Goal: Communication & Community: Answer question/provide support

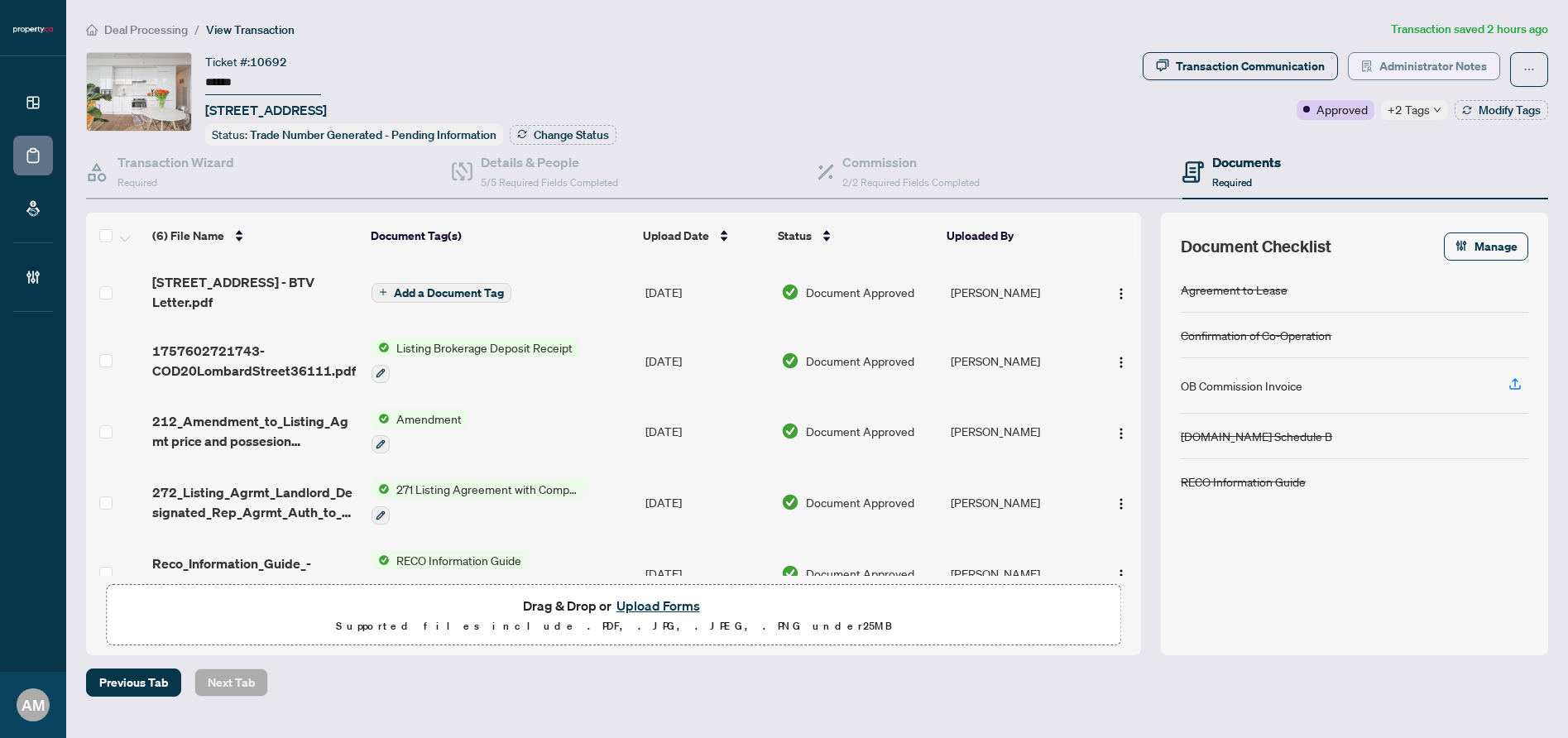
click at [1470, 64] on span "Administrator Notes" at bounding box center [1433, 66] width 108 height 26
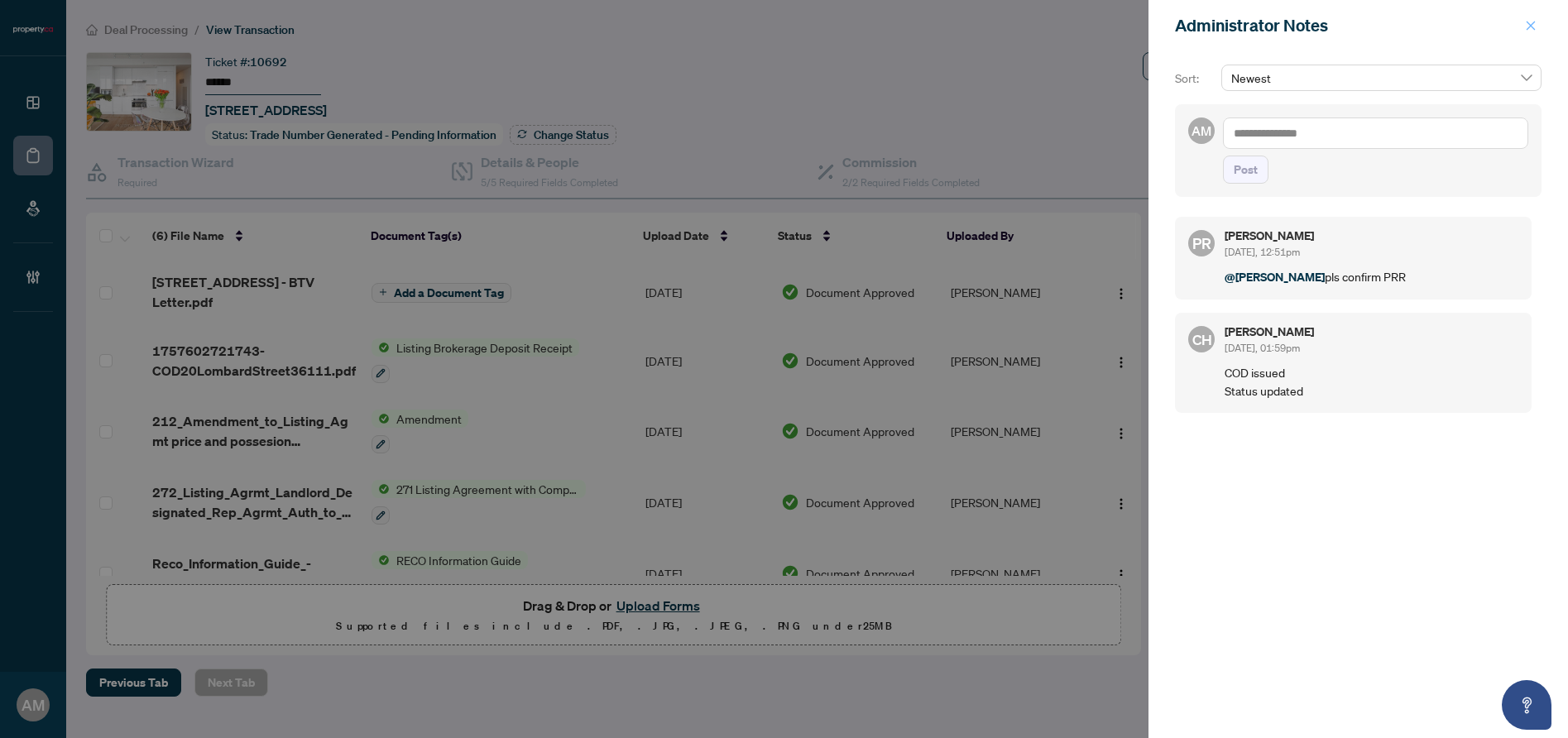
click at [1530, 24] on icon "close" at bounding box center [1530, 25] width 11 height 11
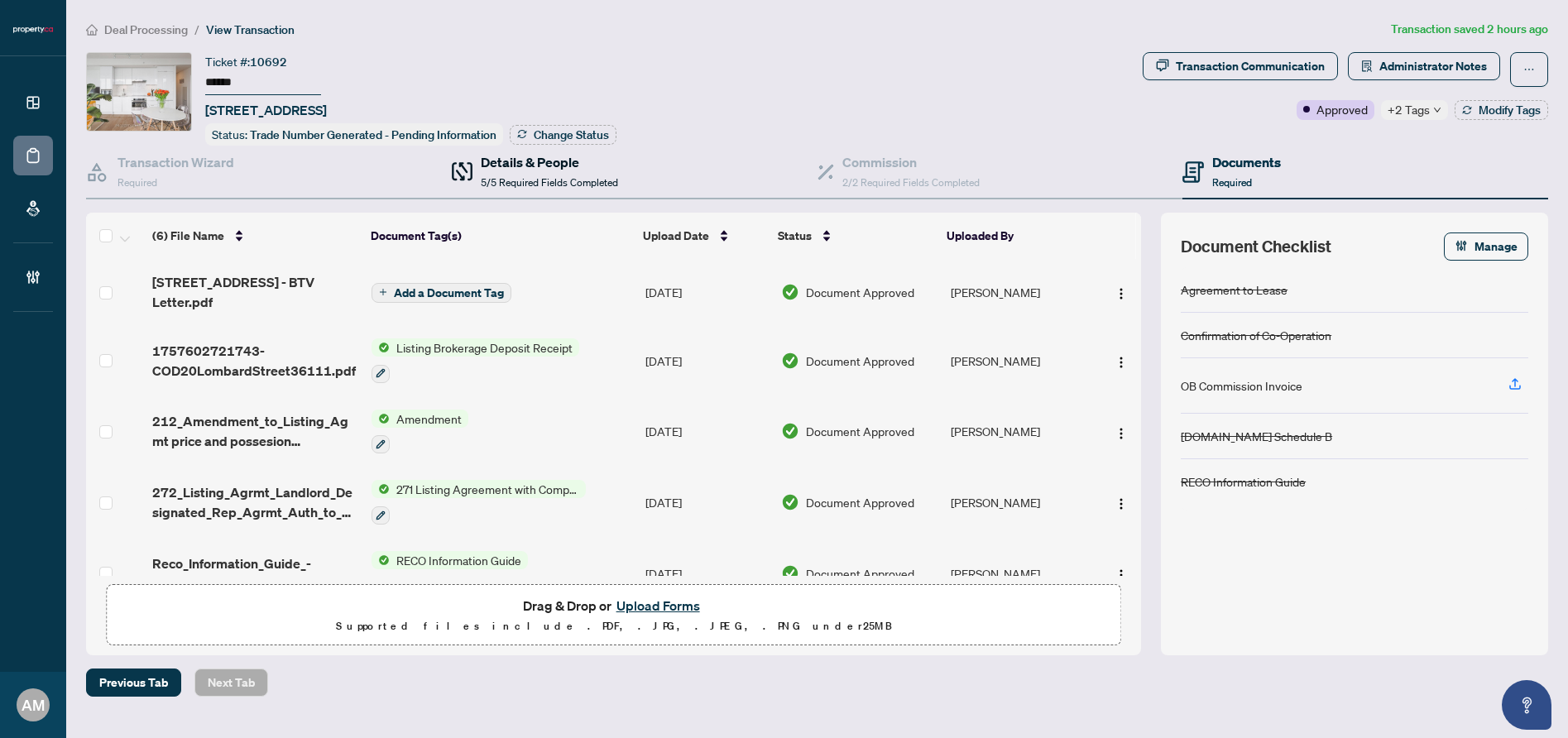
click at [554, 184] on span "5/5 Required Fields Completed" at bounding box center [548, 182] width 137 height 12
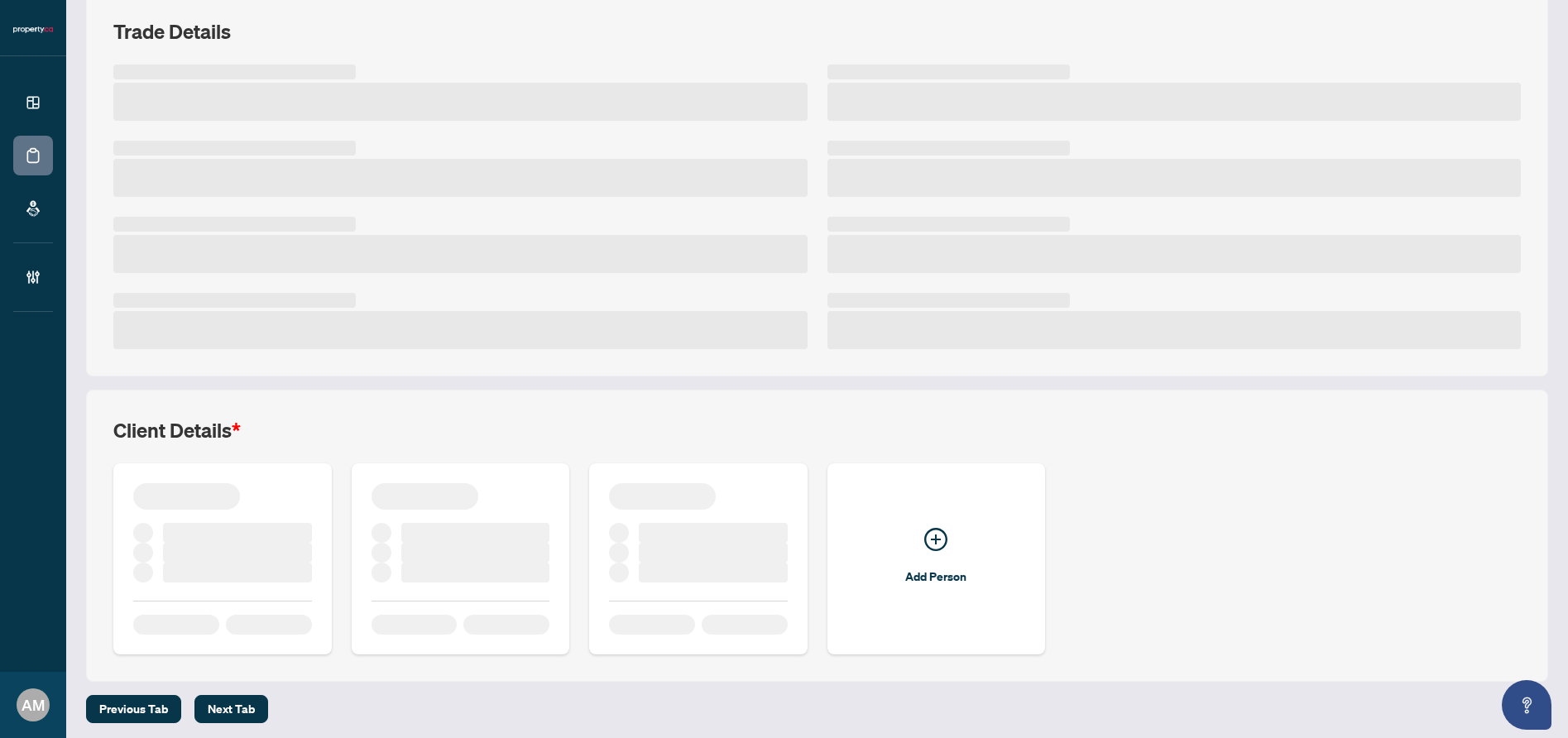
scroll to position [225, 0]
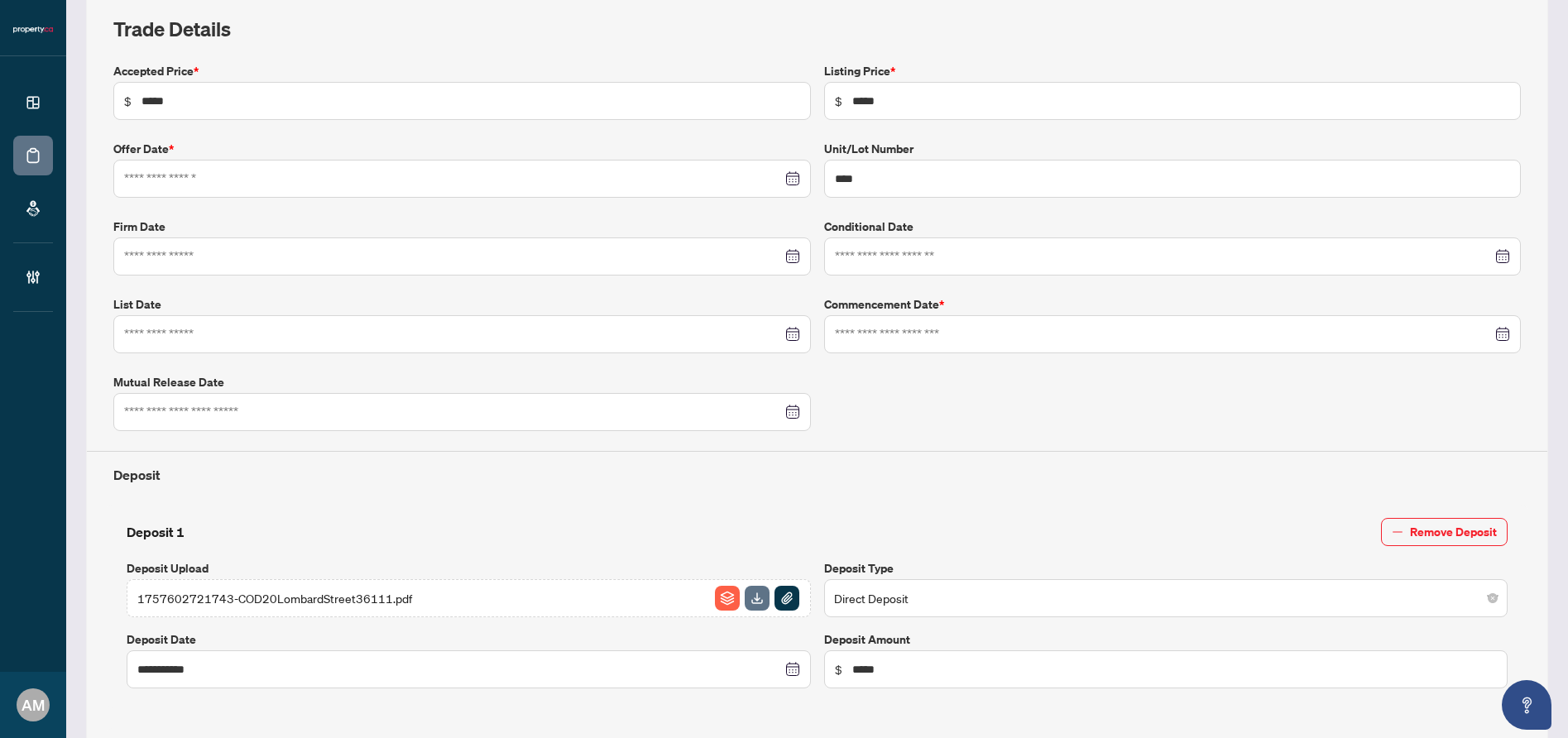
type input "**********"
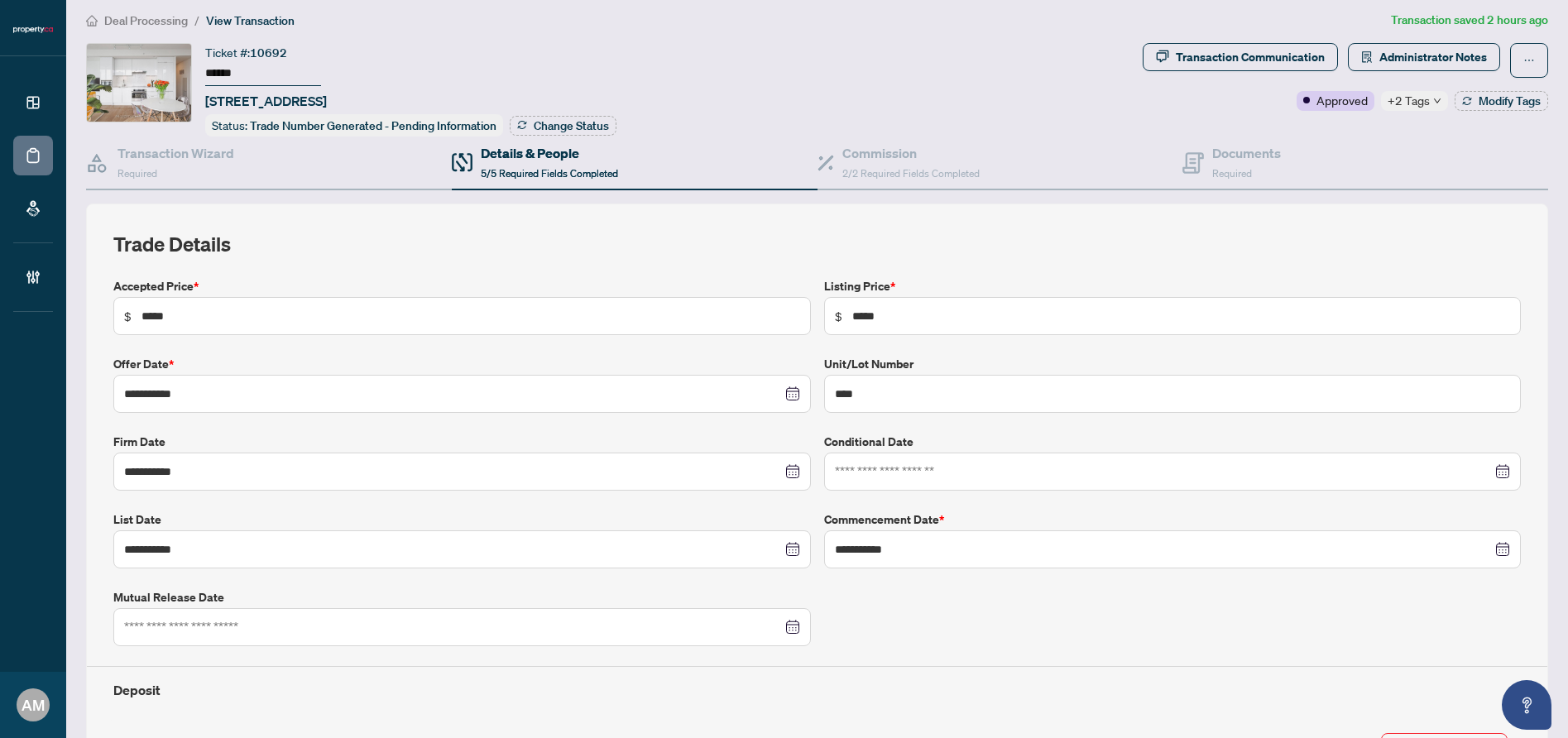
scroll to position [13, 0]
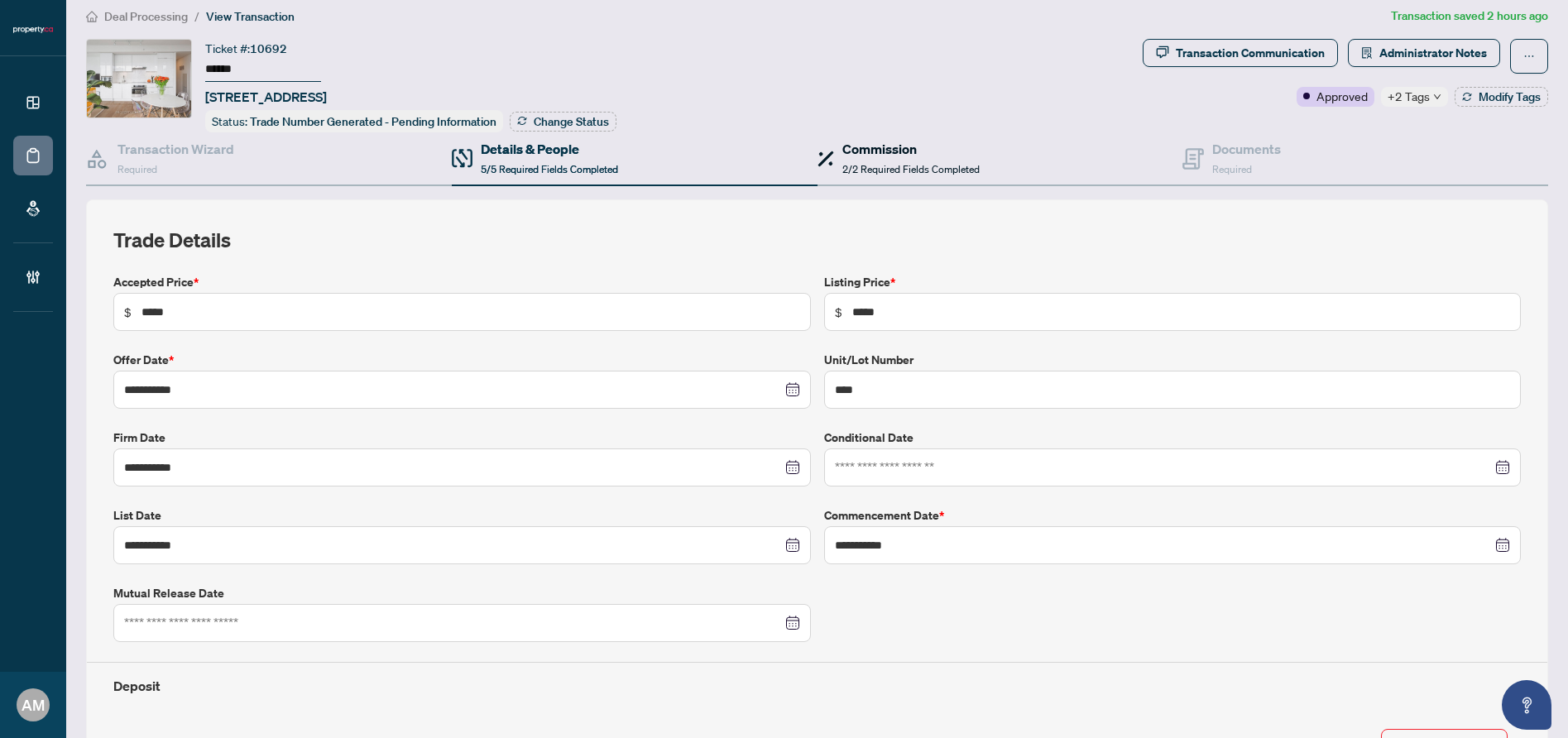
click at [921, 143] on h4 "Commission" at bounding box center [910, 148] width 137 height 20
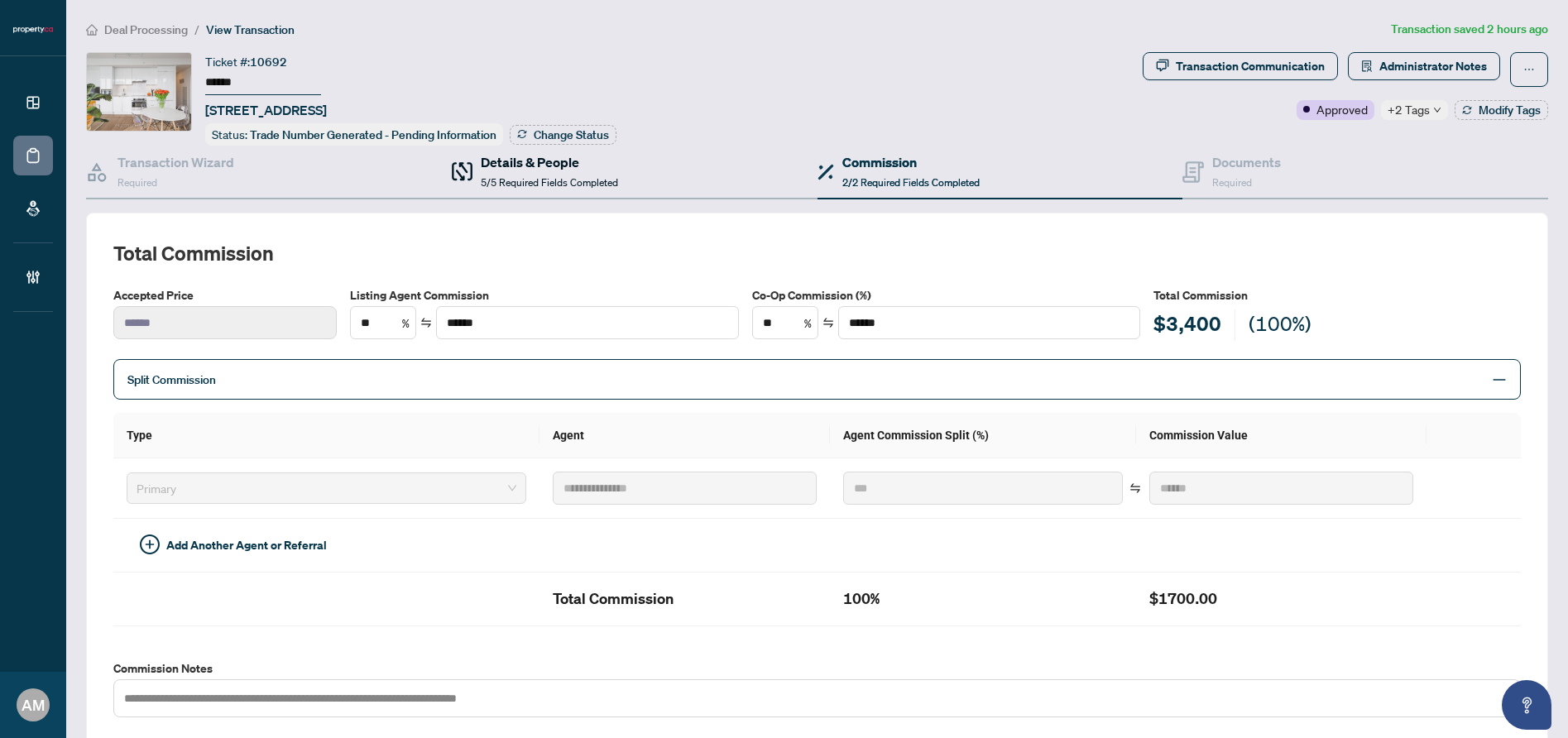
click at [545, 162] on h4 "Details & People" at bounding box center [548, 161] width 137 height 20
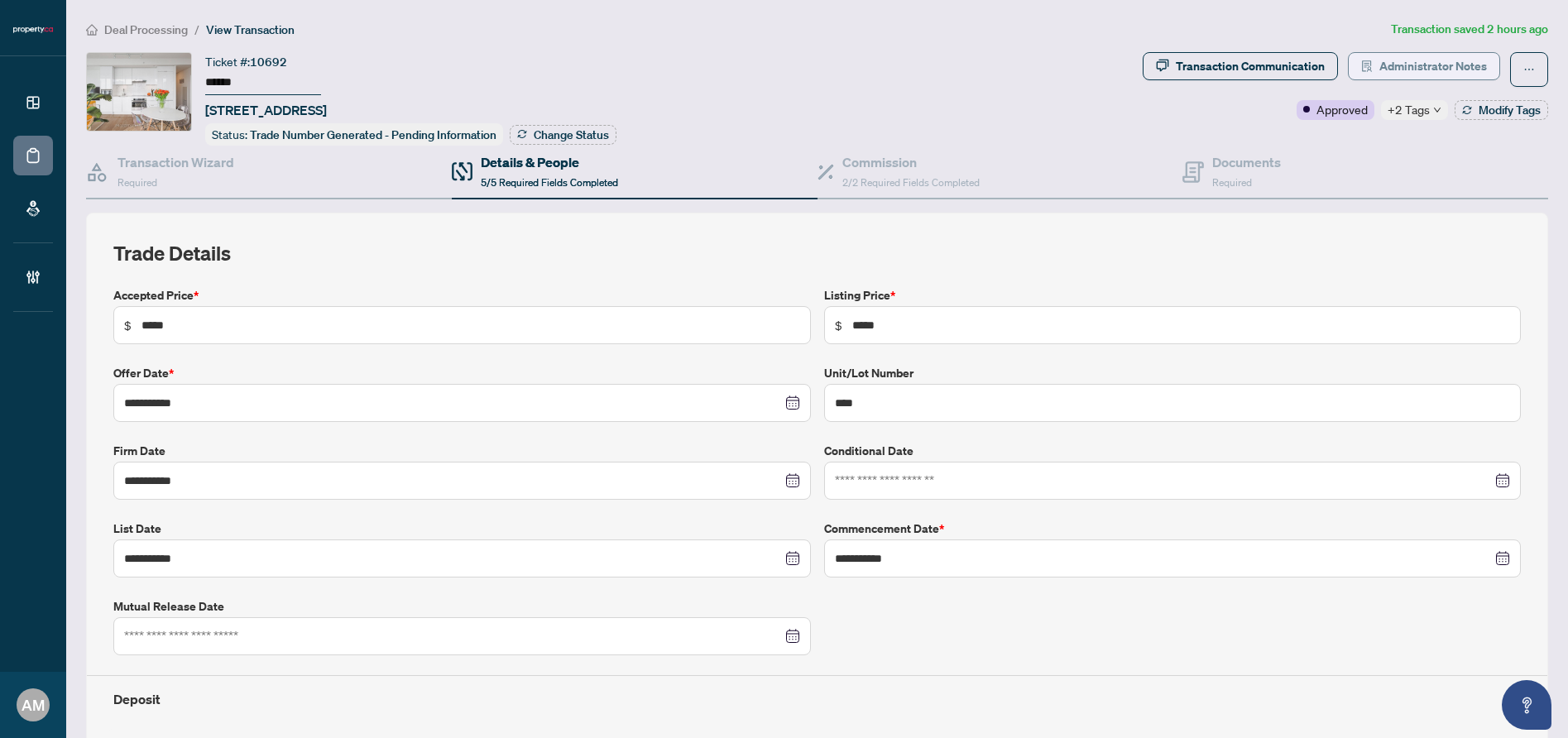
click at [1404, 63] on span "Administrator Notes" at bounding box center [1433, 66] width 108 height 26
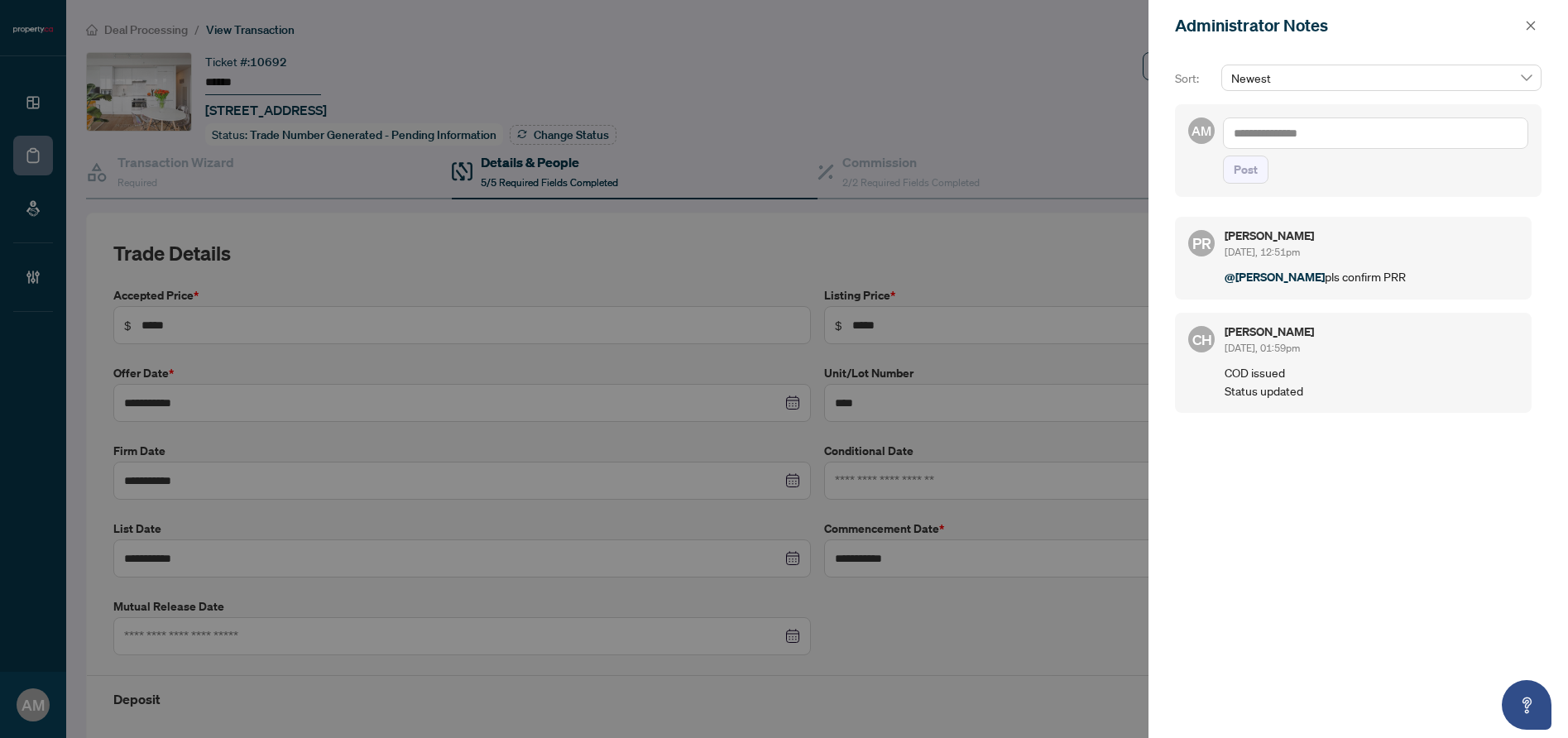
click at [1347, 137] on textarea at bounding box center [1374, 132] width 305 height 31
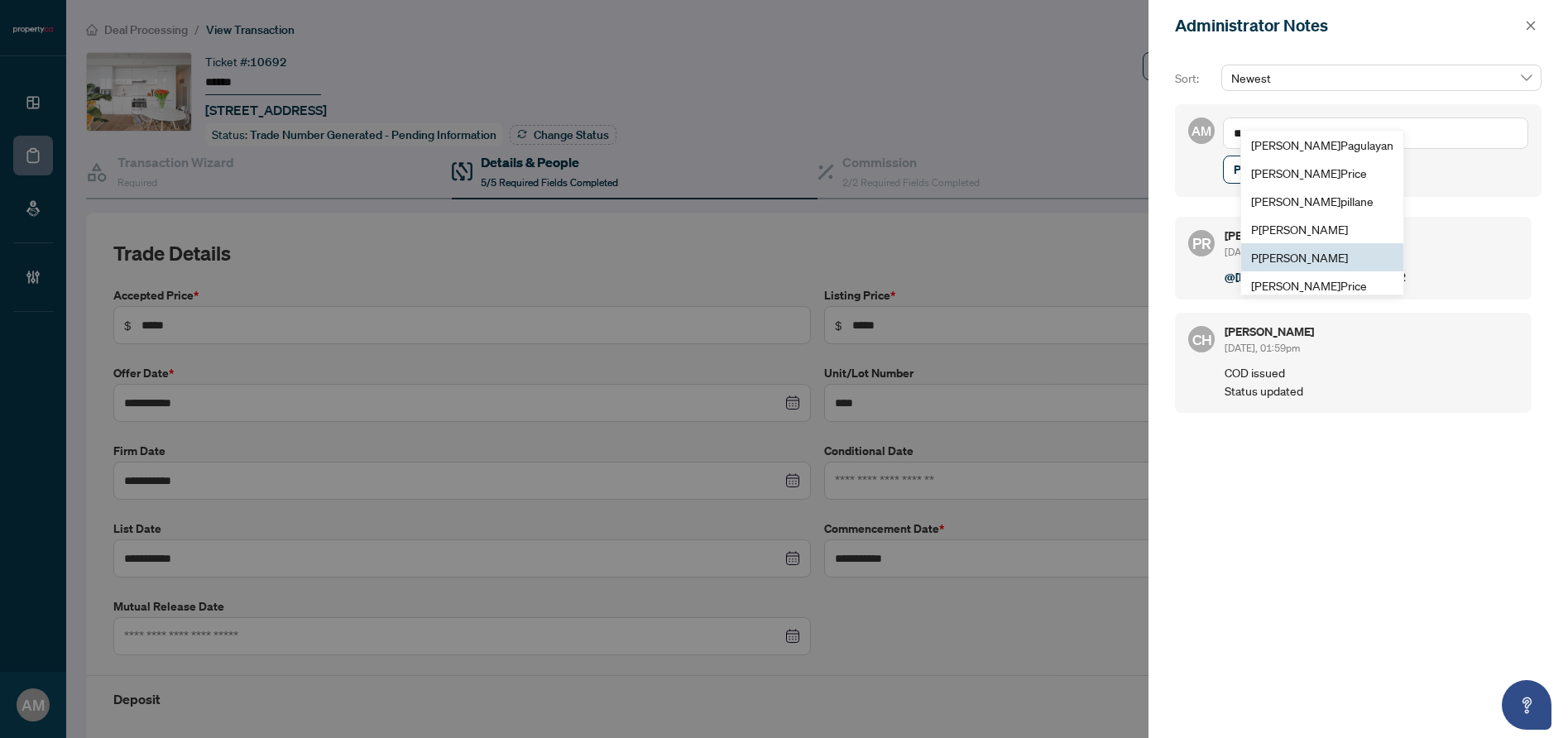
click at [1307, 248] on li "P uvitha Ramachandran" at bounding box center [1323, 258] width 162 height 28
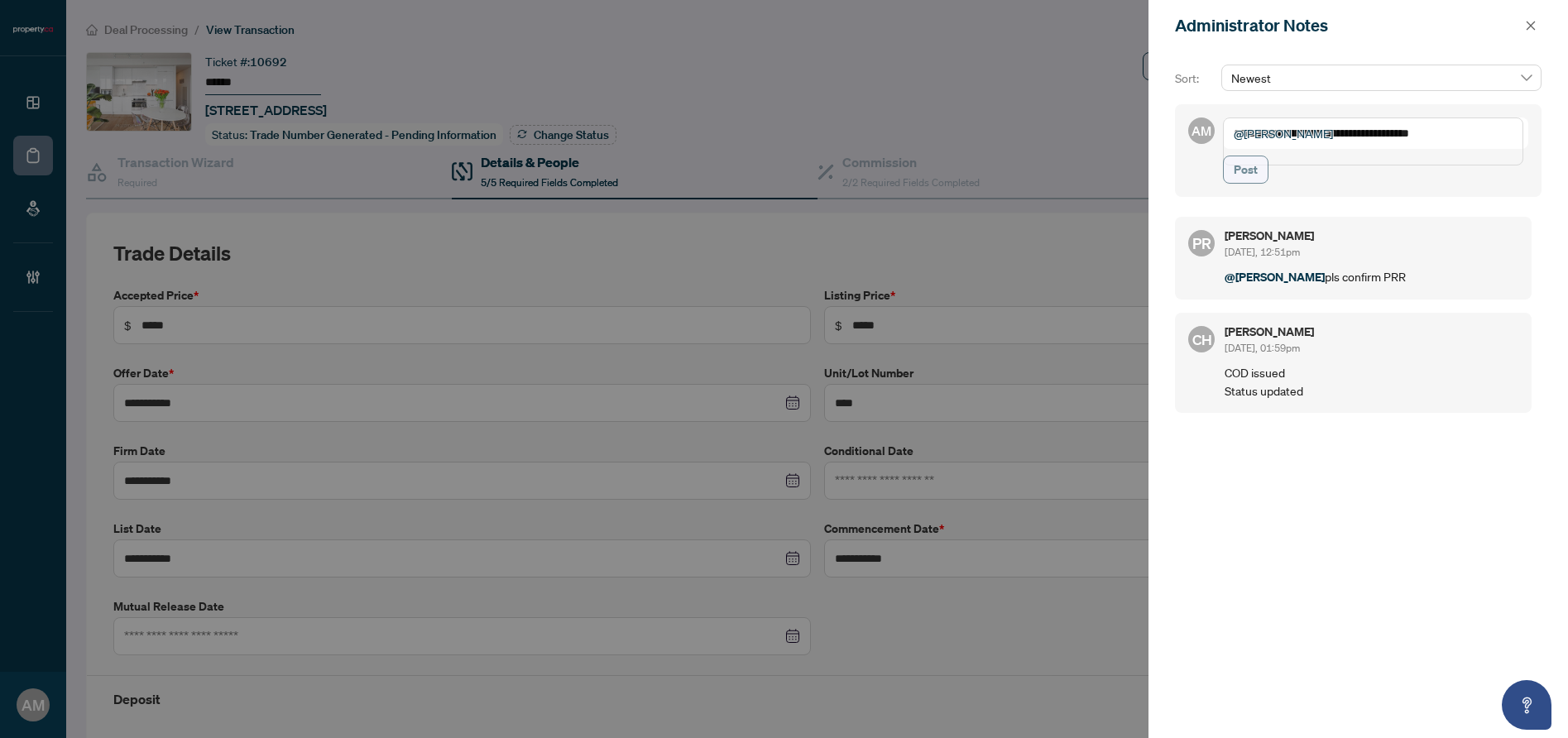
type textarea "**********"
click at [1240, 183] on span "Post" at bounding box center [1245, 170] width 24 height 26
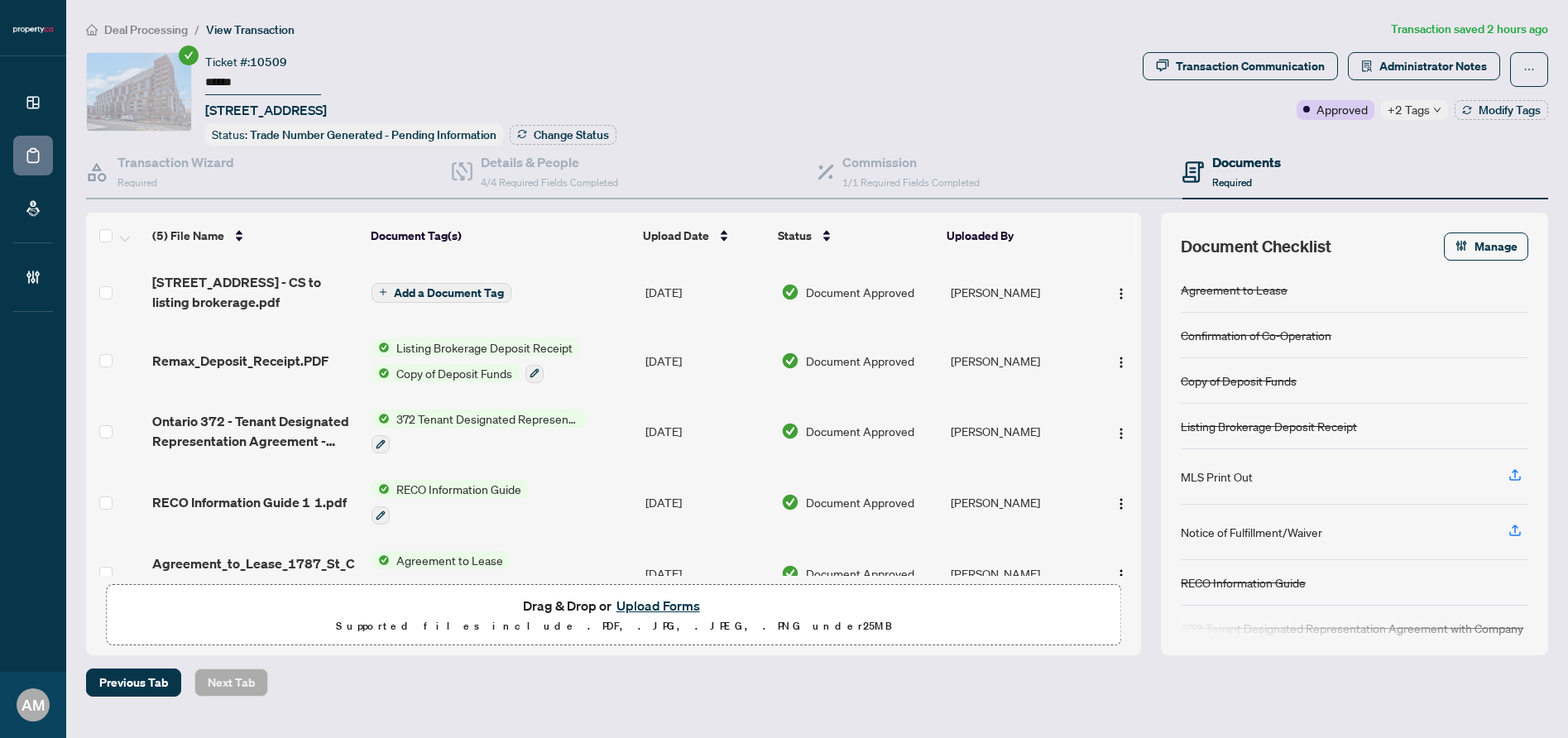
click at [1408, 110] on span "+2 Tags" at bounding box center [1408, 109] width 42 height 19
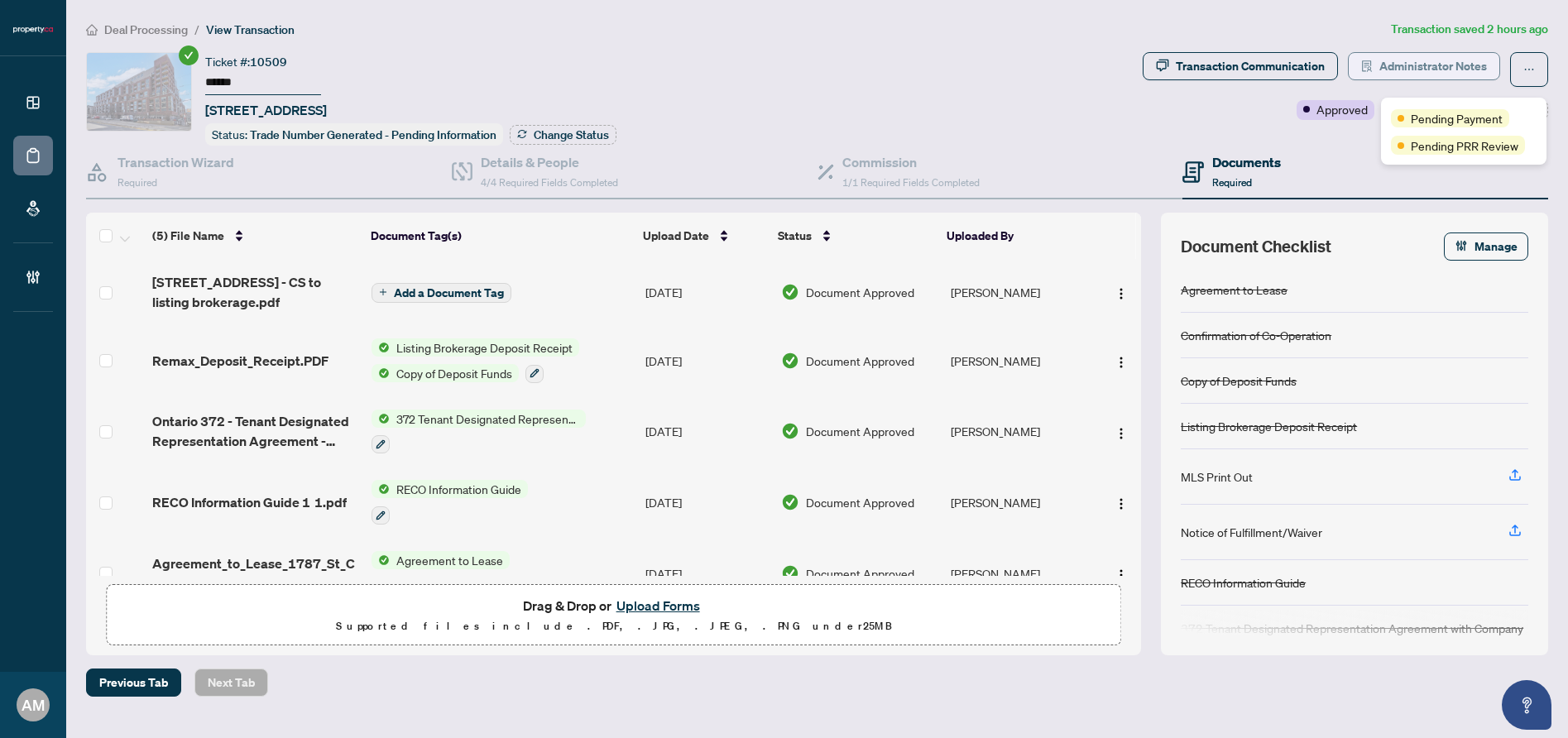
click at [1396, 61] on span "Administrator Notes" at bounding box center [1433, 66] width 108 height 26
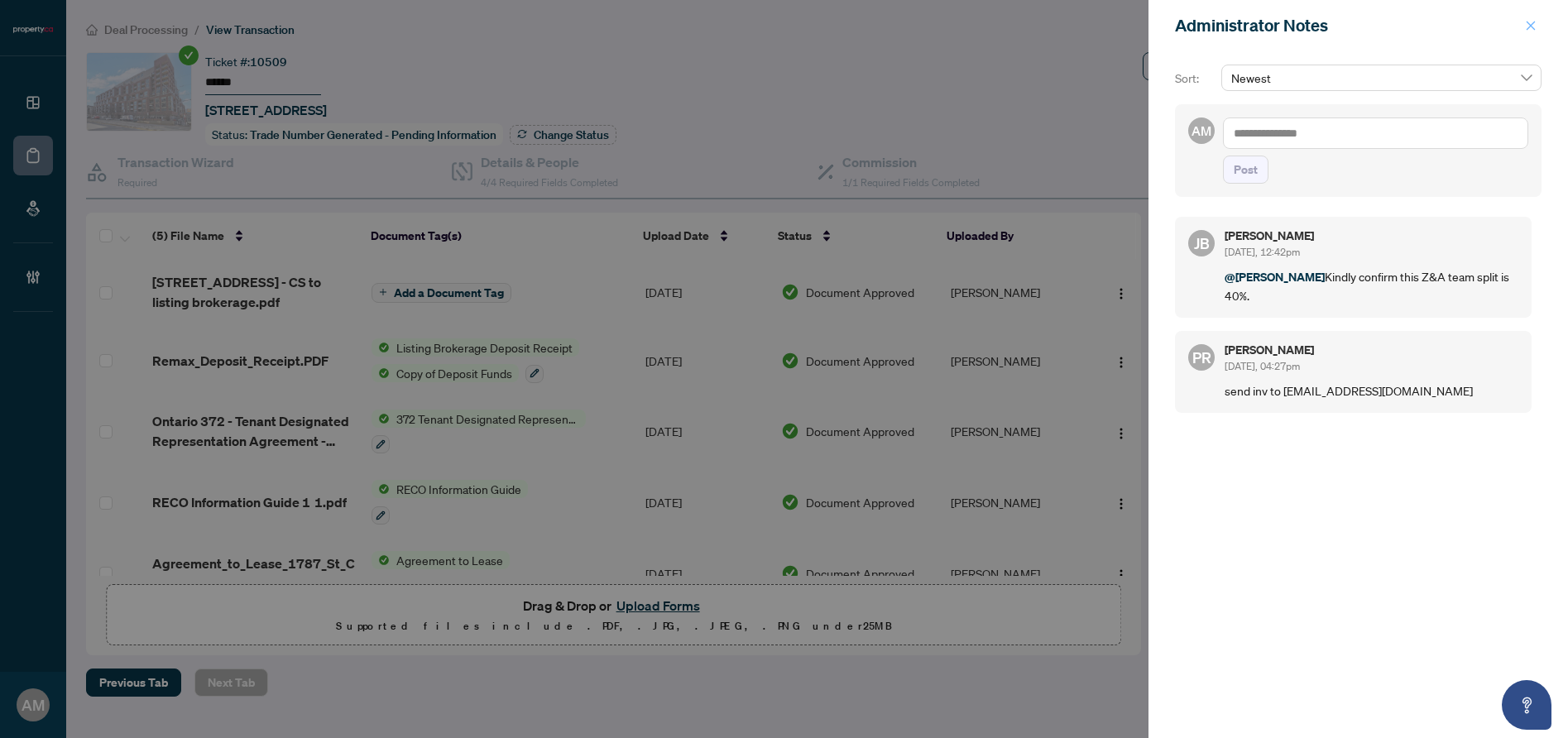
click at [1535, 28] on icon "close" at bounding box center [1530, 25] width 11 height 11
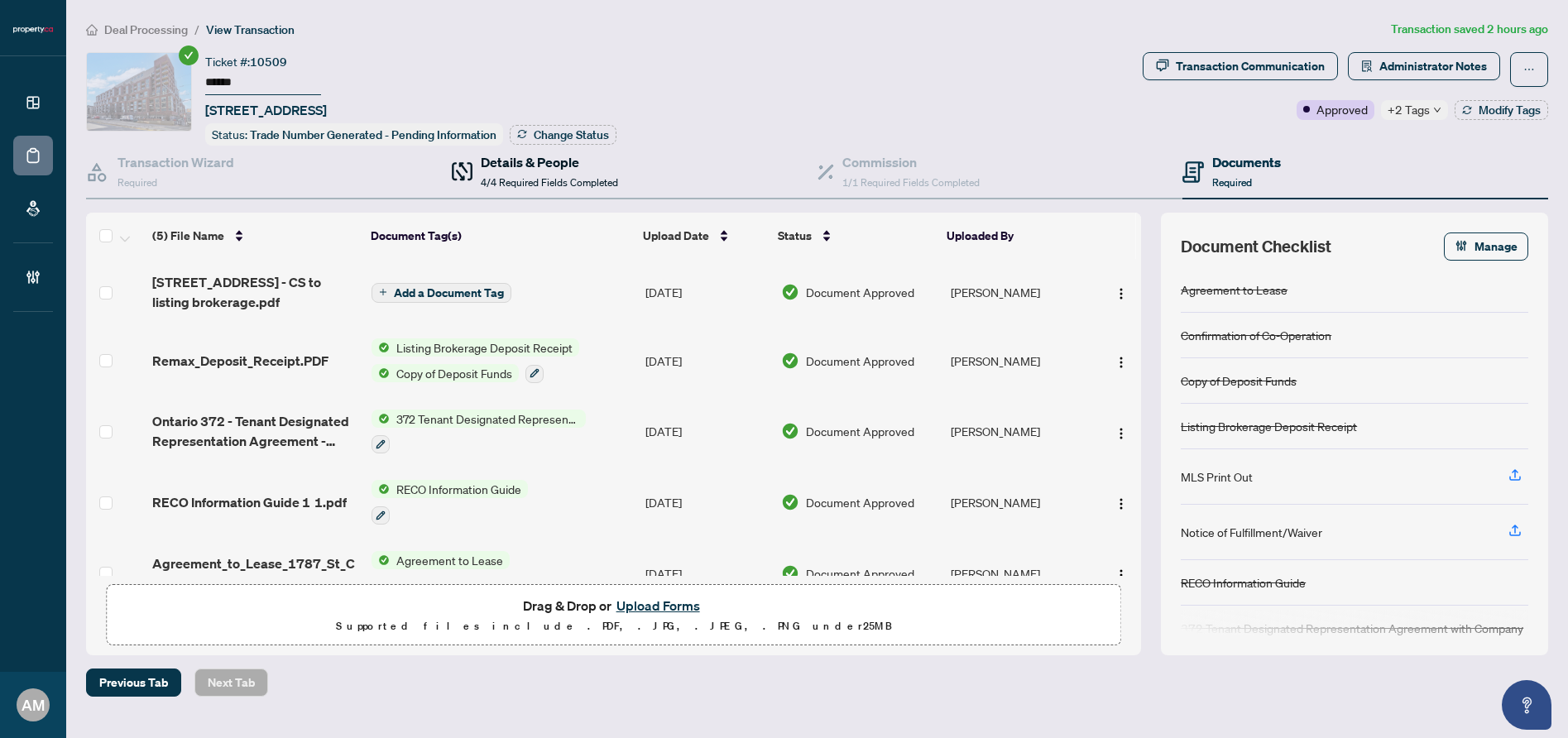
click at [513, 172] on div "Details & People 4/4 Required Fields Completed" at bounding box center [548, 171] width 137 height 39
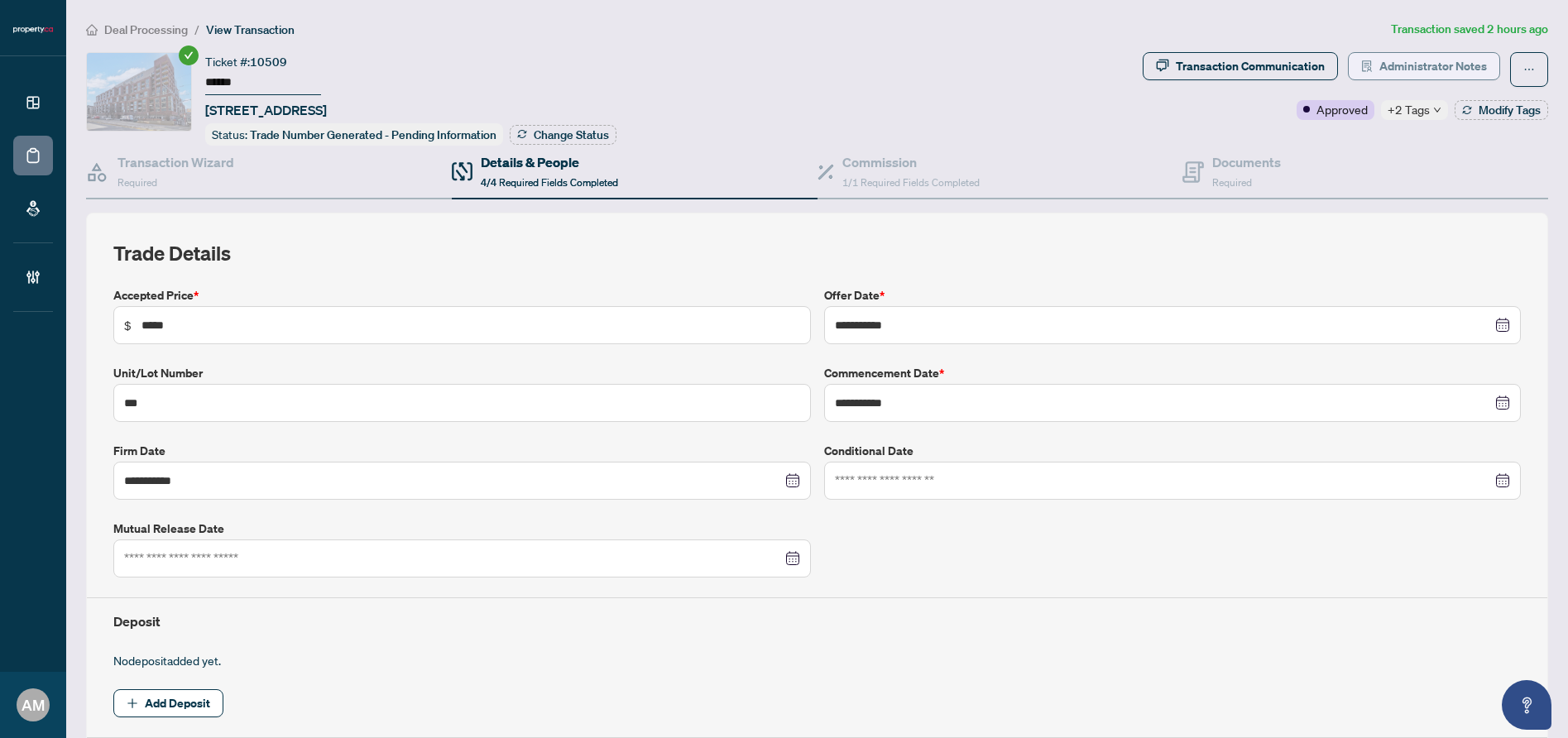
click at [1461, 60] on span "Administrator Notes" at bounding box center [1433, 66] width 108 height 26
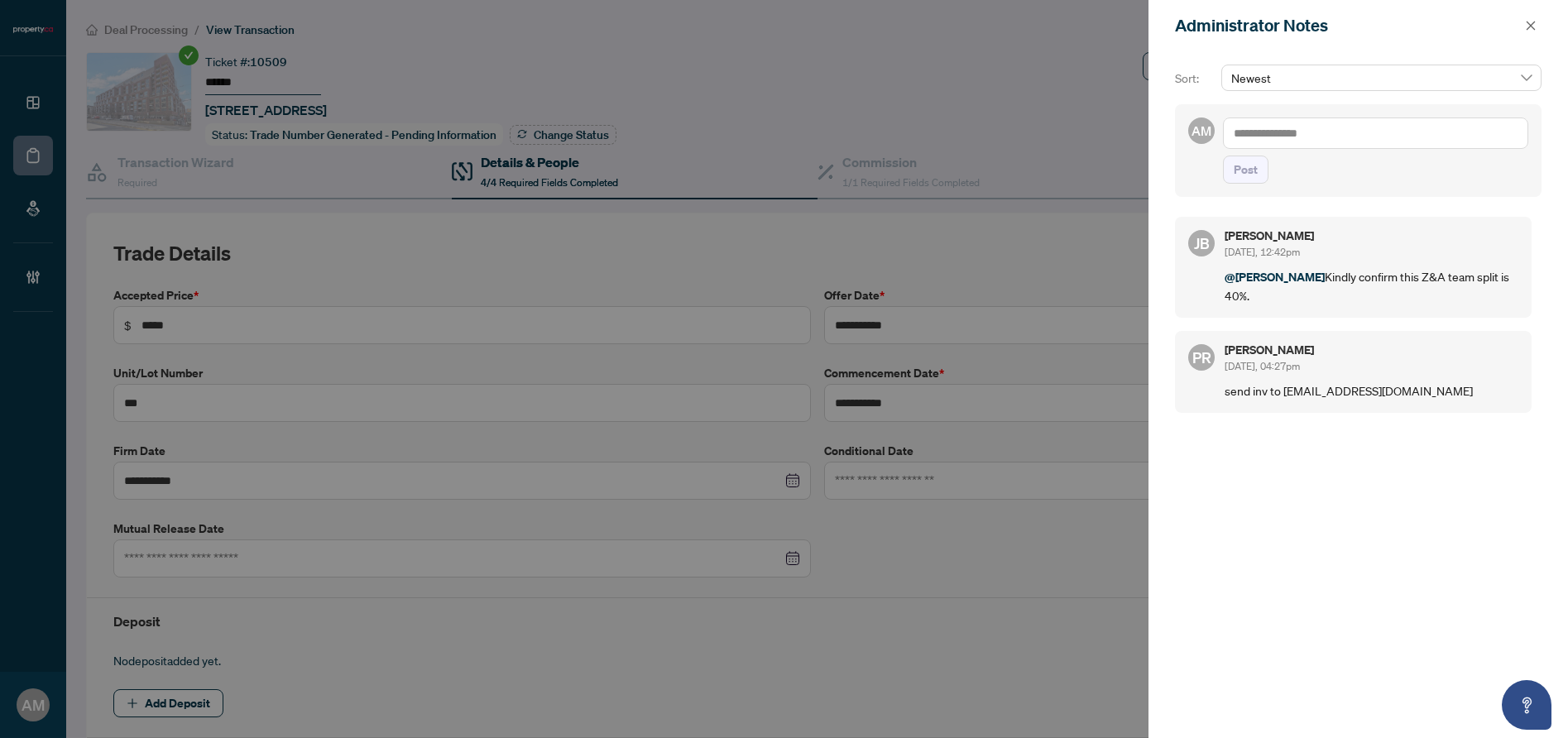
click at [1364, 139] on textarea at bounding box center [1374, 132] width 305 height 31
click at [1311, 144] on span "[PERSON_NAME]" at bounding box center [1357, 144] width 178 height 15
type textarea "**********"
click at [1249, 183] on span "Post" at bounding box center [1245, 170] width 24 height 26
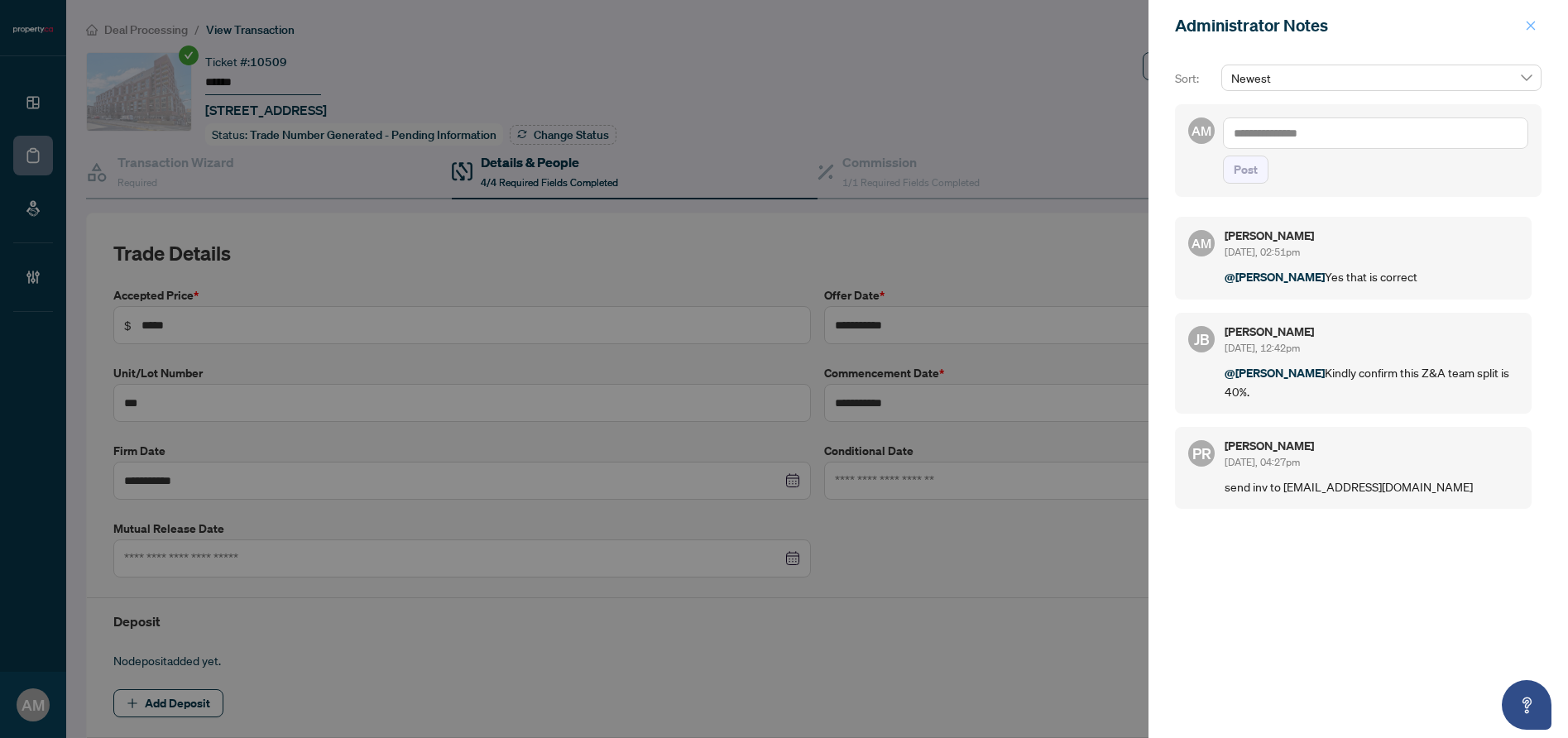
click at [1528, 22] on icon "close" at bounding box center [1530, 25] width 11 height 11
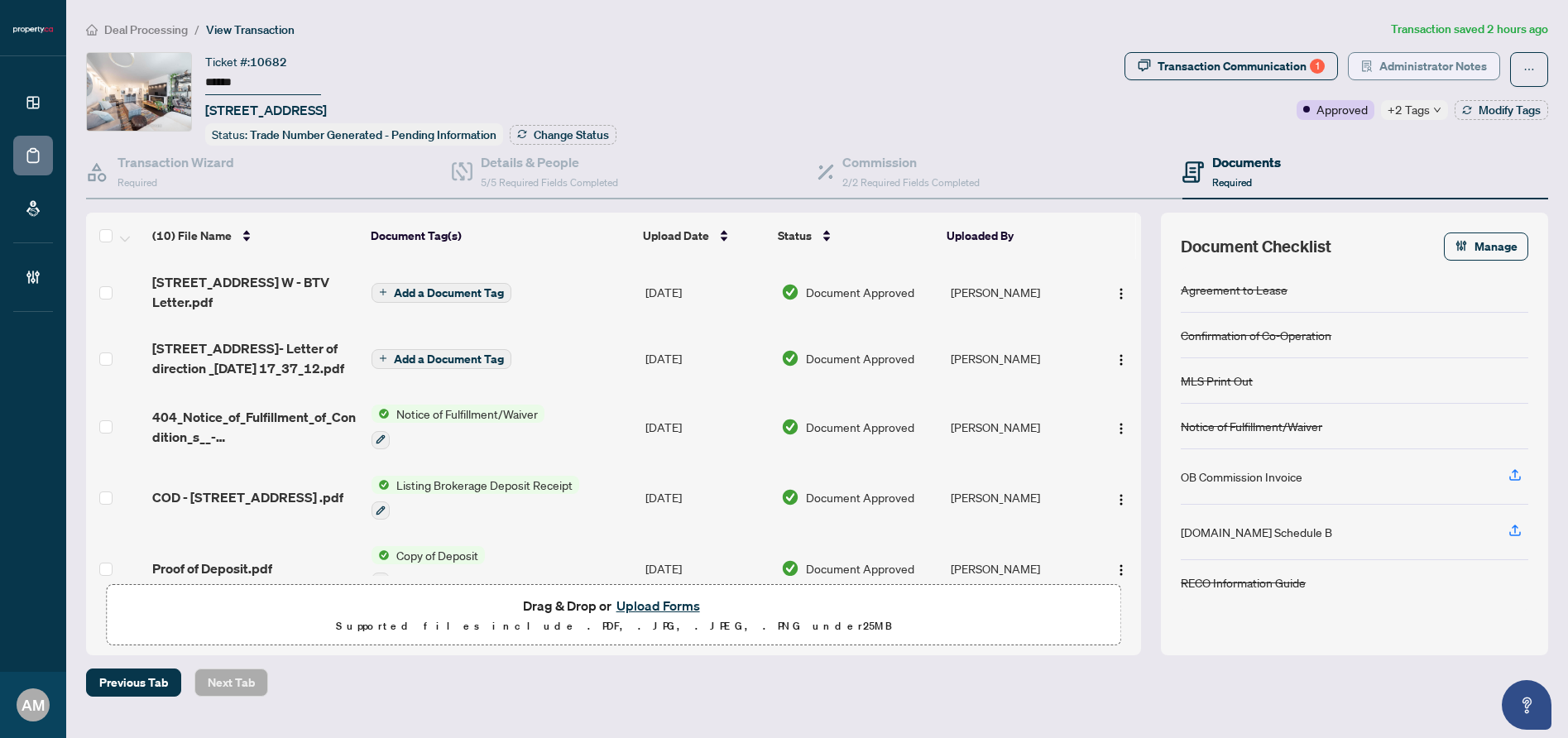
click at [1410, 69] on span "Administrator Notes" at bounding box center [1433, 66] width 108 height 26
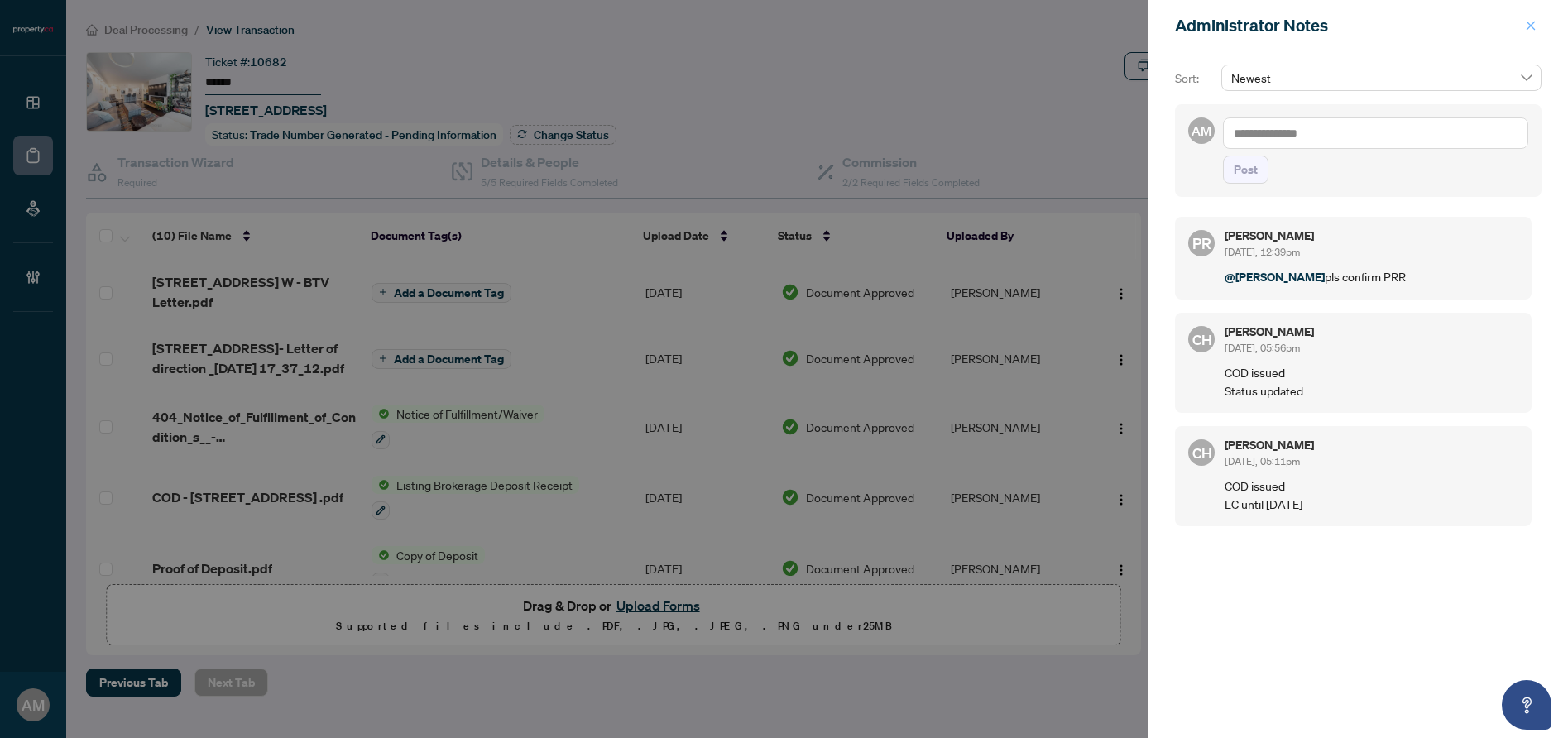
click at [1536, 25] on icon "close" at bounding box center [1530, 25] width 11 height 11
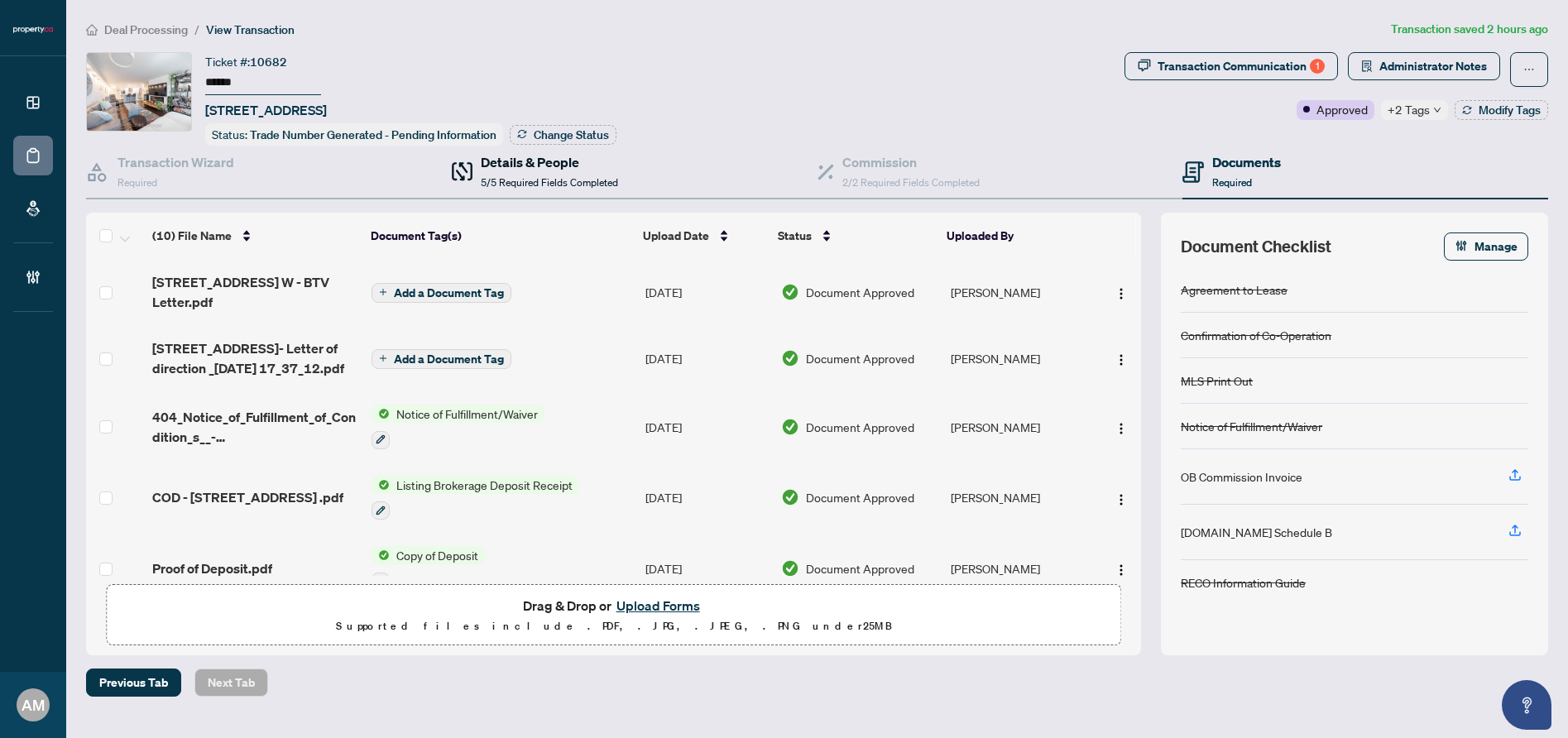
click at [577, 162] on h4 "Details & People" at bounding box center [548, 161] width 137 height 20
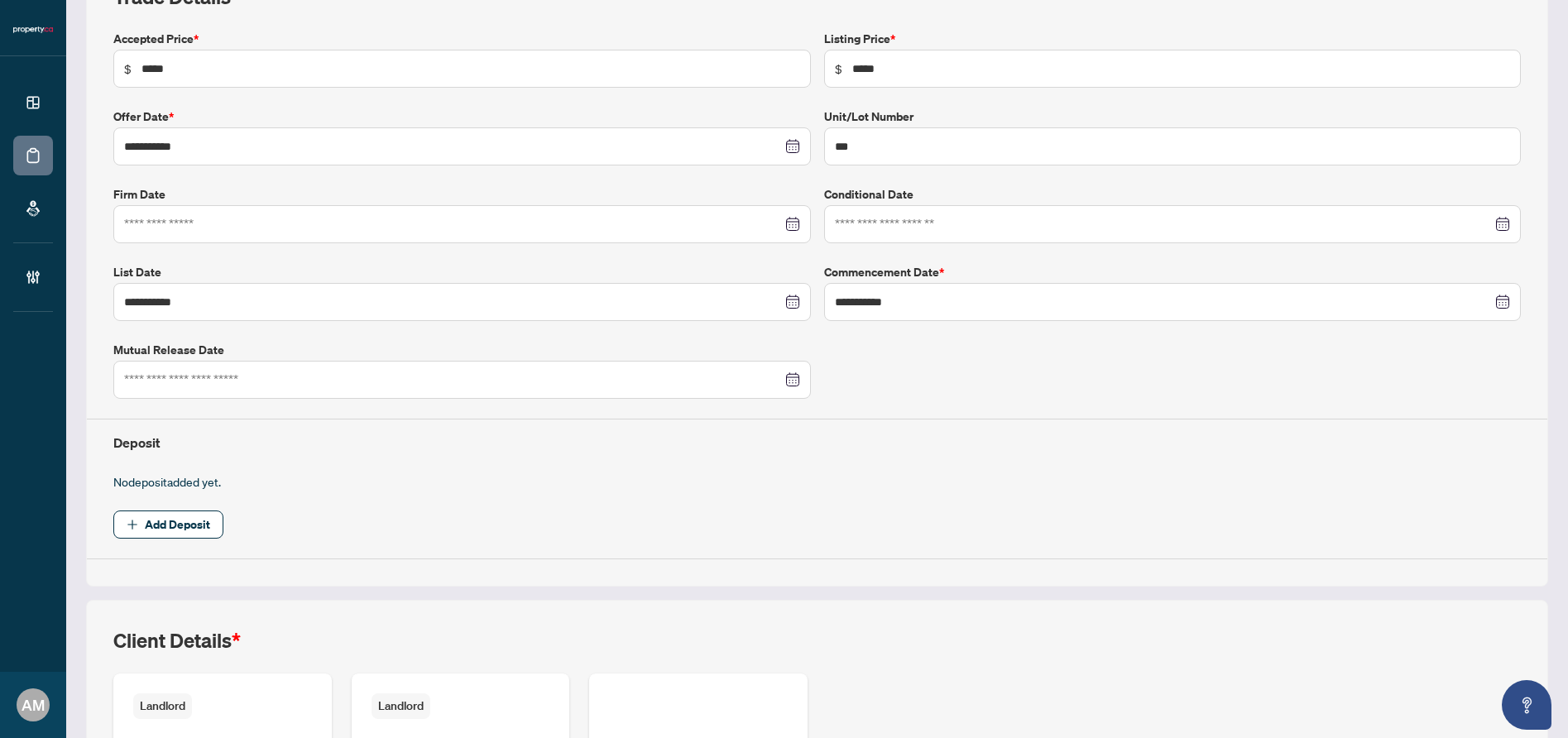
scroll to position [501, 0]
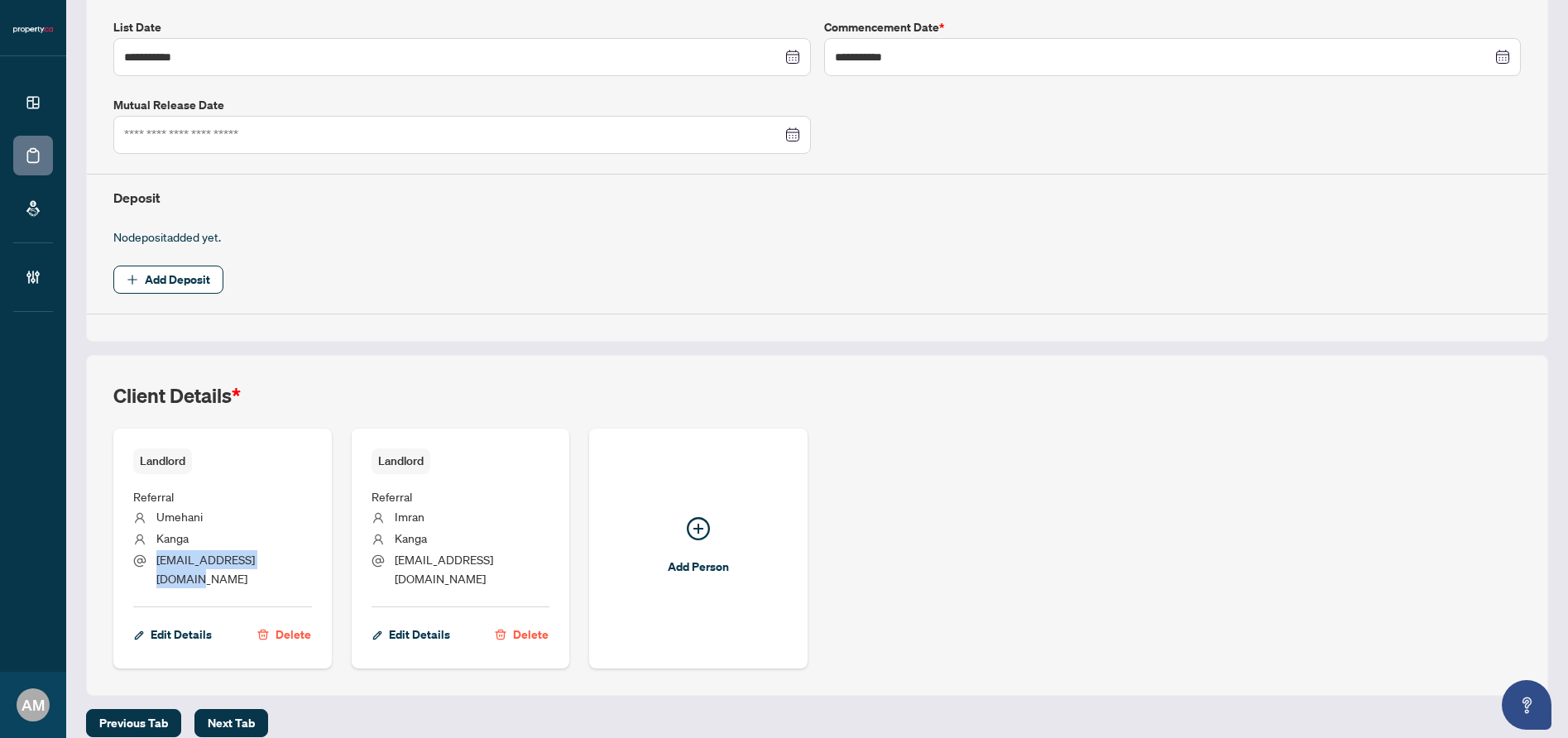
drag, startPoint x: 307, startPoint y: 555, endPoint x: 158, endPoint y: 565, distance: 149.3
click at [158, 565] on li "umehanikanga@gmail.com" at bounding box center [222, 569] width 178 height 39
copy span "umehanikanga@gmail.com"
drag, startPoint x: 529, startPoint y: 555, endPoint x: 391, endPoint y: 562, distance: 138.2
click at [391, 562] on li "imrankanga@gmail.com" at bounding box center [461, 569] width 178 height 39
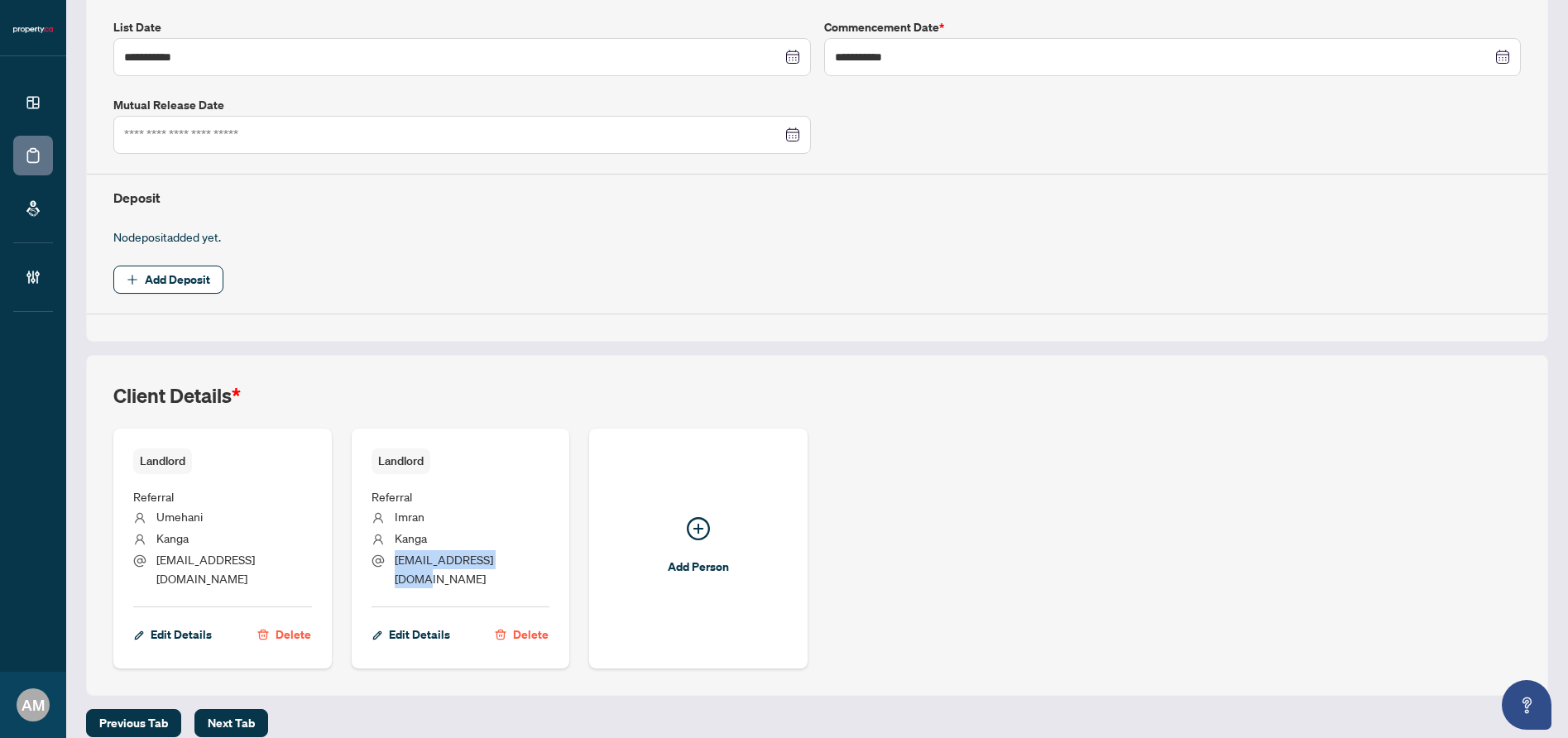
copy span "imrankanga@gmail.com"
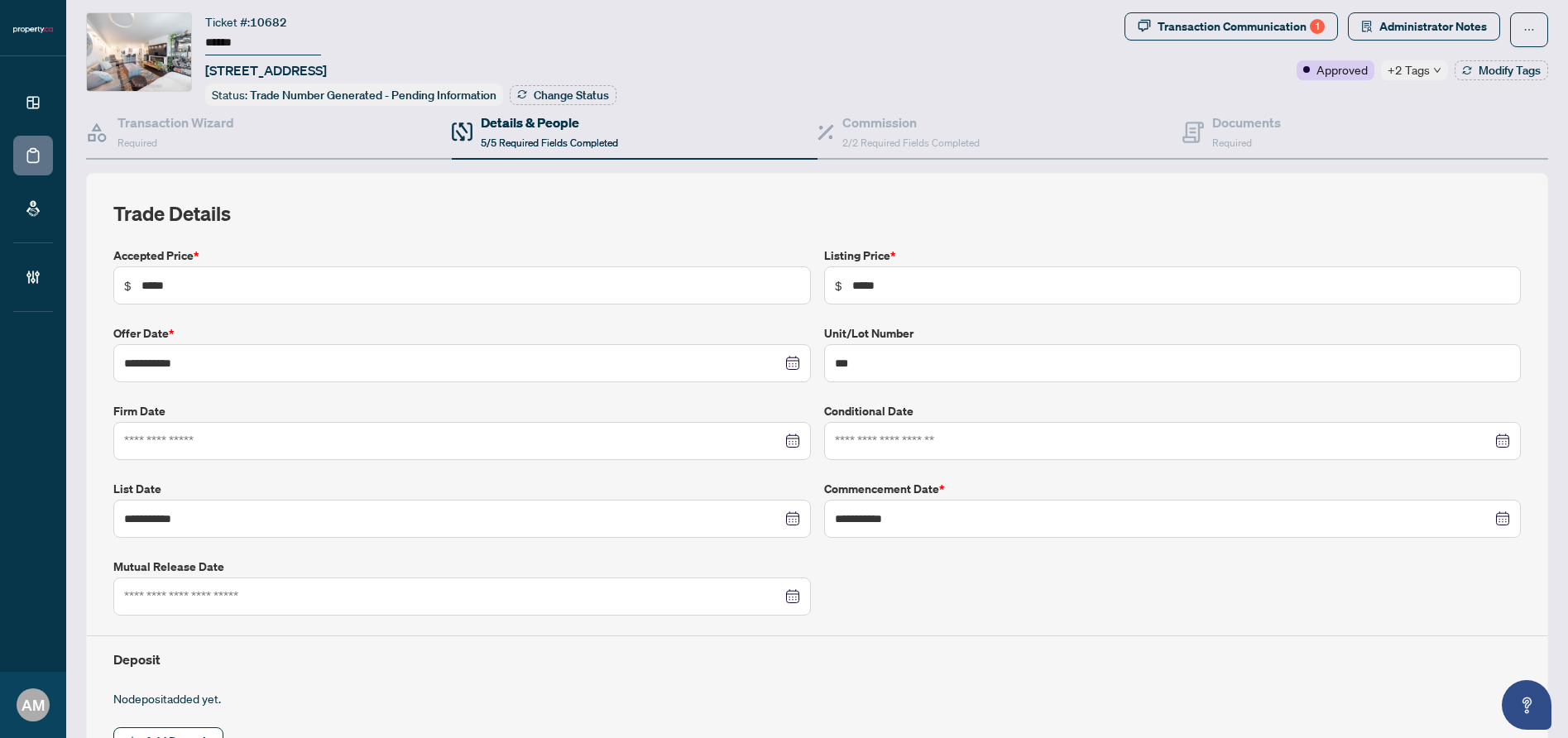
scroll to position [0, 0]
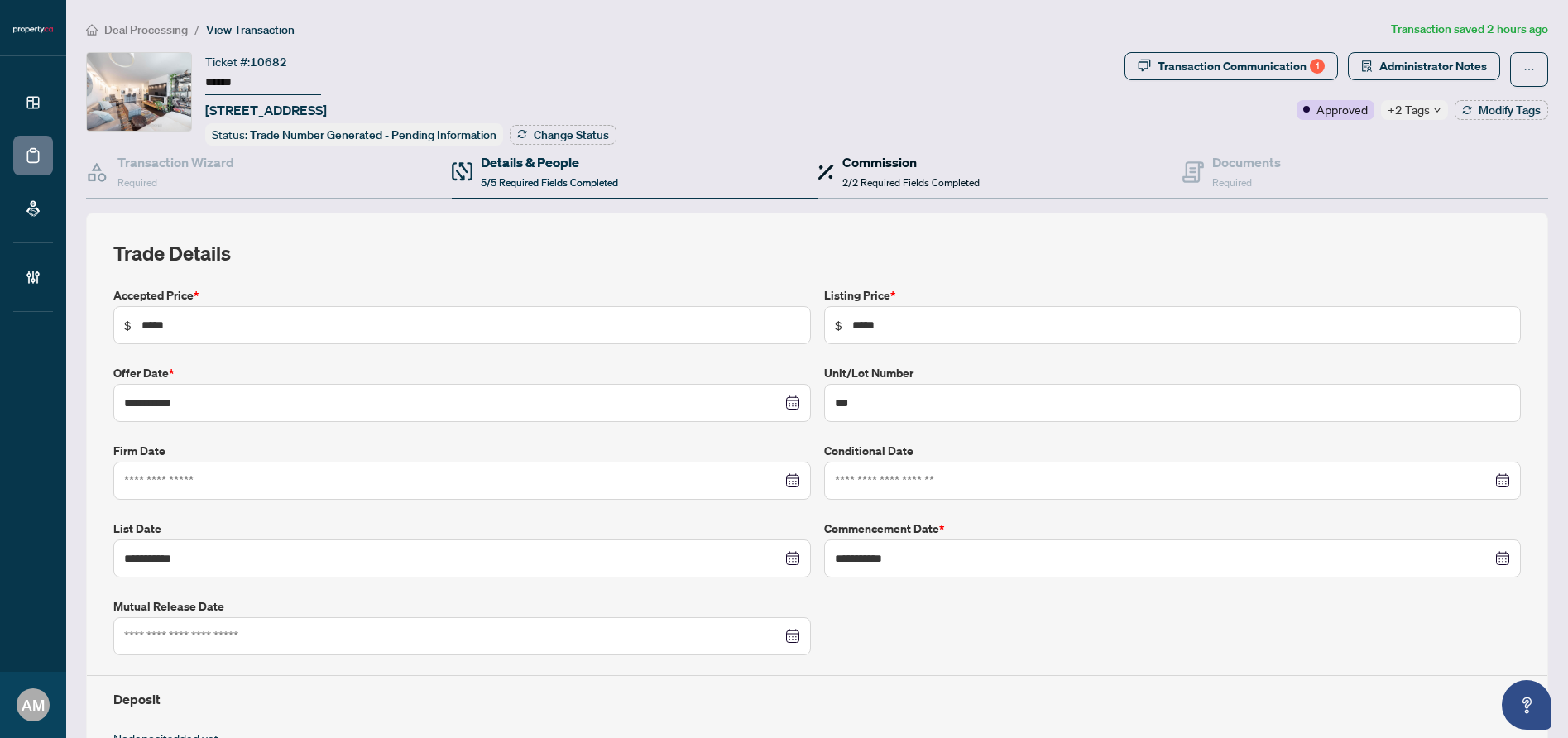
click at [897, 177] on span "2/2 Required Fields Completed" at bounding box center [910, 182] width 137 height 12
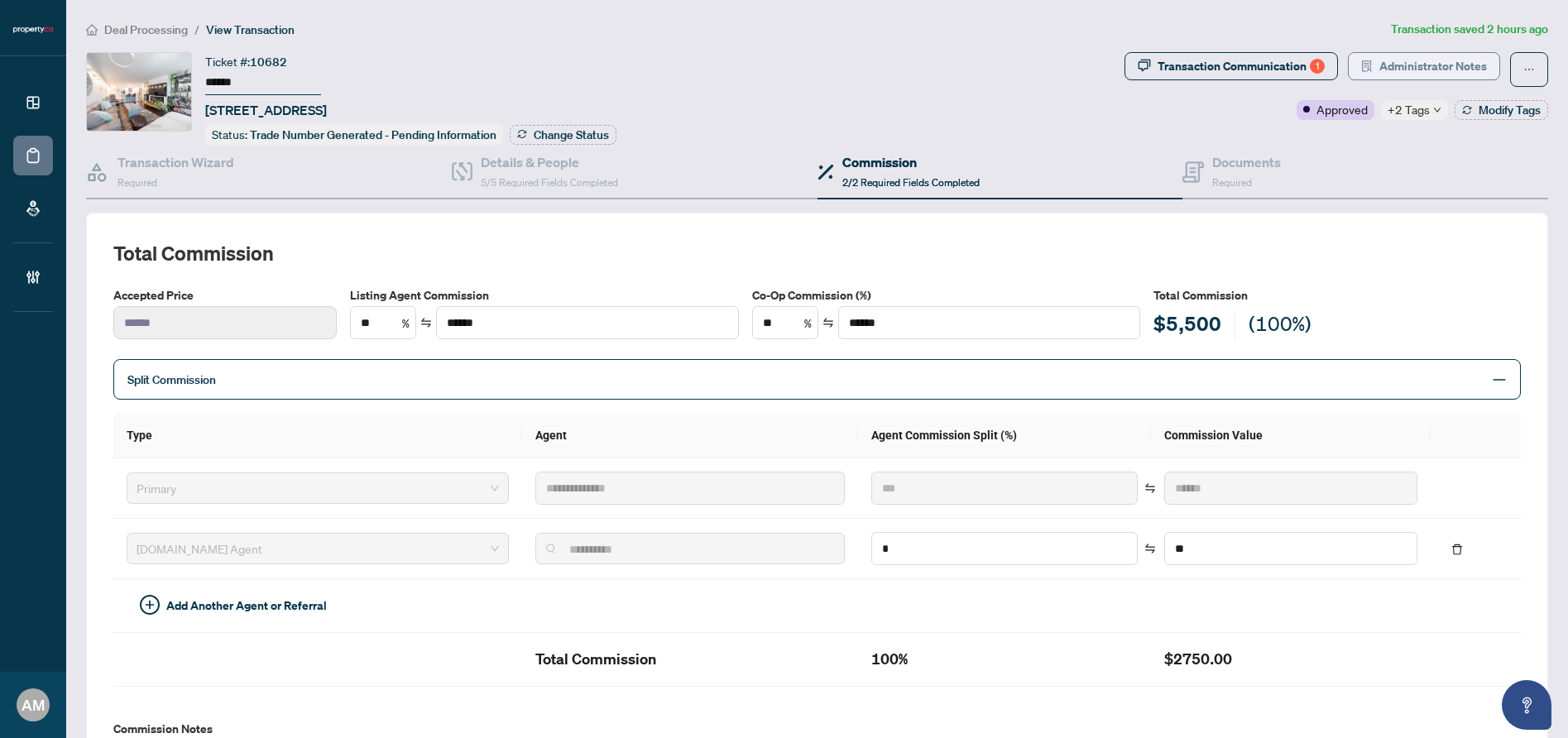
click at [1408, 59] on span "Administrator Notes" at bounding box center [1433, 66] width 108 height 26
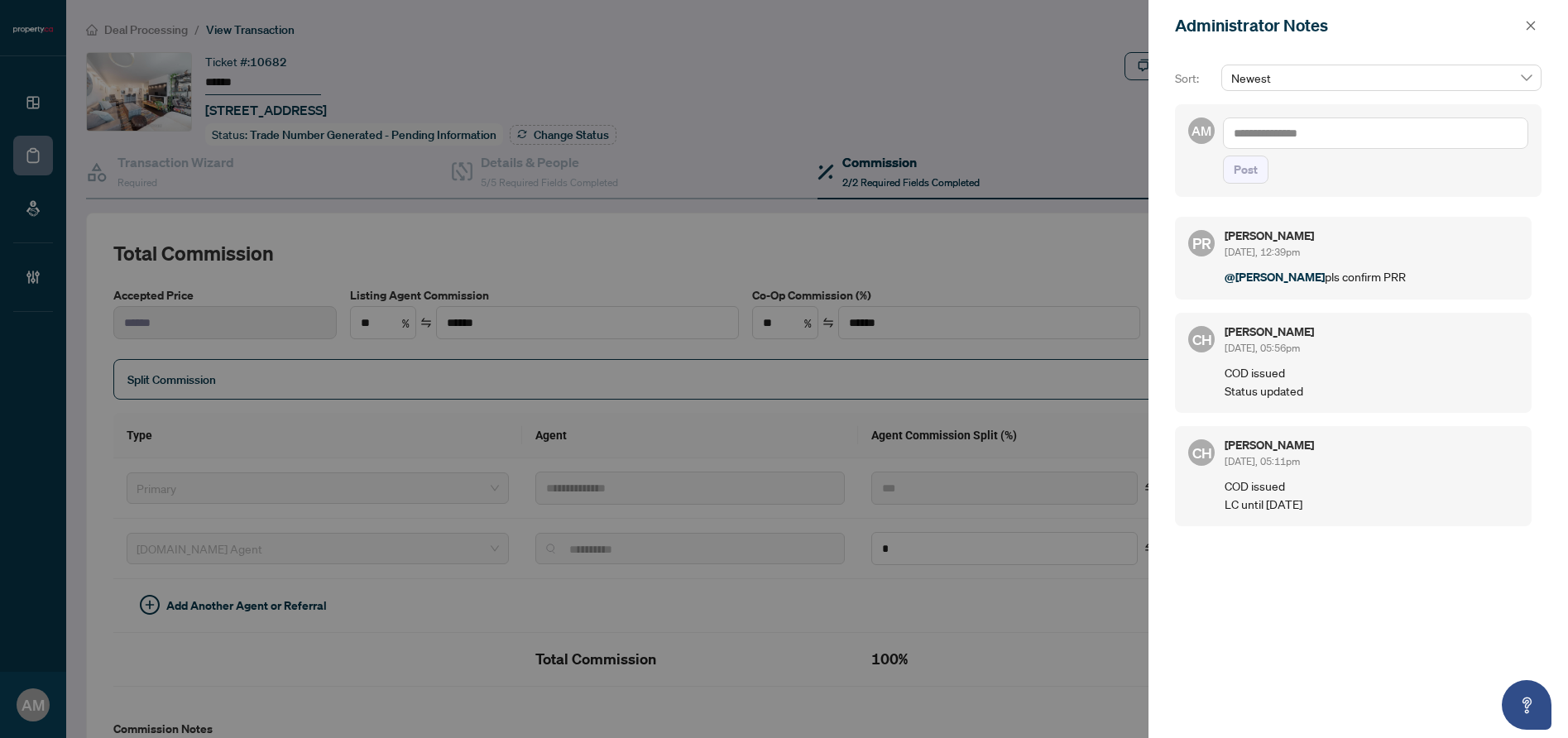
click at [1342, 143] on textarea at bounding box center [1374, 132] width 305 height 31
click at [1301, 126] on textarea at bounding box center [1374, 132] width 305 height 31
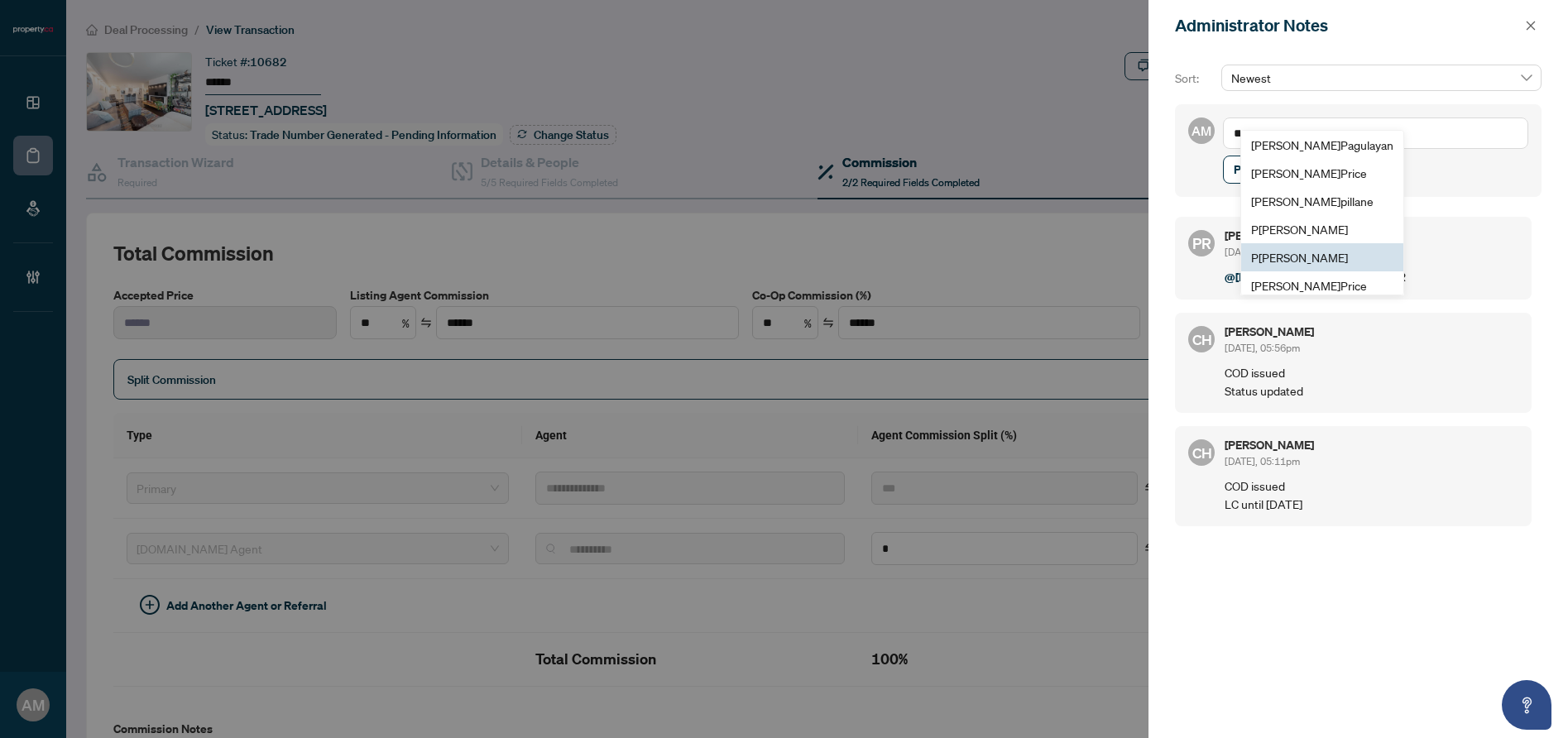
click at [1316, 248] on li "P [PERSON_NAME]" at bounding box center [1323, 258] width 162 height 28
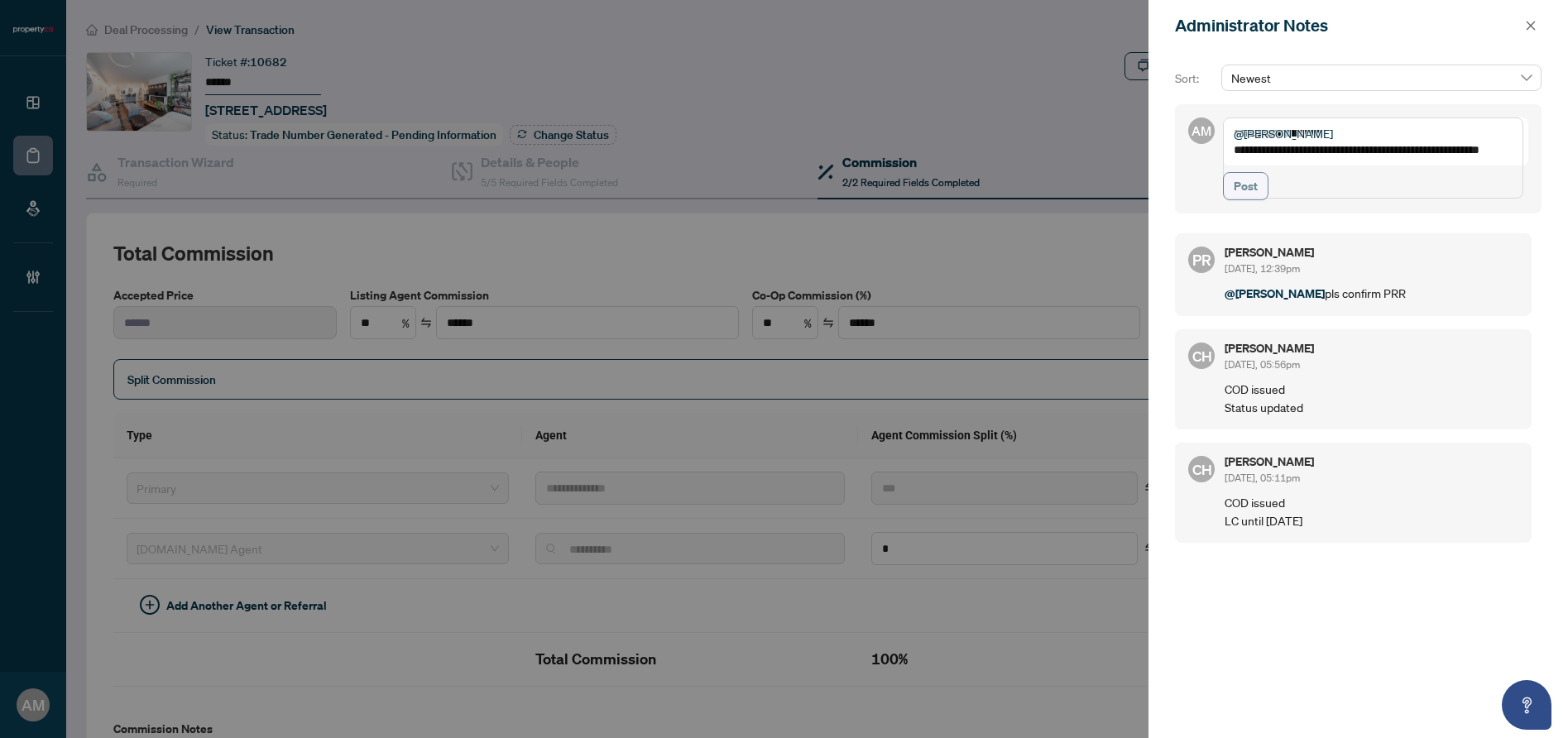
type textarea "**********"
click at [1256, 199] on span "Post" at bounding box center [1245, 186] width 24 height 26
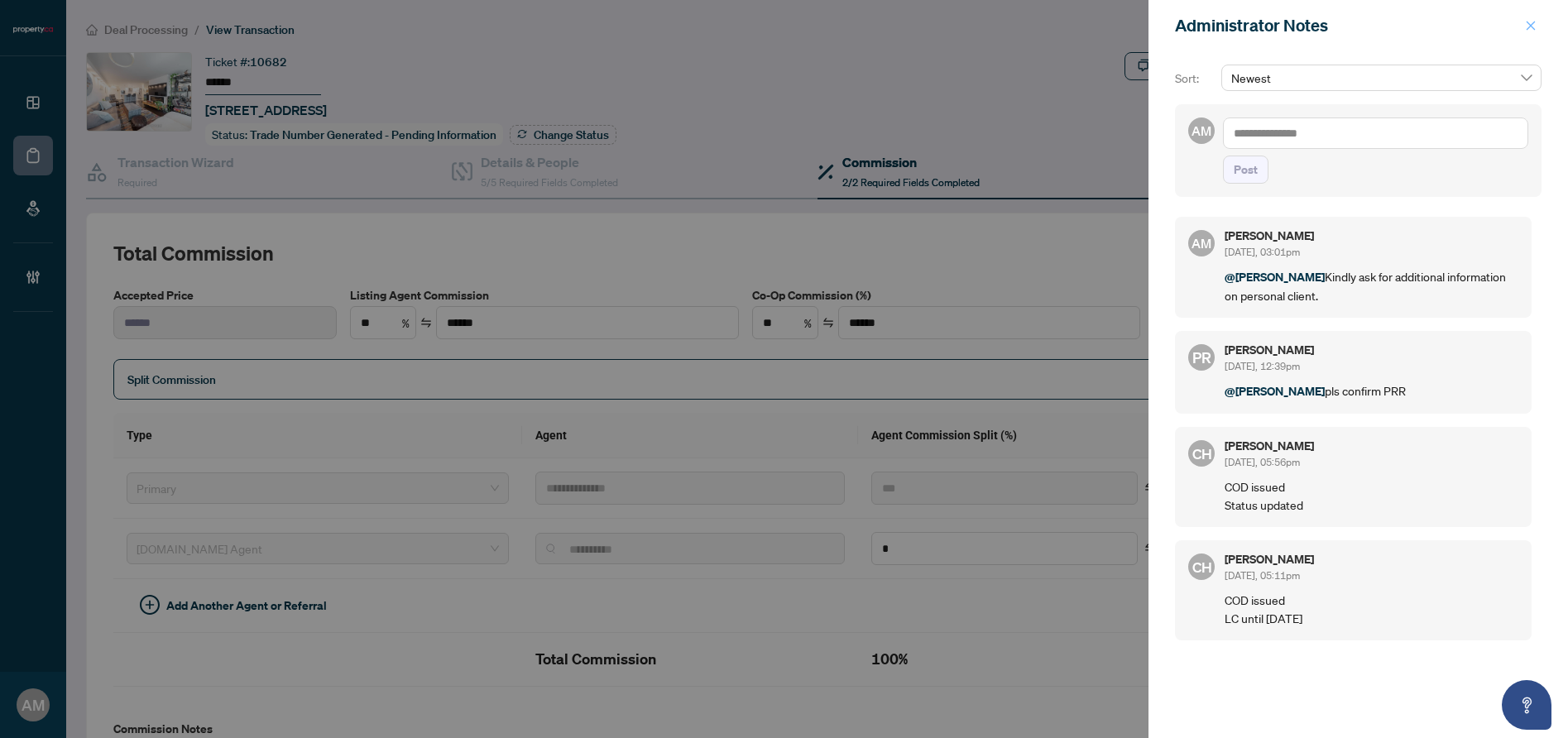
click at [1530, 24] on icon "close" at bounding box center [1530, 25] width 11 height 11
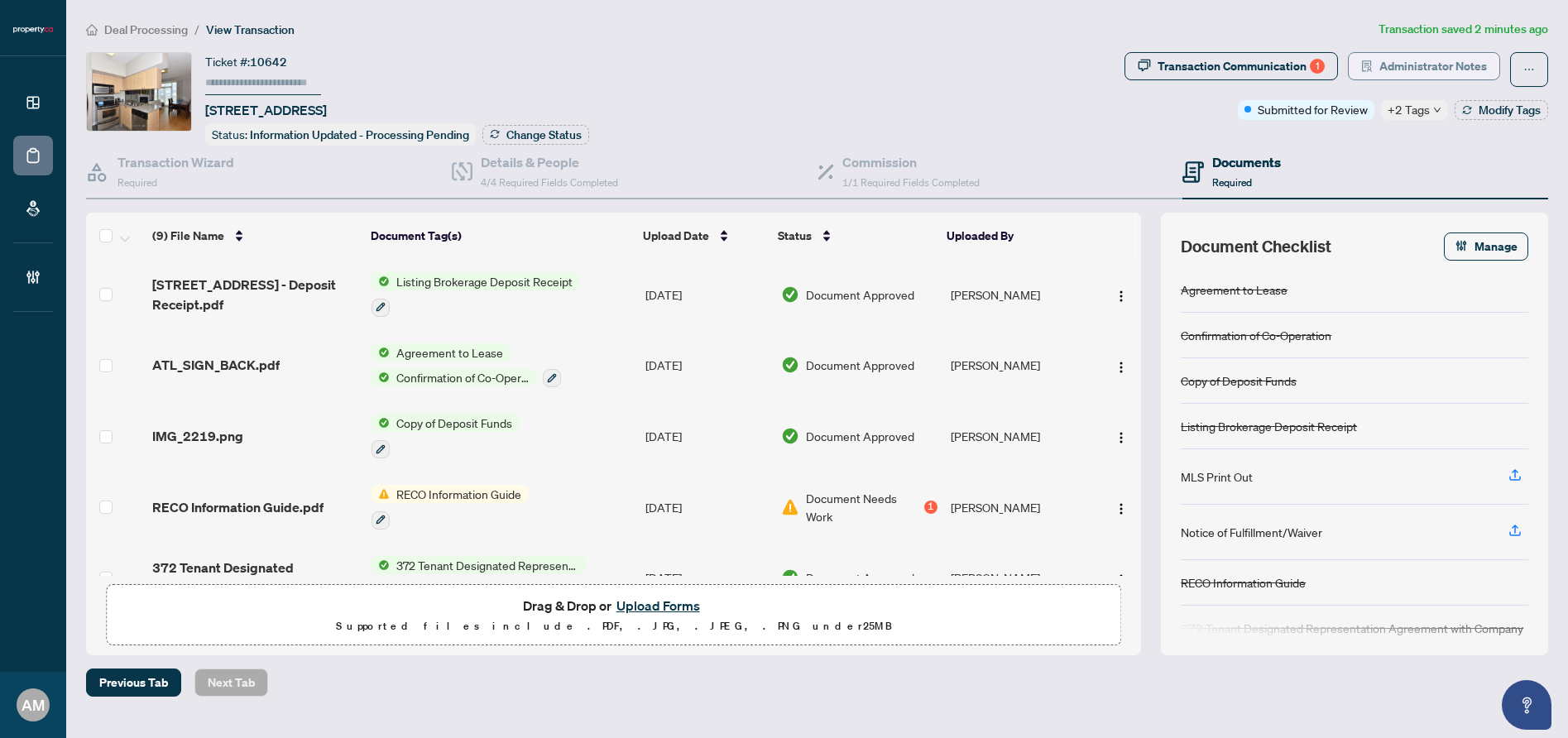
click at [1403, 70] on span "Administrator Notes" at bounding box center [1433, 66] width 108 height 26
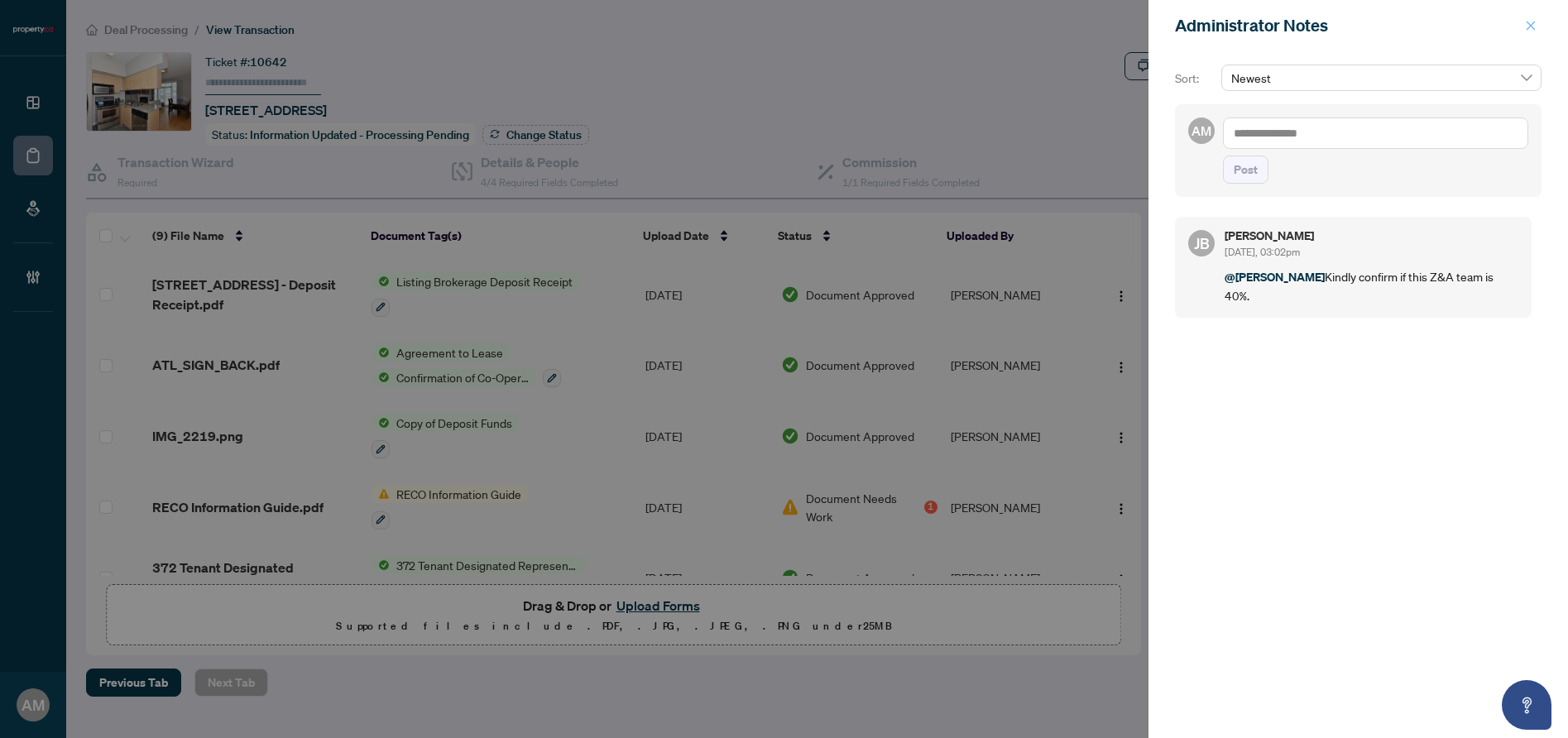
click at [1537, 27] on button "button" at bounding box center [1530, 25] width 22 height 20
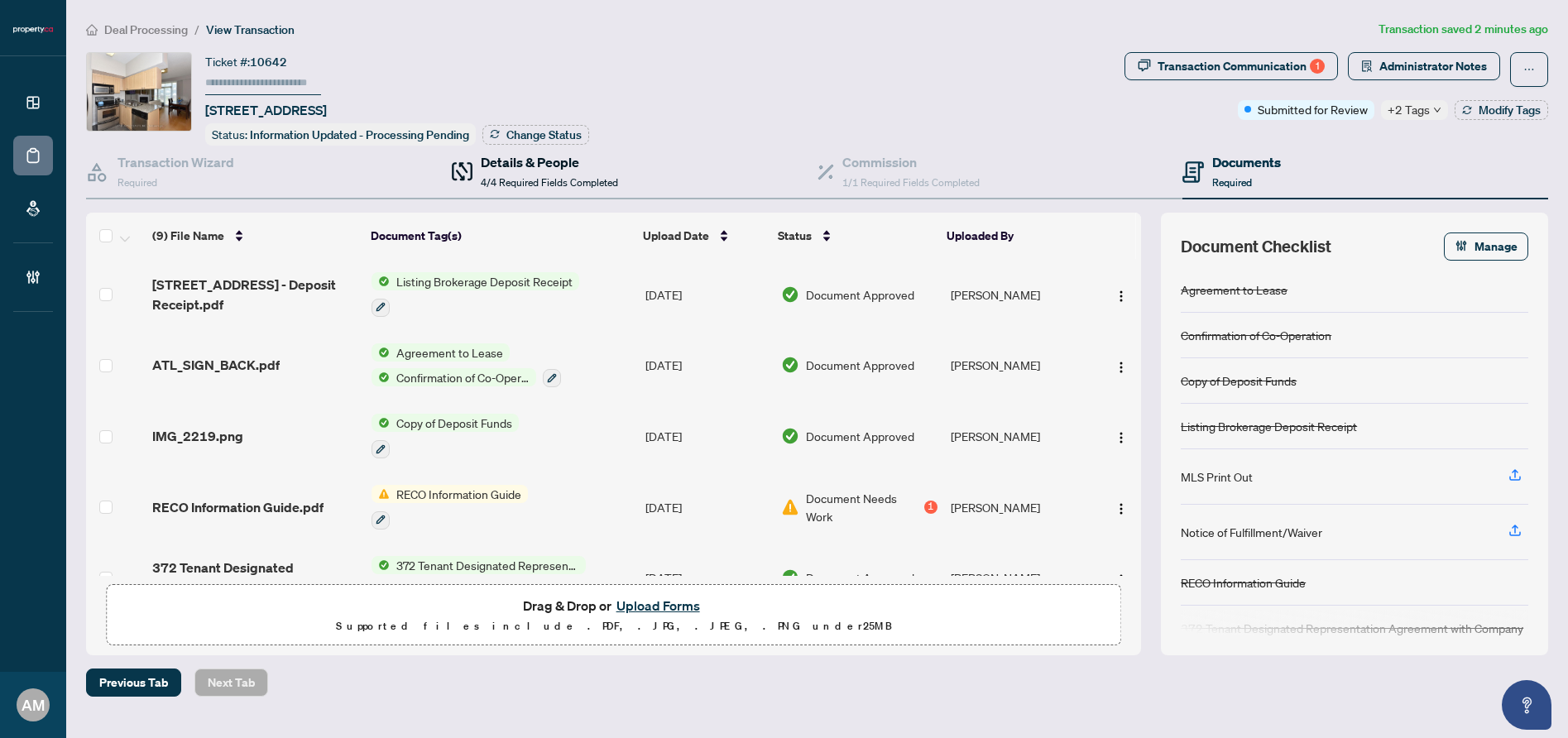
click at [529, 170] on div "Details & People 4/4 Required Fields Completed" at bounding box center [548, 171] width 137 height 39
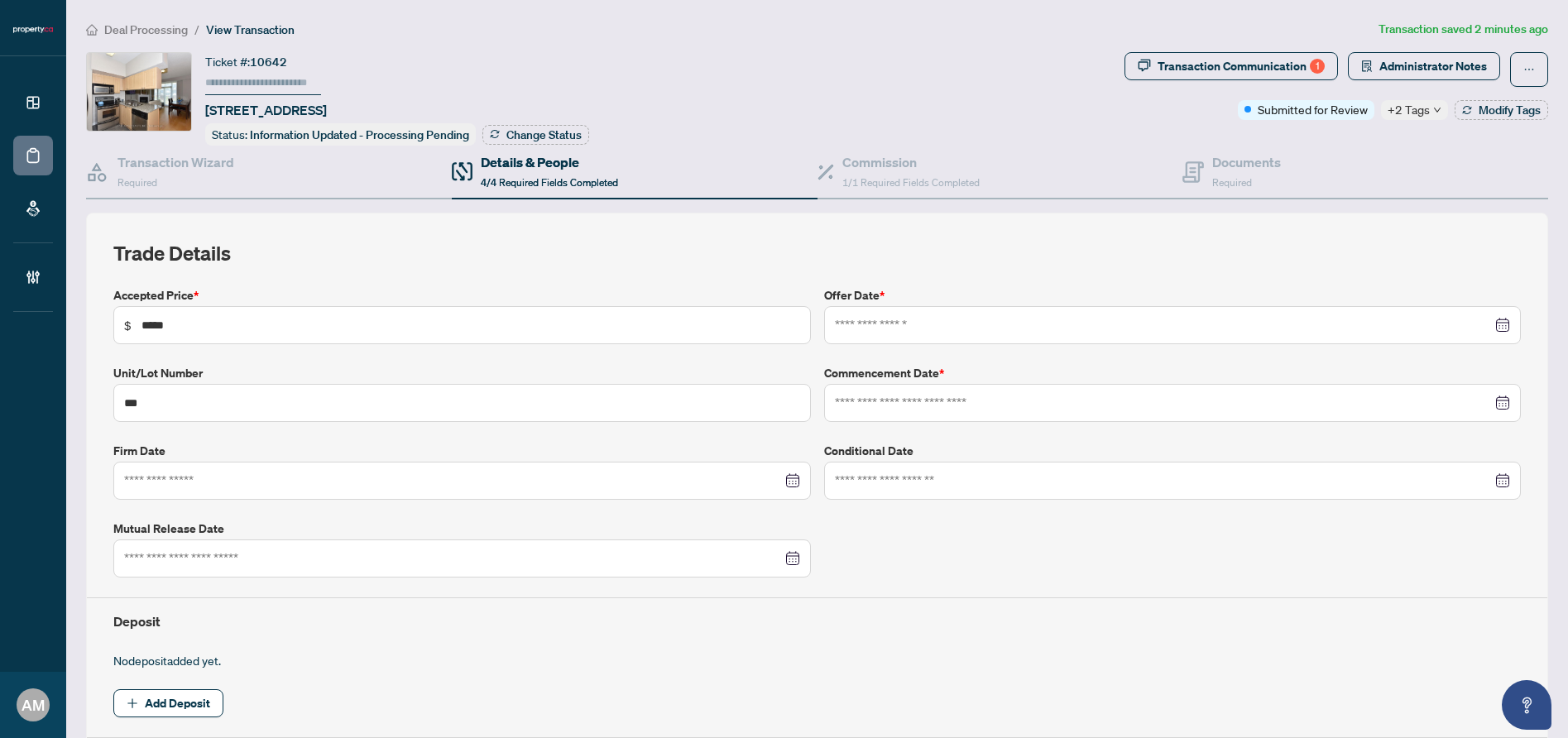
type input "**********"
click at [842, 167] on h4 "Commission" at bounding box center [910, 161] width 137 height 20
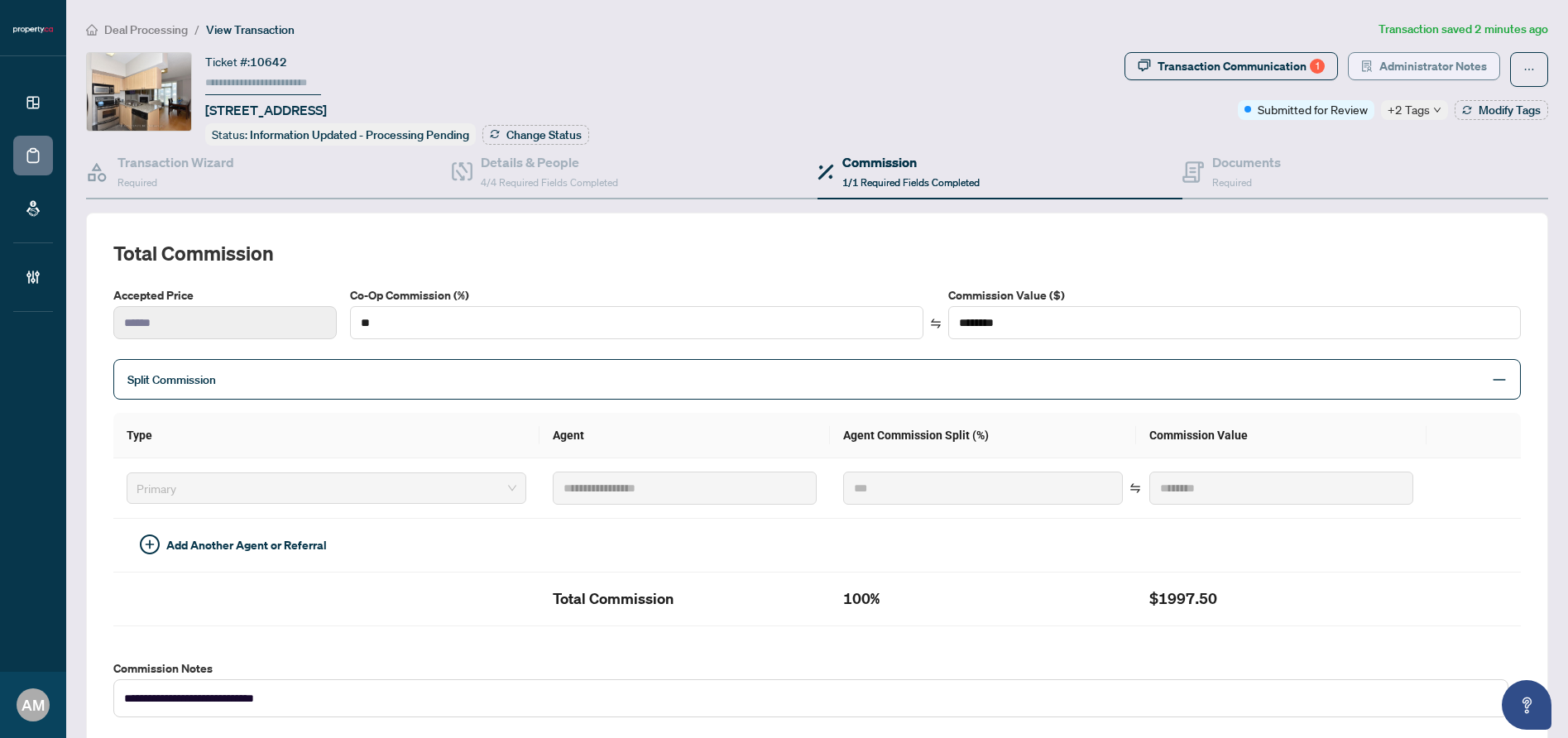
click at [1436, 74] on span "Administrator Notes" at bounding box center [1433, 66] width 108 height 26
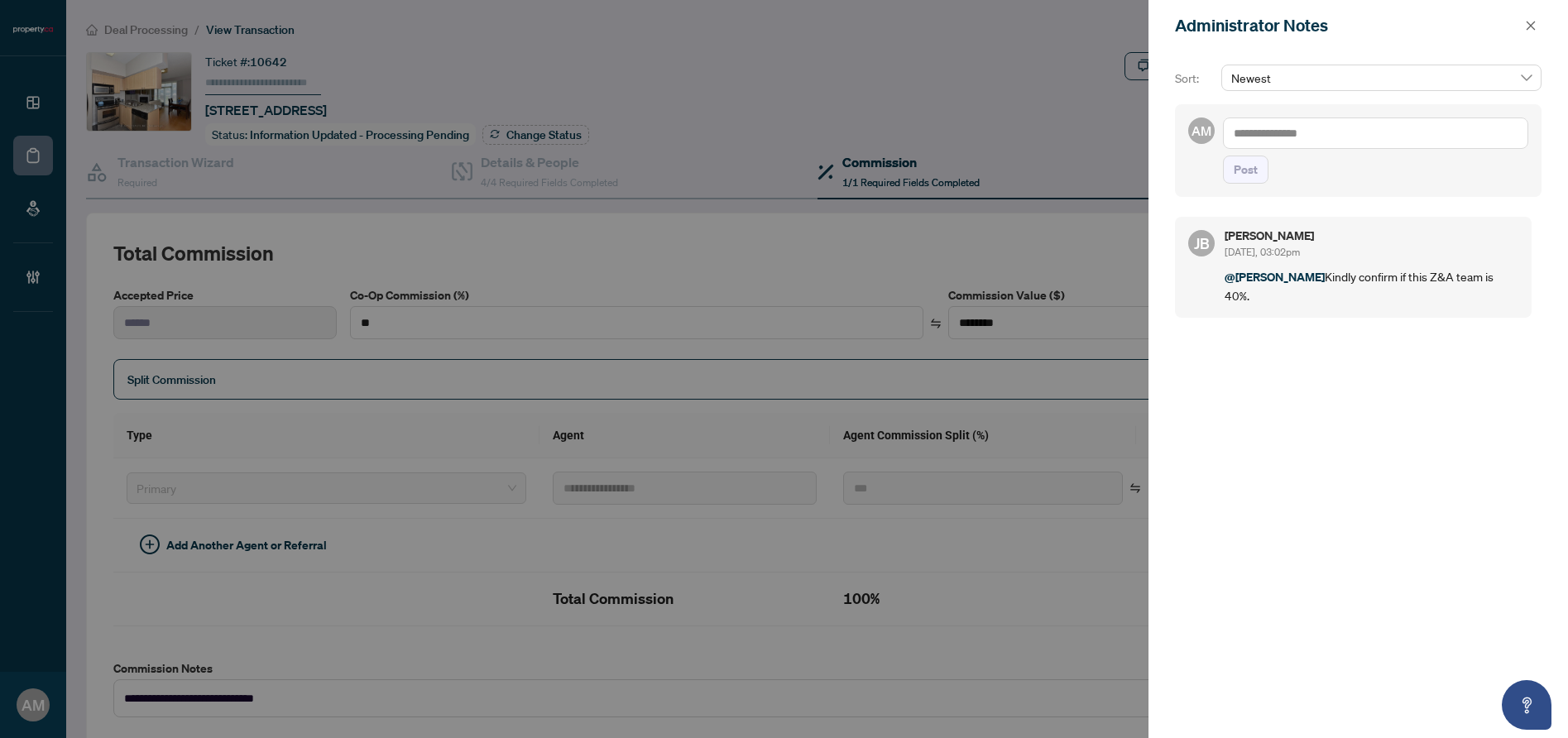
click at [1315, 137] on textarea at bounding box center [1374, 132] width 305 height 31
click at [1300, 146] on span "Jean Belarde" at bounding box center [1357, 144] width 178 height 15
type textarea "**********"
click at [1256, 183] on span "Post" at bounding box center [1245, 170] width 24 height 26
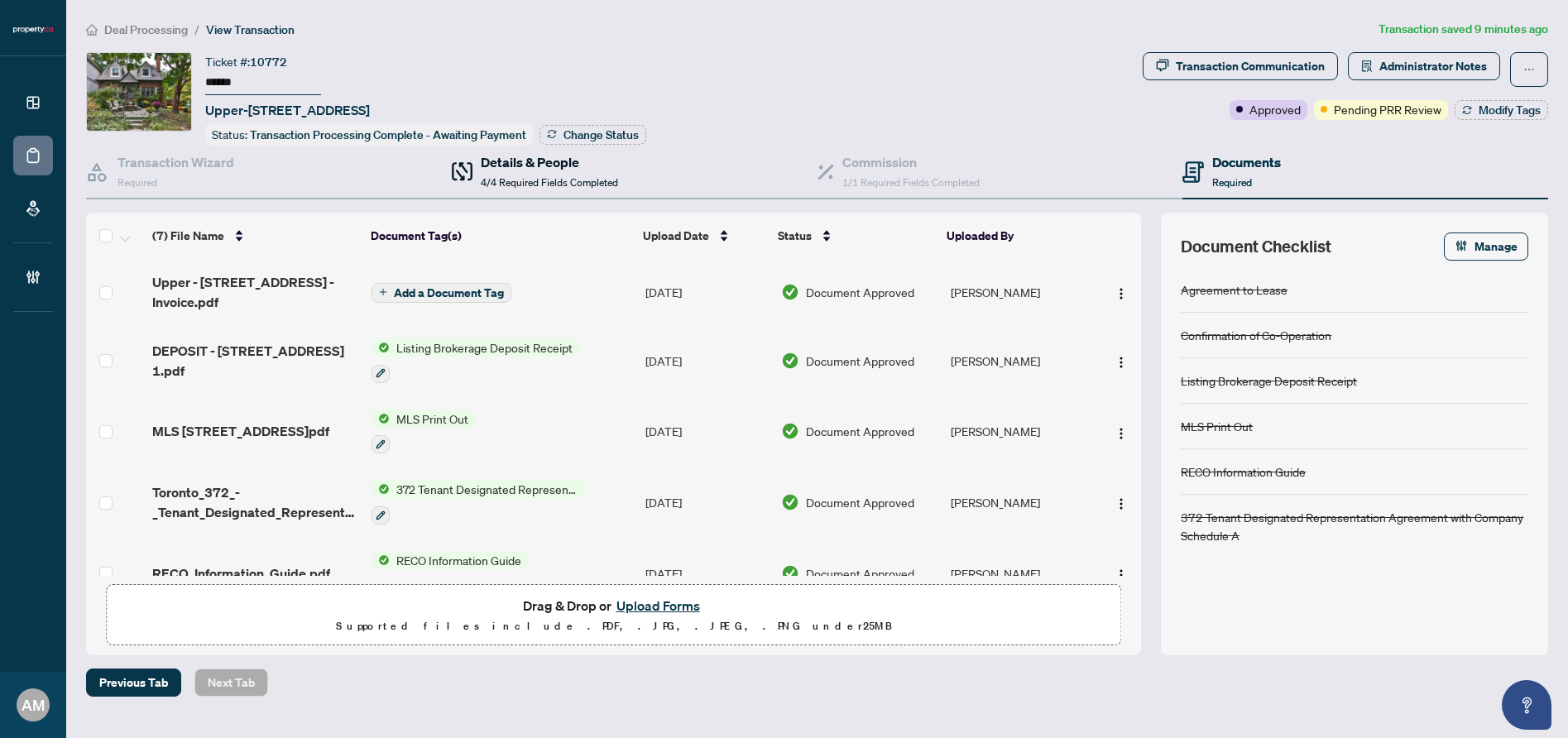
click at [541, 184] on span "4/4 Required Fields Completed" at bounding box center [548, 182] width 137 height 12
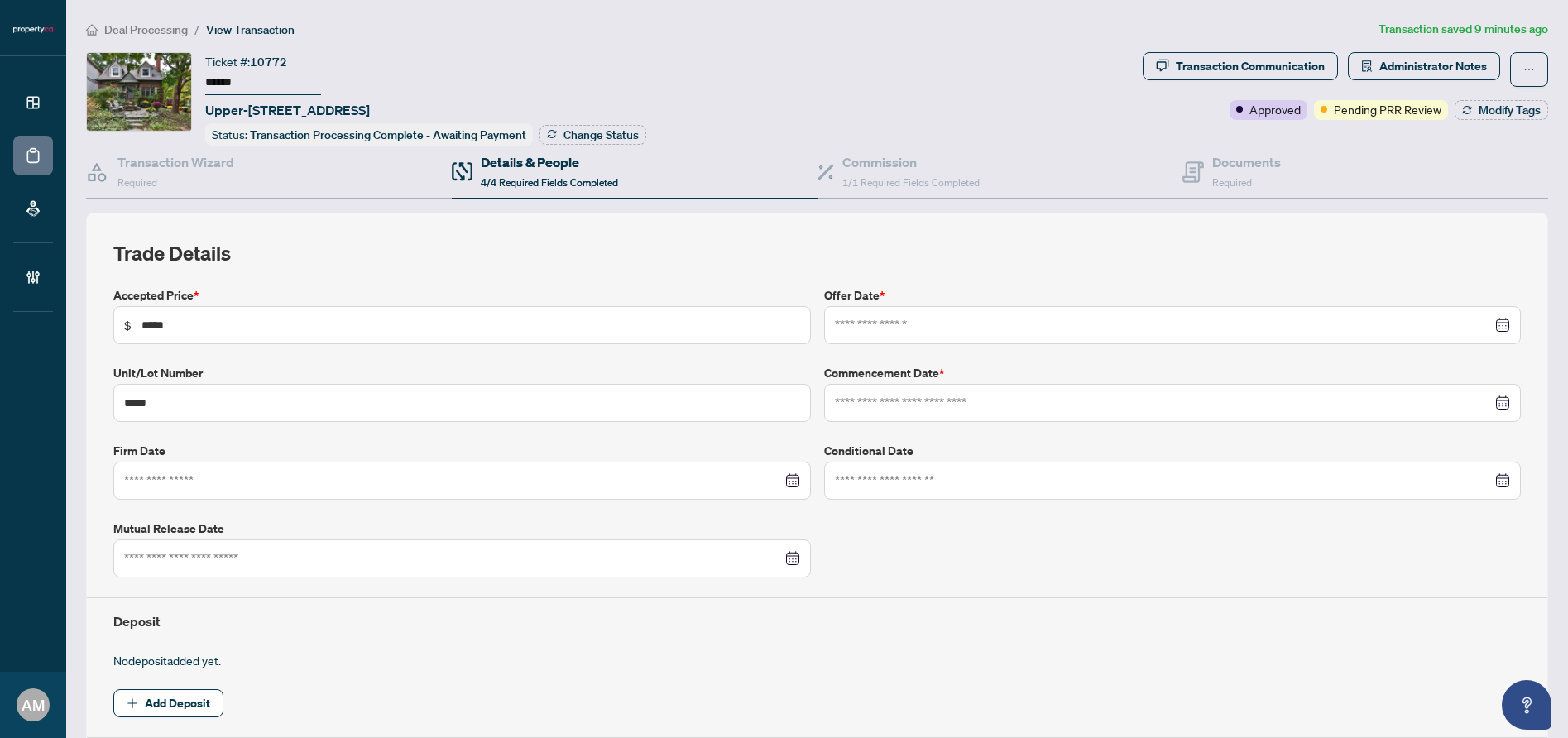
type input "**********"
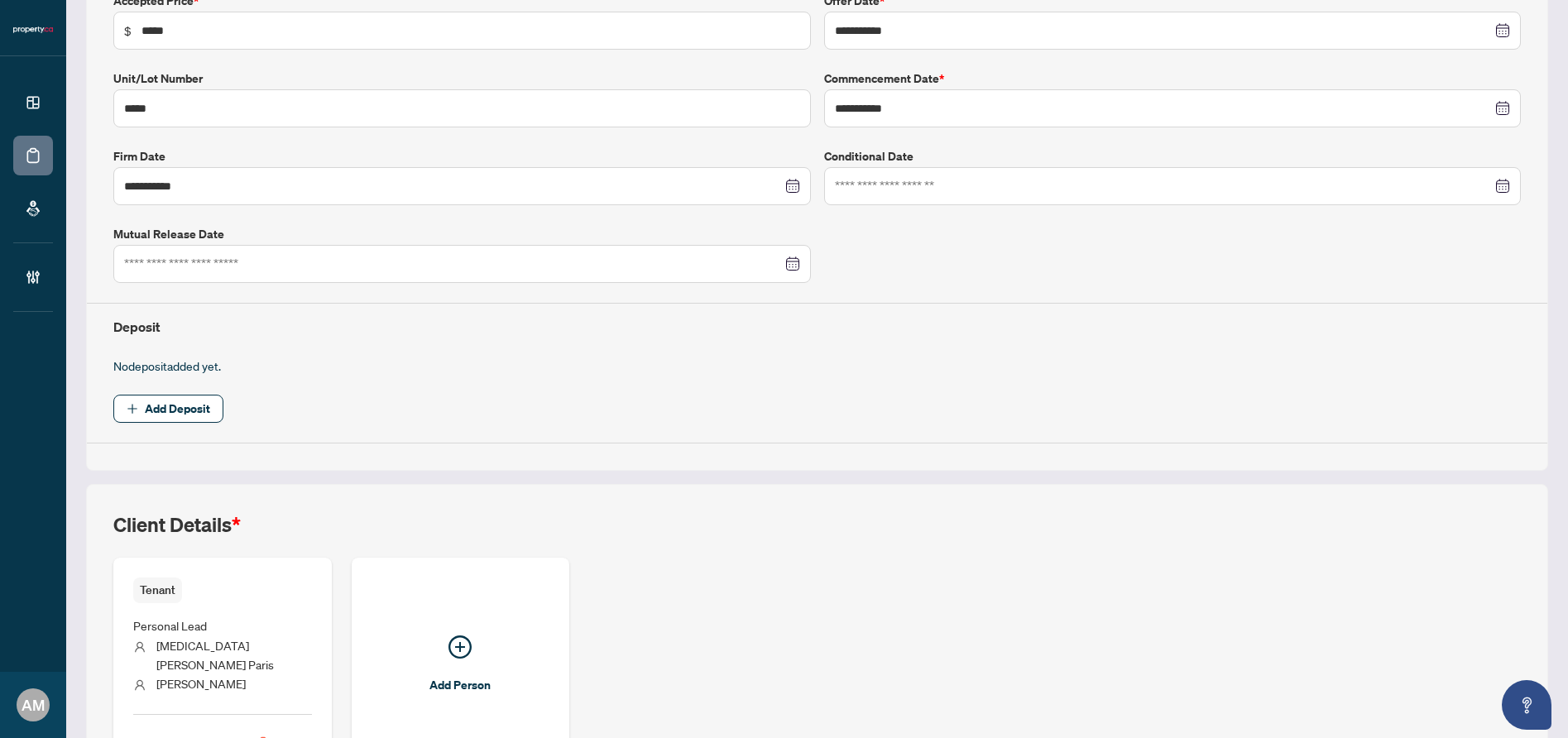
scroll to position [402, 0]
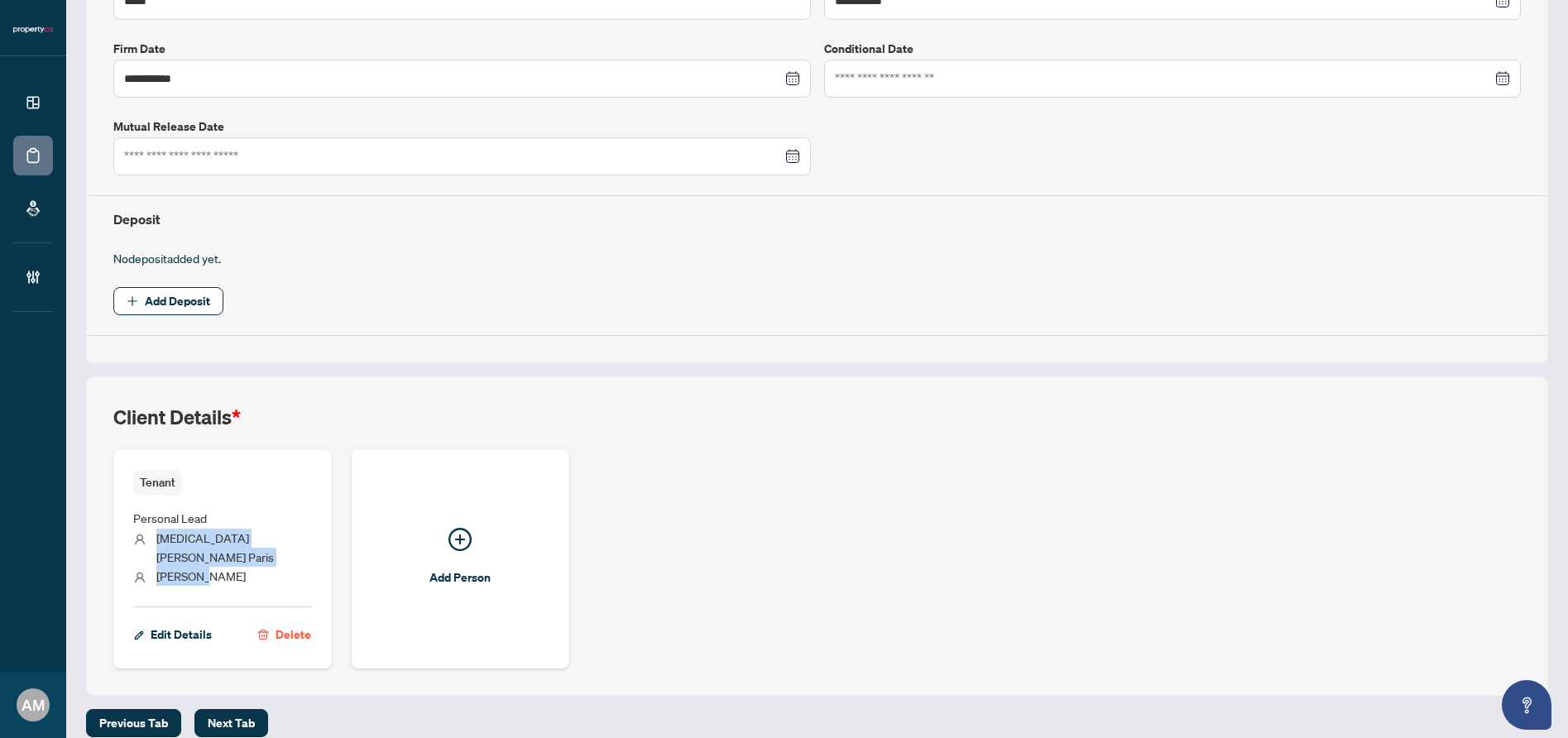
drag, startPoint x: 211, startPoint y: 556, endPoint x: 158, endPoint y: 539, distance: 55.7
click at [158, 539] on ul "Personal Lead Kyra Lauren Paris Phillips" at bounding box center [222, 545] width 178 height 99
copy ul "Kyra Lauren Paris Phillips"
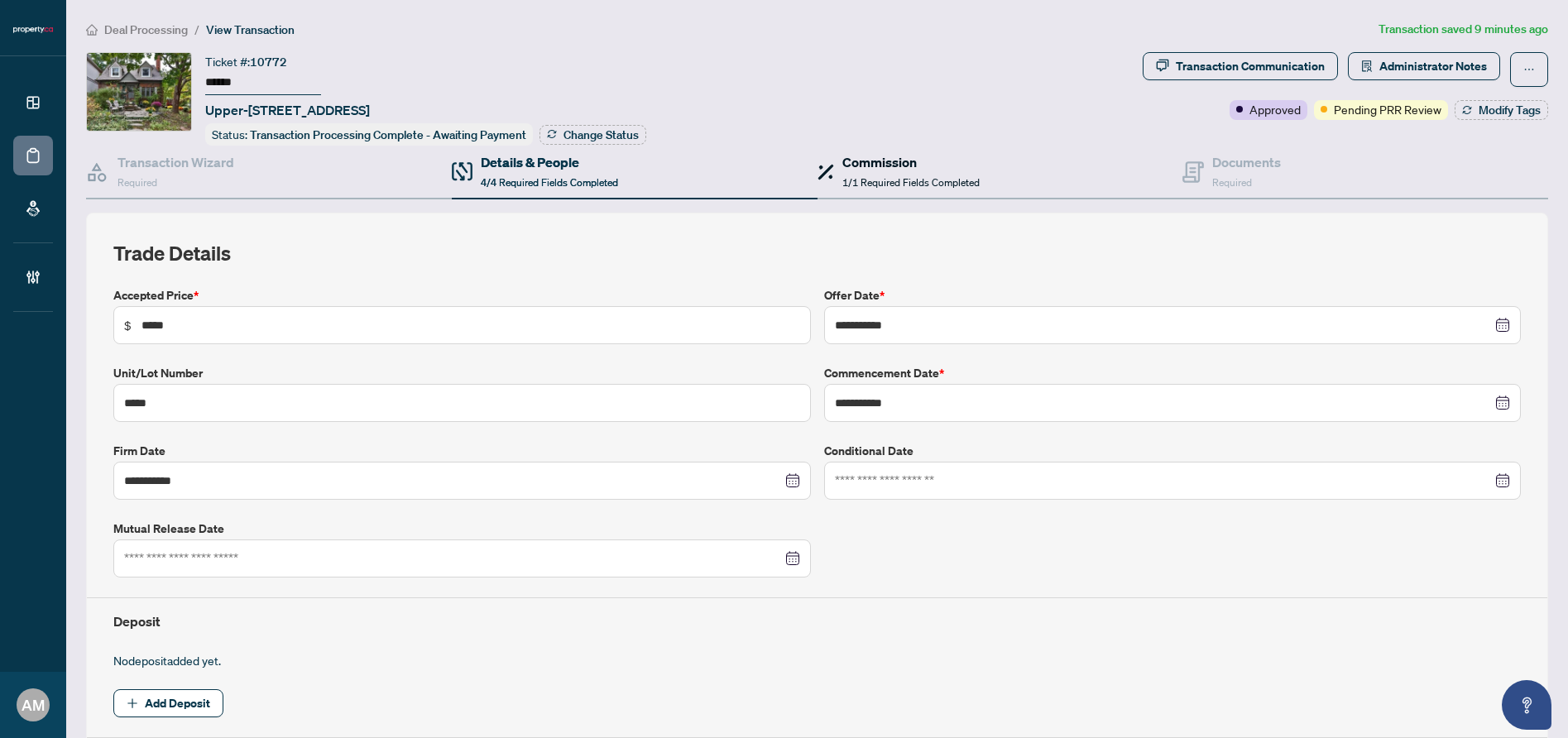
click at [894, 176] on span "1/1 Required Fields Completed" at bounding box center [910, 182] width 137 height 12
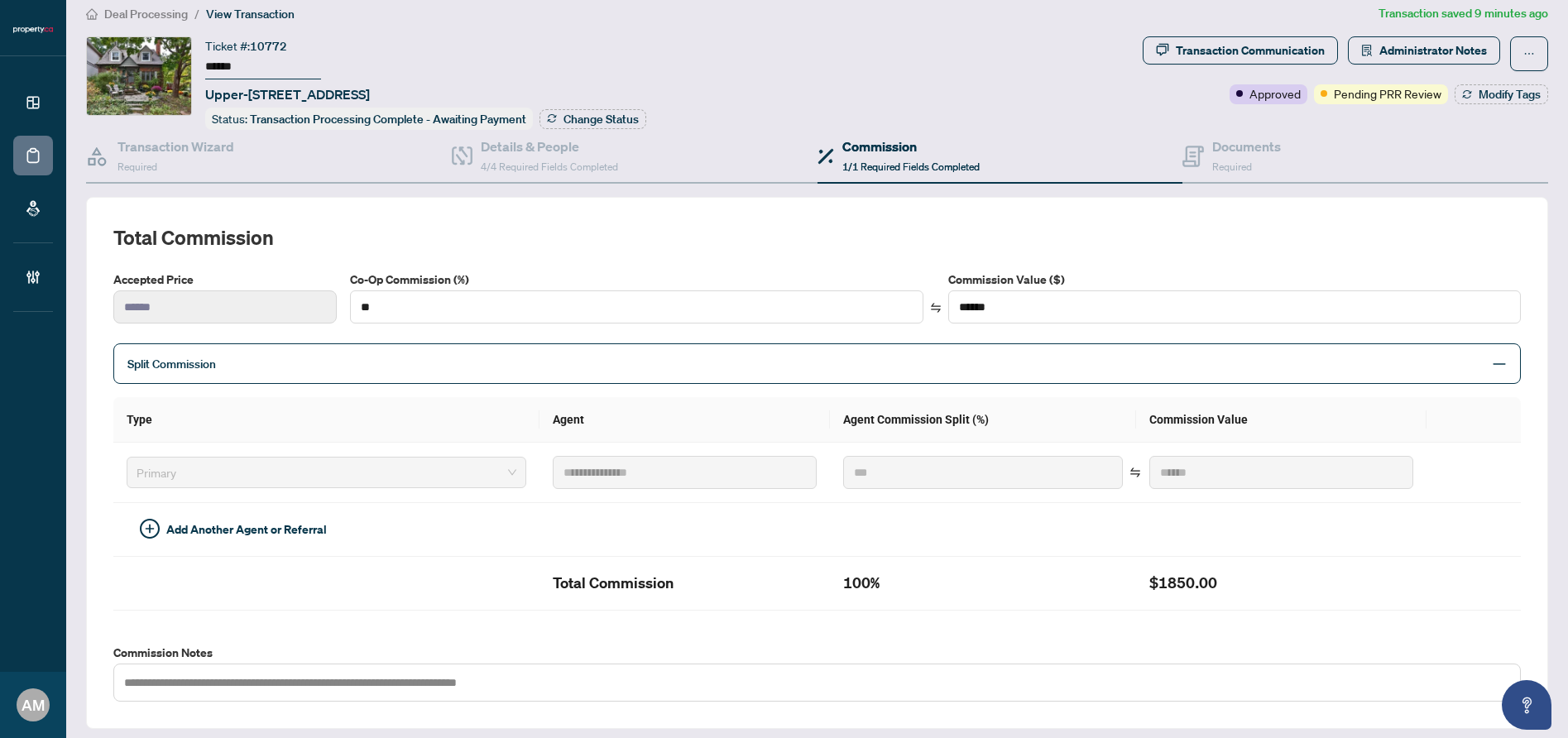
scroll to position [20, 0]
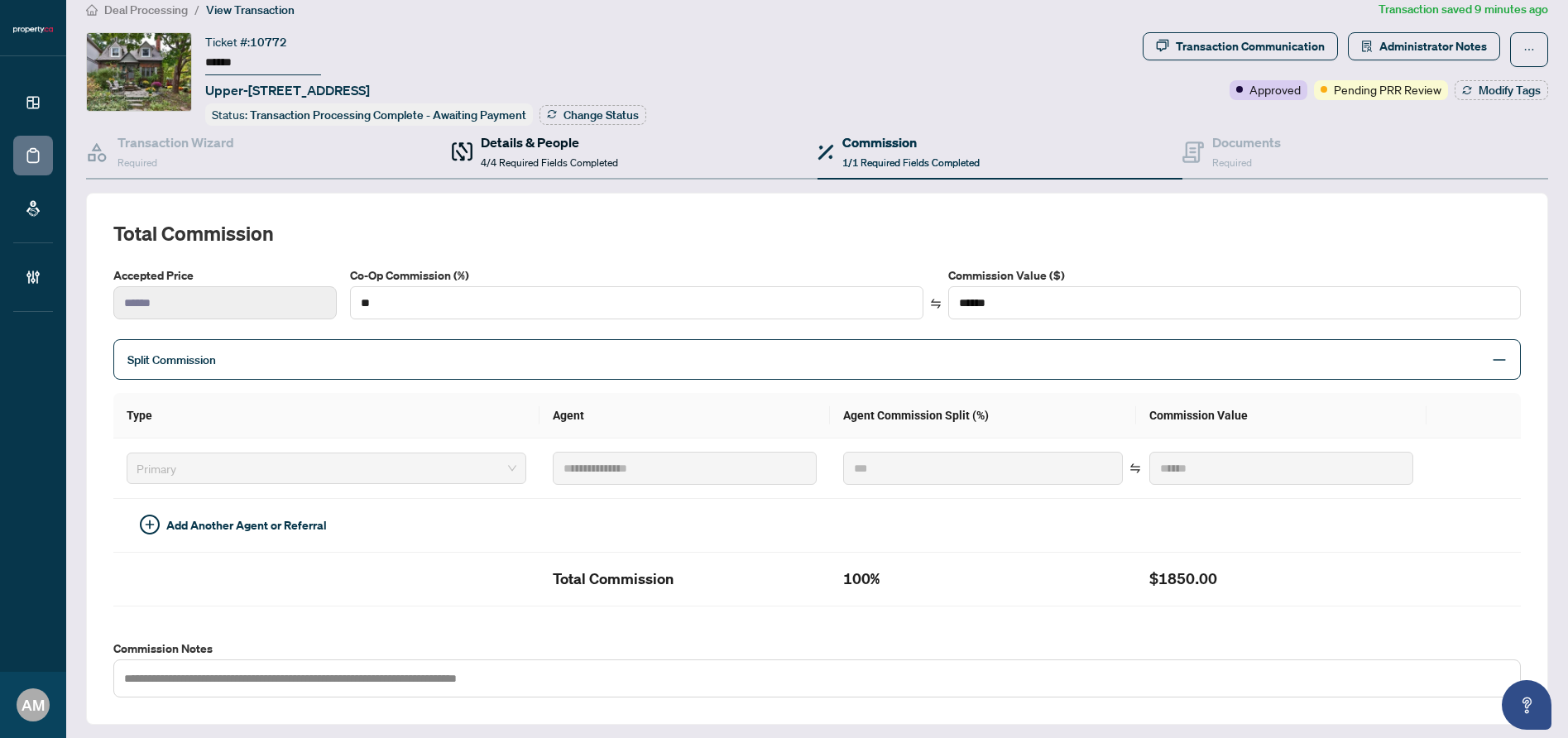
click at [589, 143] on h4 "Details & People" at bounding box center [548, 142] width 137 height 20
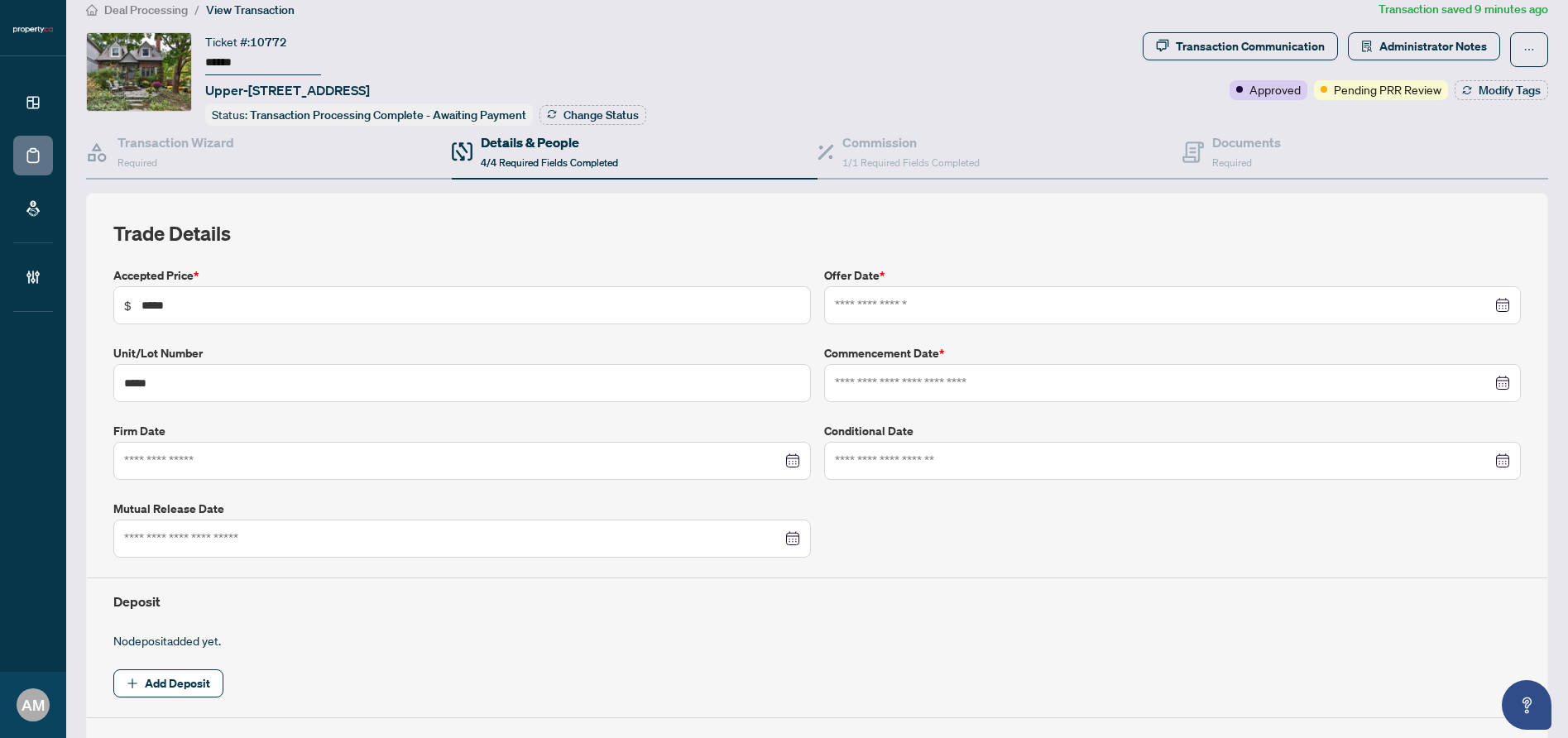
type input "**********"
click at [1399, 46] on span "Administrator Notes" at bounding box center [1433, 46] width 108 height 26
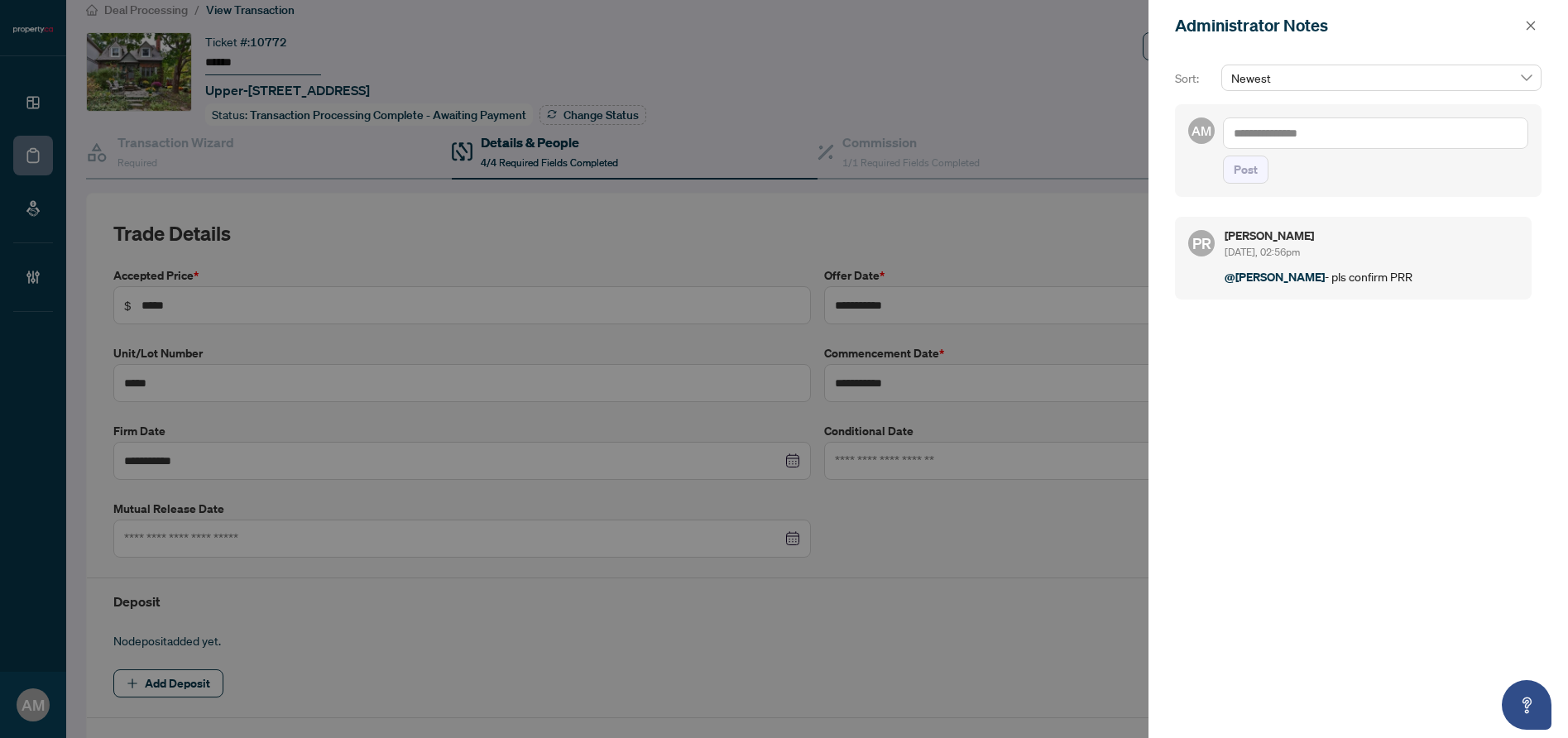
click at [1321, 130] on textarea at bounding box center [1374, 132] width 305 height 31
type textarea "*"
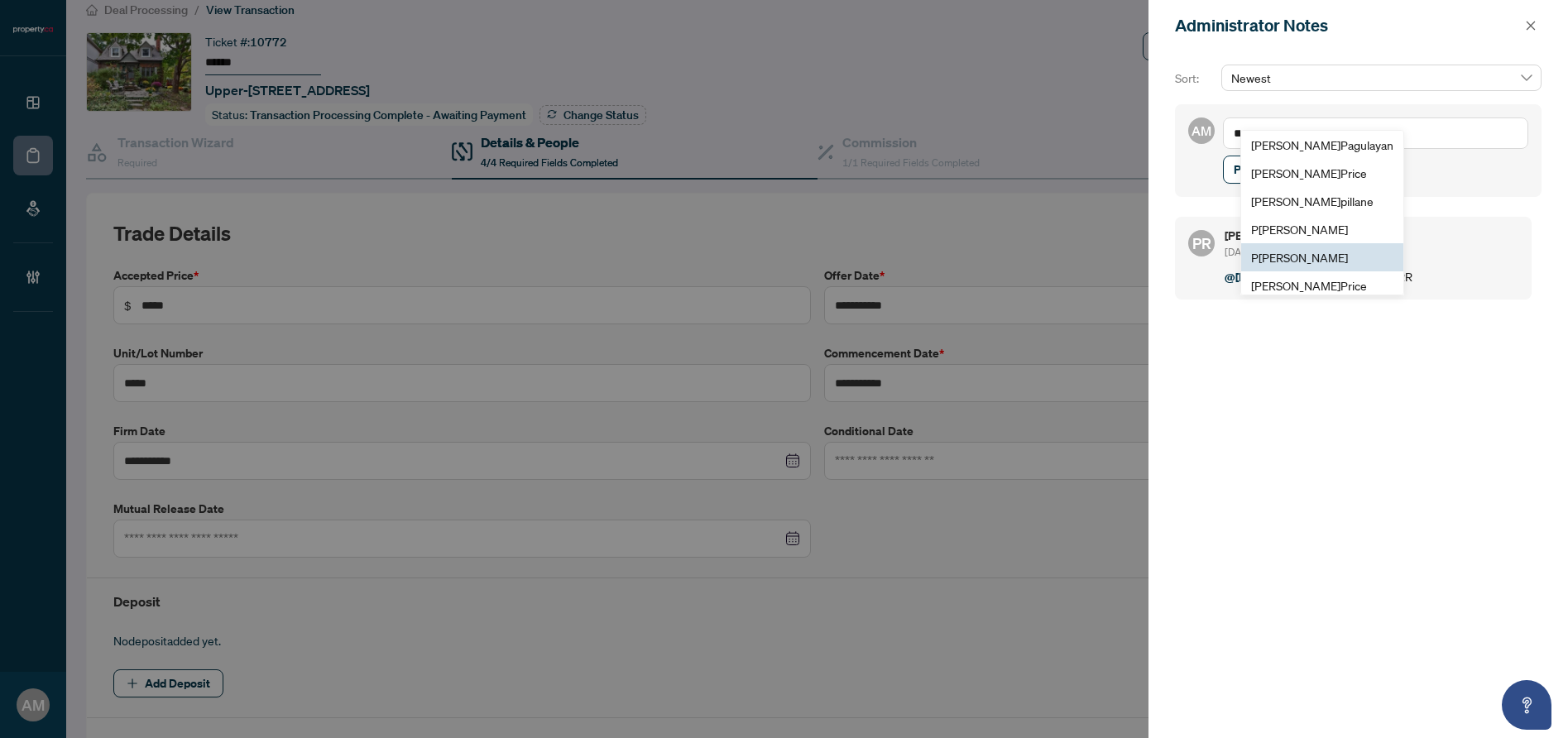
click at [1313, 253] on span "P [PERSON_NAME]" at bounding box center [1299, 258] width 97 height 15
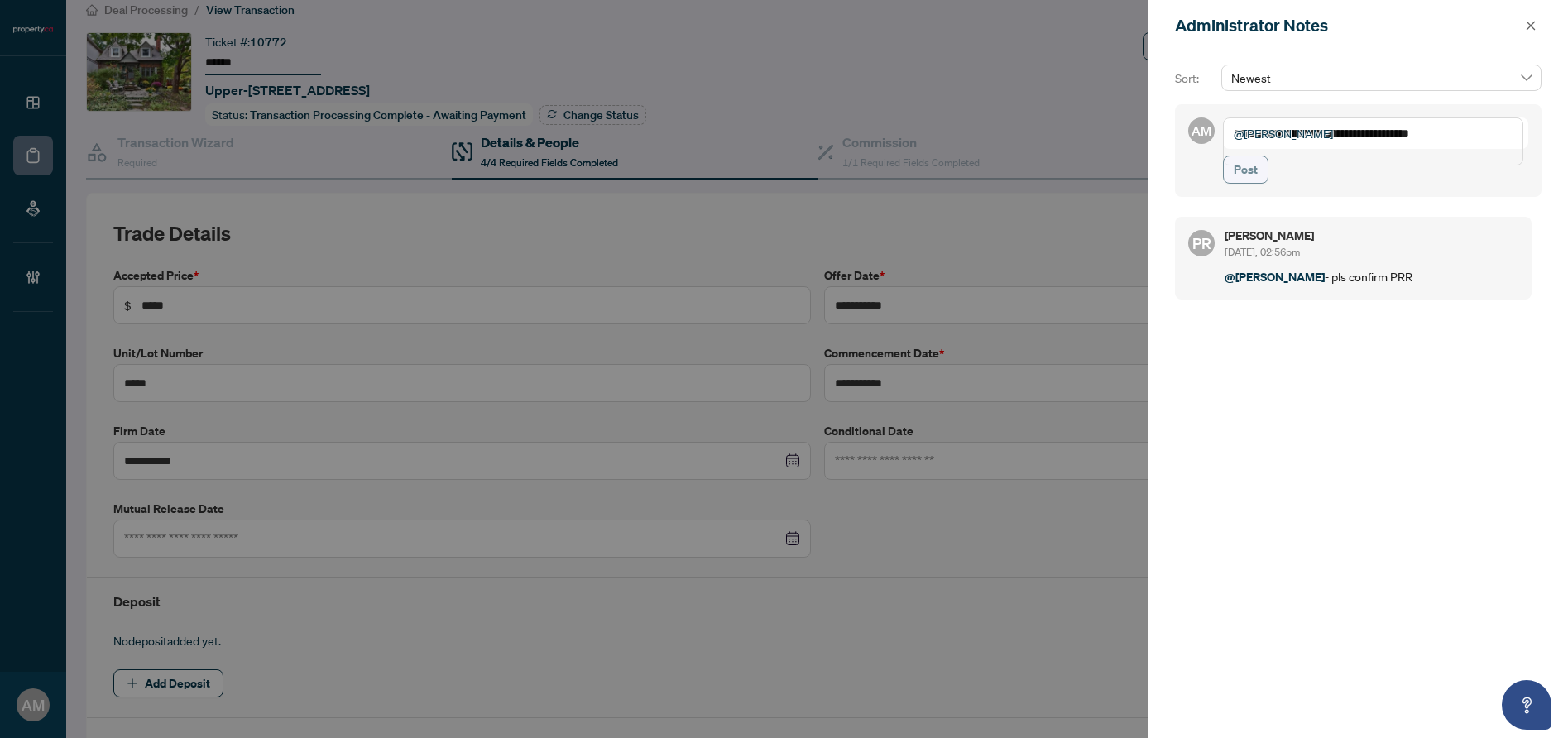
type textarea "**********"
click at [1243, 183] on span "Post" at bounding box center [1245, 170] width 24 height 26
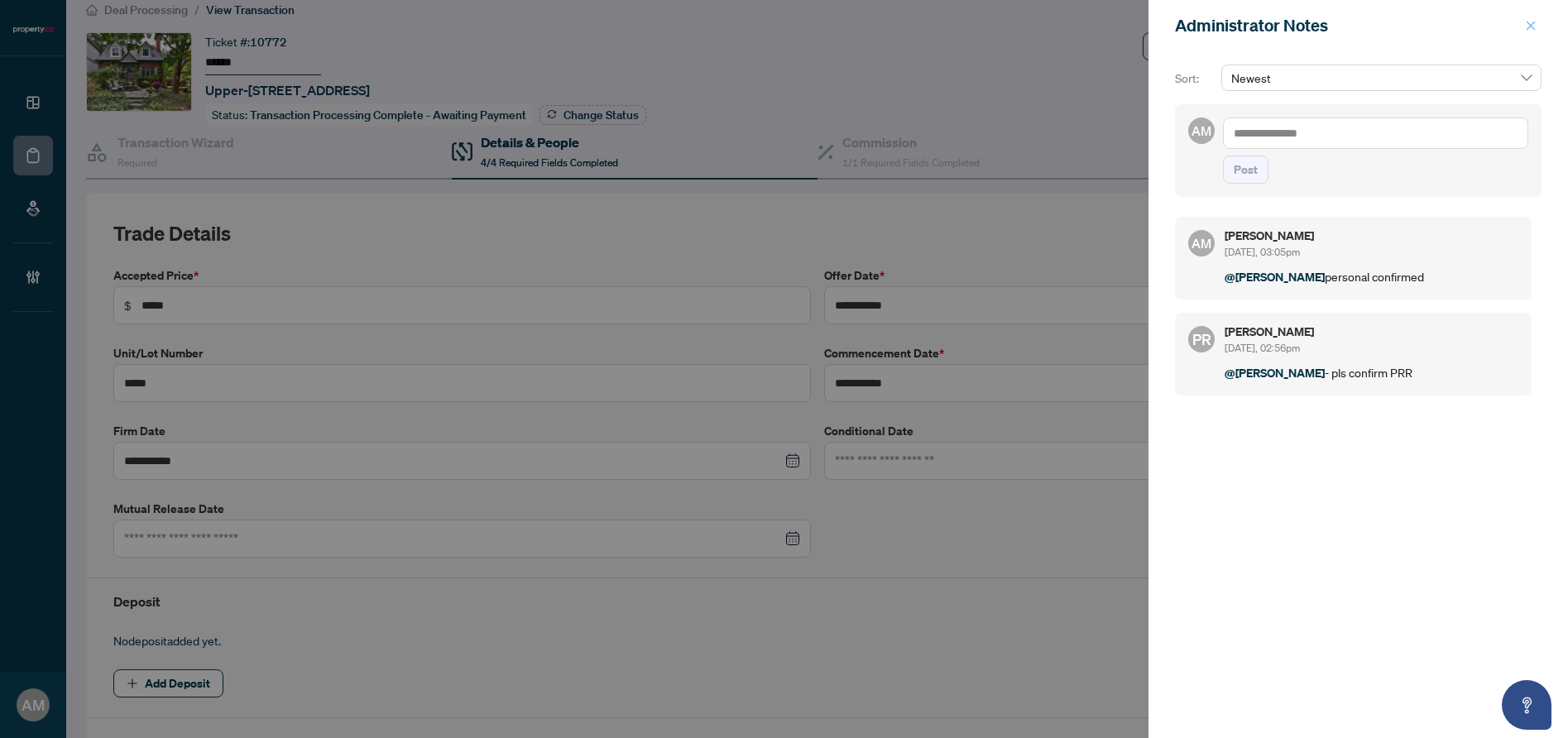
click at [1528, 24] on icon "close" at bounding box center [1531, 25] width 9 height 9
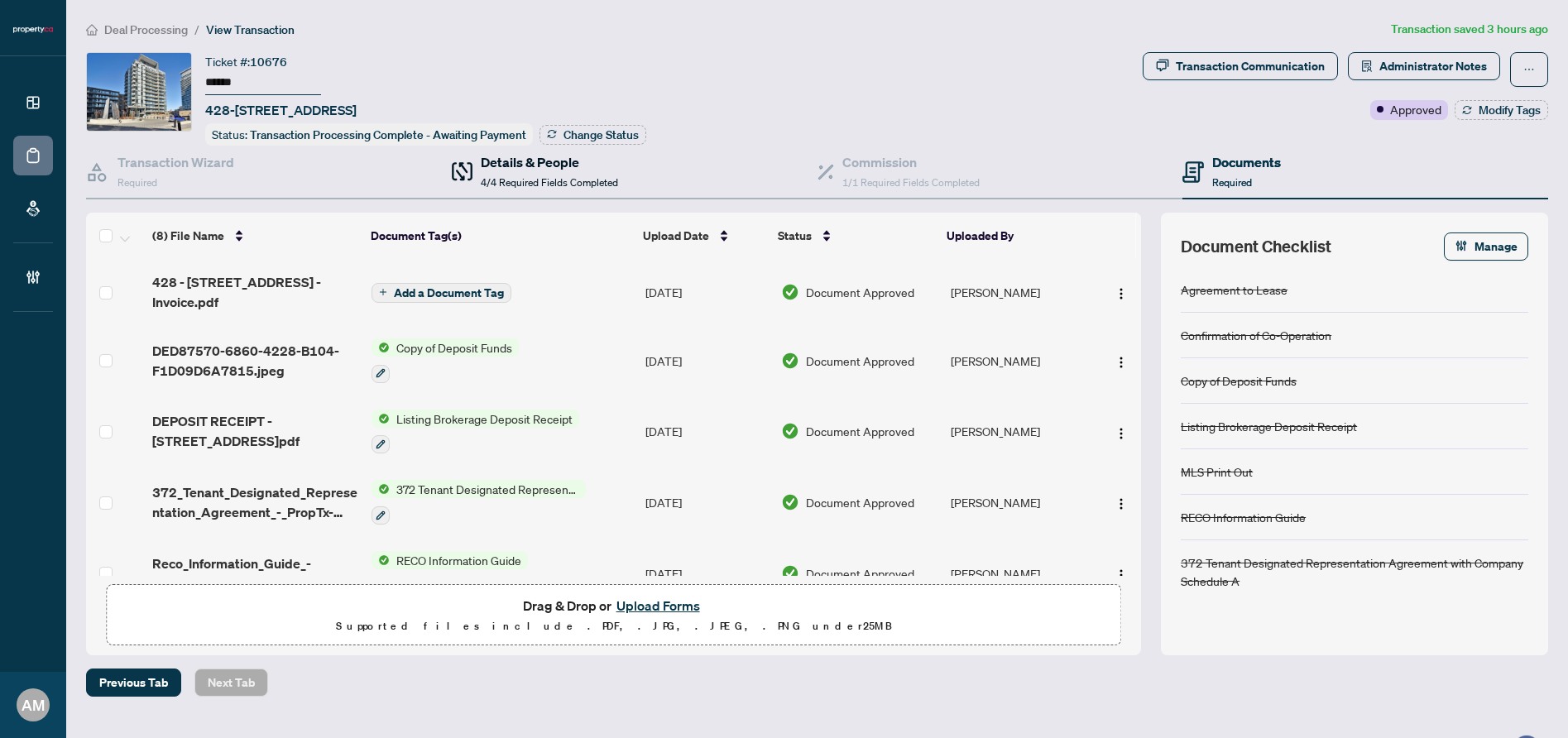
click at [578, 182] on span "4/4 Required Fields Completed" at bounding box center [548, 182] width 137 height 12
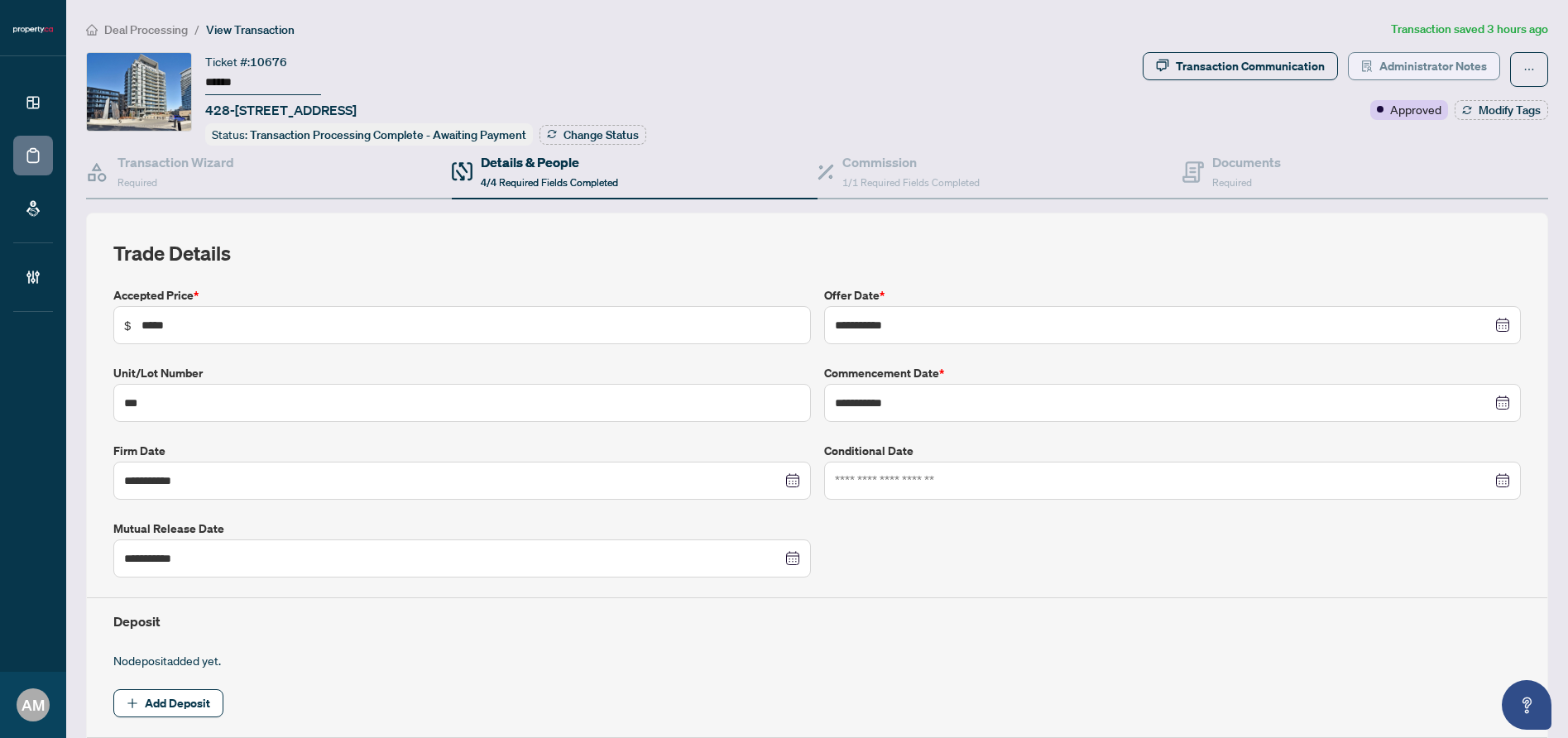
click at [1395, 64] on span "Administrator Notes" at bounding box center [1433, 66] width 108 height 26
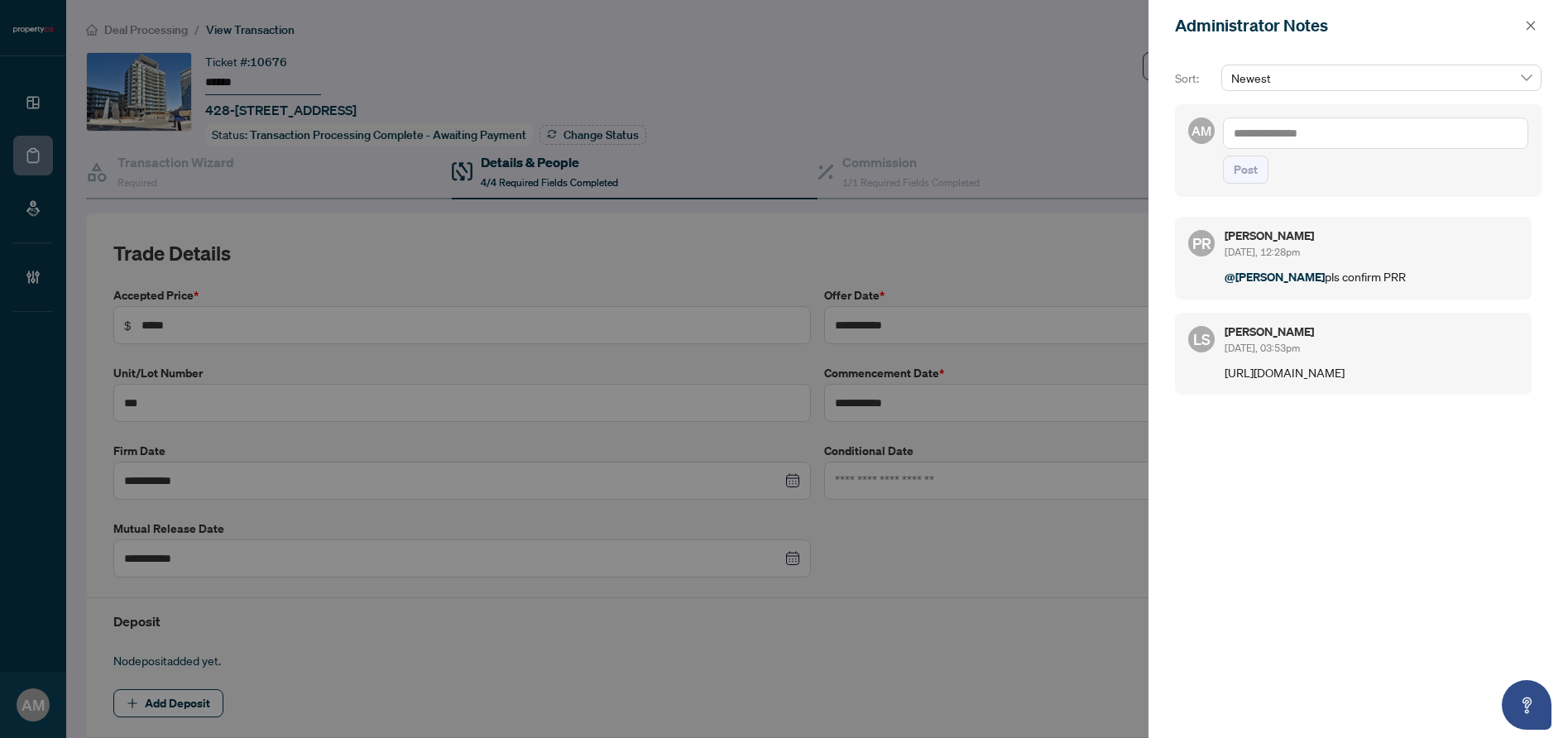
drag, startPoint x: 1482, startPoint y: 388, endPoint x: 1223, endPoint y: 371, distance: 259.6
click at [1224, 371] on p "[URL][DOMAIN_NAME]" at bounding box center [1371, 372] width 294 height 18
click at [1527, 25] on icon "close" at bounding box center [1530, 25] width 11 height 11
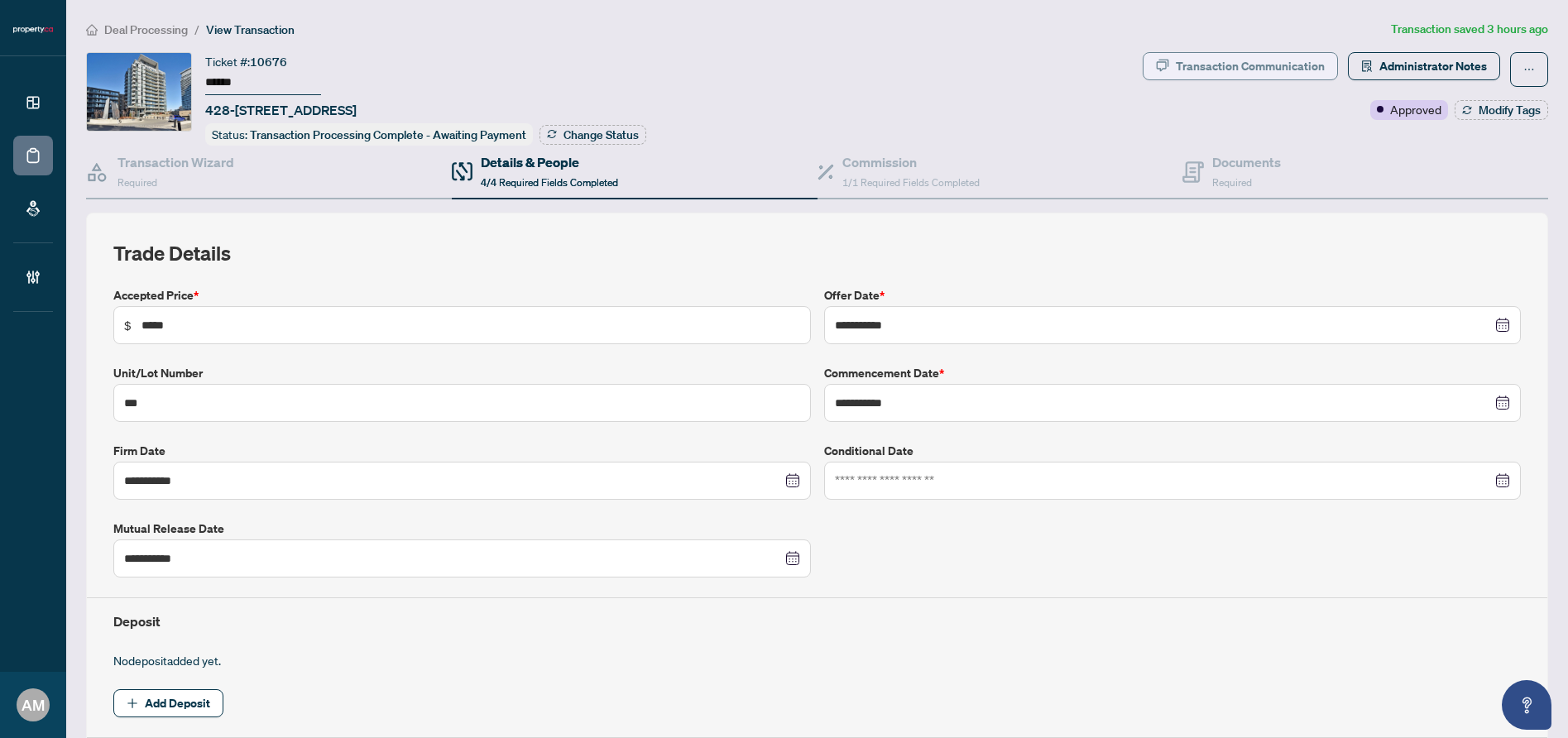
click at [1222, 67] on div "Transaction Communication" at bounding box center [1250, 66] width 149 height 26
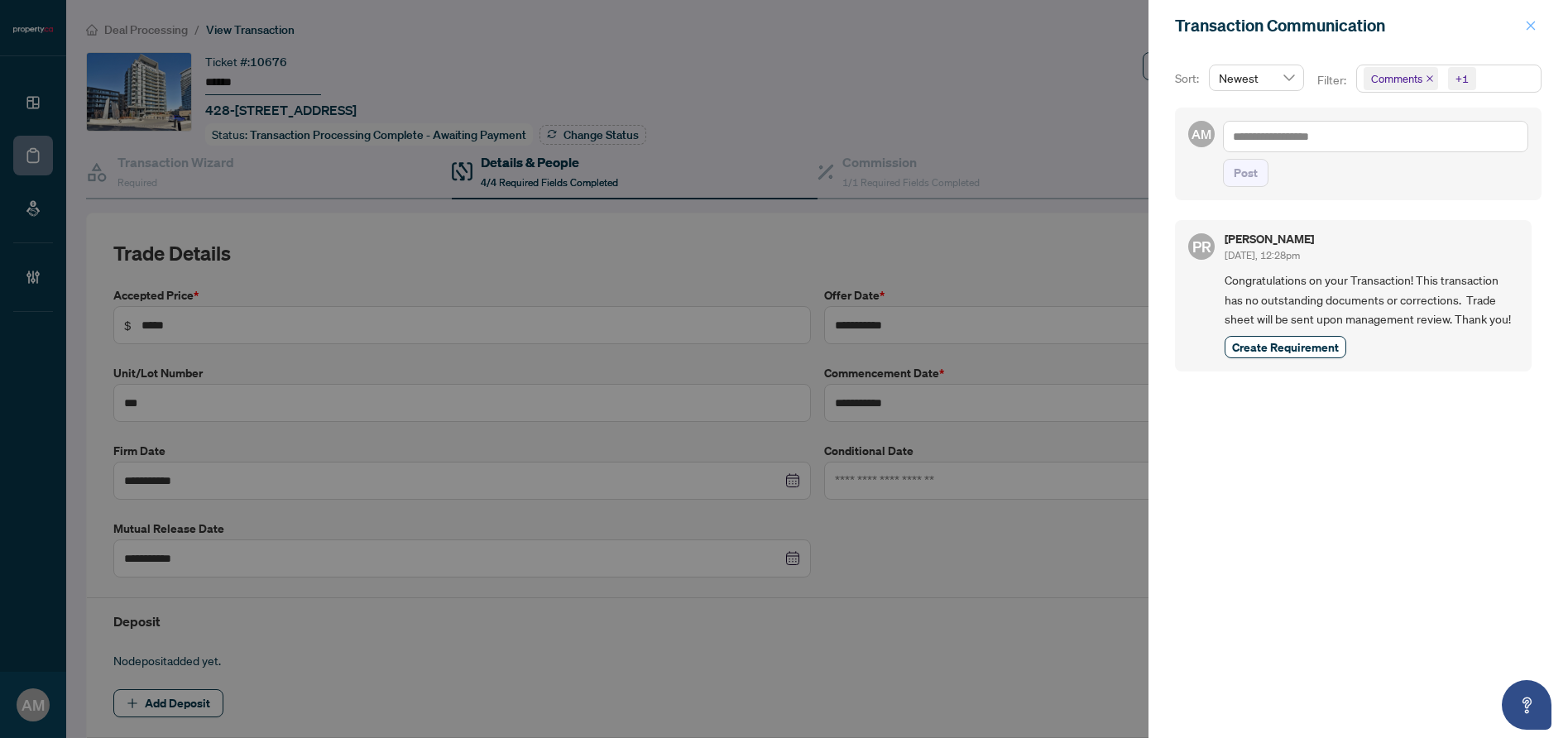
click at [1532, 18] on span "button" at bounding box center [1530, 25] width 11 height 26
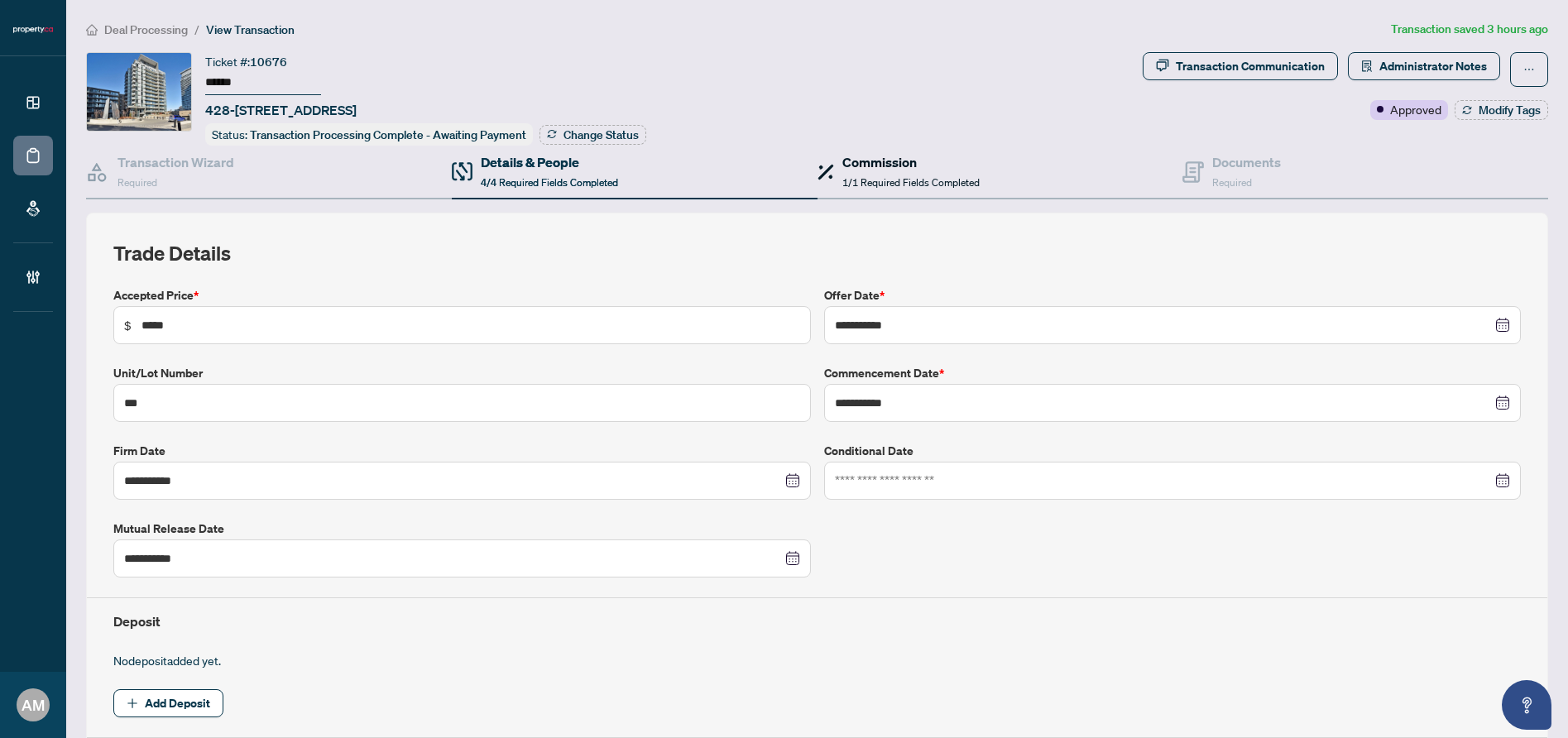
click at [853, 182] on span "1/1 Required Fields Completed" at bounding box center [910, 182] width 137 height 12
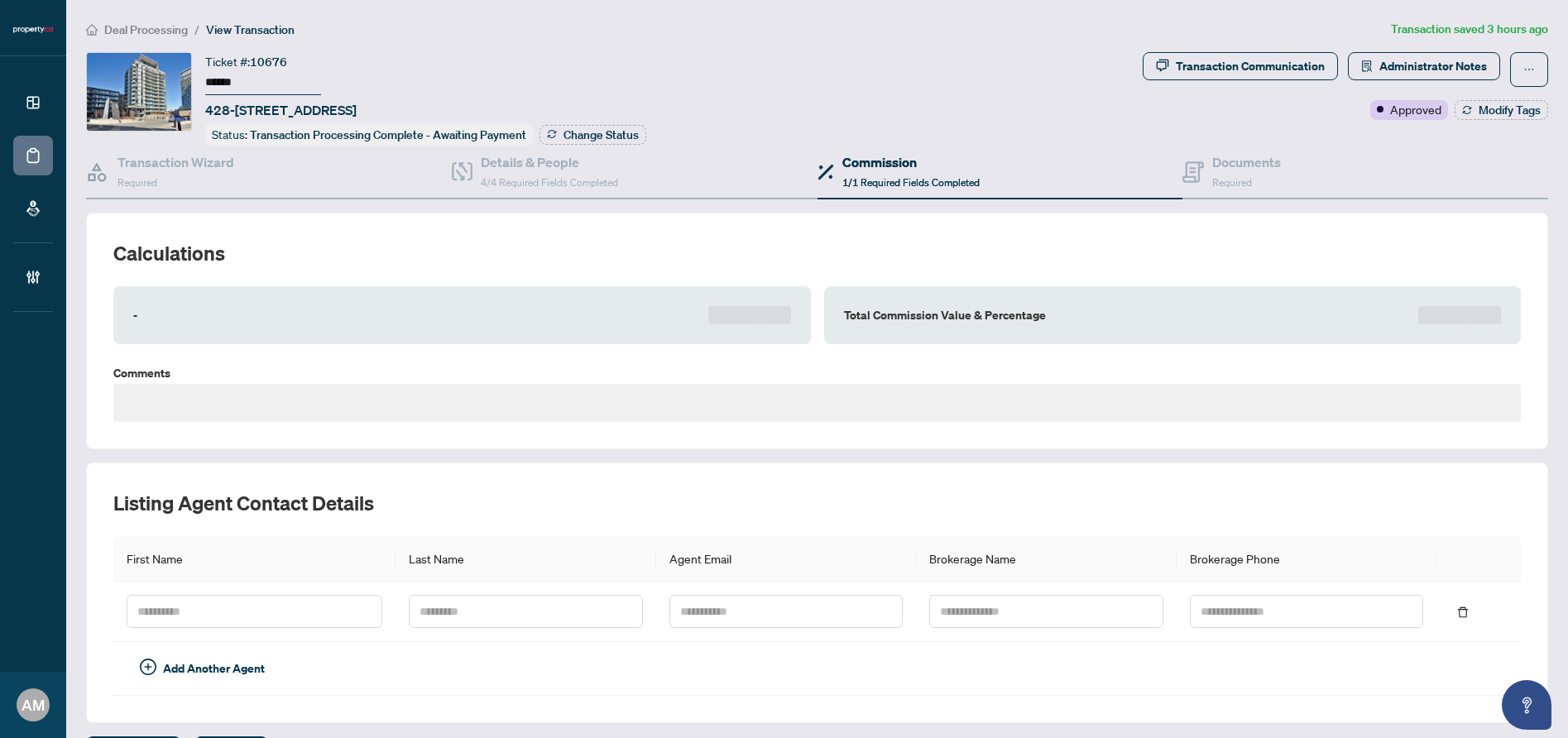
type textarea "**********"
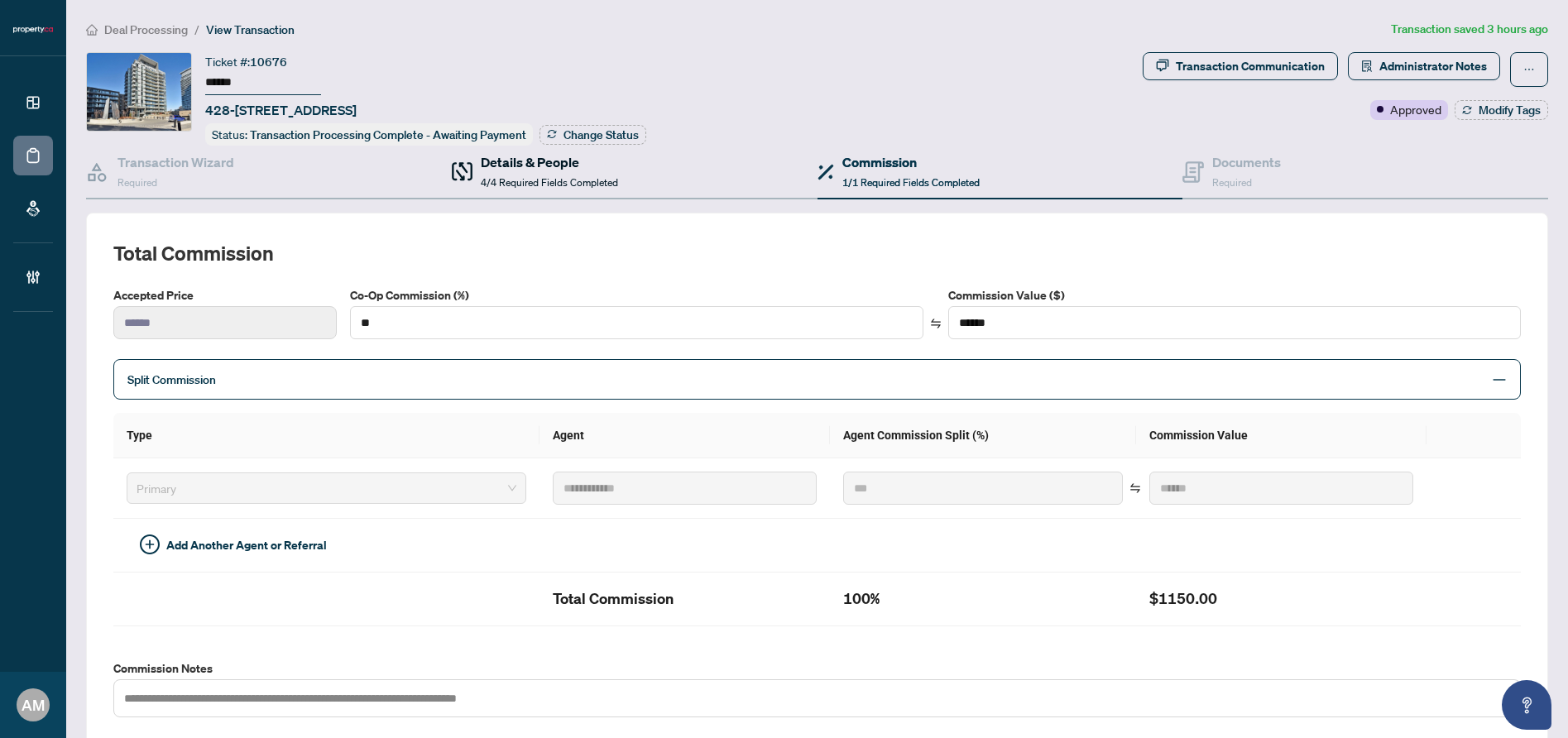
click at [576, 186] on div "Details & People 4/4 Required Fields Completed" at bounding box center [548, 171] width 137 height 39
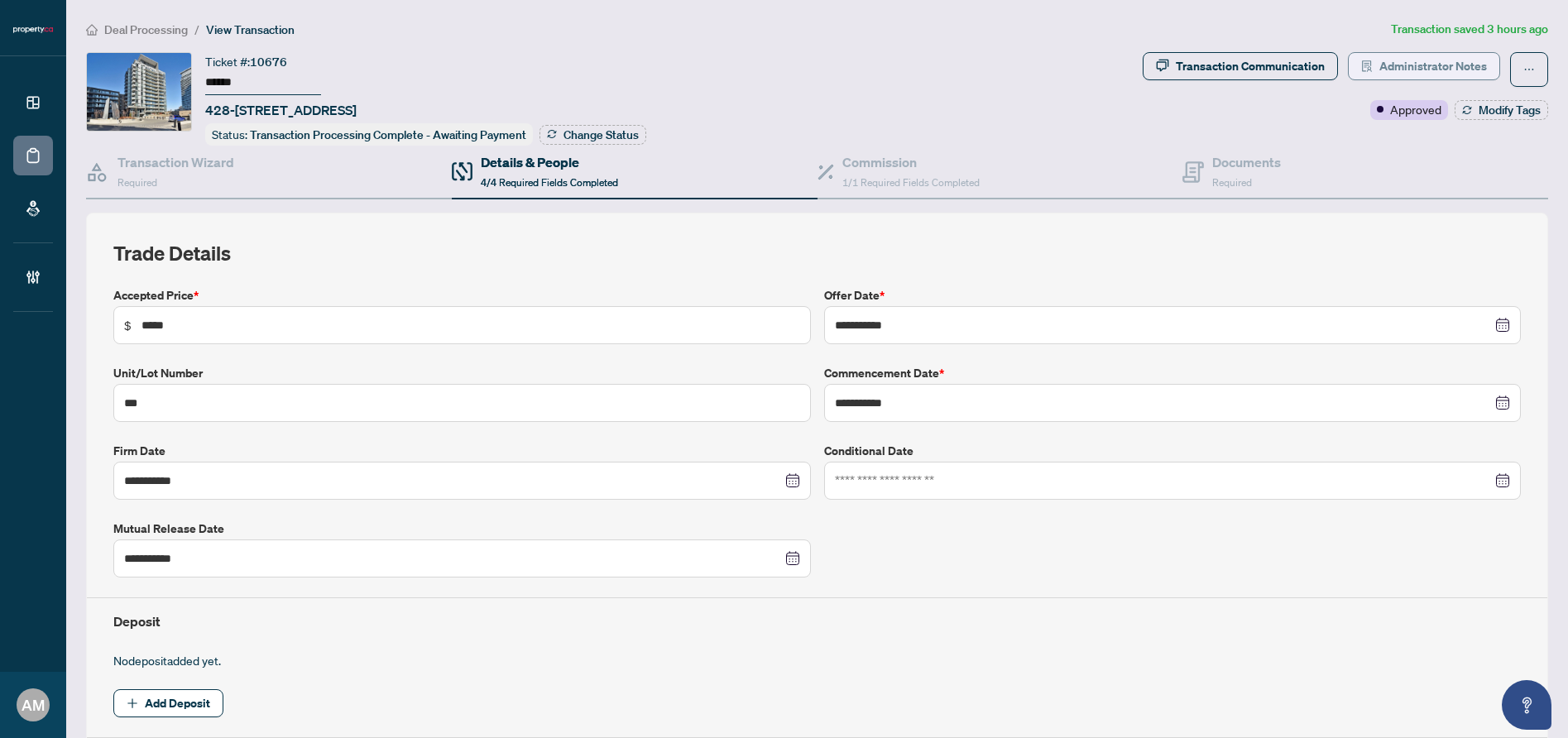
click at [1456, 70] on span "Administrator Notes" at bounding box center [1433, 66] width 108 height 26
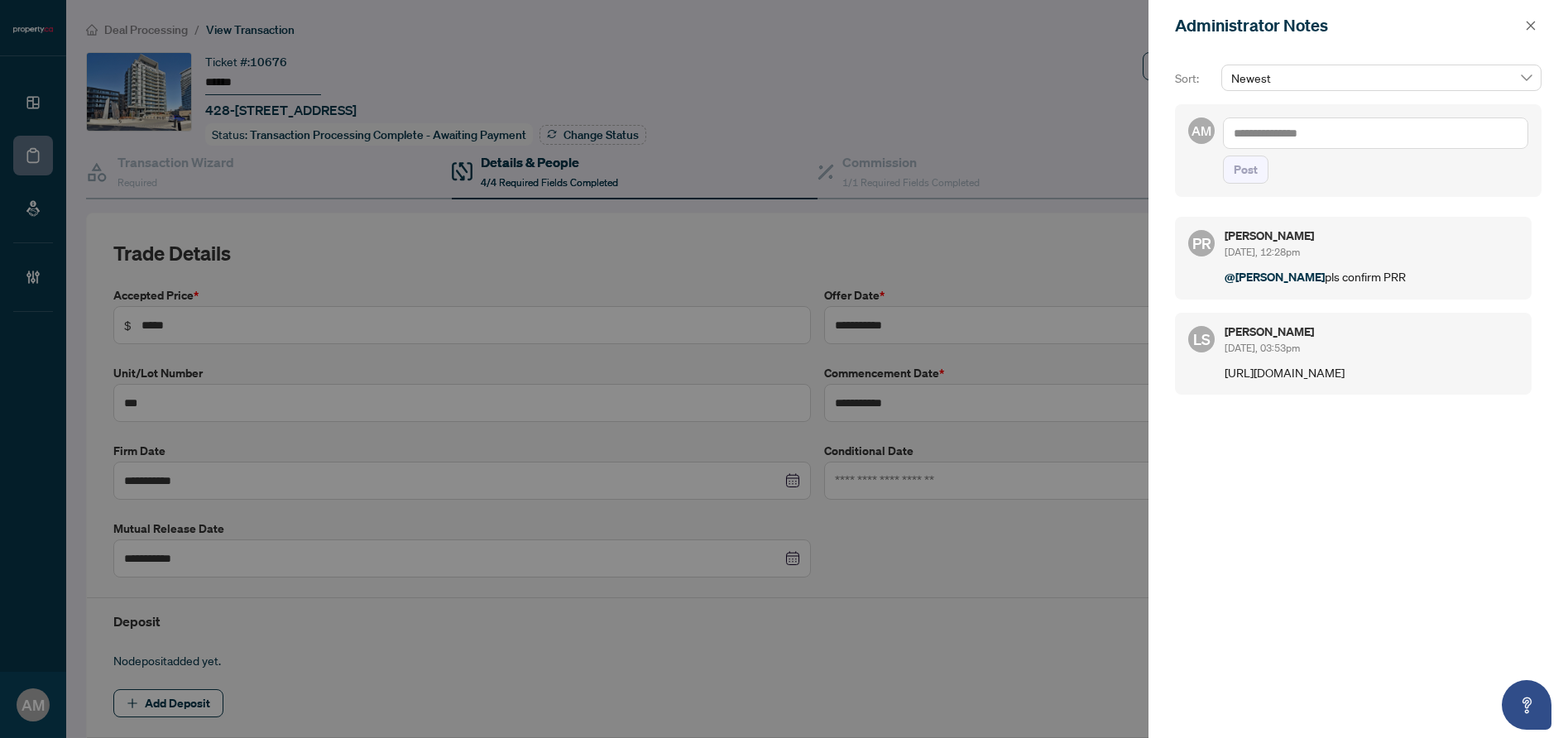
click at [1315, 143] on textarea at bounding box center [1374, 132] width 305 height 31
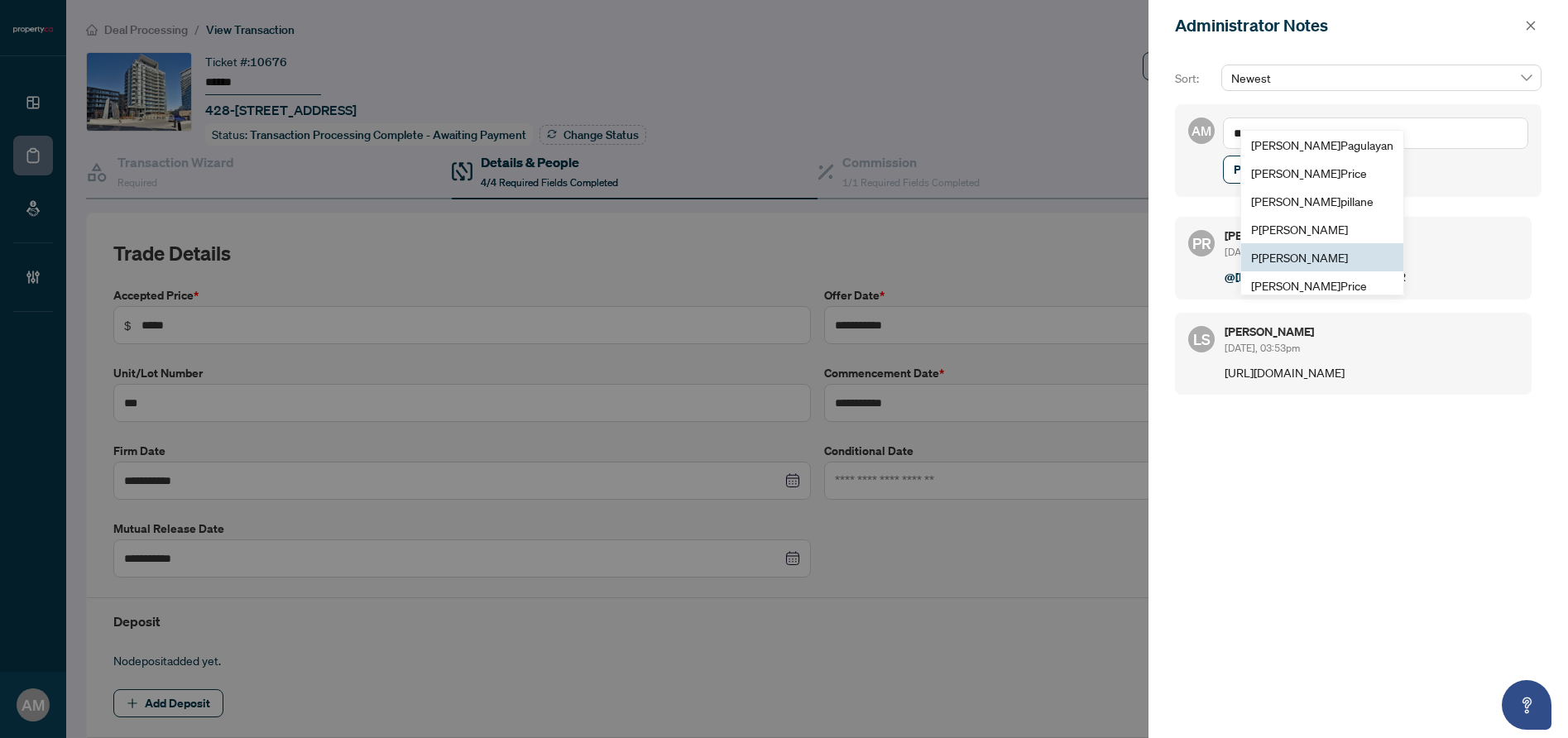
click at [1307, 257] on span "P [PERSON_NAME]" at bounding box center [1299, 258] width 97 height 15
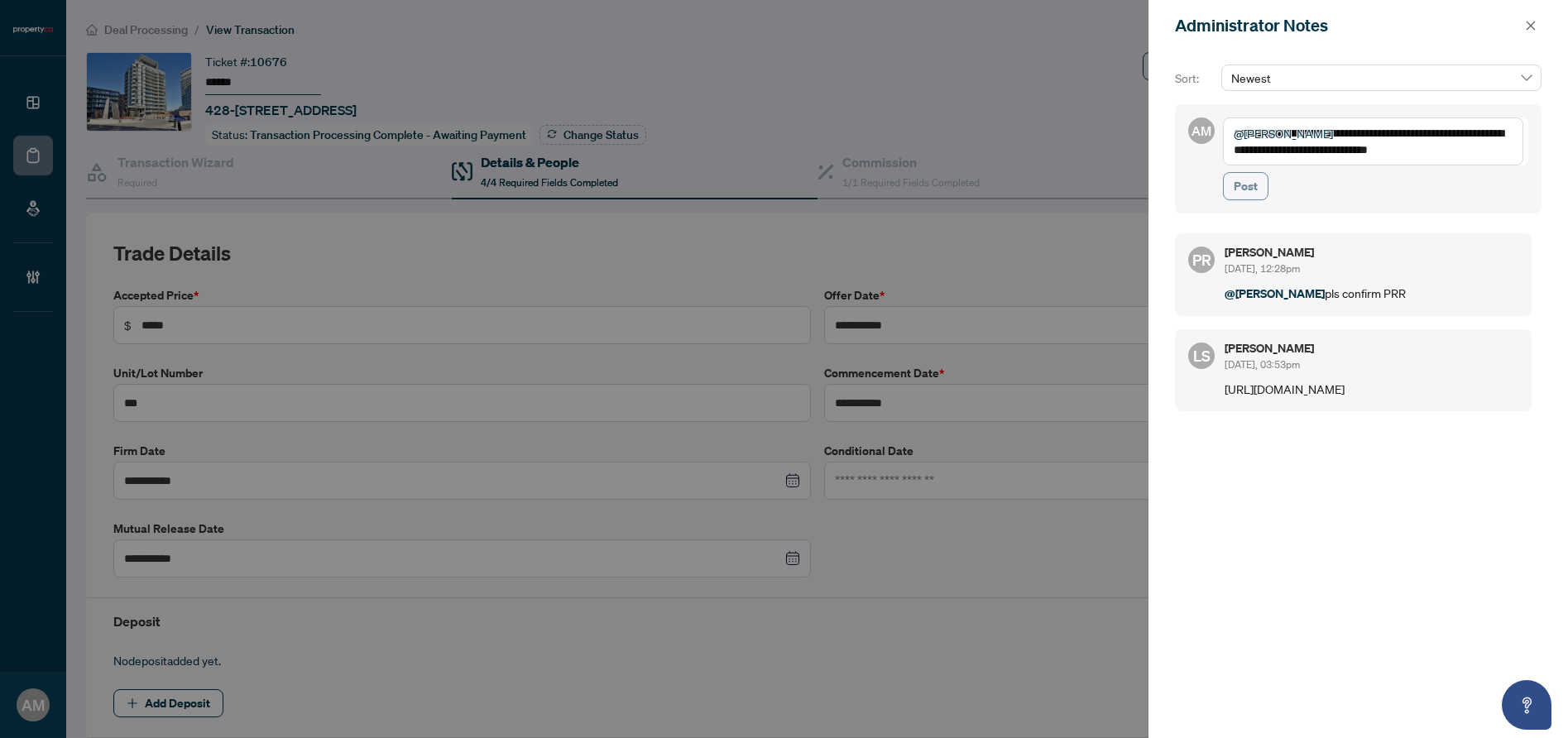
type textarea "**********"
click at [1235, 187] on span "Post" at bounding box center [1245, 186] width 24 height 26
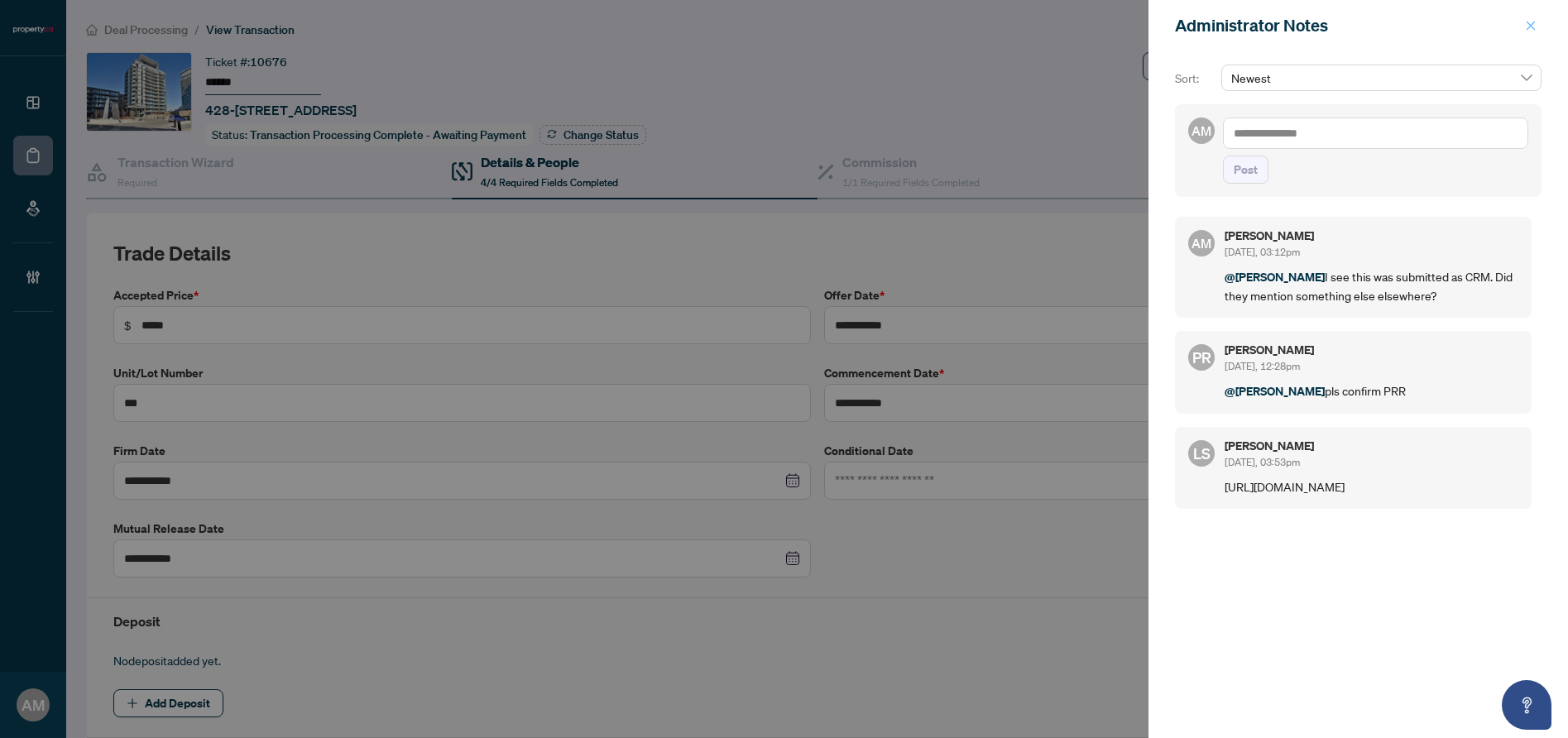
click at [1536, 23] on icon "close" at bounding box center [1530, 25] width 11 height 11
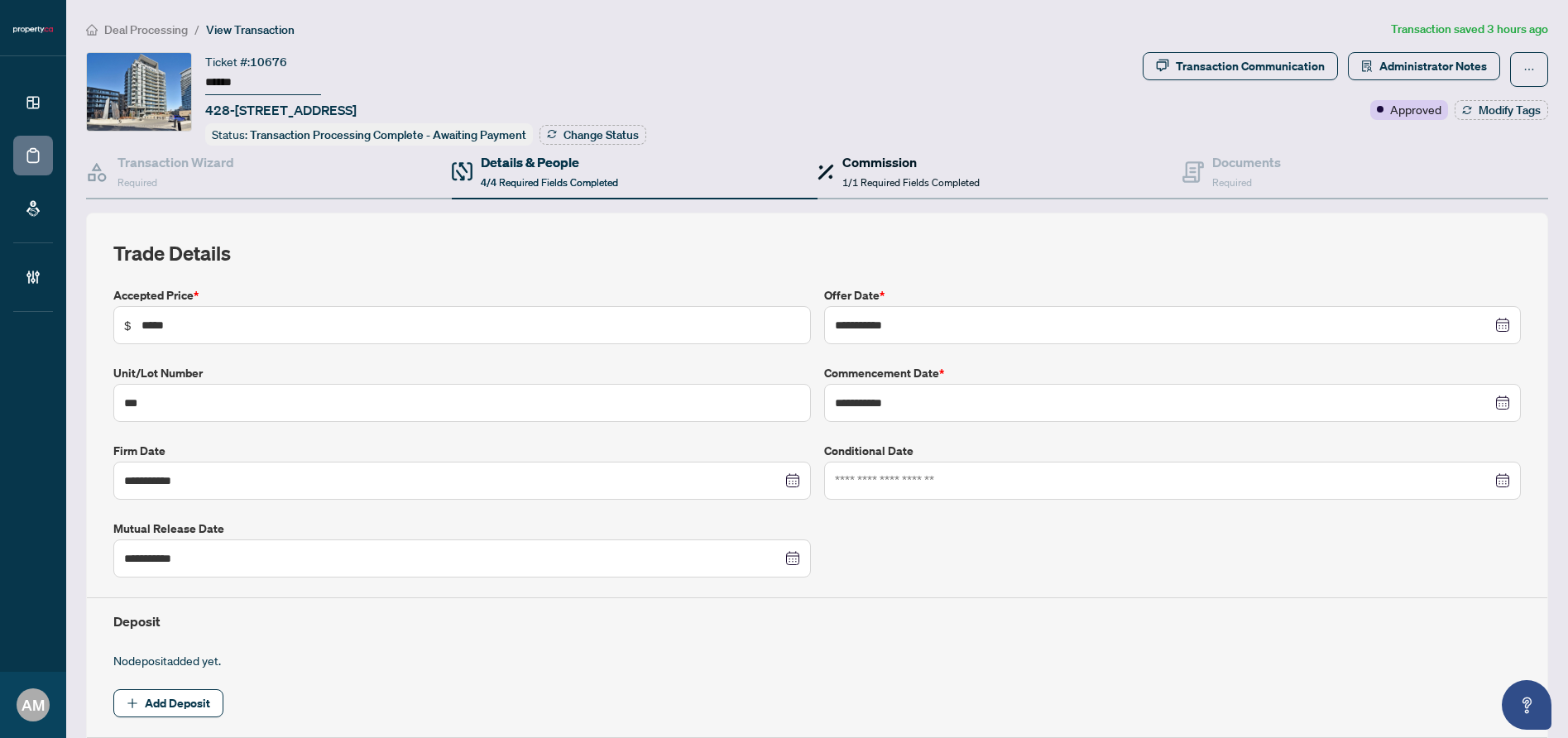
click at [848, 176] on span "1/1 Required Fields Completed" at bounding box center [910, 182] width 137 height 12
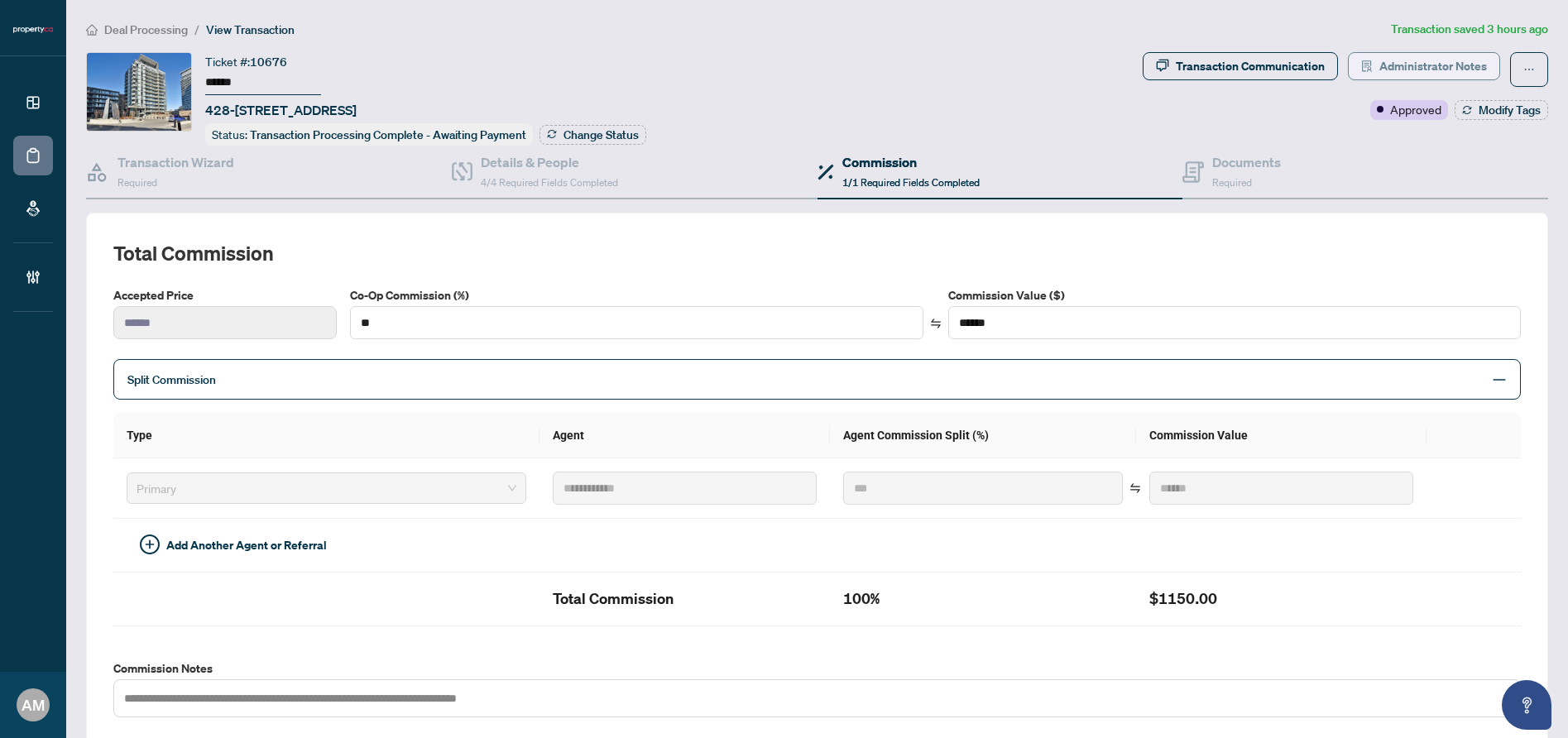
click at [1443, 67] on span "Administrator Notes" at bounding box center [1433, 66] width 108 height 26
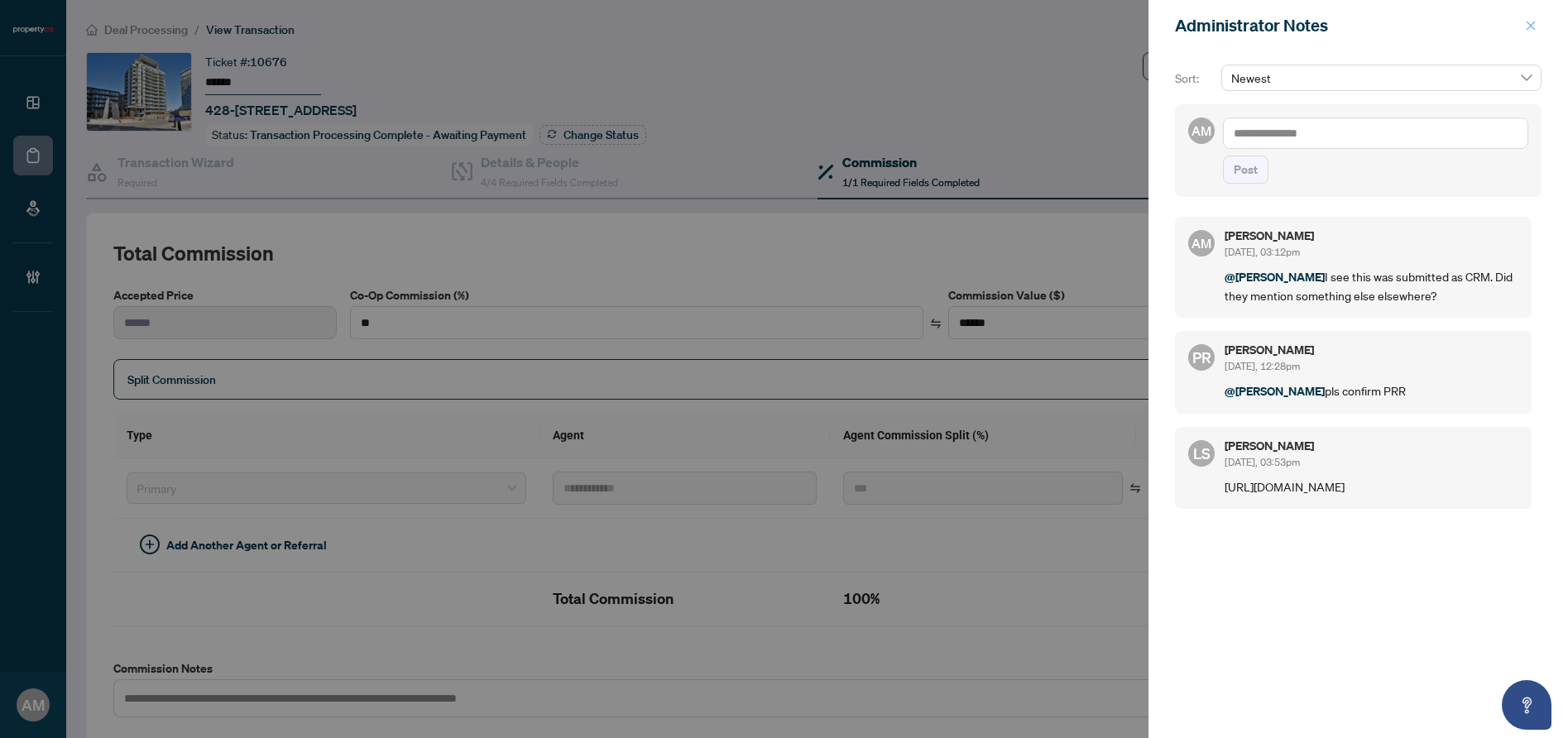
click at [1534, 25] on icon "close" at bounding box center [1530, 25] width 11 height 11
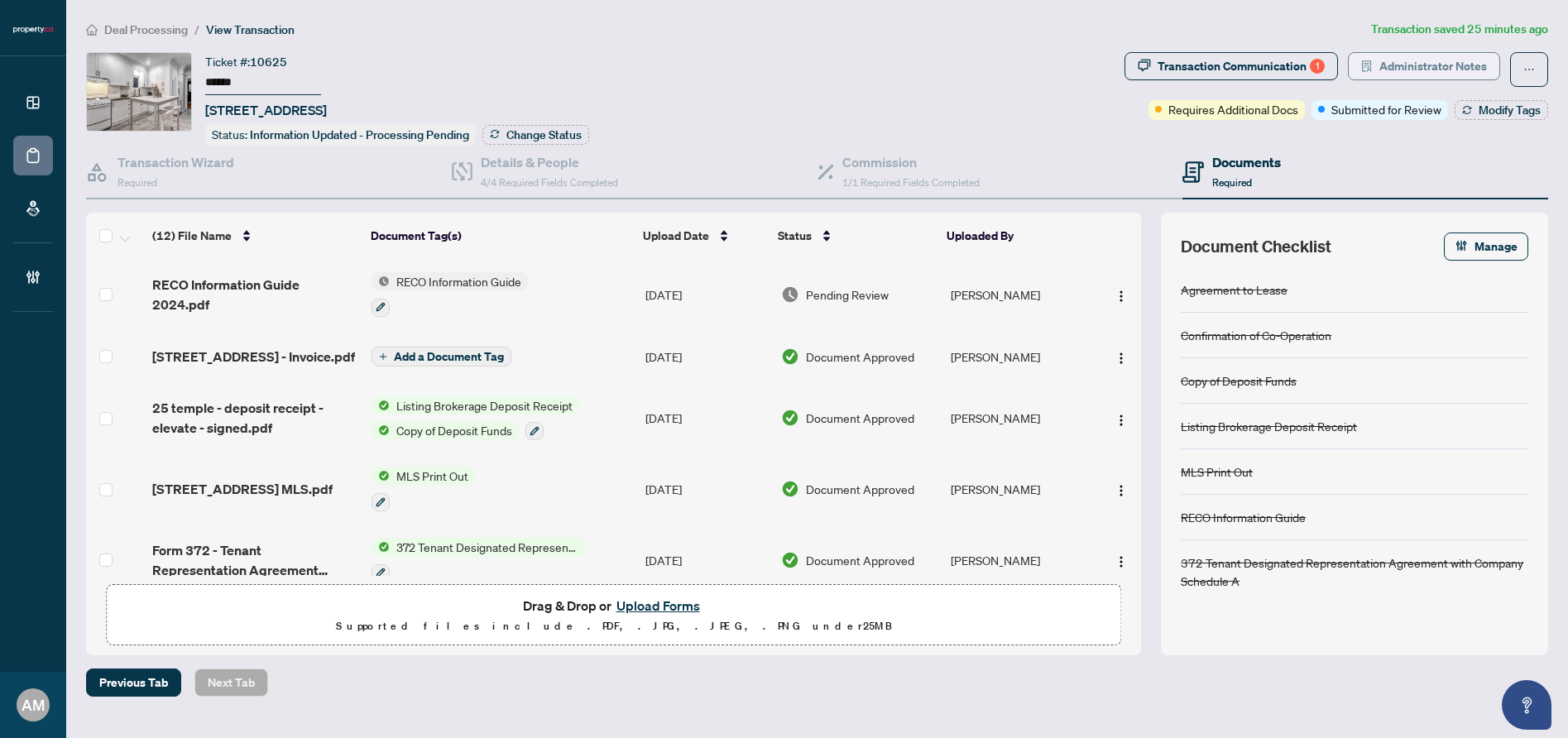
click at [1454, 59] on span "Administrator Notes" at bounding box center [1433, 66] width 108 height 26
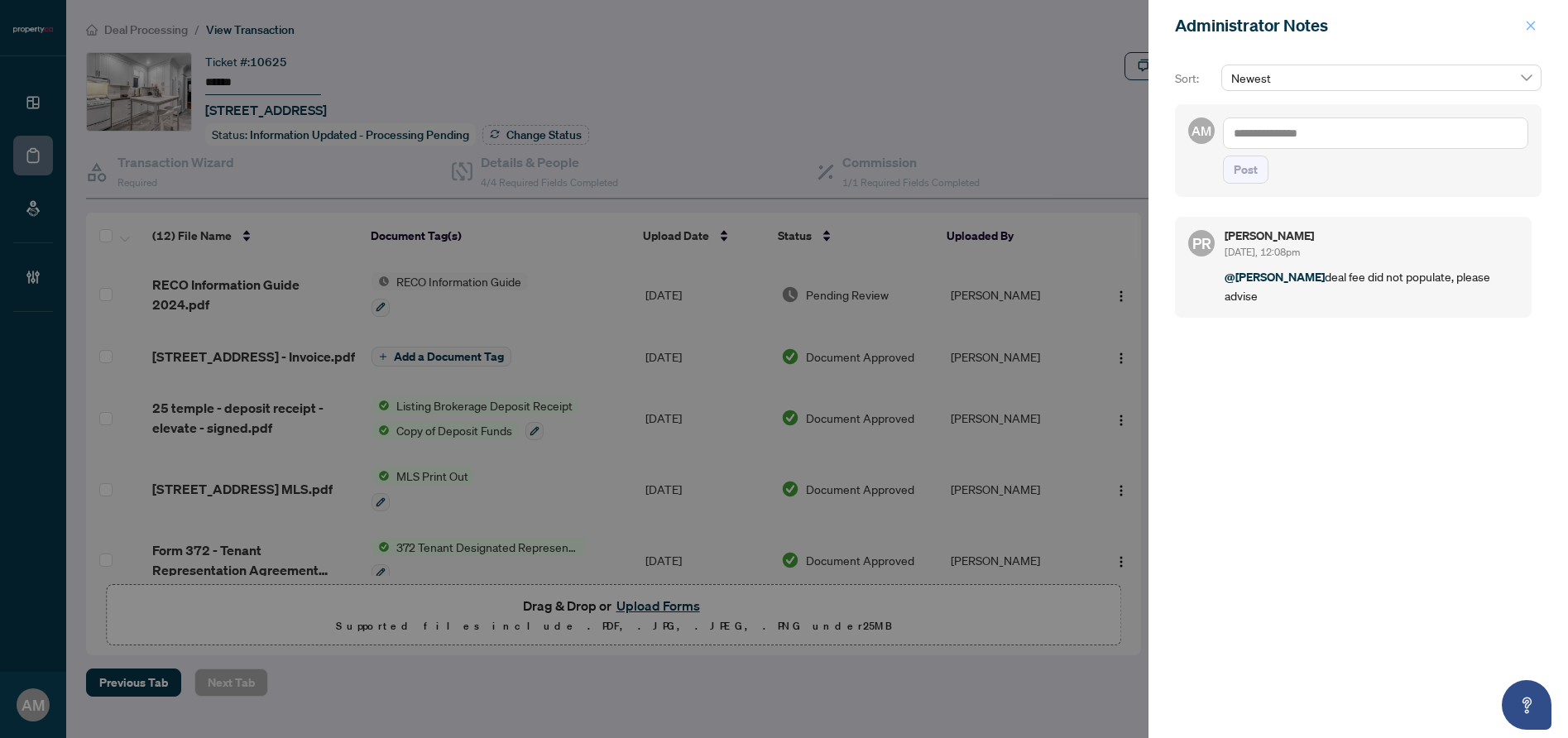
click at [1528, 26] on icon "close" at bounding box center [1530, 25] width 11 height 11
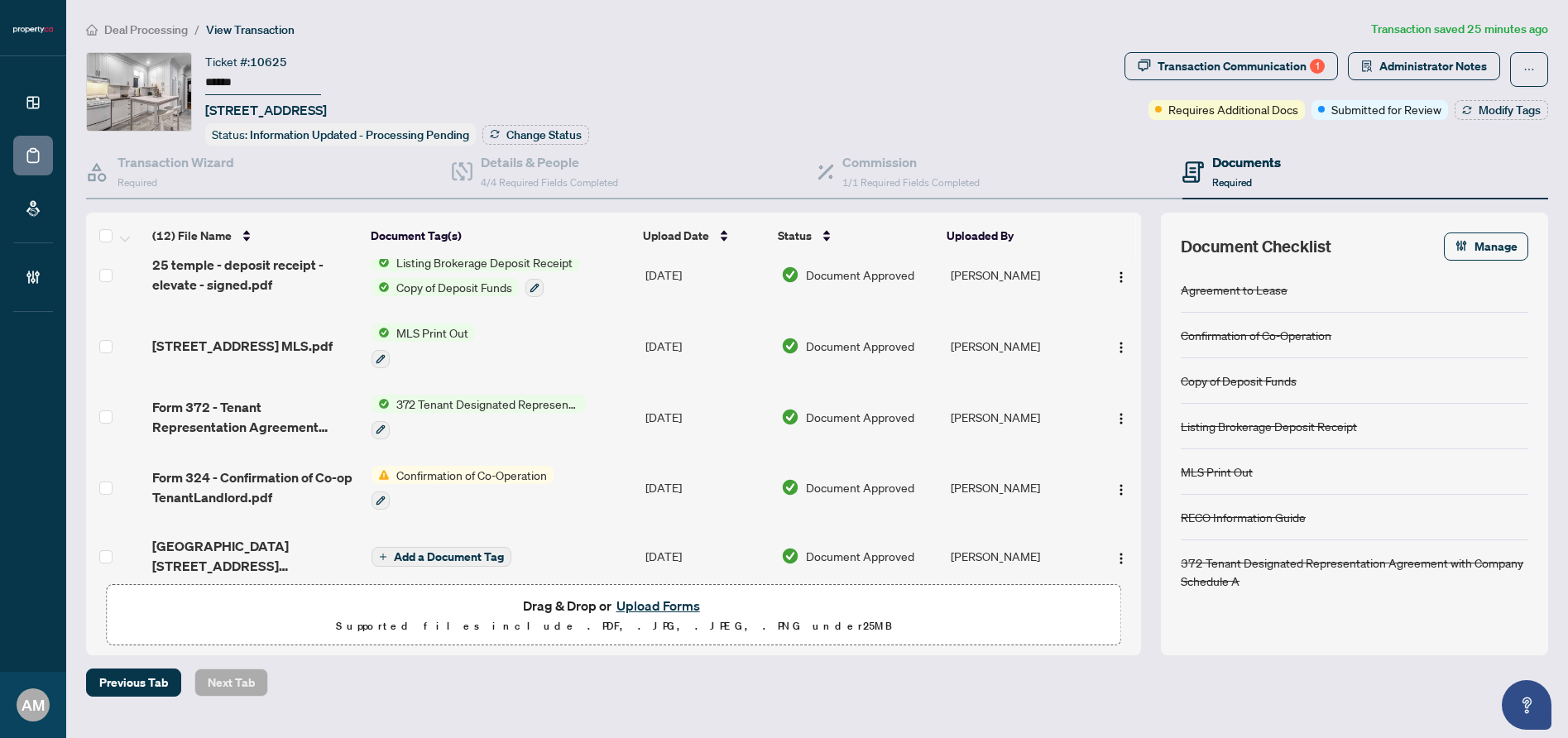
scroll to position [513, 0]
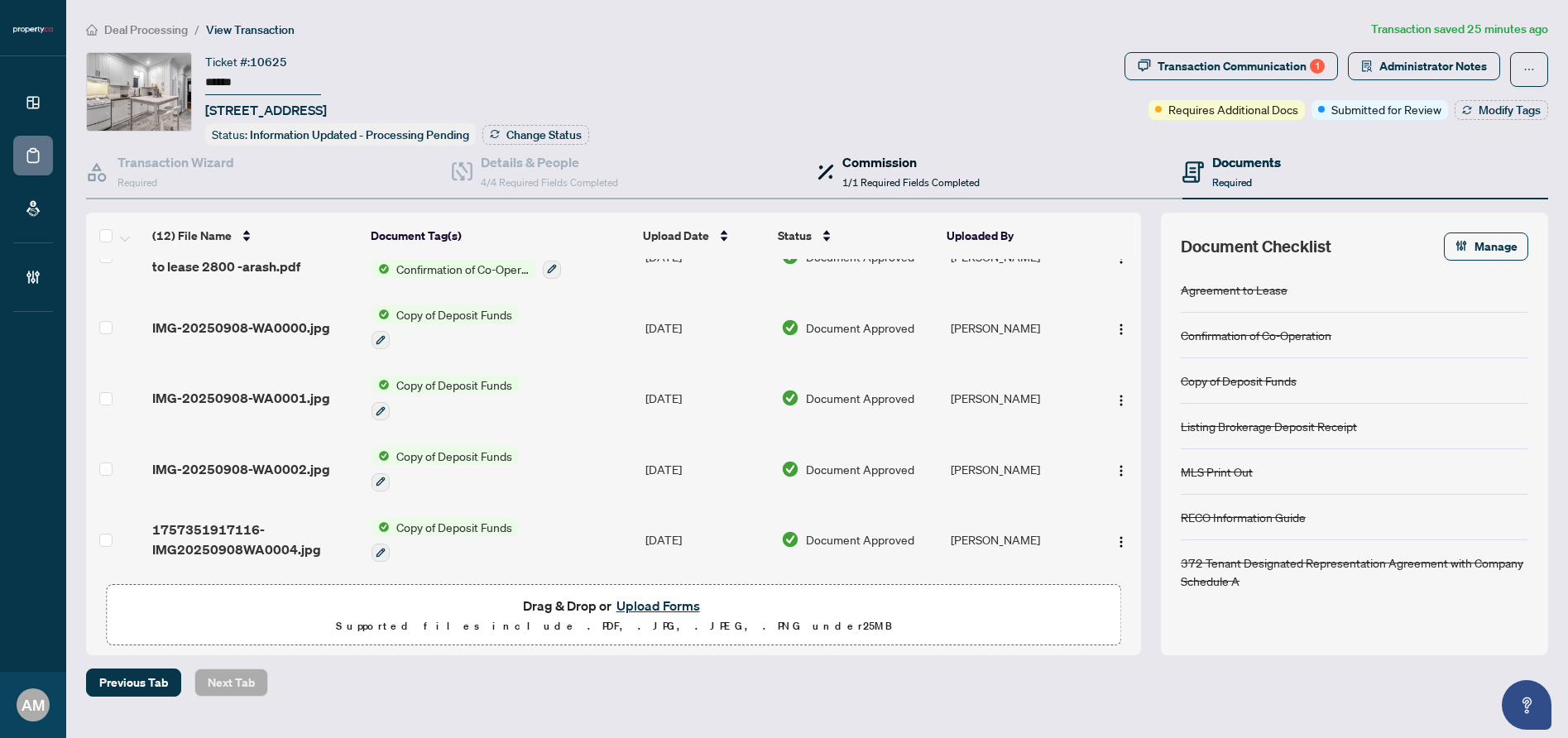
click at [897, 183] on span "1/1 Required Fields Completed" at bounding box center [910, 182] width 137 height 12
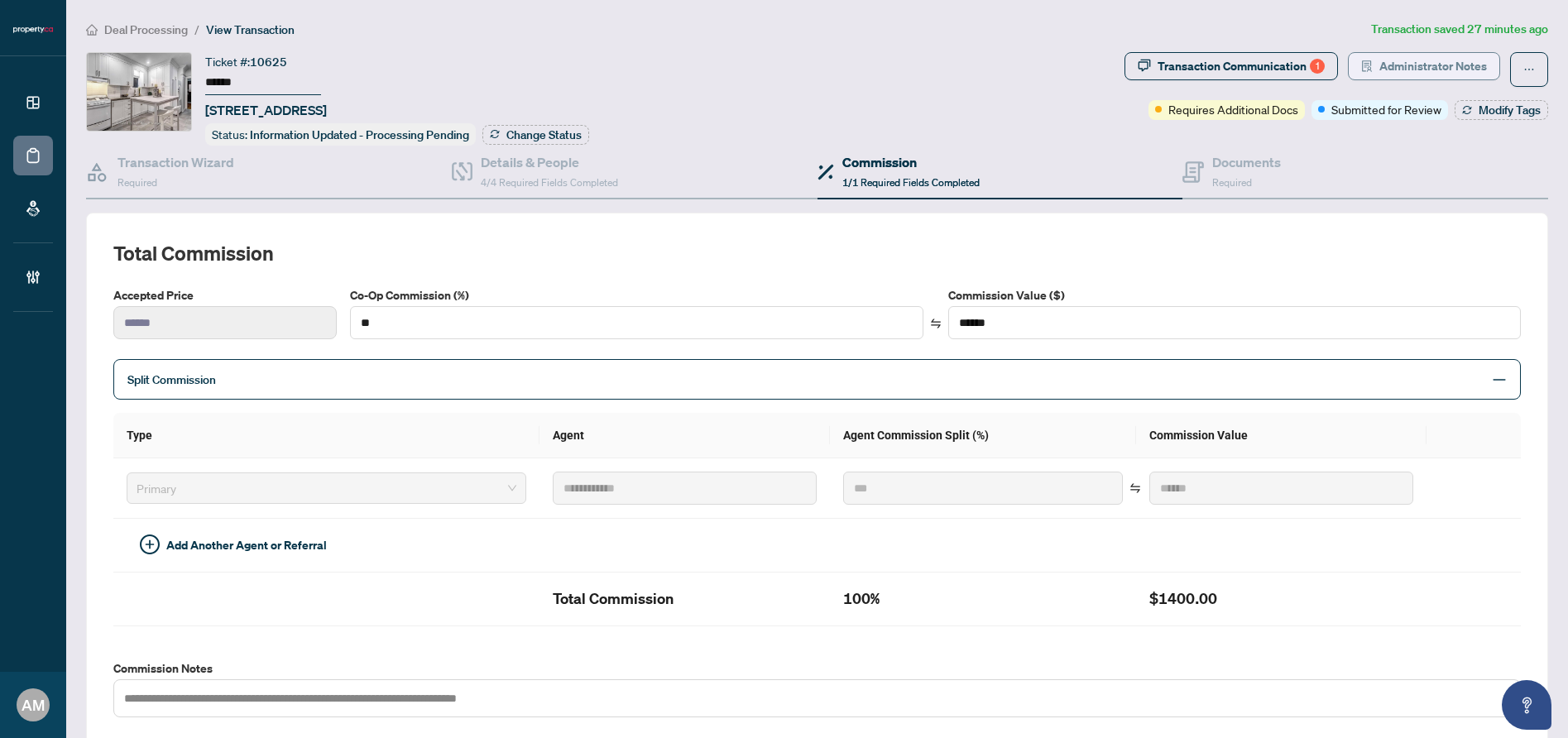
click at [1417, 59] on span "Administrator Notes" at bounding box center [1433, 66] width 108 height 26
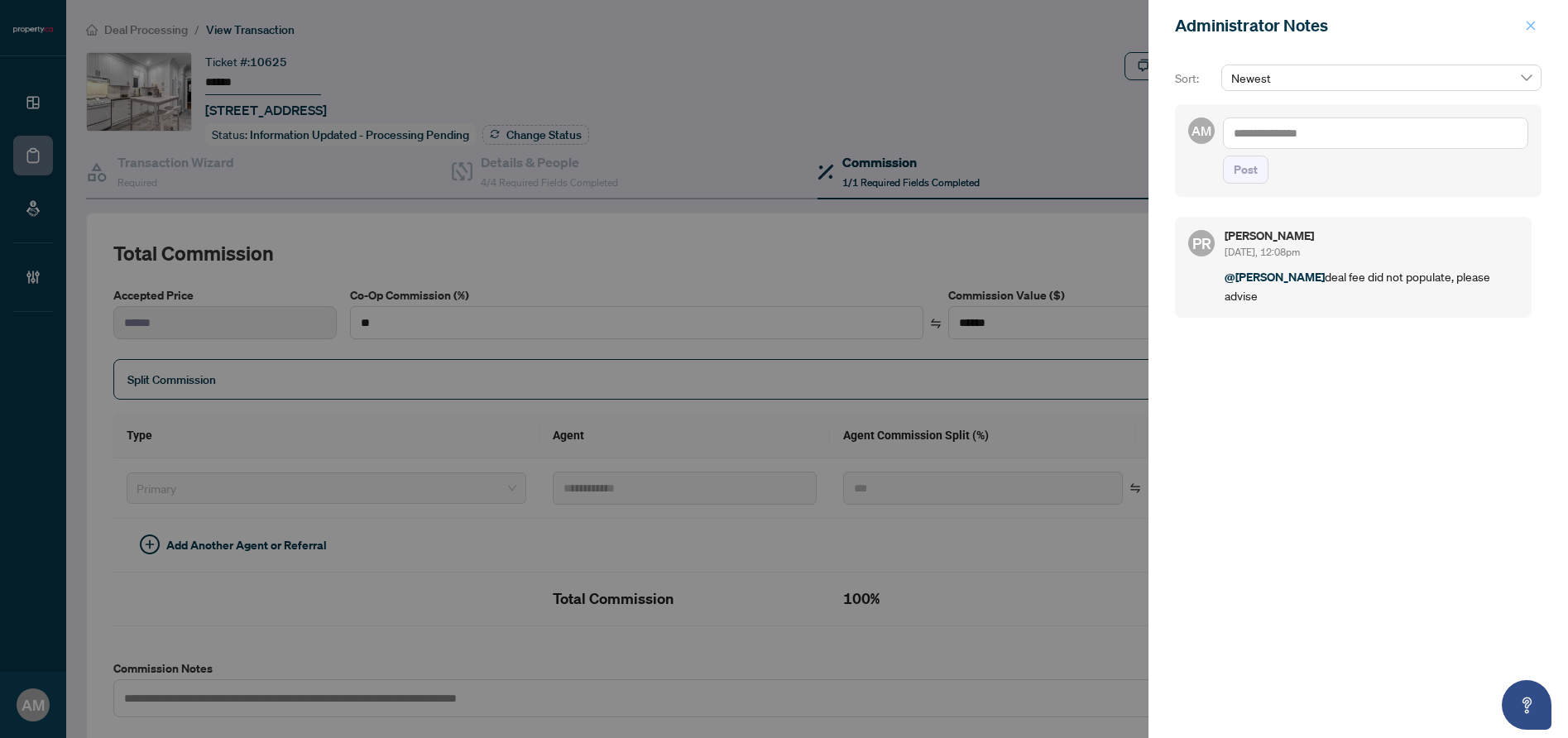
click at [1529, 27] on icon "close" at bounding box center [1530, 25] width 11 height 11
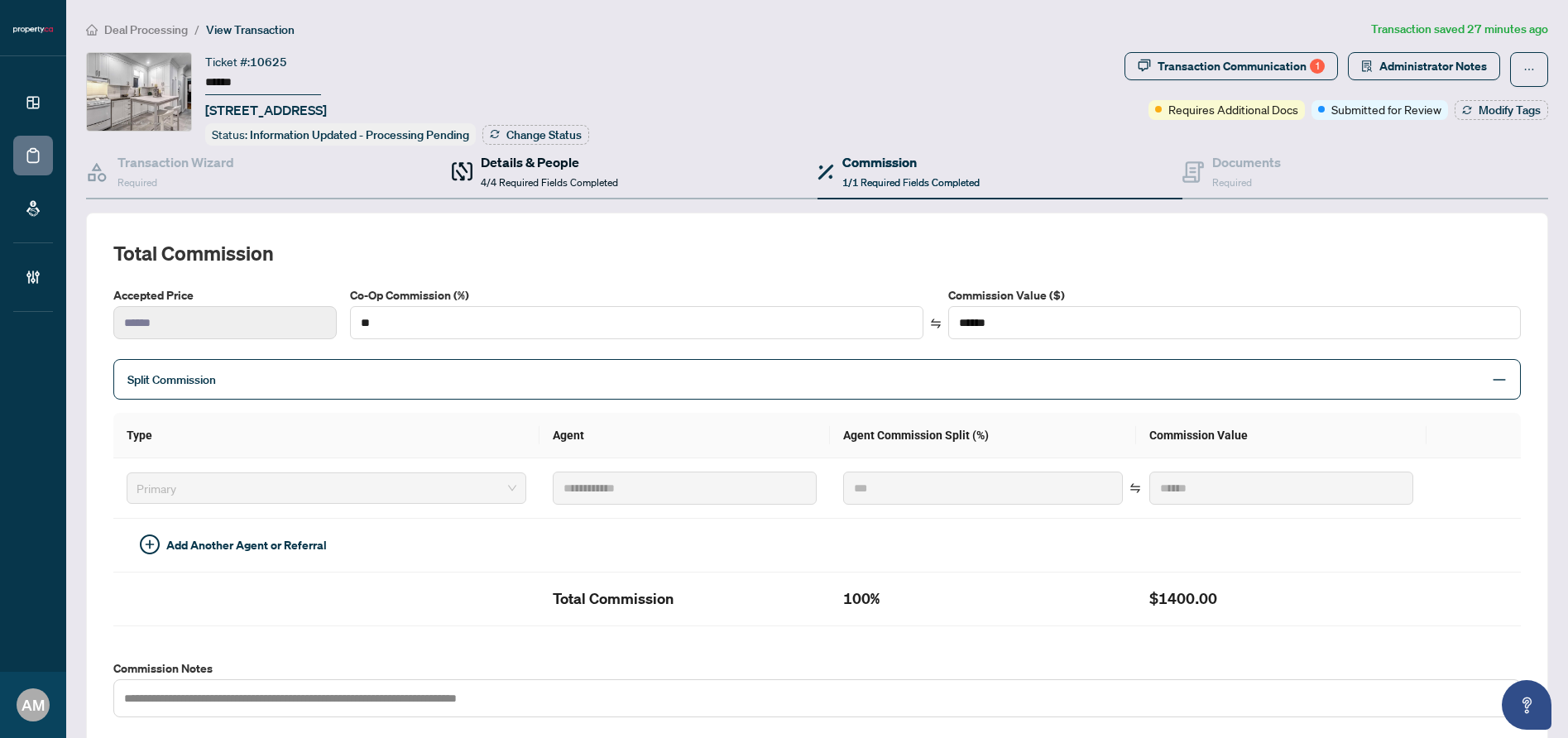
click at [513, 178] on span "4/4 Required Fields Completed" at bounding box center [548, 182] width 137 height 12
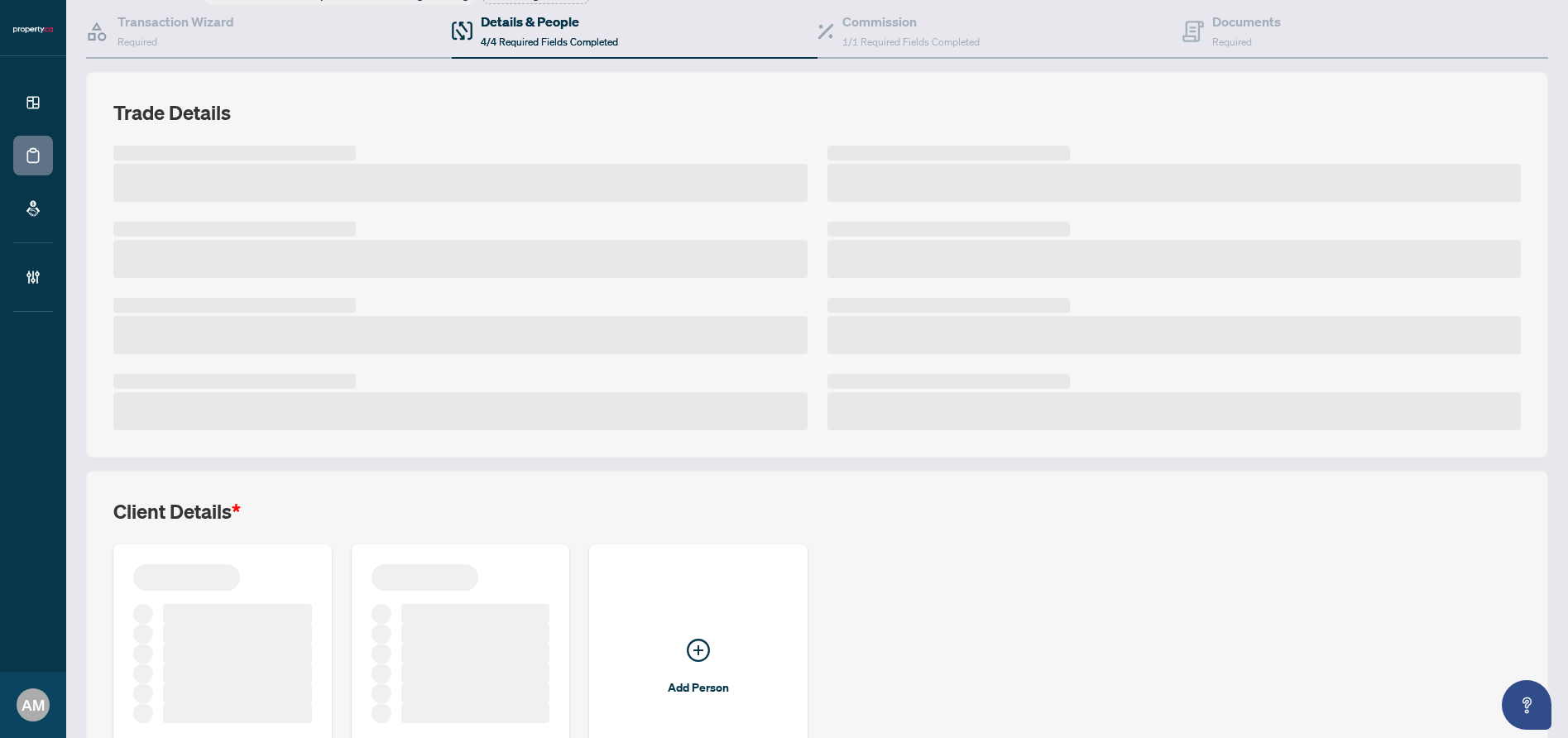
scroll to position [284, 0]
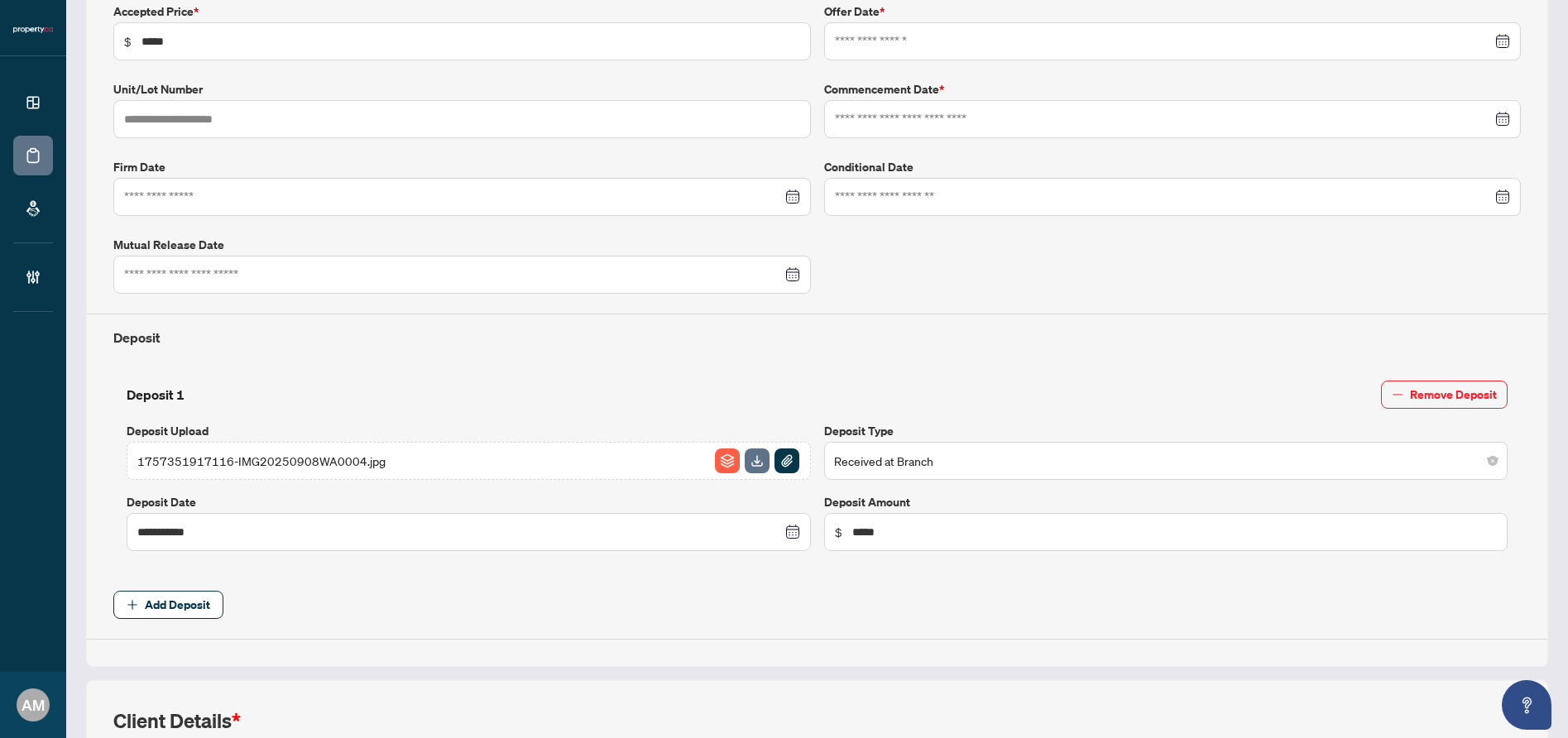
type input "**********"
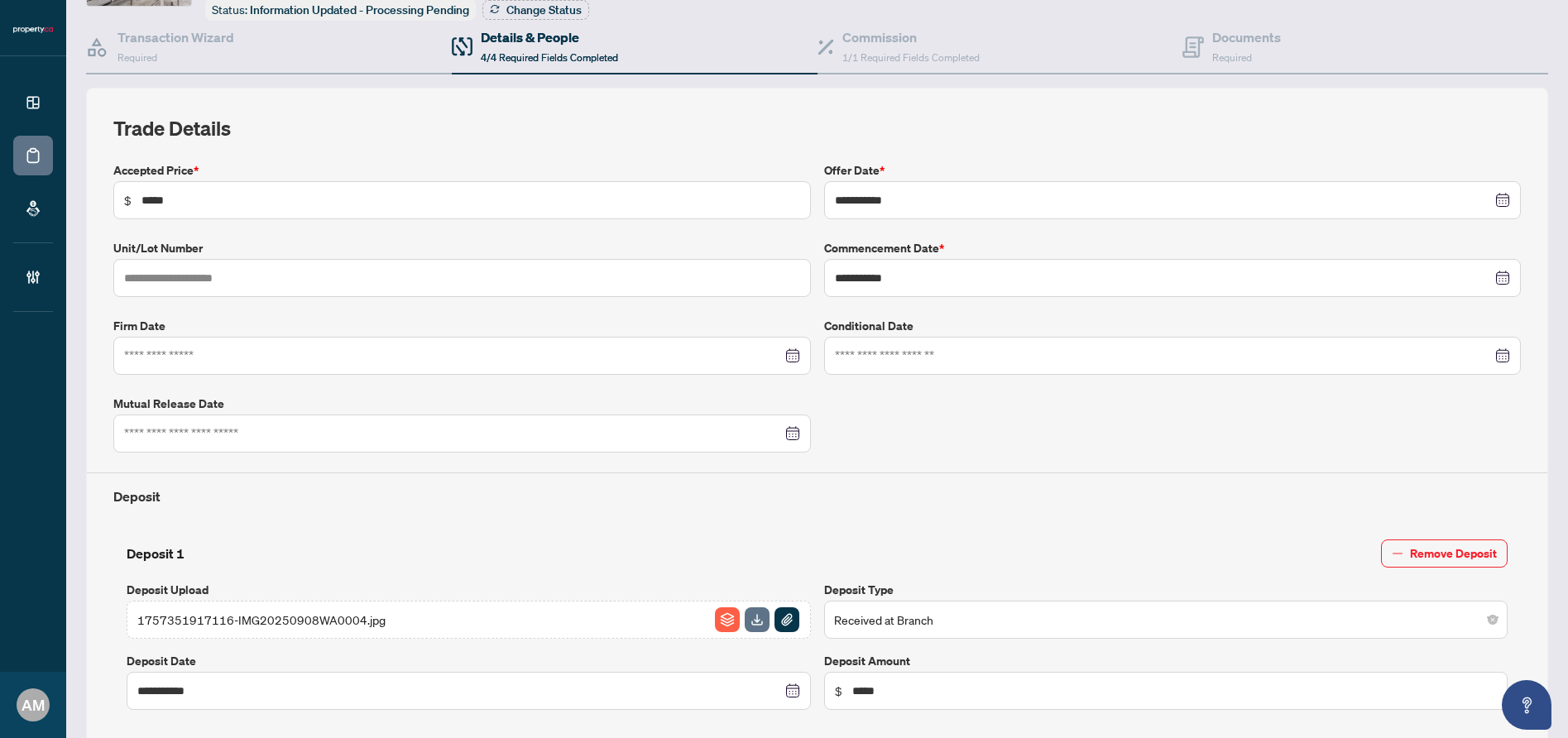
scroll to position [124, 0]
click at [863, 60] on span "1/1 Required Fields Completed" at bounding box center [910, 58] width 137 height 12
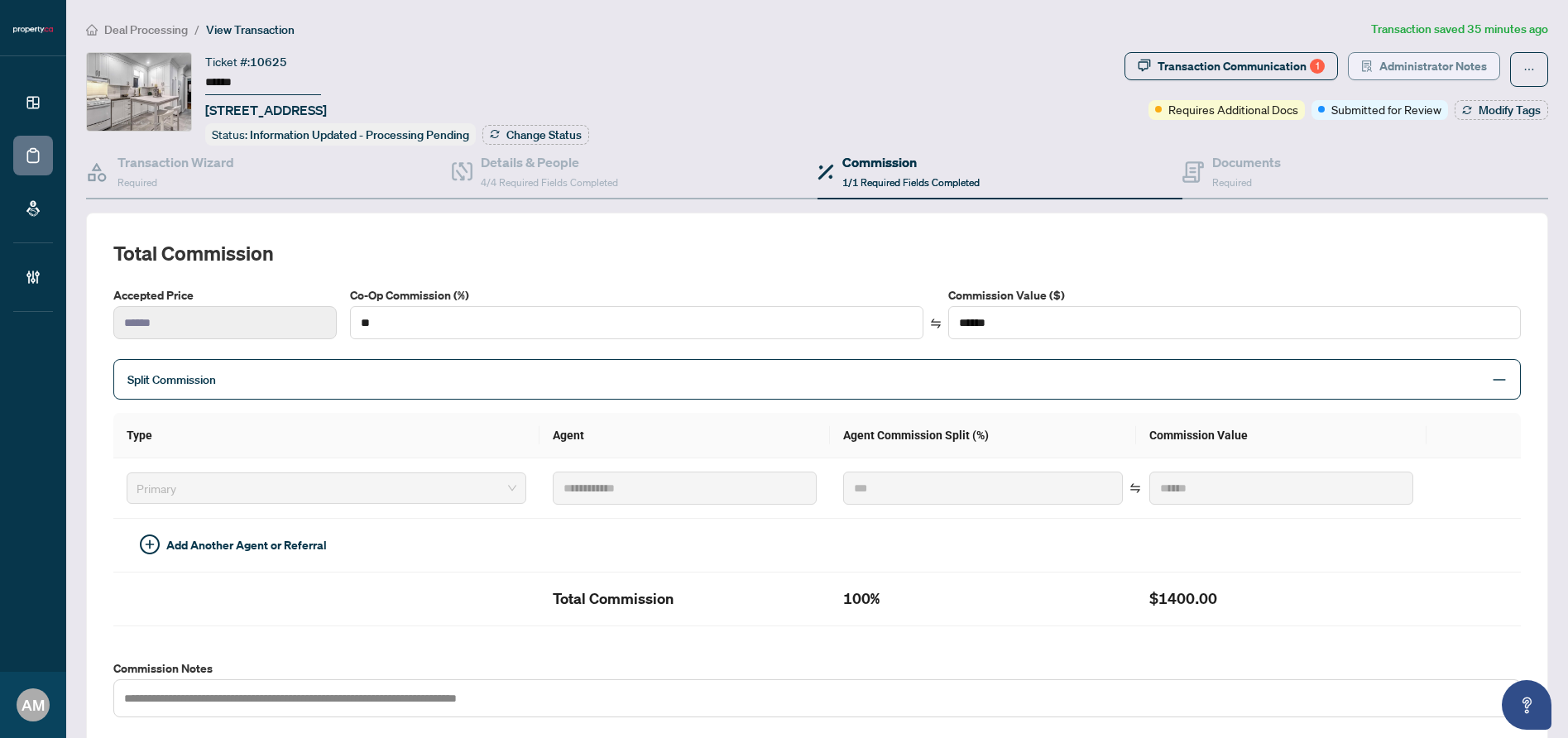
click at [1418, 59] on span "Administrator Notes" at bounding box center [1433, 66] width 108 height 26
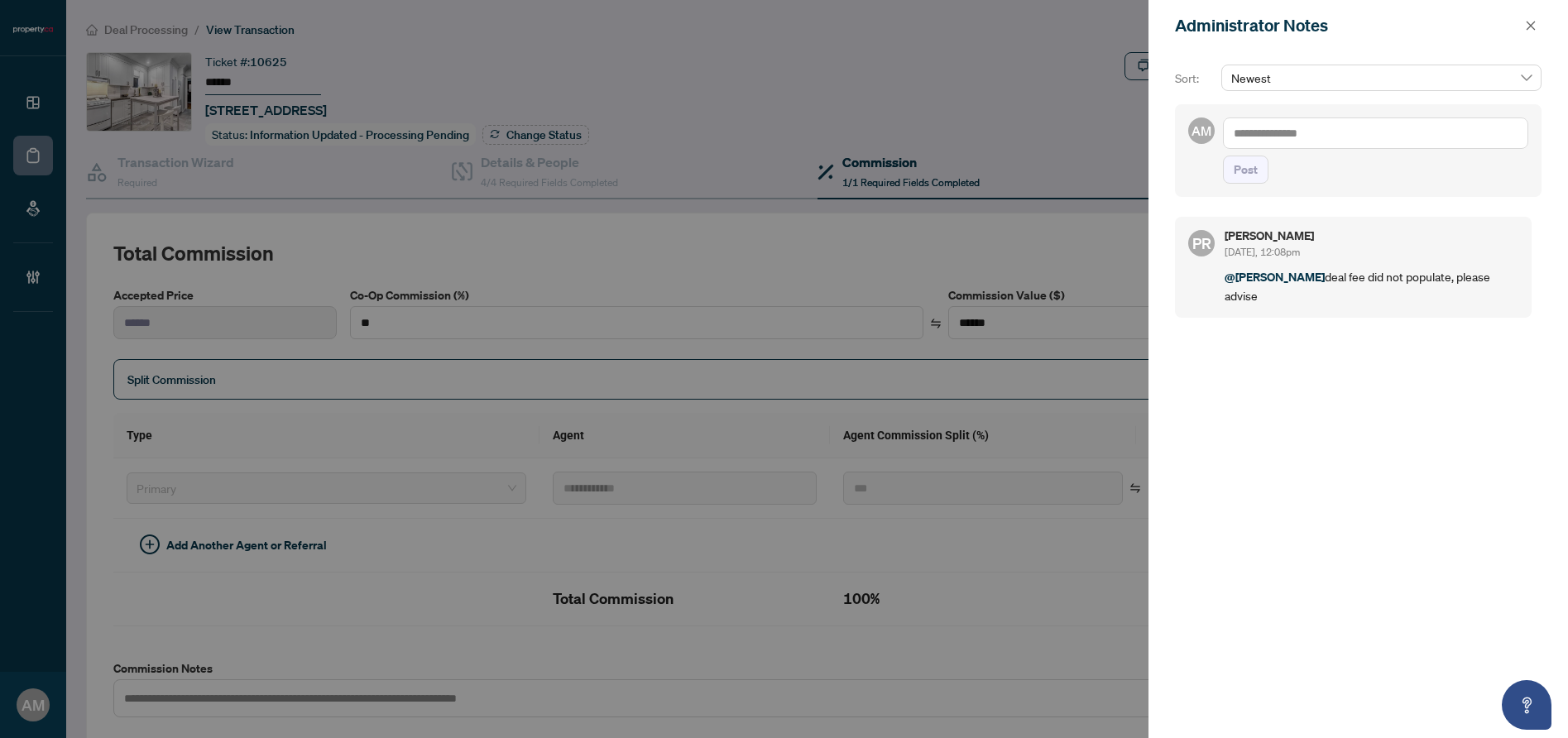
click at [1350, 141] on textarea at bounding box center [1374, 132] width 305 height 31
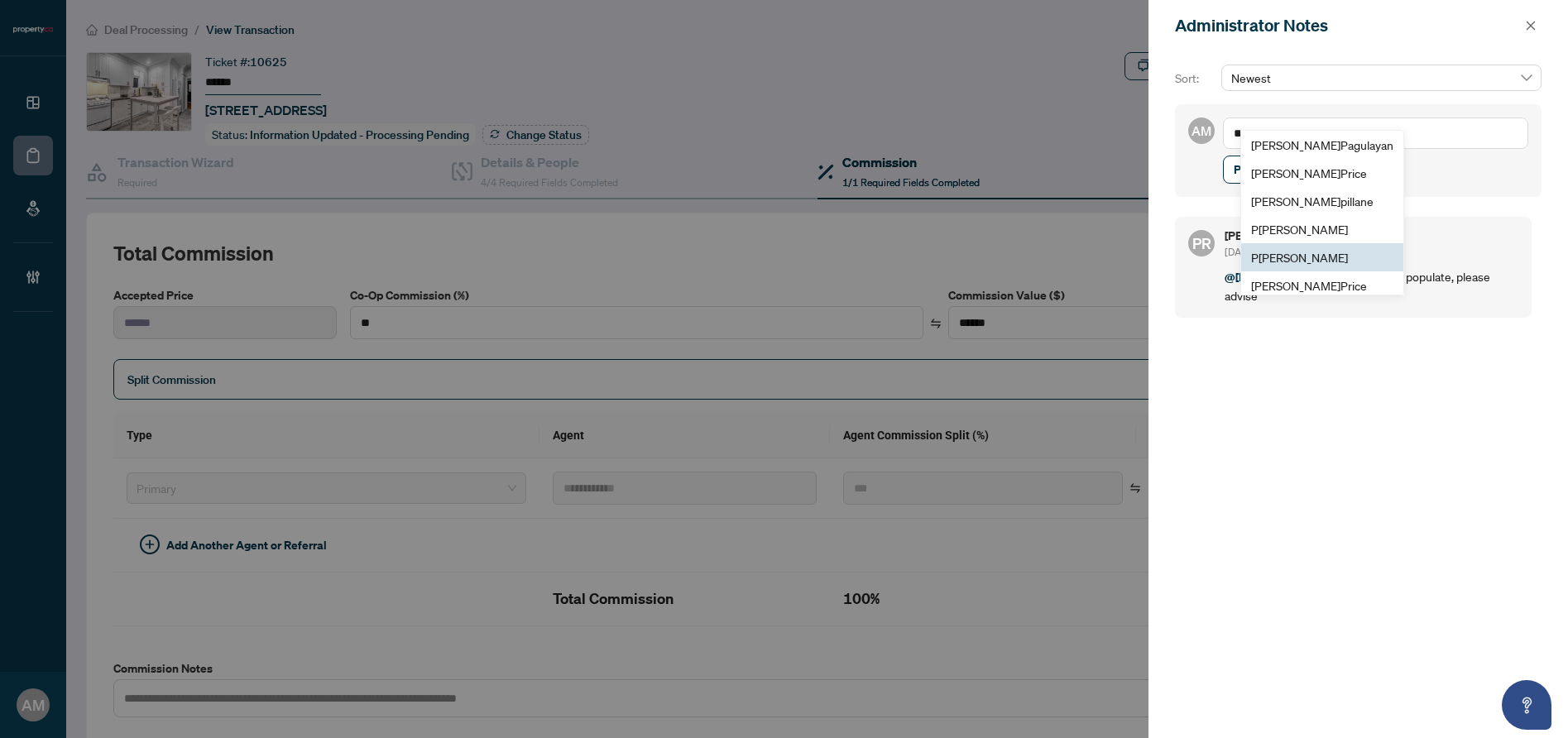
click at [1325, 260] on span "P uvitha Ramachandran" at bounding box center [1299, 258] width 97 height 15
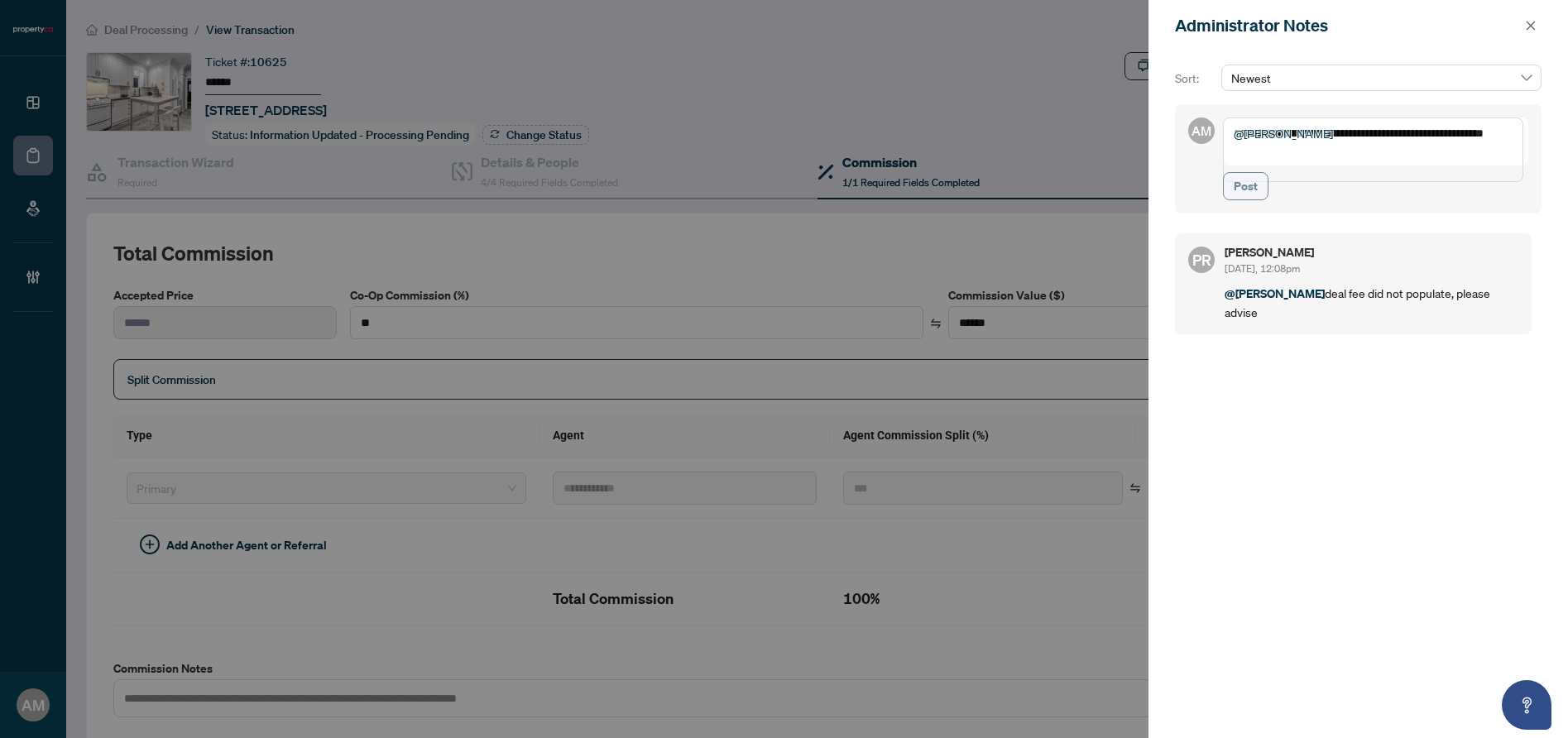
type textarea "**********"
click at [1241, 198] on span "Post" at bounding box center [1245, 186] width 24 height 26
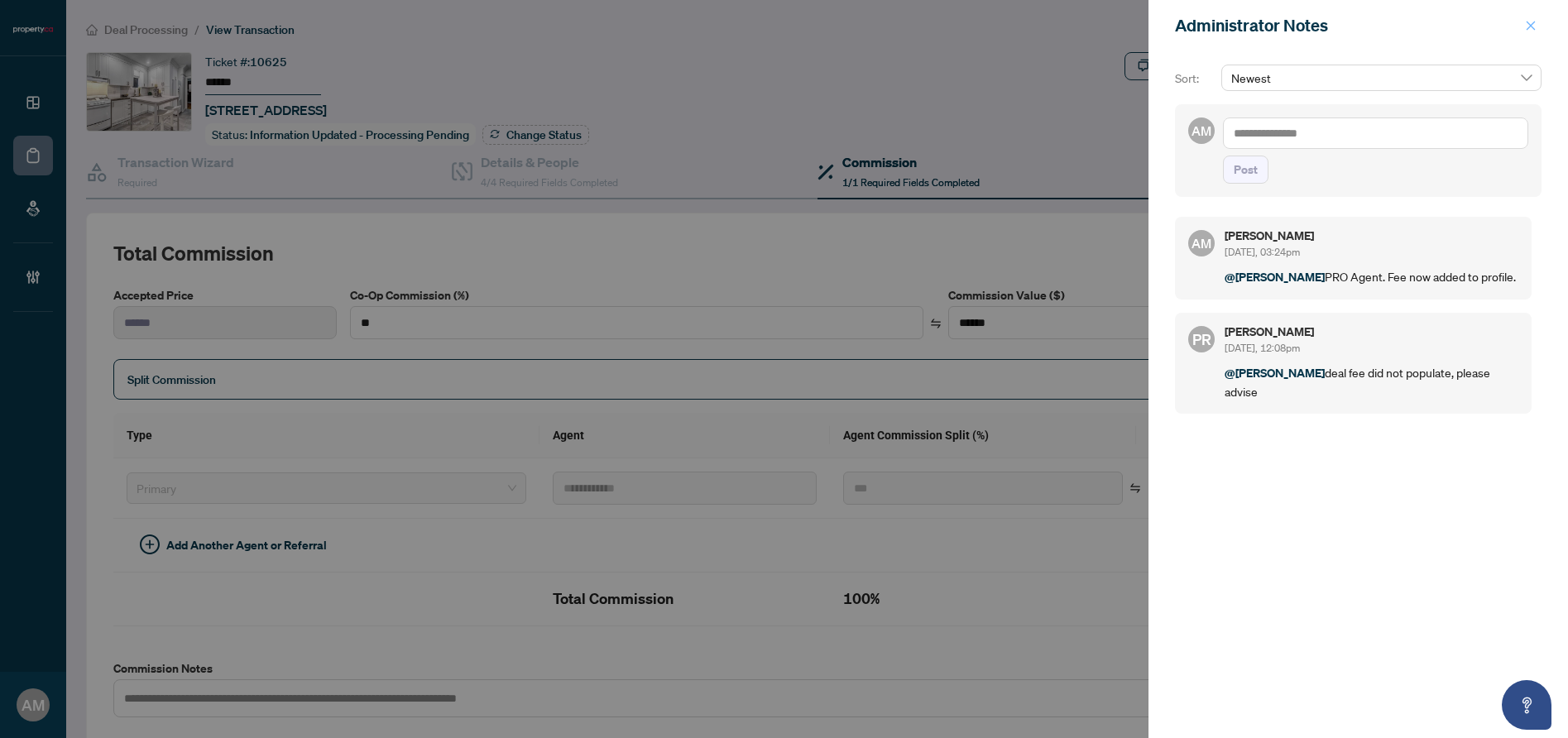
click at [1539, 20] on button "button" at bounding box center [1530, 25] width 22 height 20
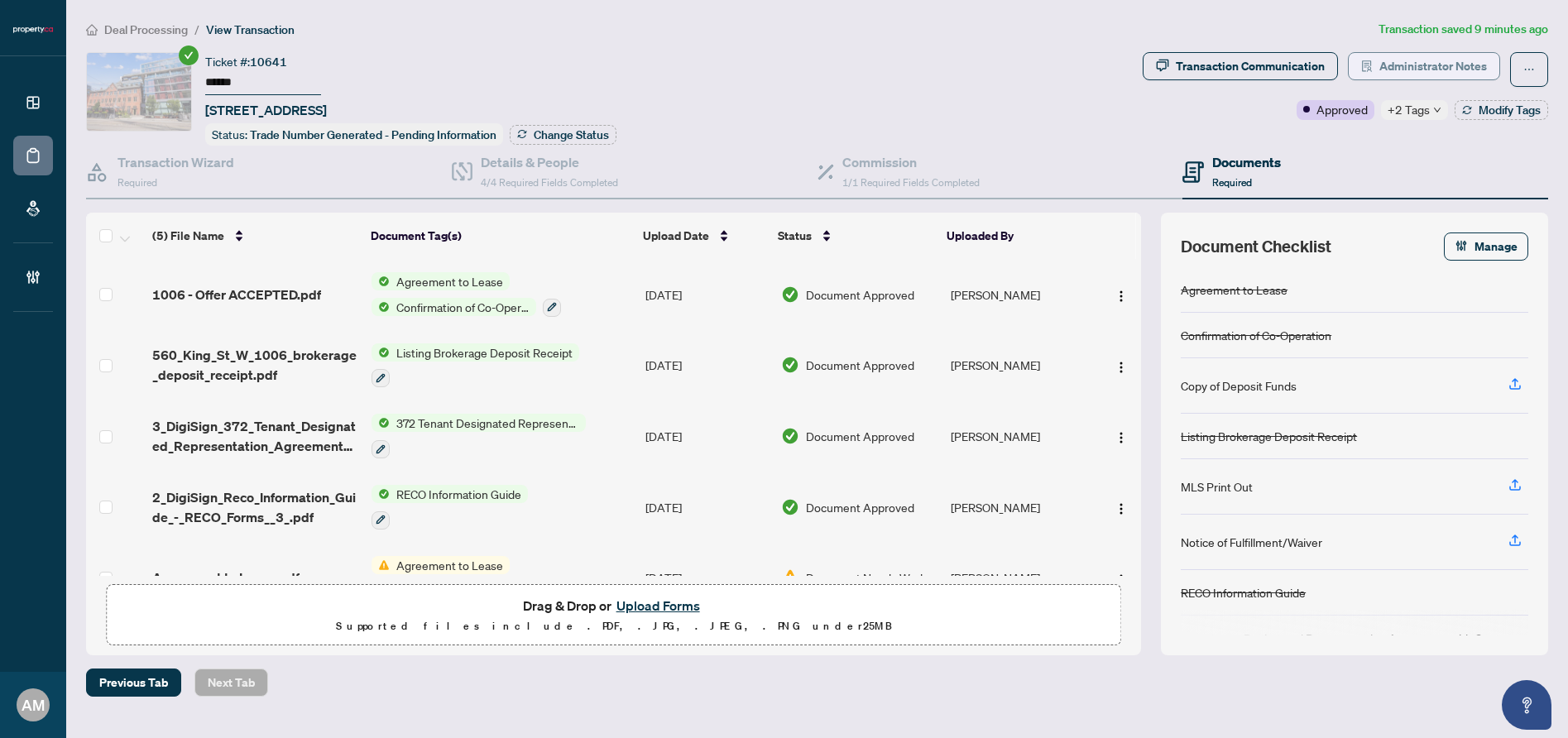
click at [1432, 70] on span "Administrator Notes" at bounding box center [1433, 66] width 108 height 26
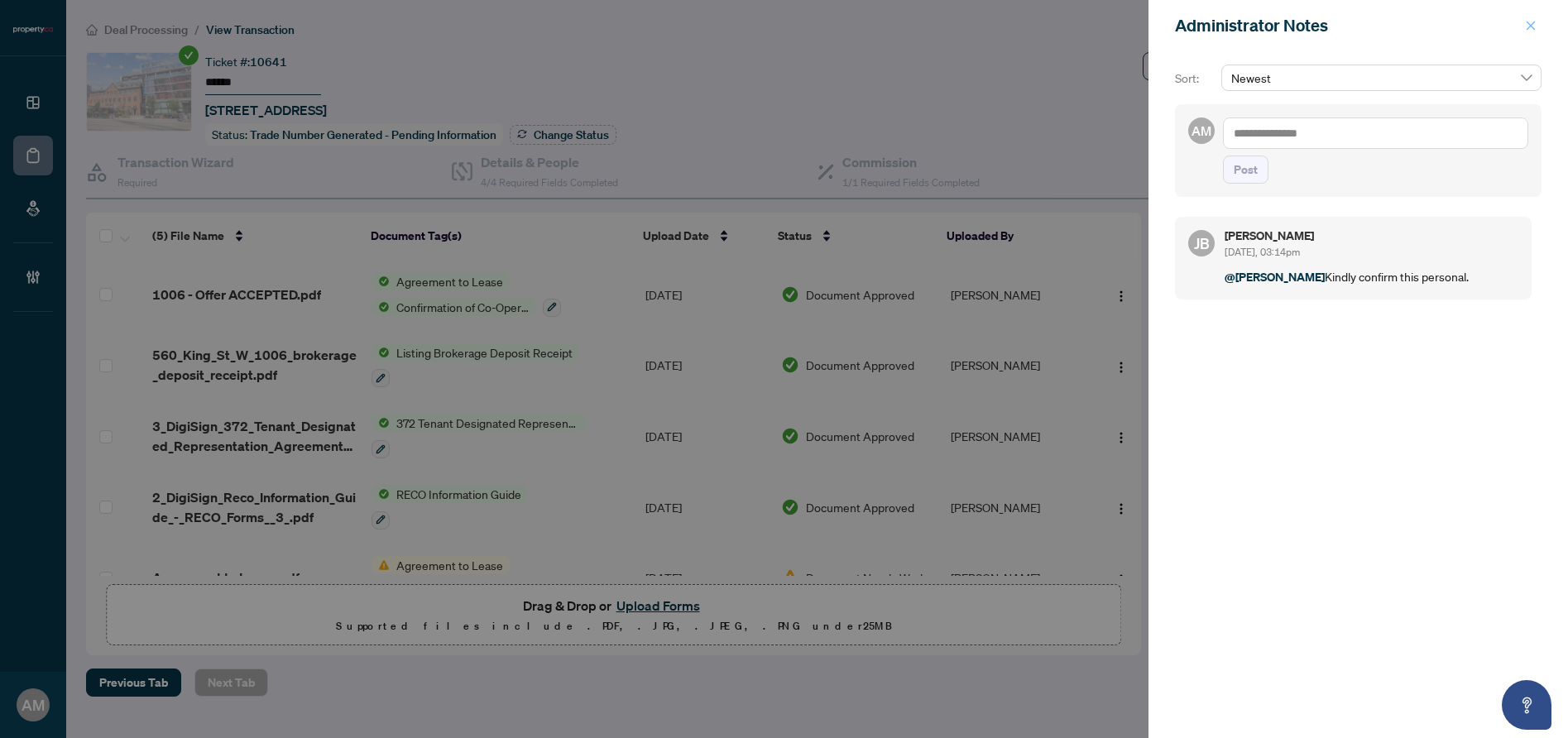
click at [1528, 26] on icon "close" at bounding box center [1530, 25] width 11 height 11
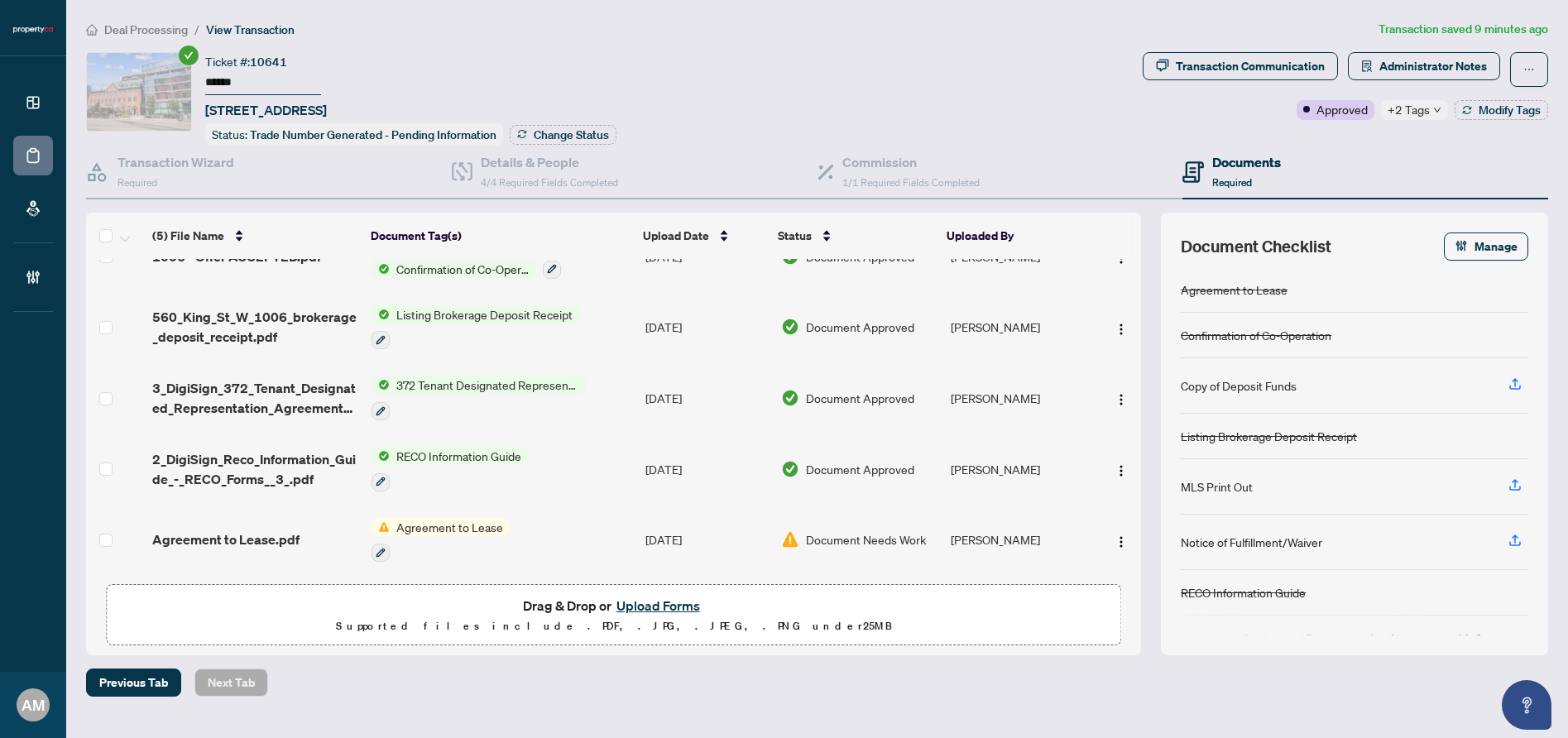
scroll to position [42, 0]
click at [530, 159] on h4 "Details & People" at bounding box center [548, 161] width 137 height 20
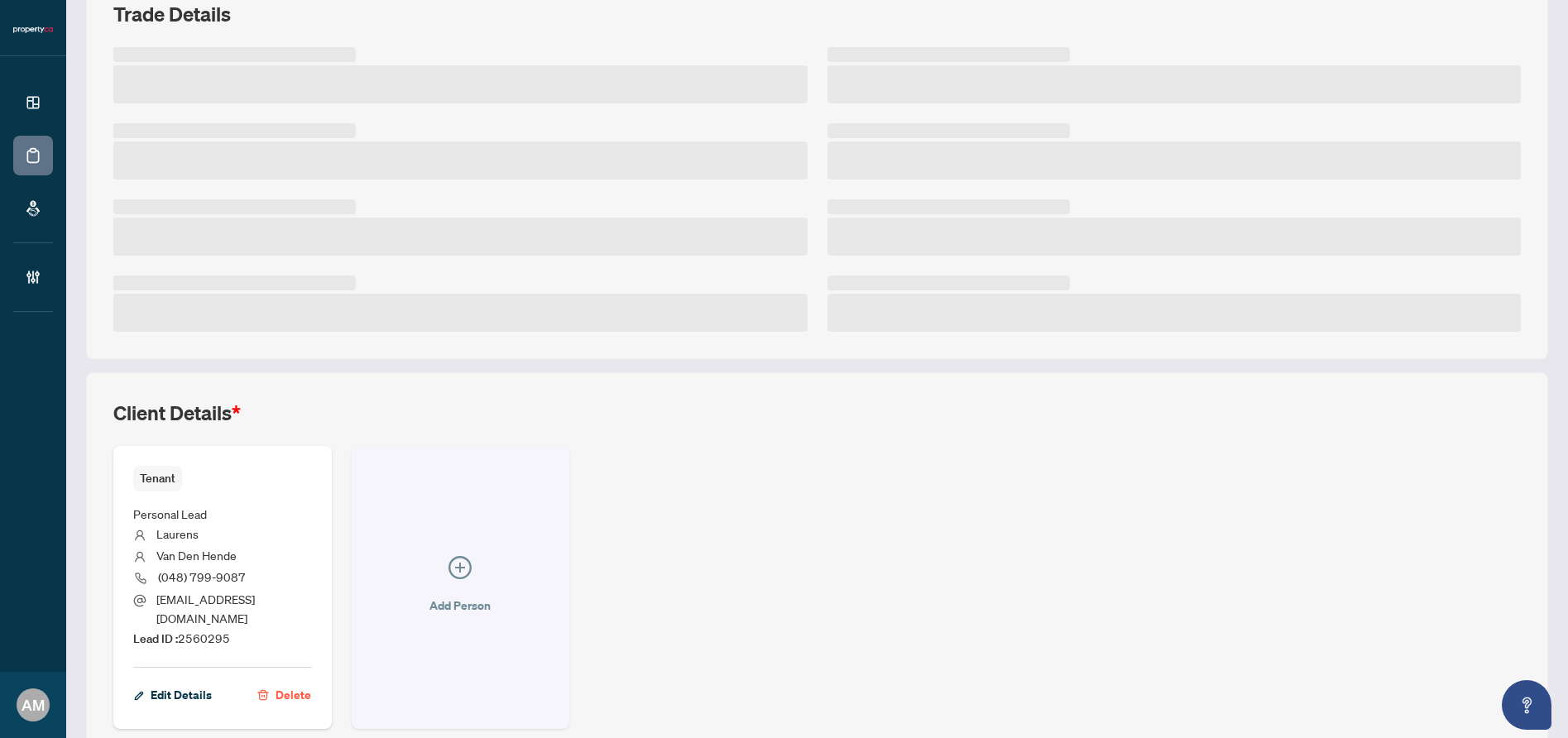
scroll to position [298, 0]
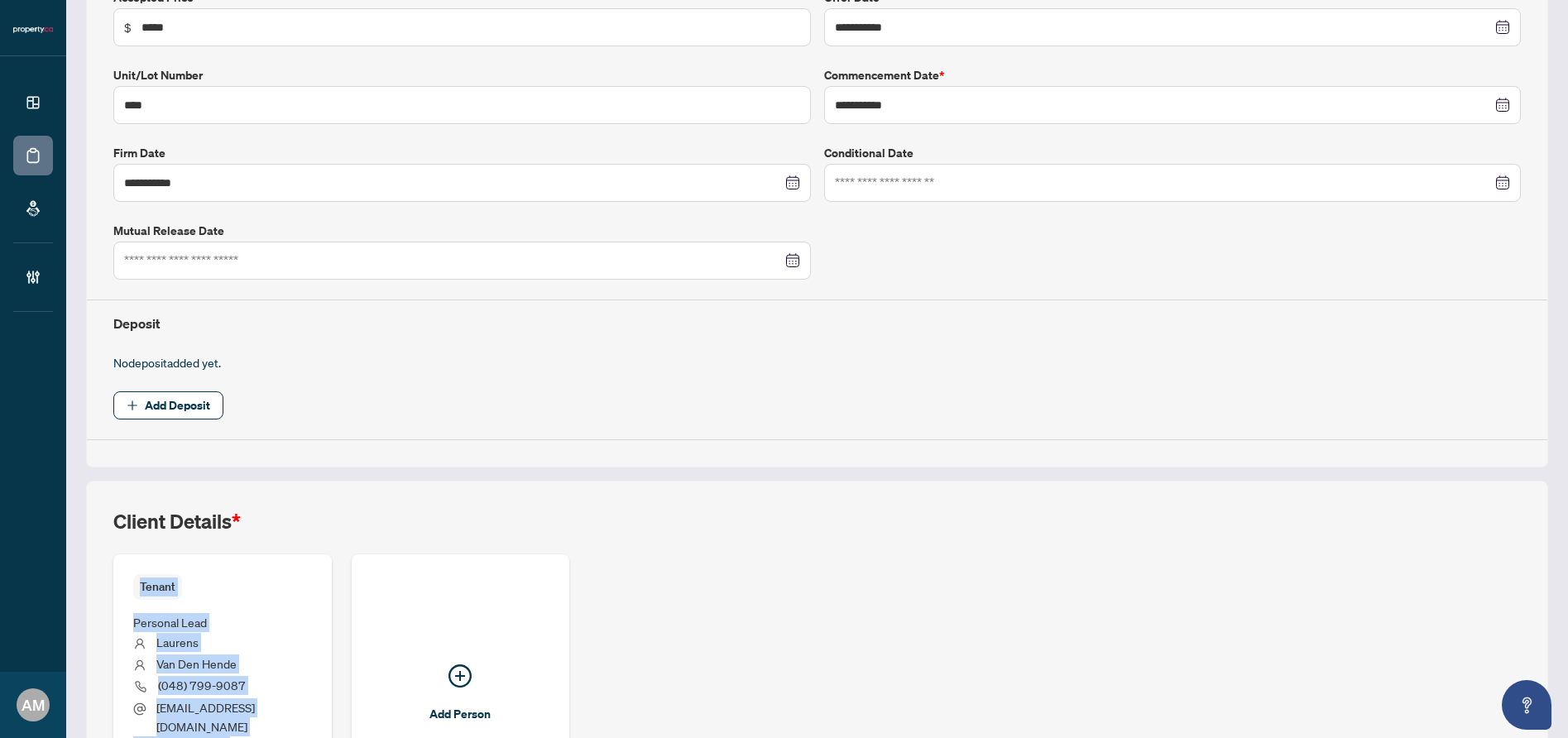
drag, startPoint x: 251, startPoint y: 561, endPoint x: 190, endPoint y: 562, distance: 61.0
click at [190, 562] on div "Tenant Personal Lead Laurens Van Den Hende (048) 799-9087 laurens@jlv6.com Lead…" at bounding box center [222, 696] width 218 height 283
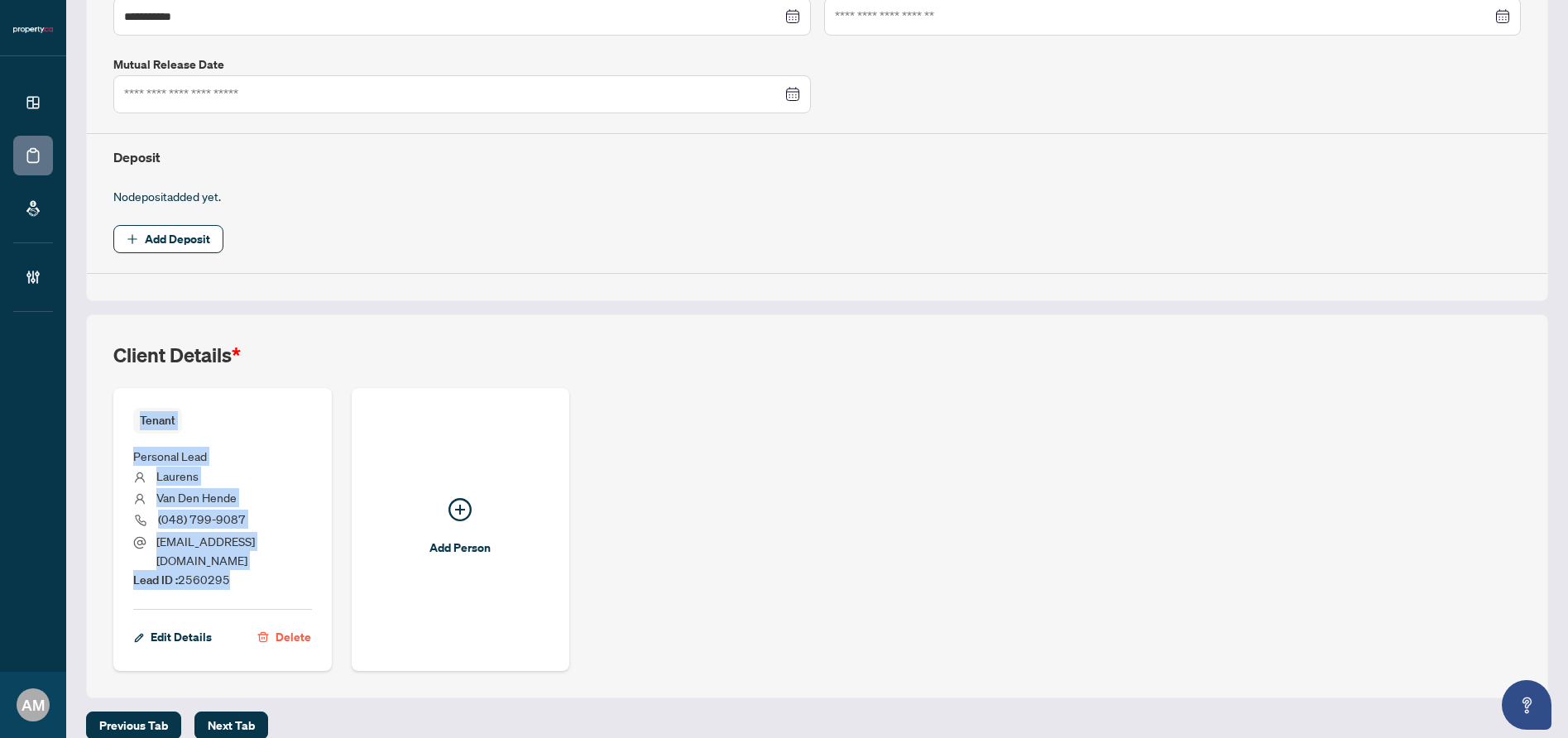
scroll to position [465, 0]
click at [242, 569] on li "Lead ID : 2560295" at bounding box center [222, 579] width 178 height 20
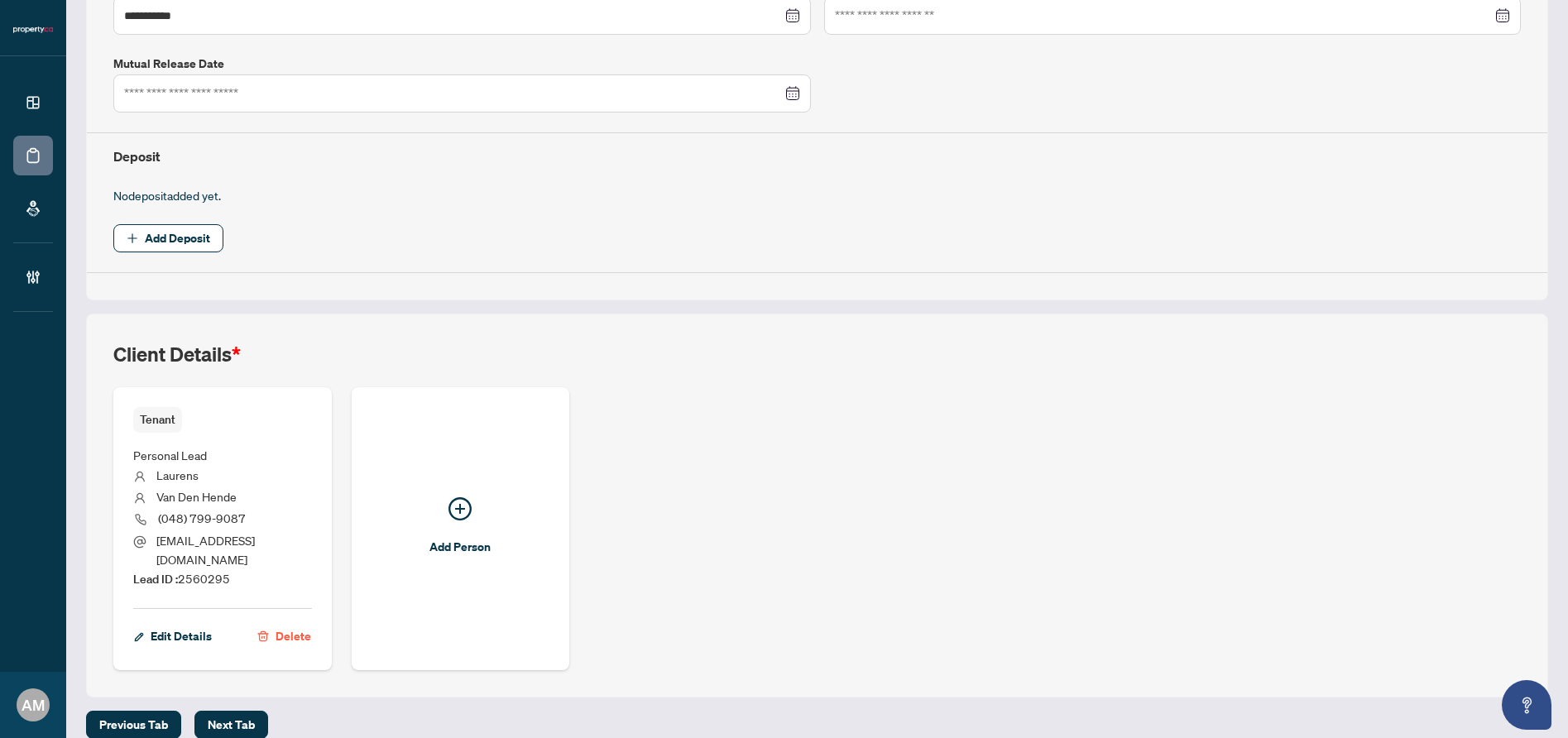
drag, startPoint x: 243, startPoint y: 558, endPoint x: 194, endPoint y: 565, distance: 49.5
click at [194, 569] on li "Lead ID : 2560295" at bounding box center [222, 579] width 178 height 20
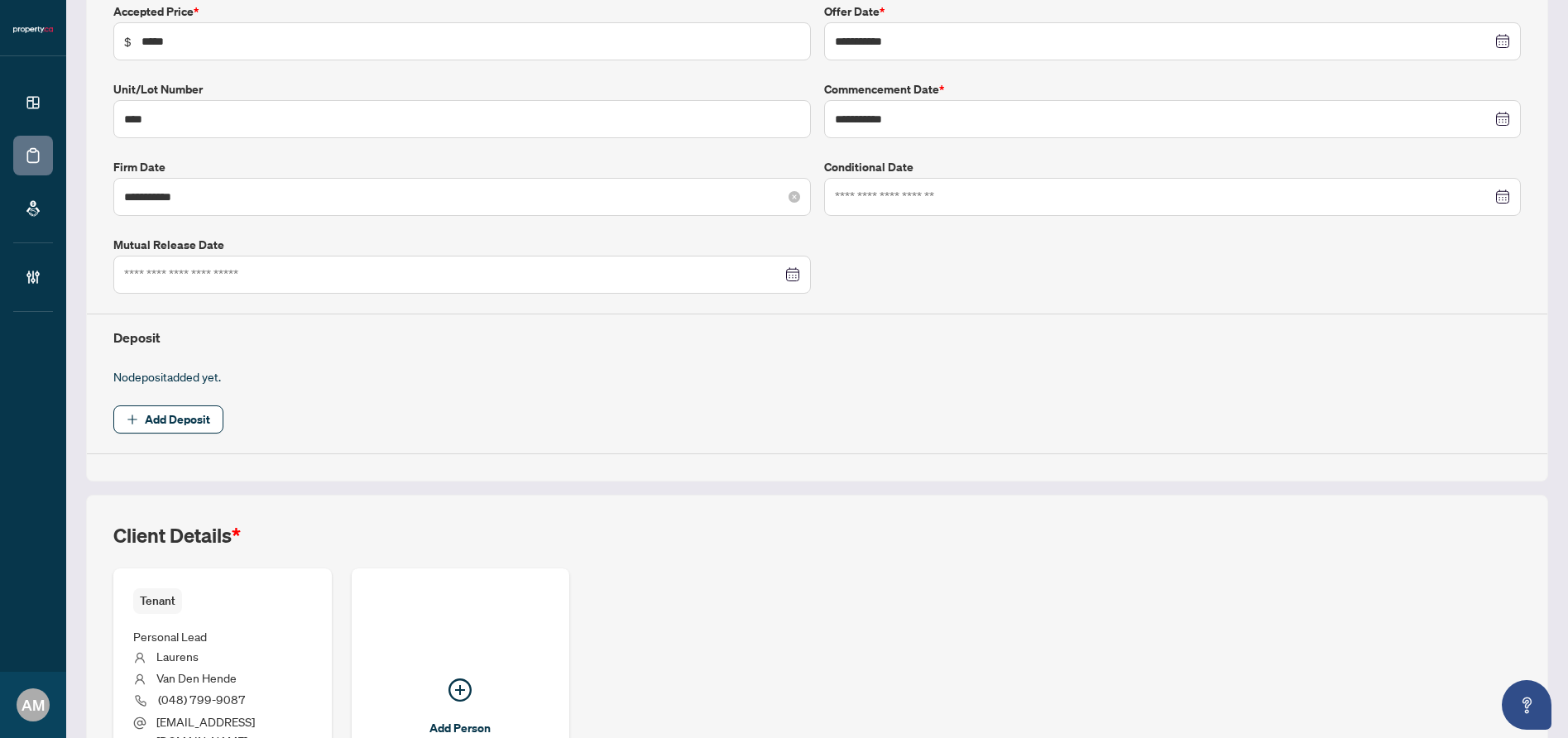
scroll to position [0, 0]
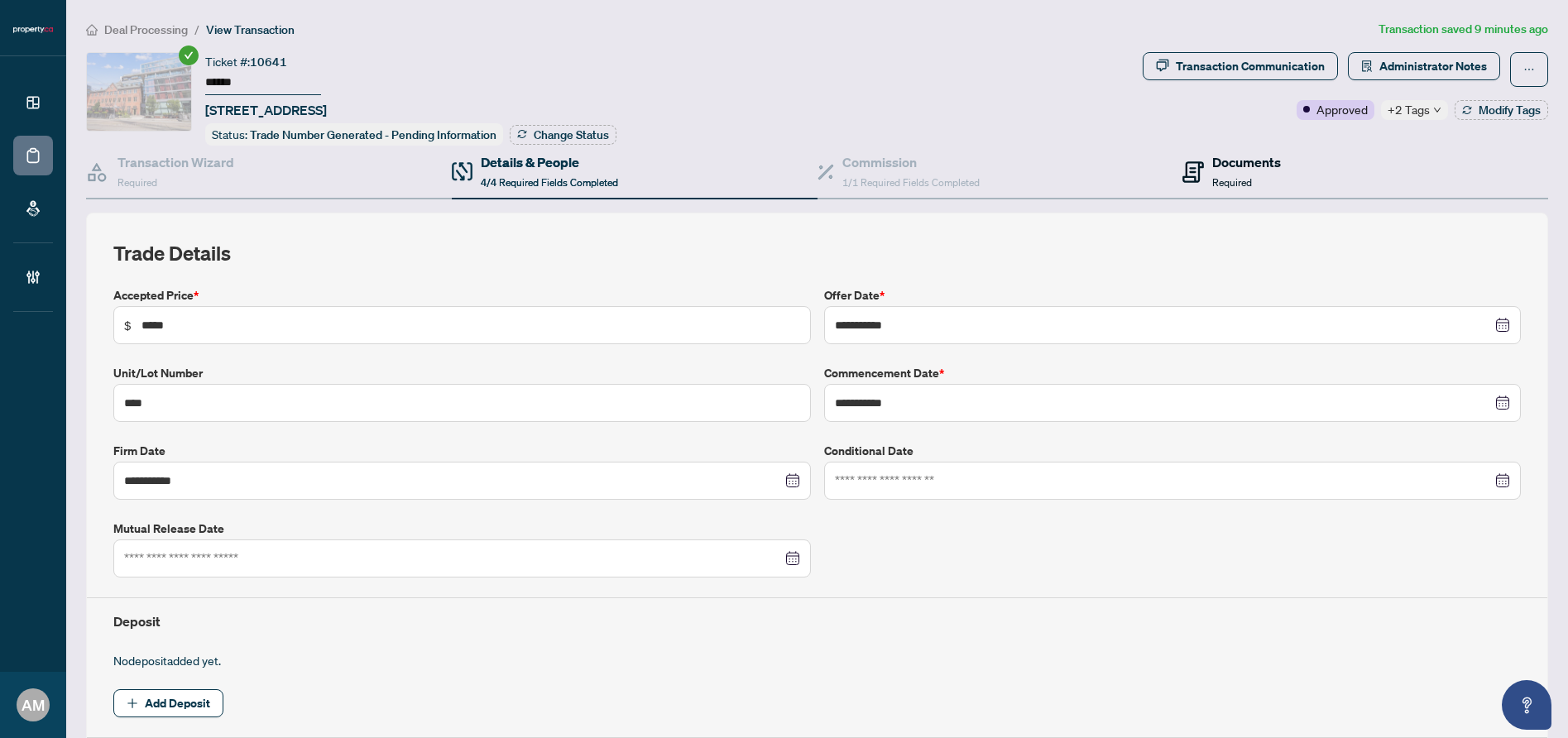
click at [1189, 167] on icon at bounding box center [1192, 168] width 7 height 2
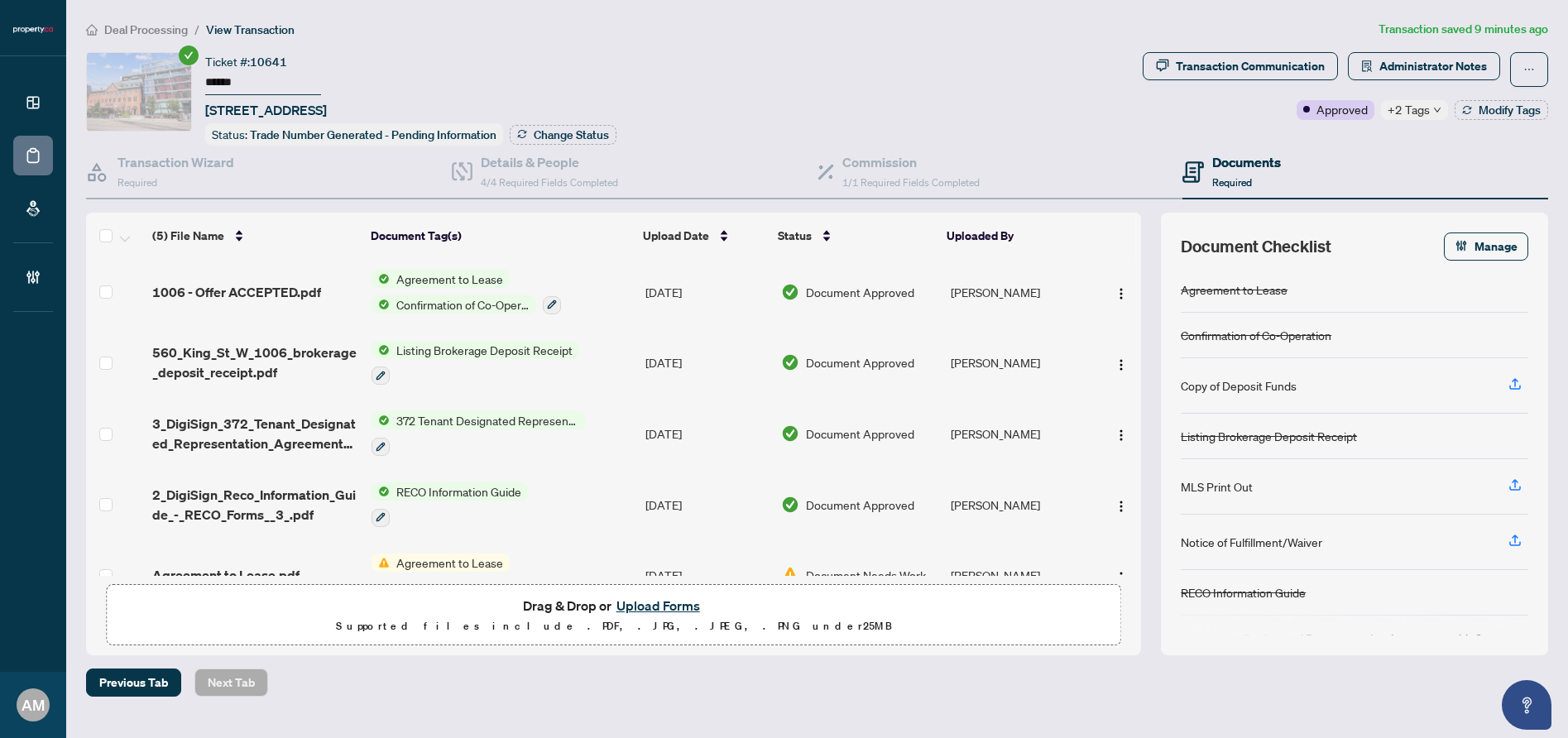
scroll to position [4, 0]
click at [295, 290] on span "1006 - Offer ACCEPTED.pdf" at bounding box center [236, 291] width 169 height 20
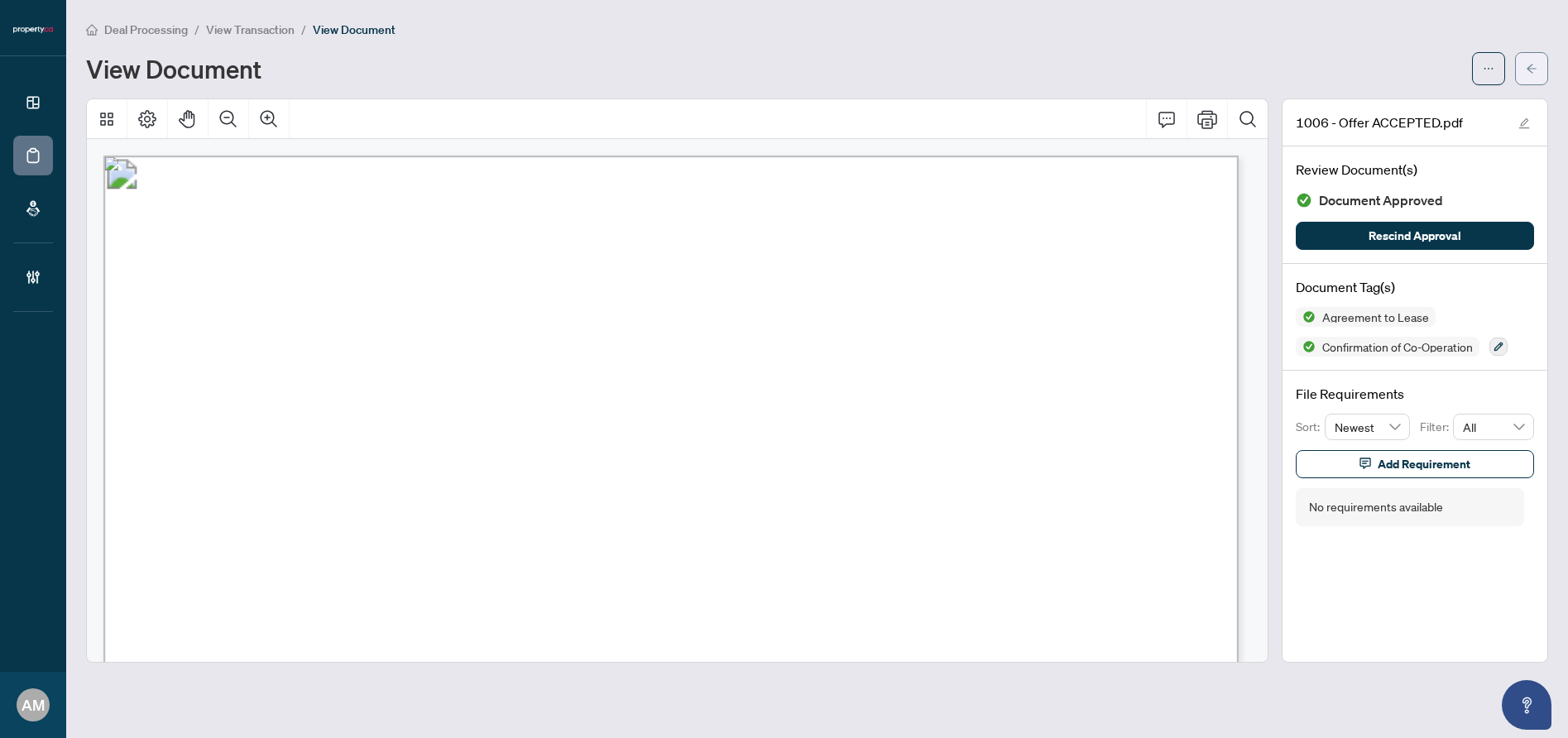
click at [1524, 70] on button "button" at bounding box center [1531, 68] width 33 height 33
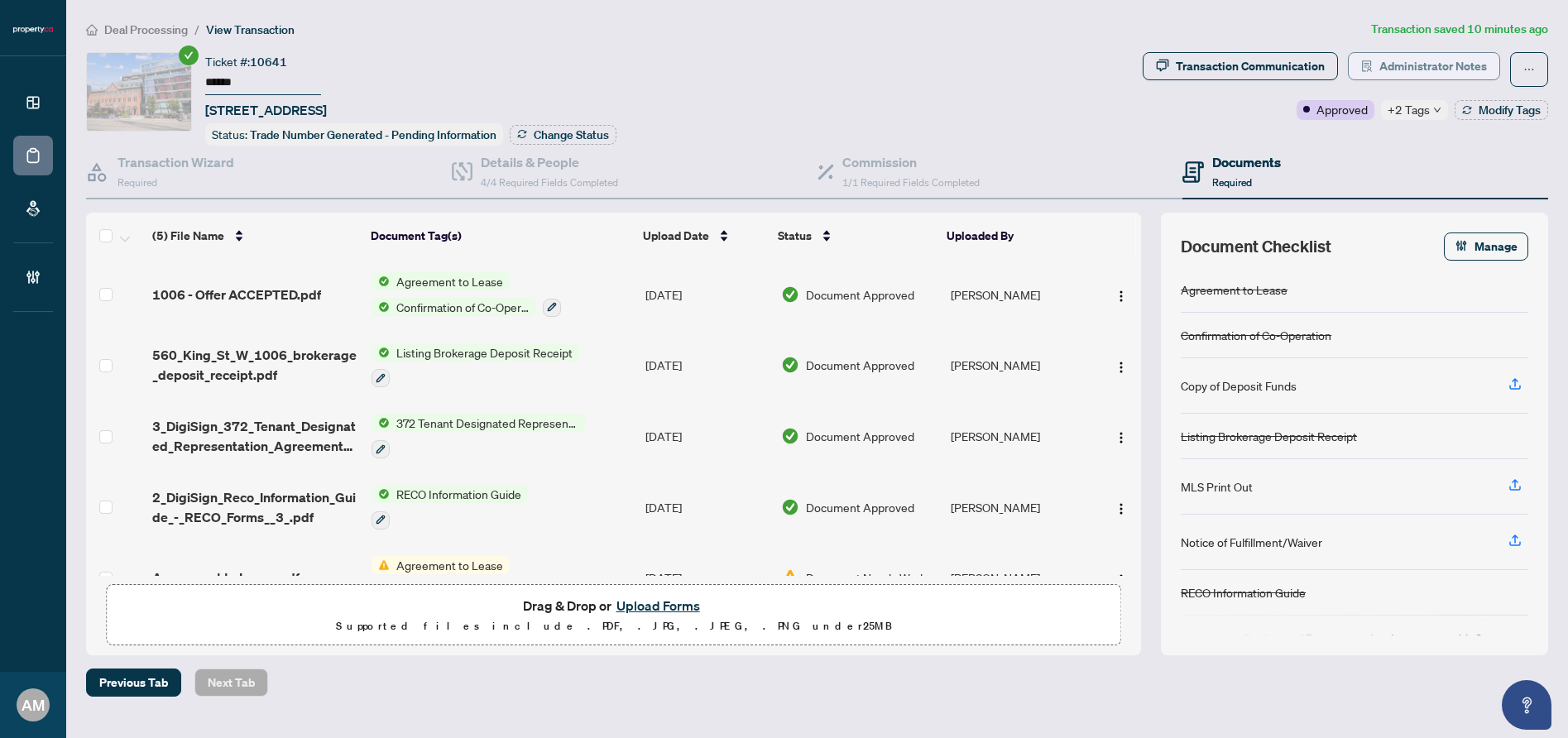
click at [1464, 67] on span "Administrator Notes" at bounding box center [1433, 66] width 108 height 26
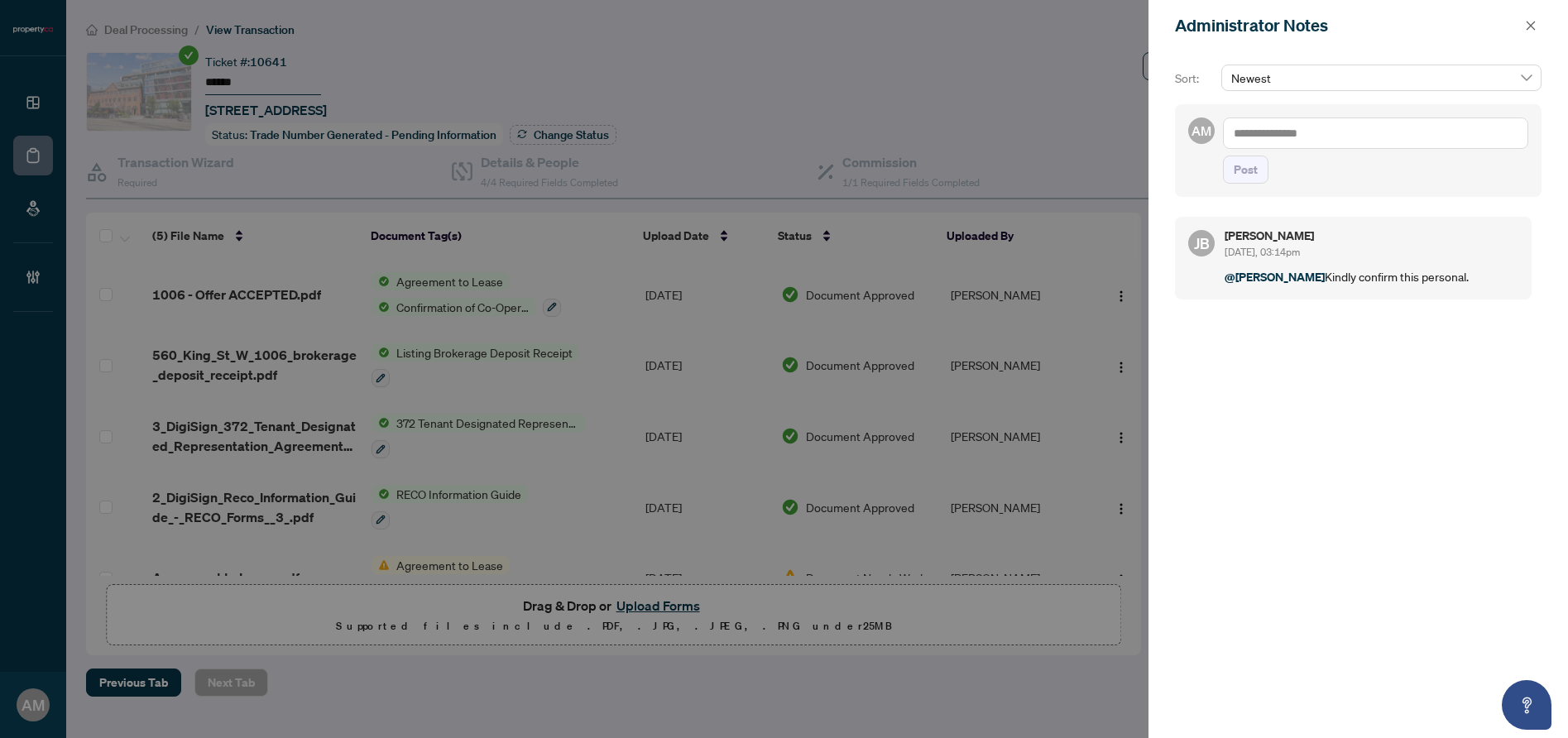
click at [1353, 127] on textarea at bounding box center [1374, 132] width 305 height 31
click at [1305, 147] on span "Jean Belarde" at bounding box center [1357, 144] width 178 height 15
type textarea "**********"
click at [1249, 171] on span "Post" at bounding box center [1245, 170] width 24 height 26
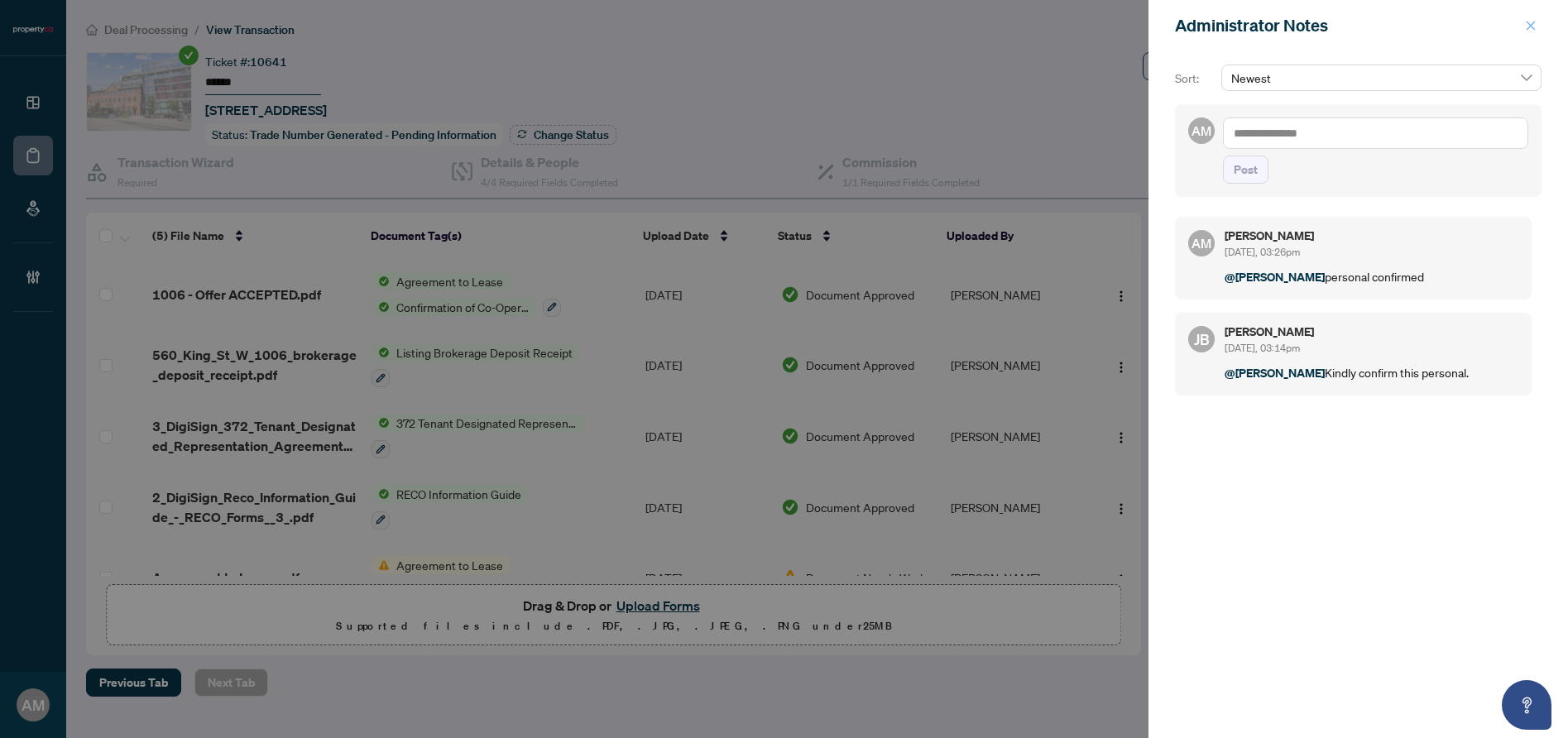
click at [1537, 24] on button "button" at bounding box center [1530, 25] width 22 height 20
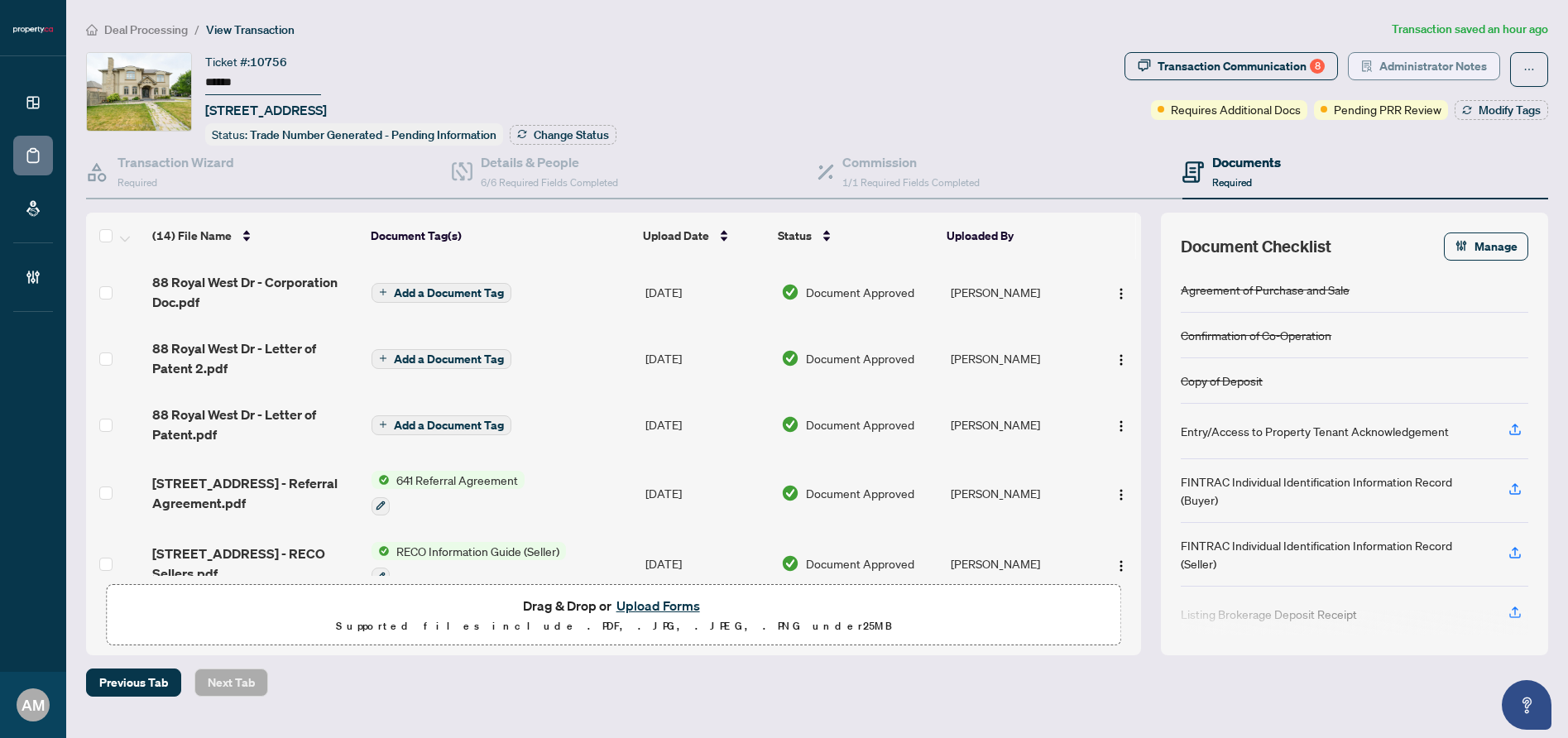
click at [1420, 65] on span "Administrator Notes" at bounding box center [1433, 66] width 108 height 26
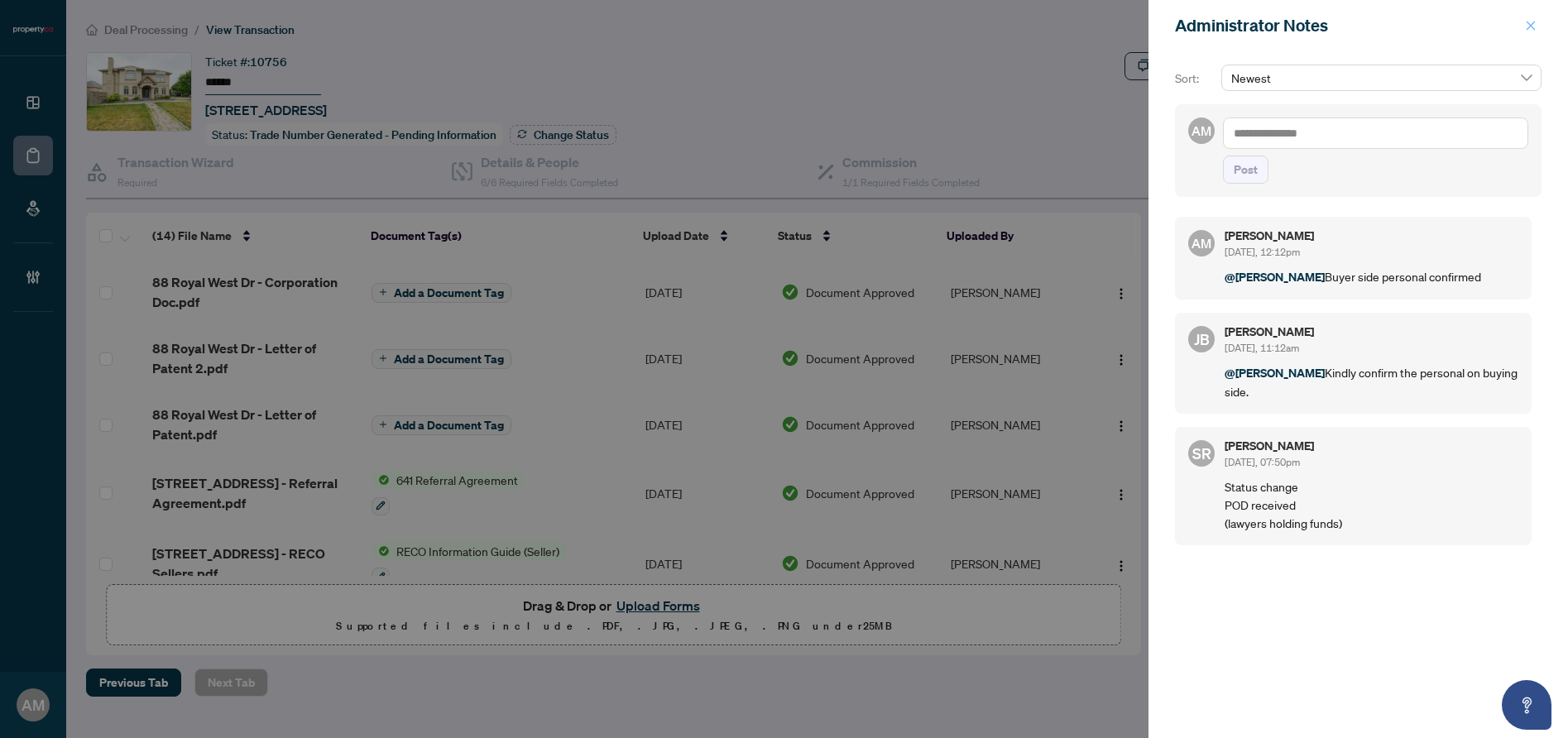
click at [1530, 22] on icon "close" at bounding box center [1530, 25] width 11 height 11
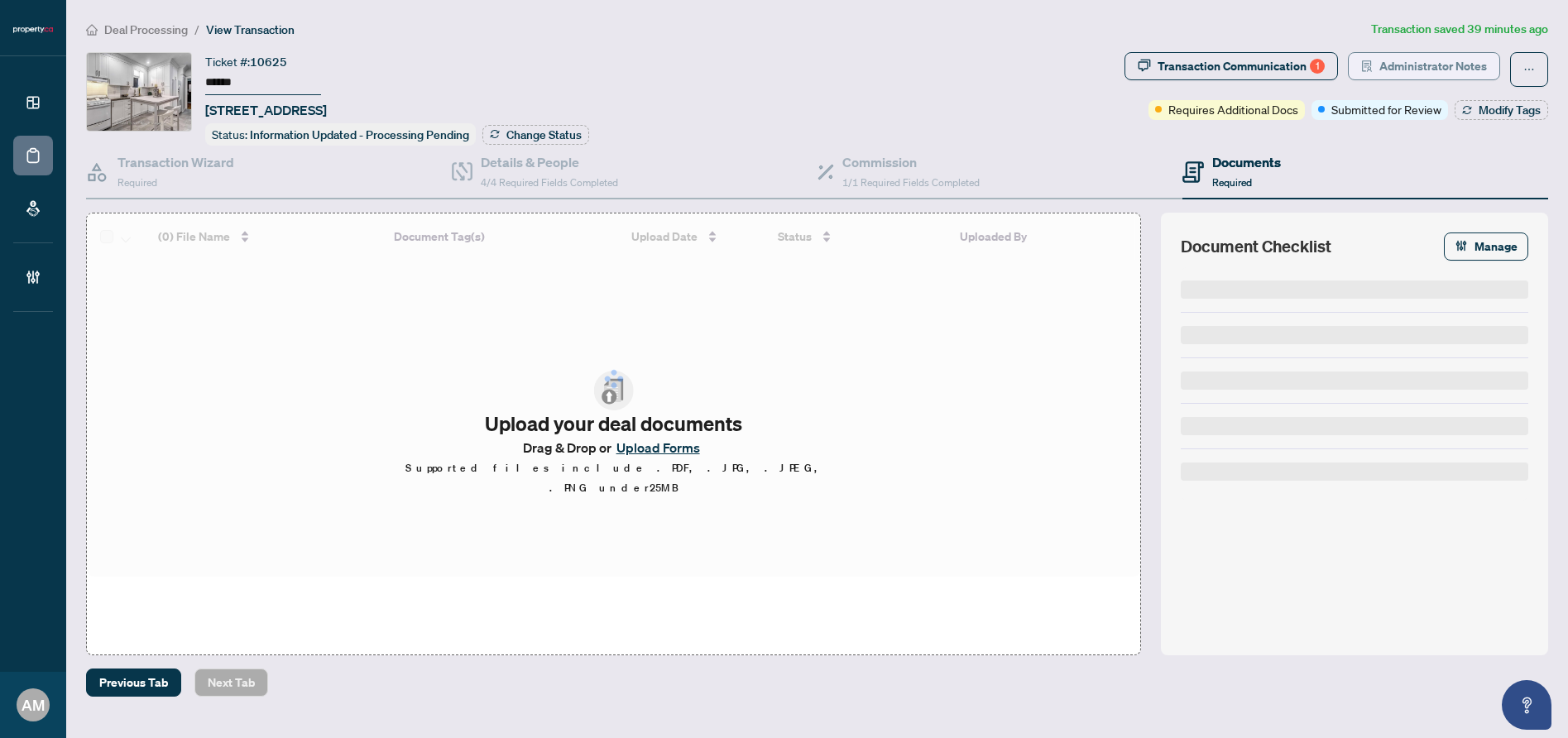
click at [1410, 63] on span "Administrator Notes" at bounding box center [1433, 66] width 108 height 26
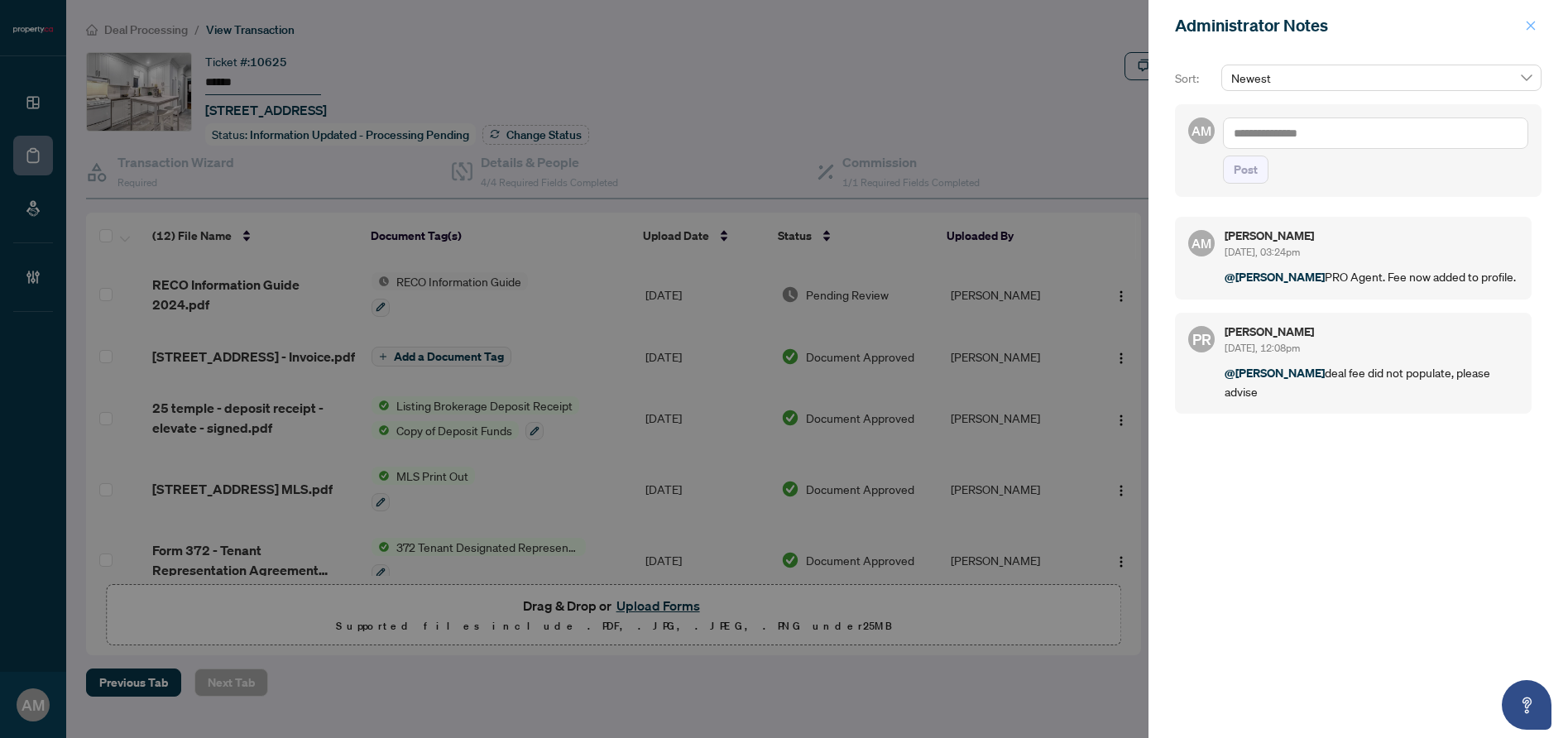
click at [1537, 26] on button "button" at bounding box center [1530, 25] width 22 height 20
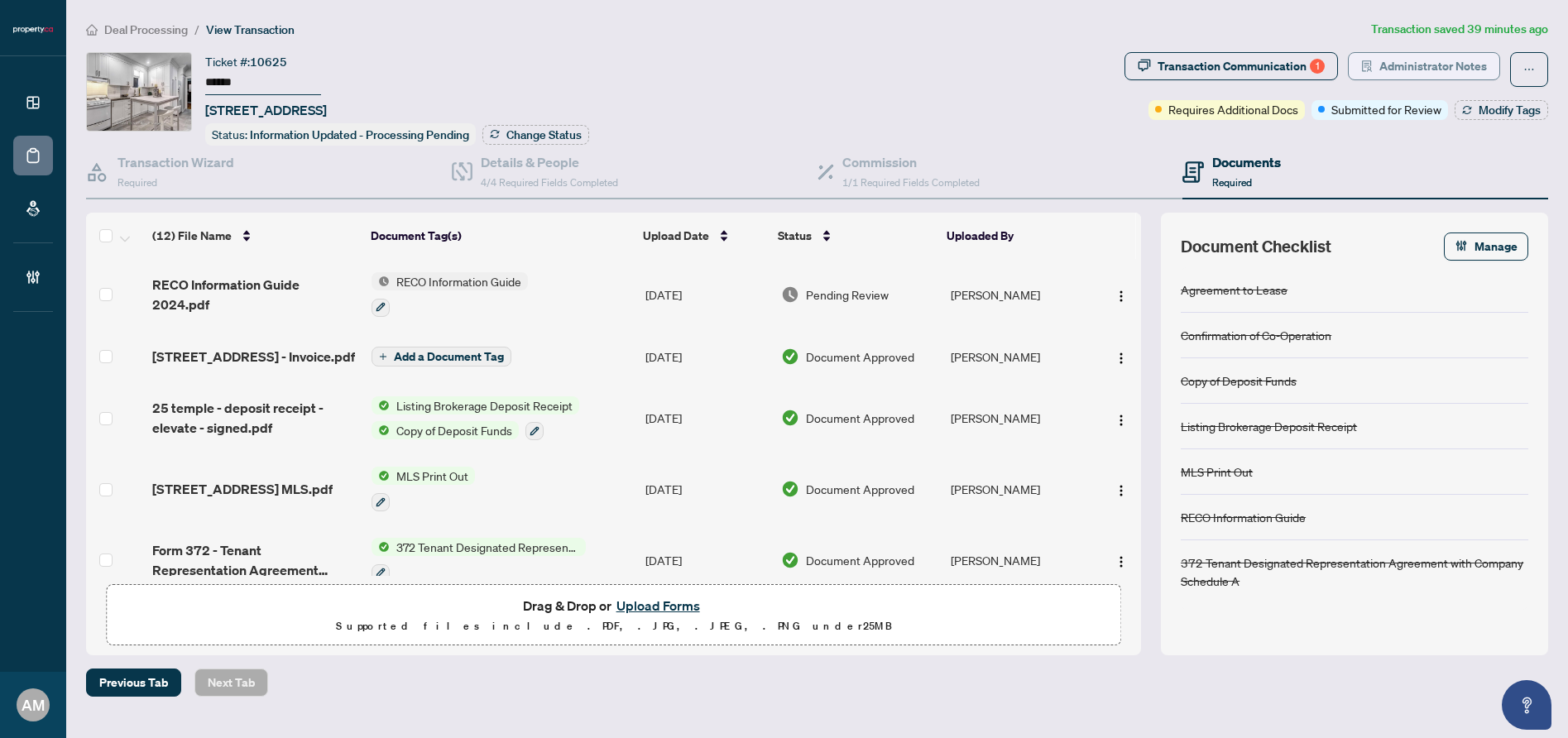
click at [1419, 65] on span "Administrator Notes" at bounding box center [1433, 66] width 108 height 26
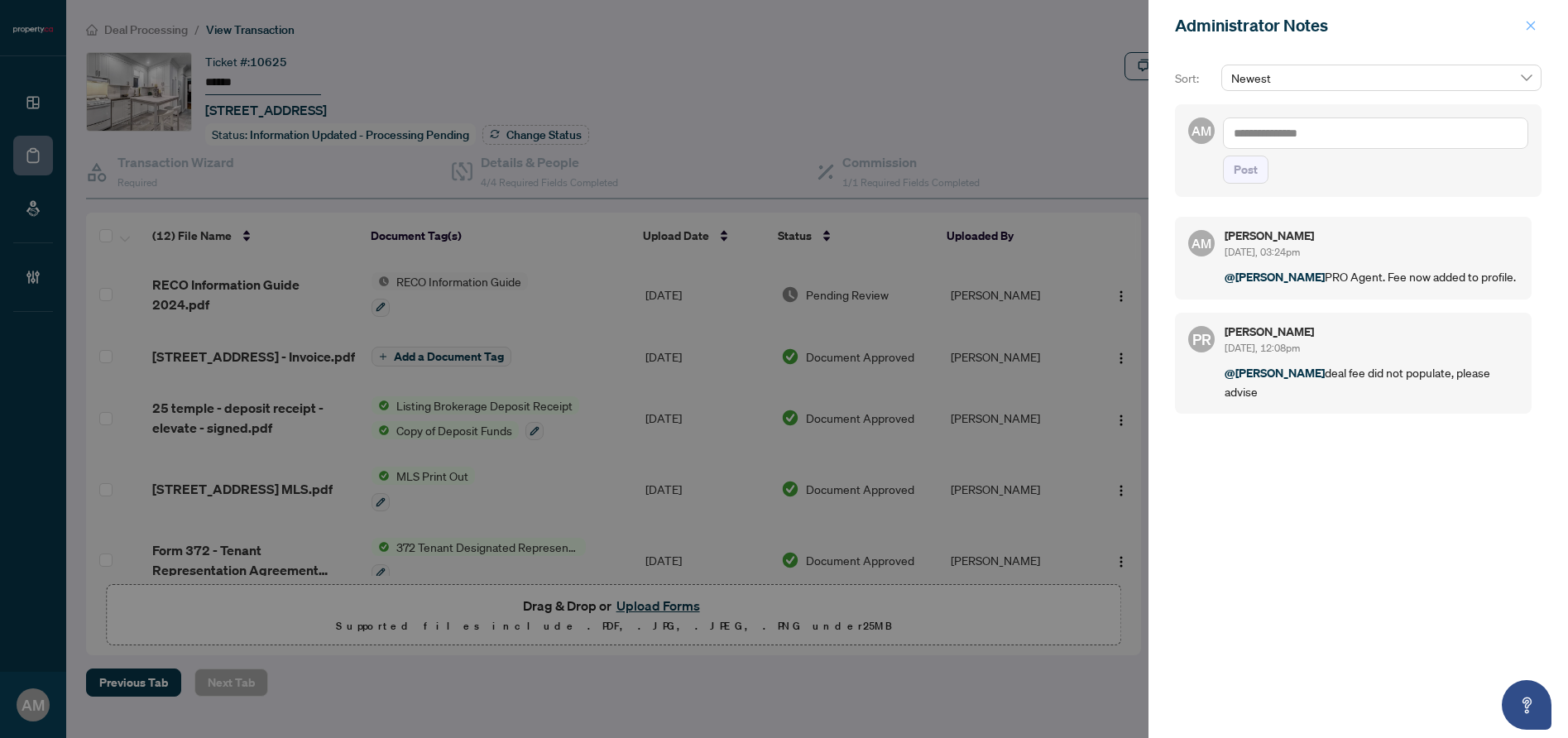
click at [1529, 26] on icon "close" at bounding box center [1531, 25] width 9 height 9
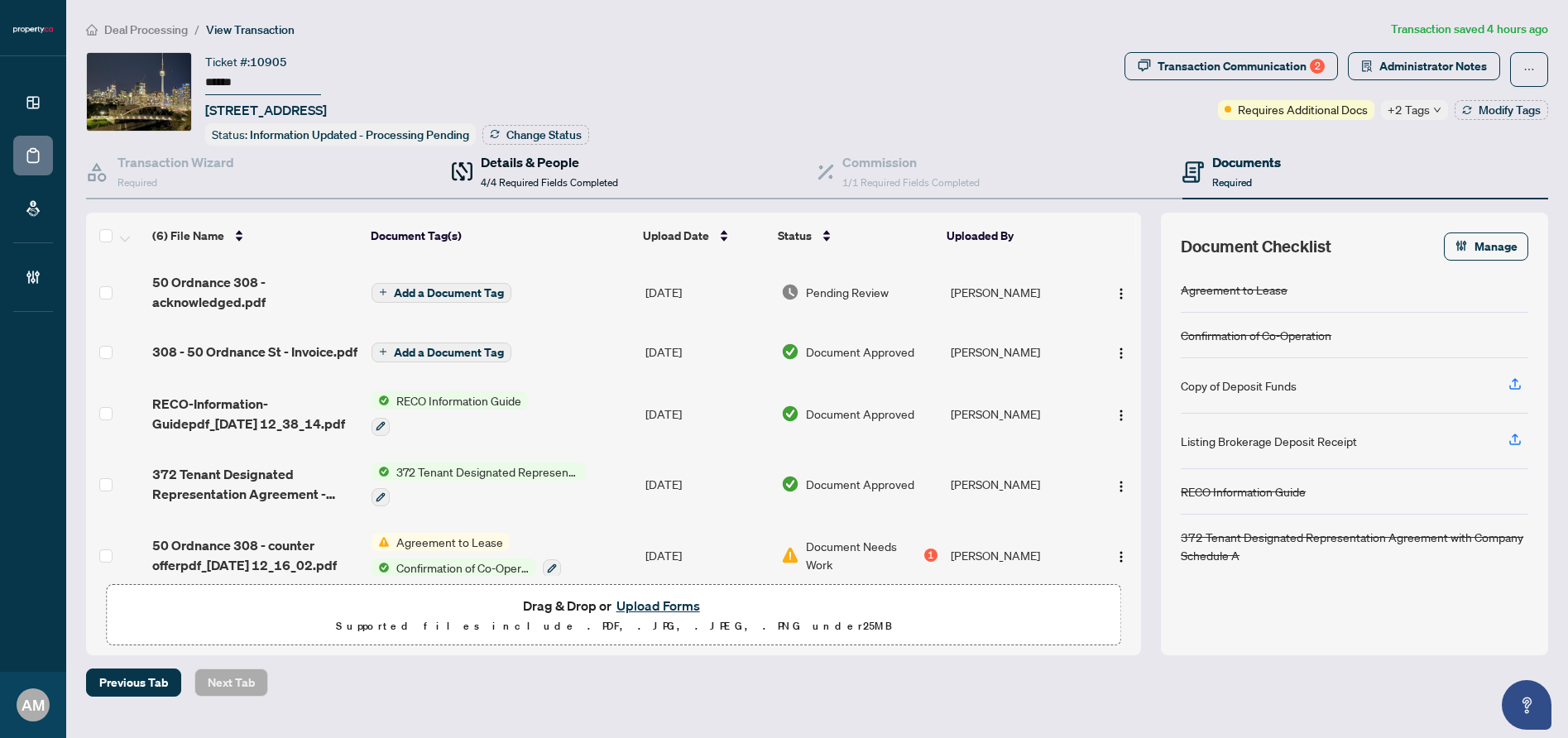
click at [561, 158] on h4 "Details & People" at bounding box center [548, 161] width 137 height 20
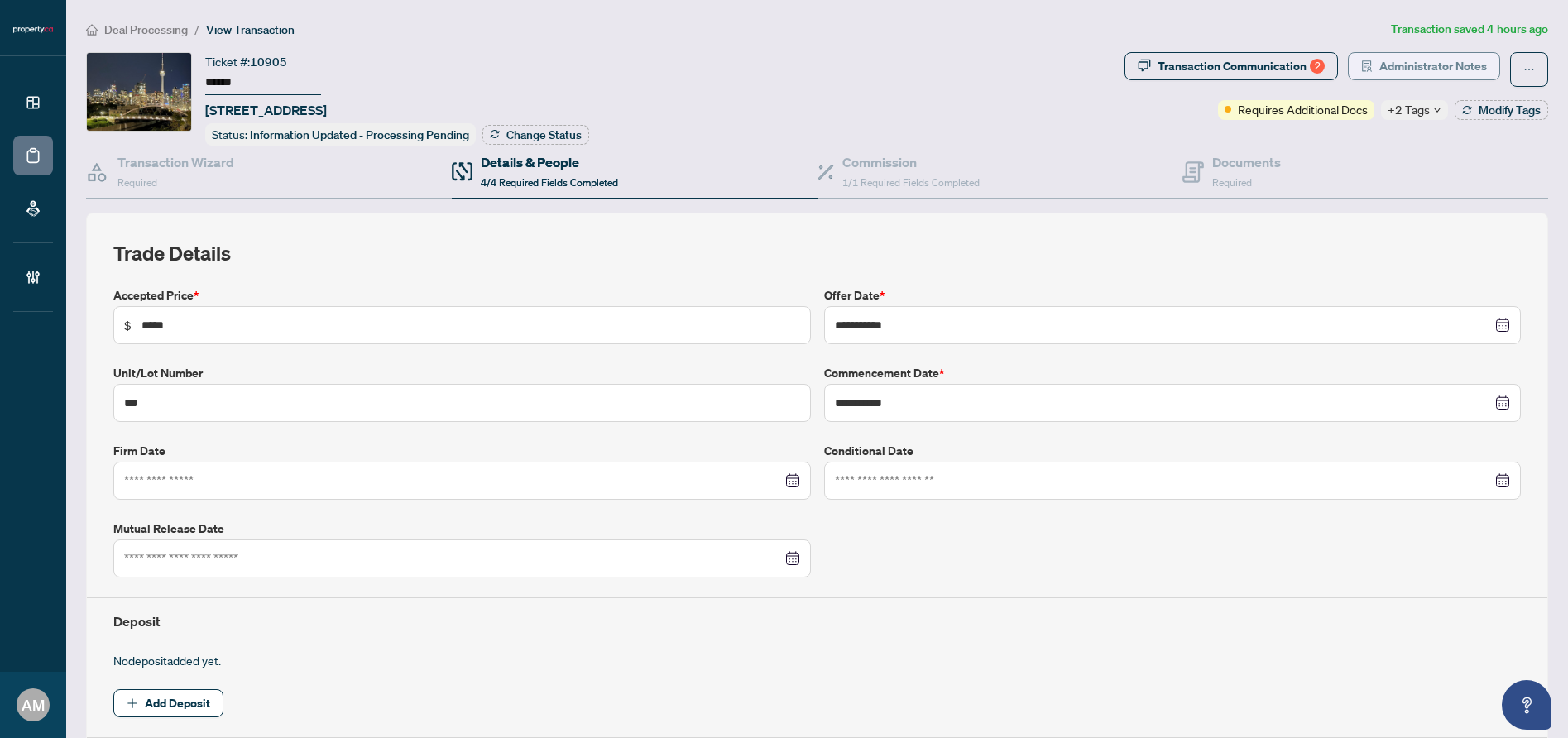
click at [1406, 70] on span "Administrator Notes" at bounding box center [1433, 66] width 108 height 26
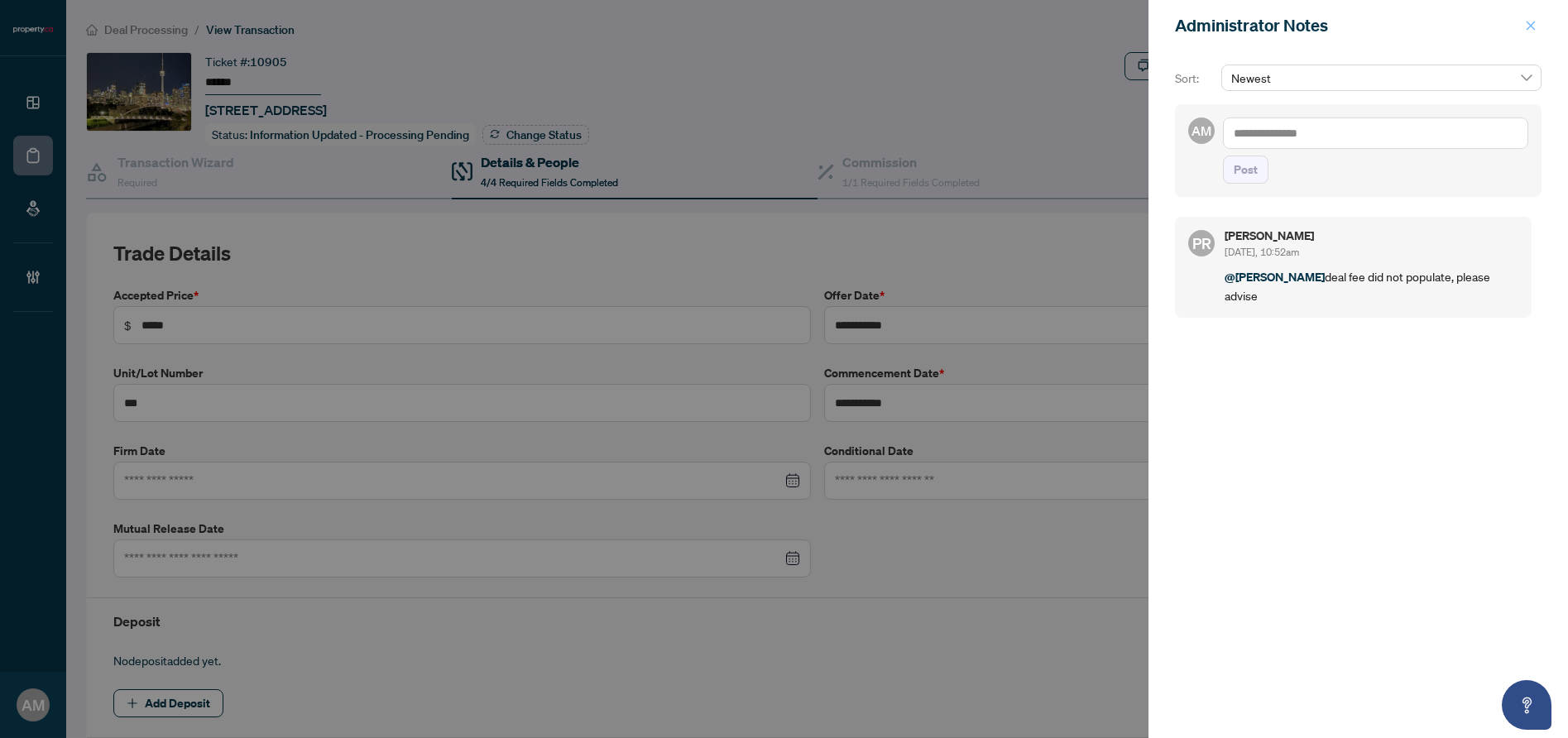
click at [1535, 30] on icon "close" at bounding box center [1530, 25] width 11 height 11
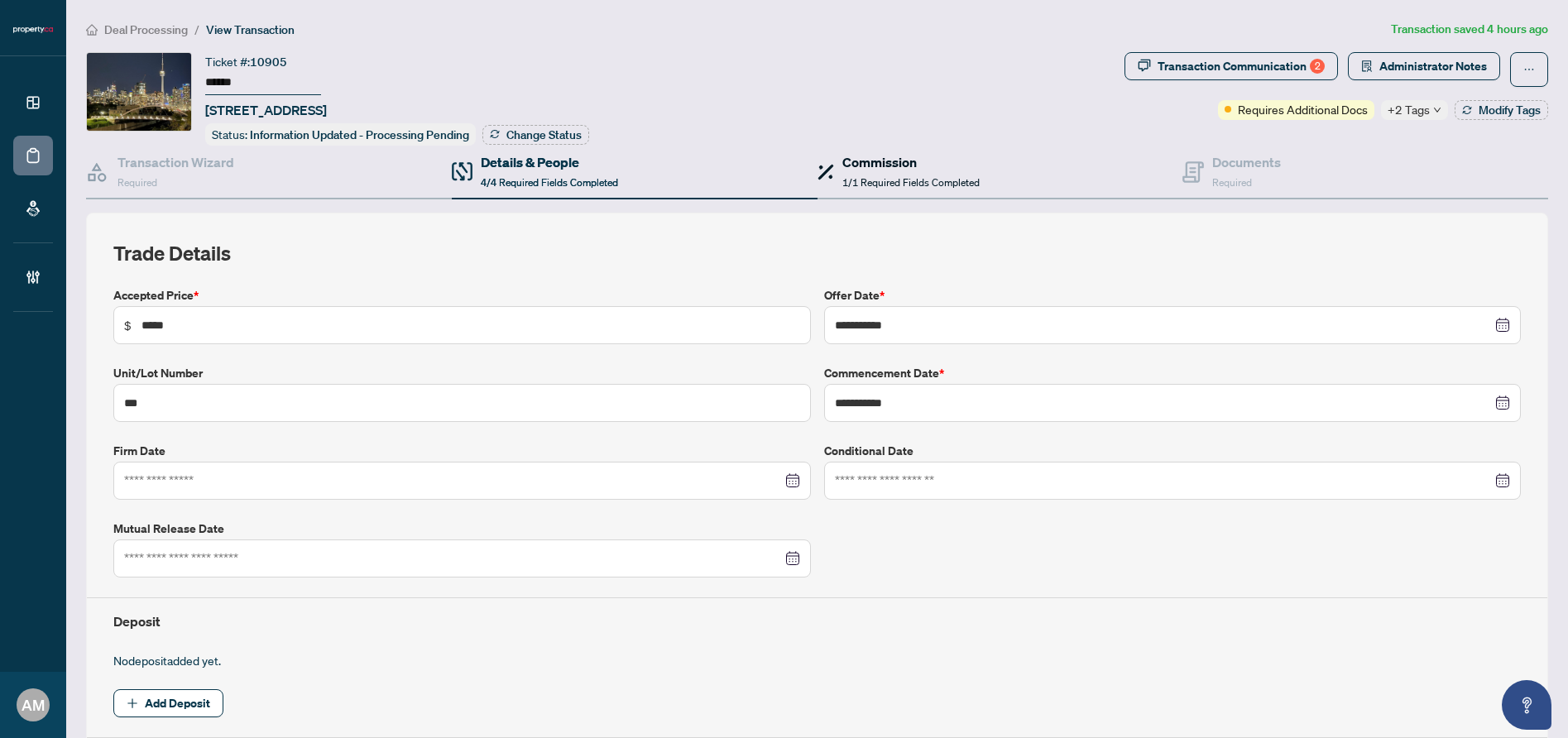
click at [902, 176] on span "1/1 Required Fields Completed" at bounding box center [910, 182] width 137 height 12
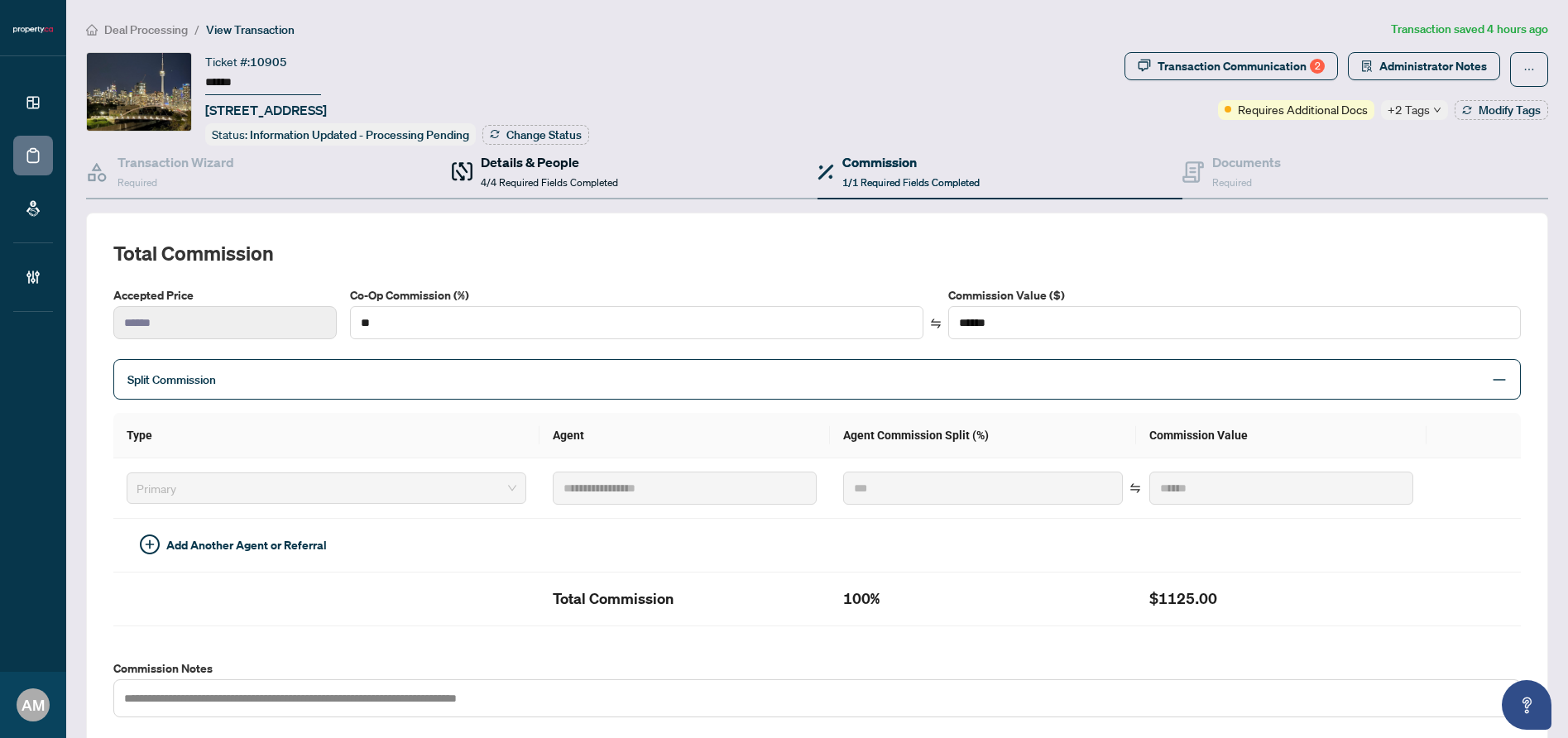
click at [553, 177] on span "4/4 Required Fields Completed" at bounding box center [548, 182] width 137 height 12
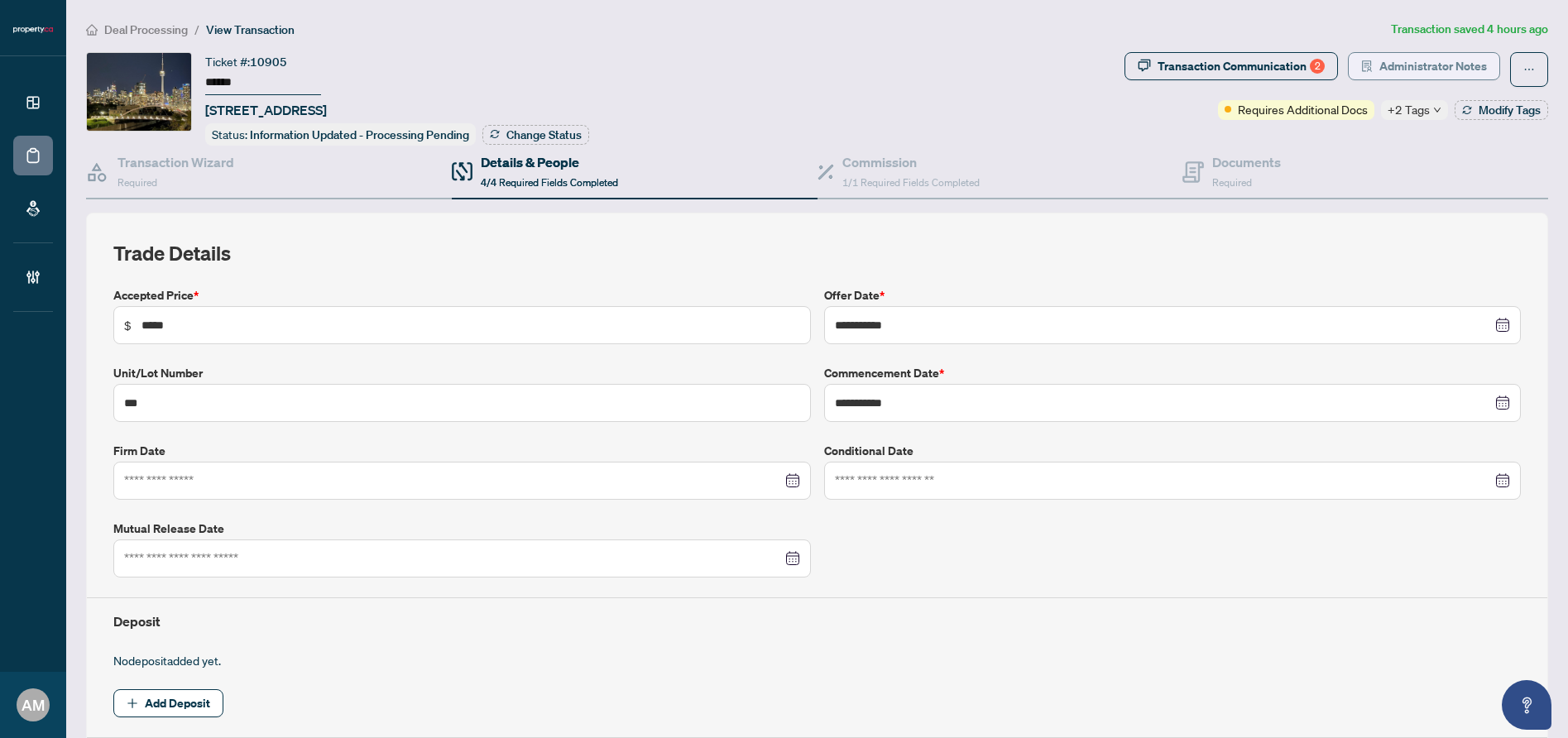
click at [1391, 57] on span "Administrator Notes" at bounding box center [1433, 66] width 108 height 26
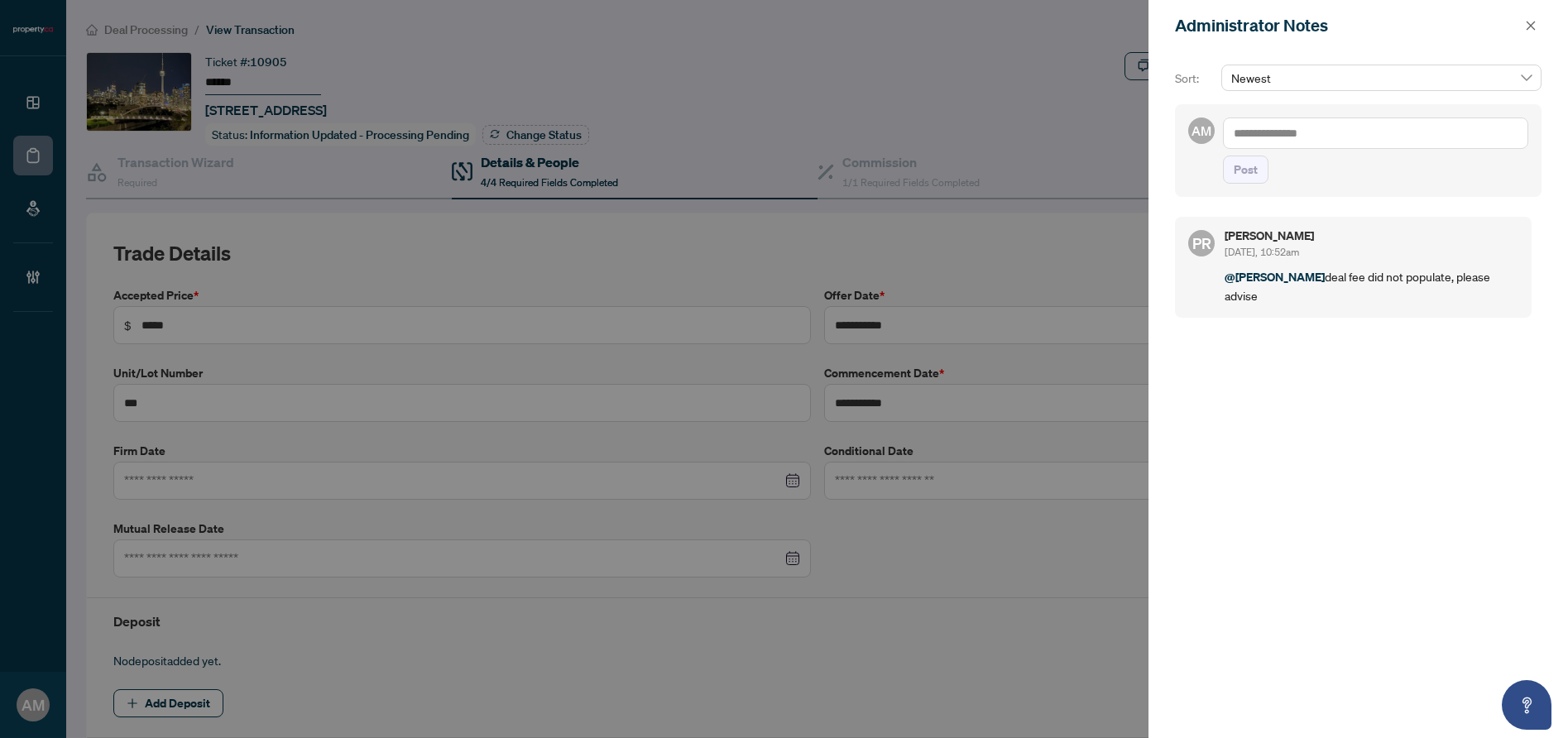
click at [1370, 143] on textarea at bounding box center [1374, 132] width 305 height 31
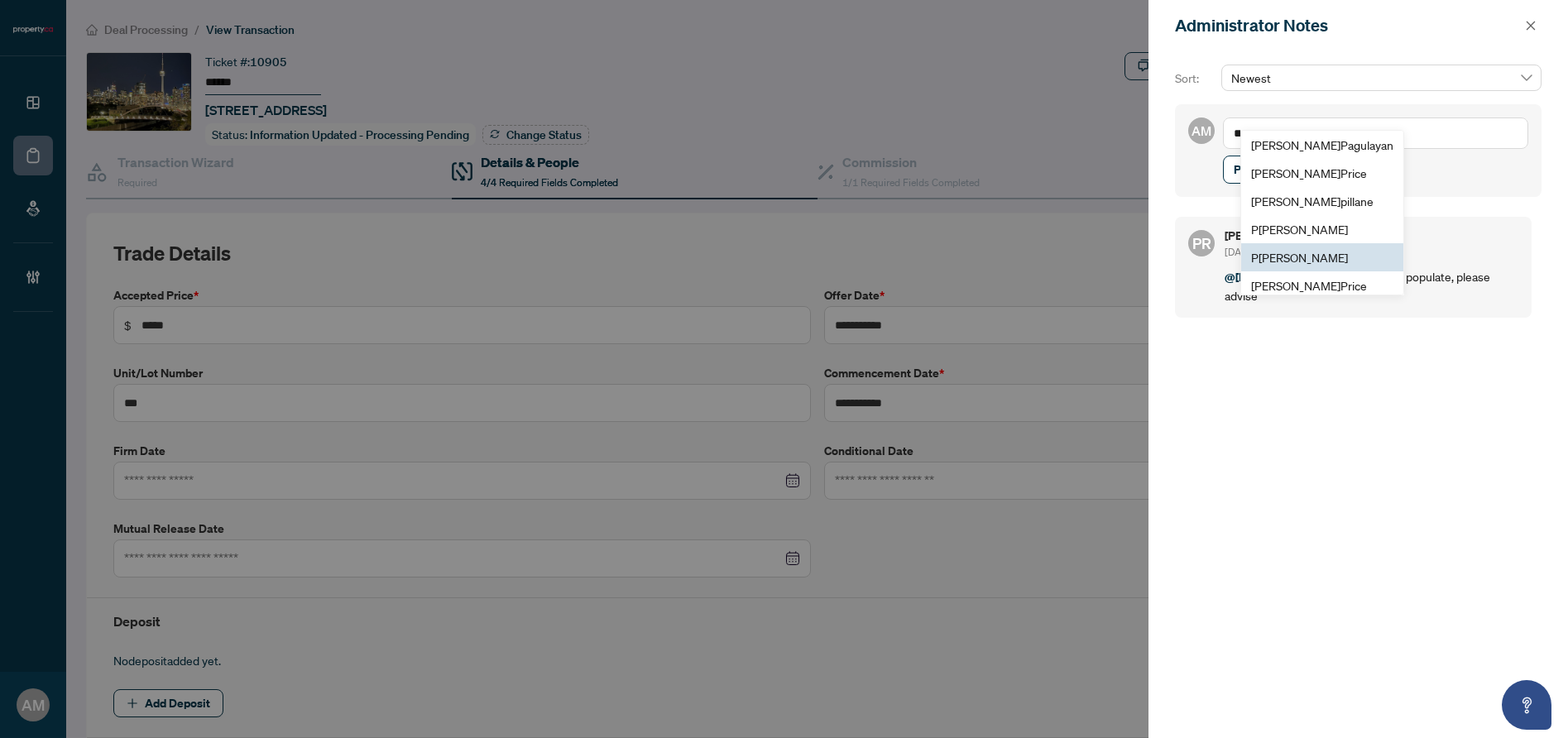
click at [1309, 260] on span "P [PERSON_NAME]" at bounding box center [1299, 258] width 97 height 15
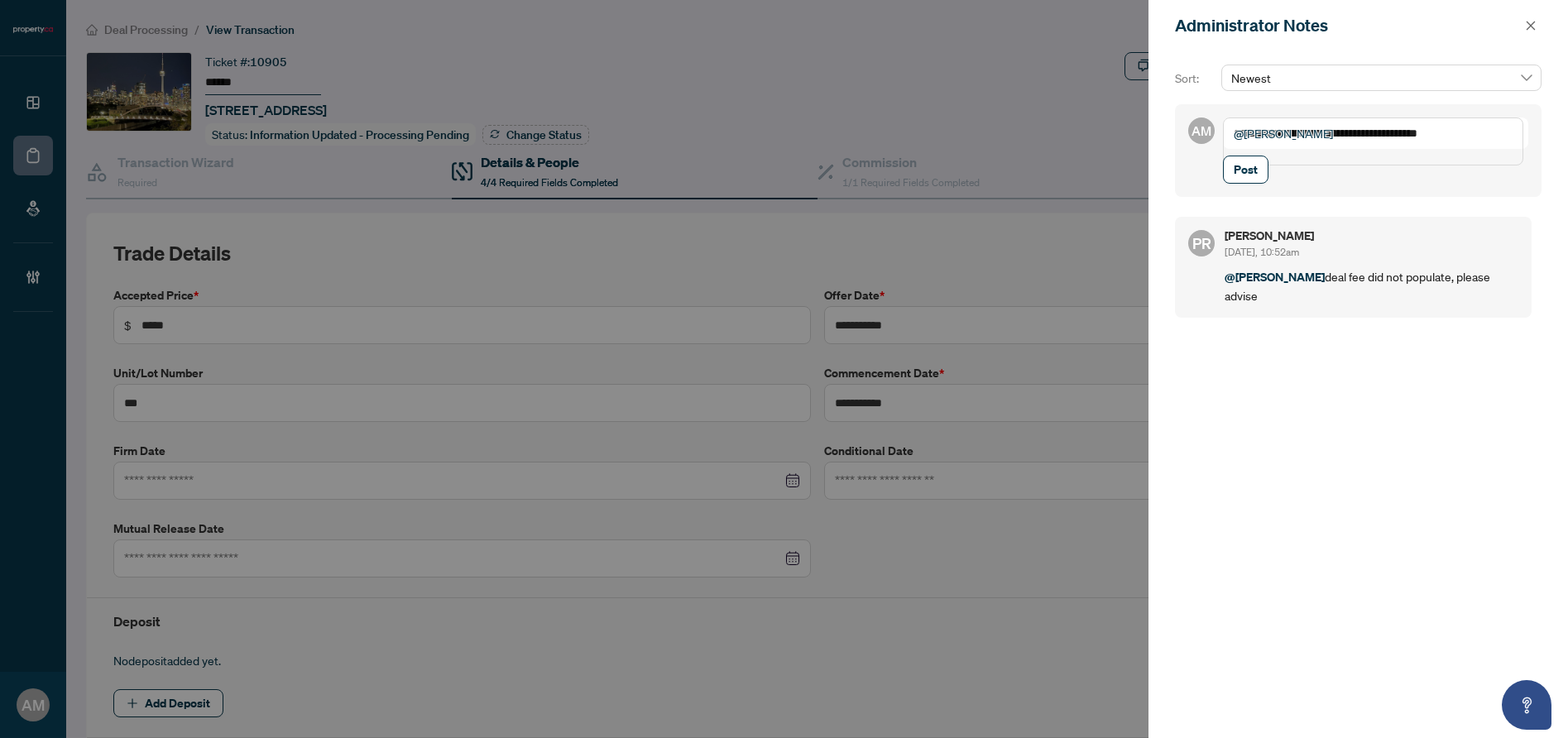
click at [1262, 164] on textarea "**********" at bounding box center [1373, 141] width 300 height 48
type textarea "**********"
click at [1241, 183] on span "Post" at bounding box center [1245, 170] width 24 height 26
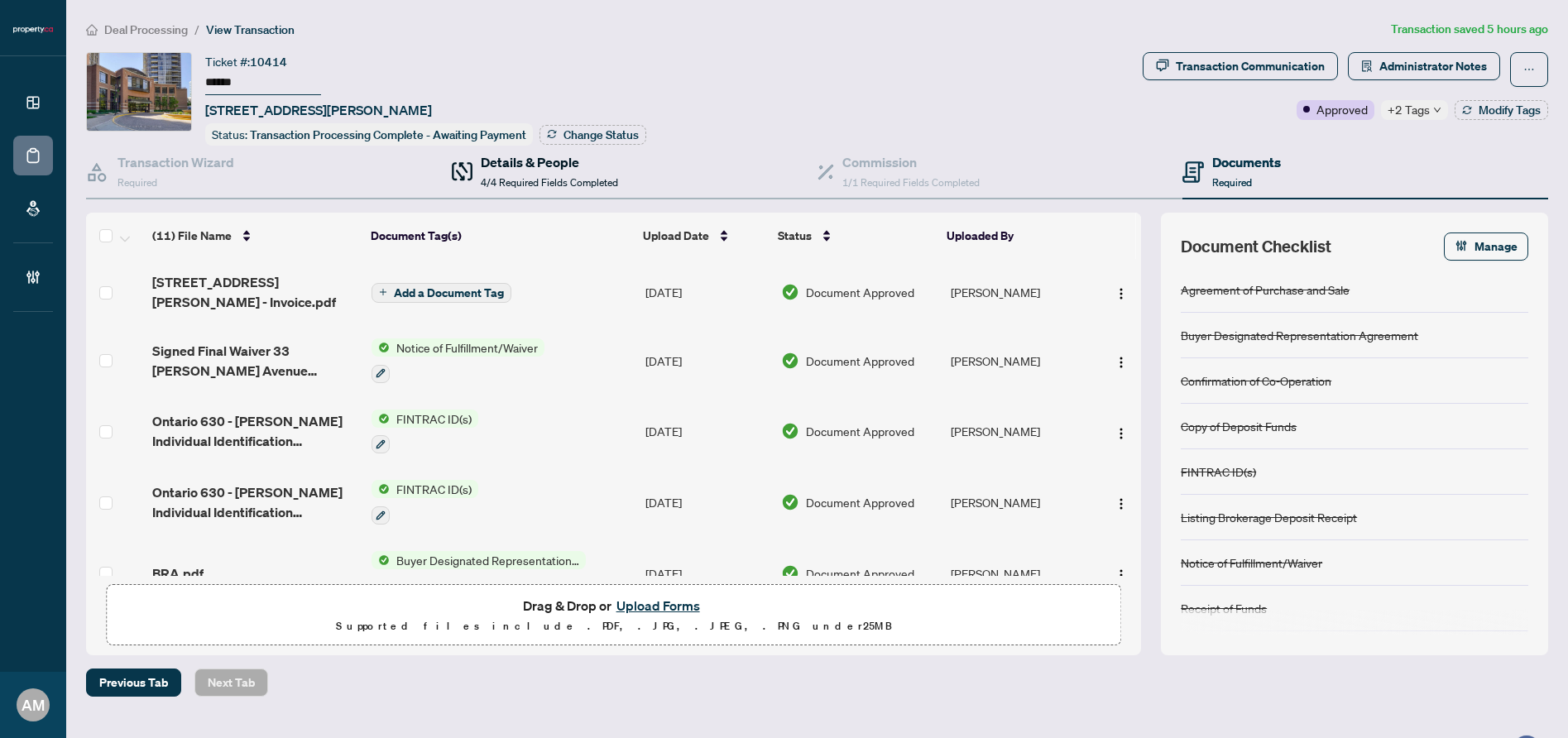
click at [560, 176] on span "4/4 Required Fields Completed" at bounding box center [548, 182] width 137 height 12
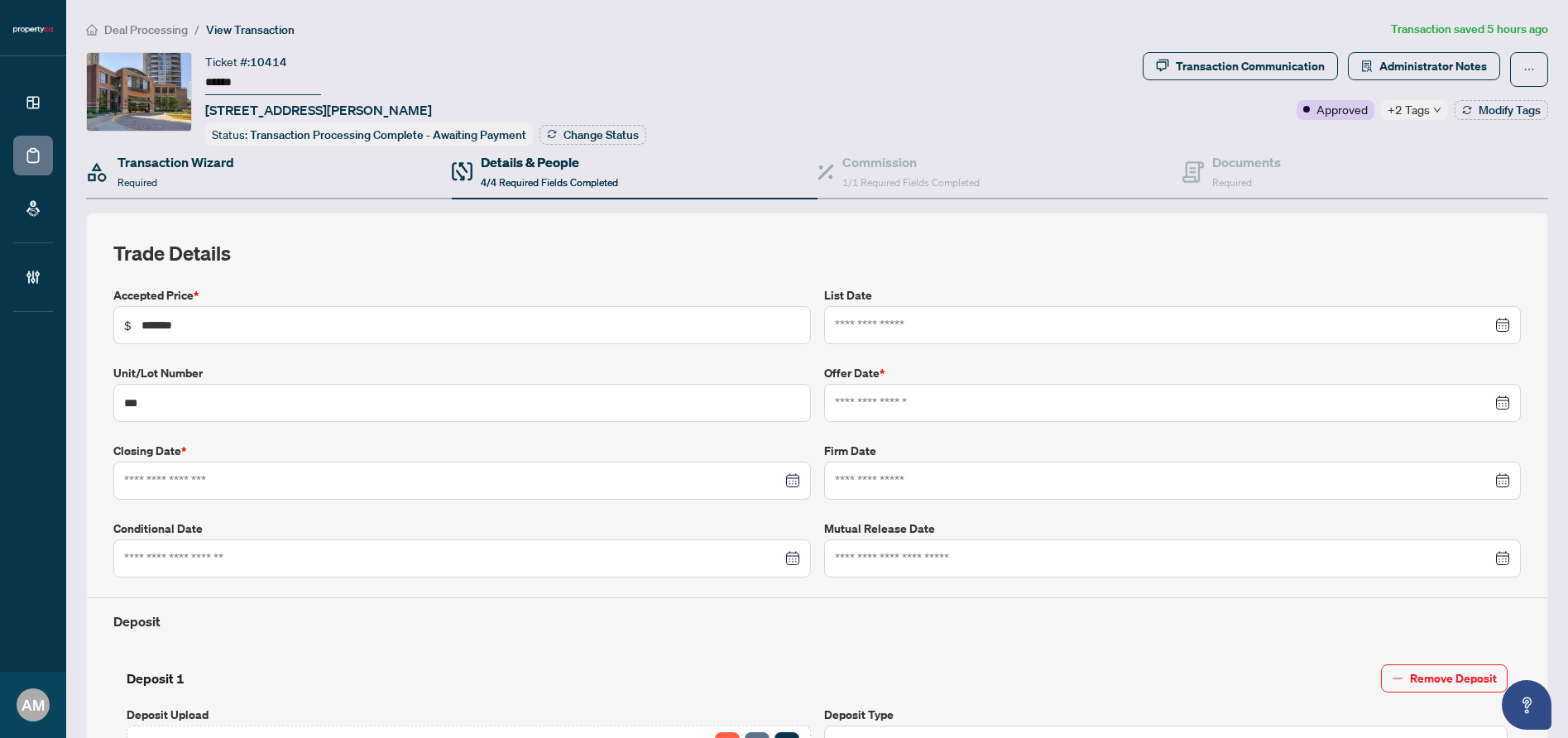
type input "**********"
click at [161, 171] on div "Transaction Wizard Required" at bounding box center [176, 171] width 117 height 39
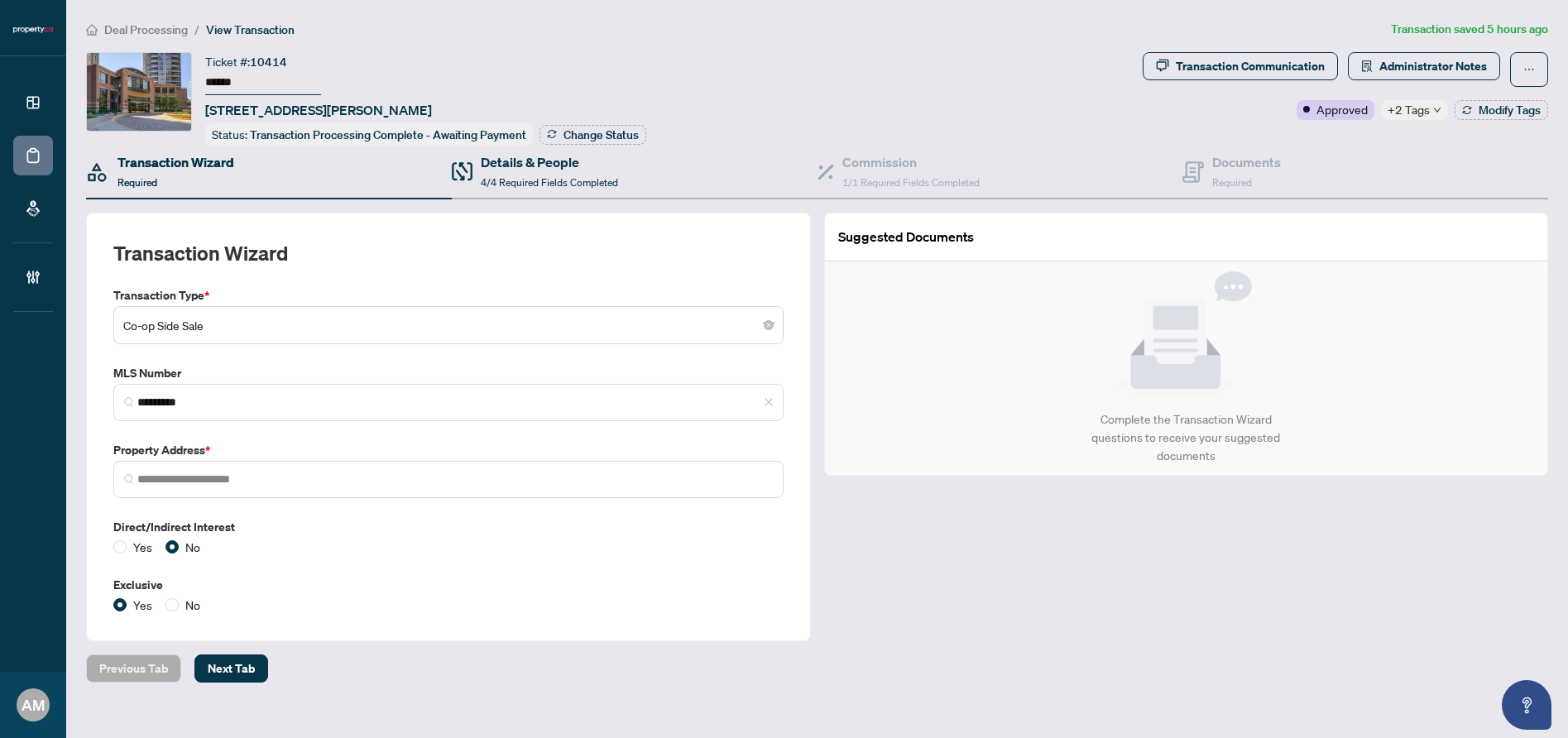
type input "**********"
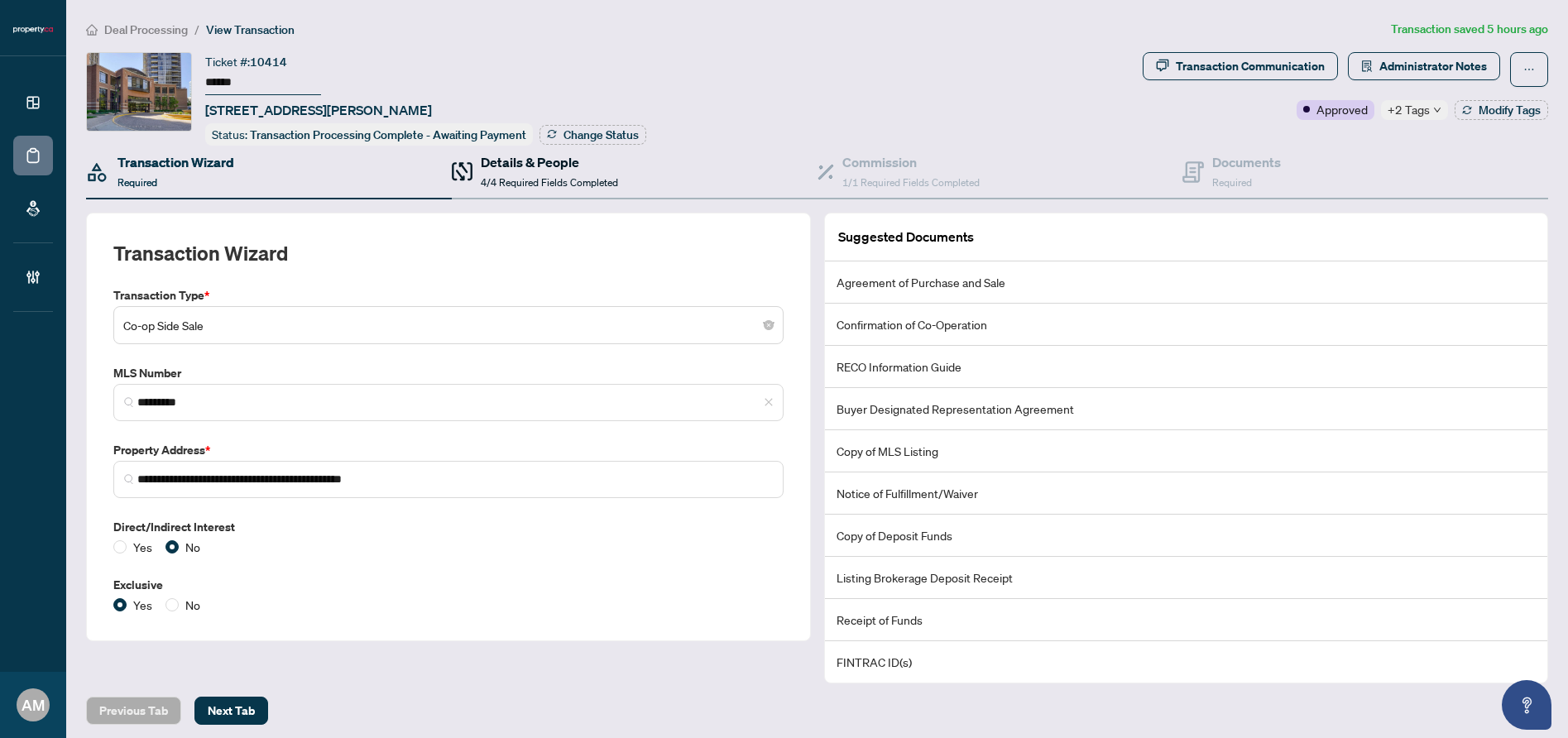
click at [548, 176] on span "4/4 Required Fields Completed" at bounding box center [548, 182] width 137 height 12
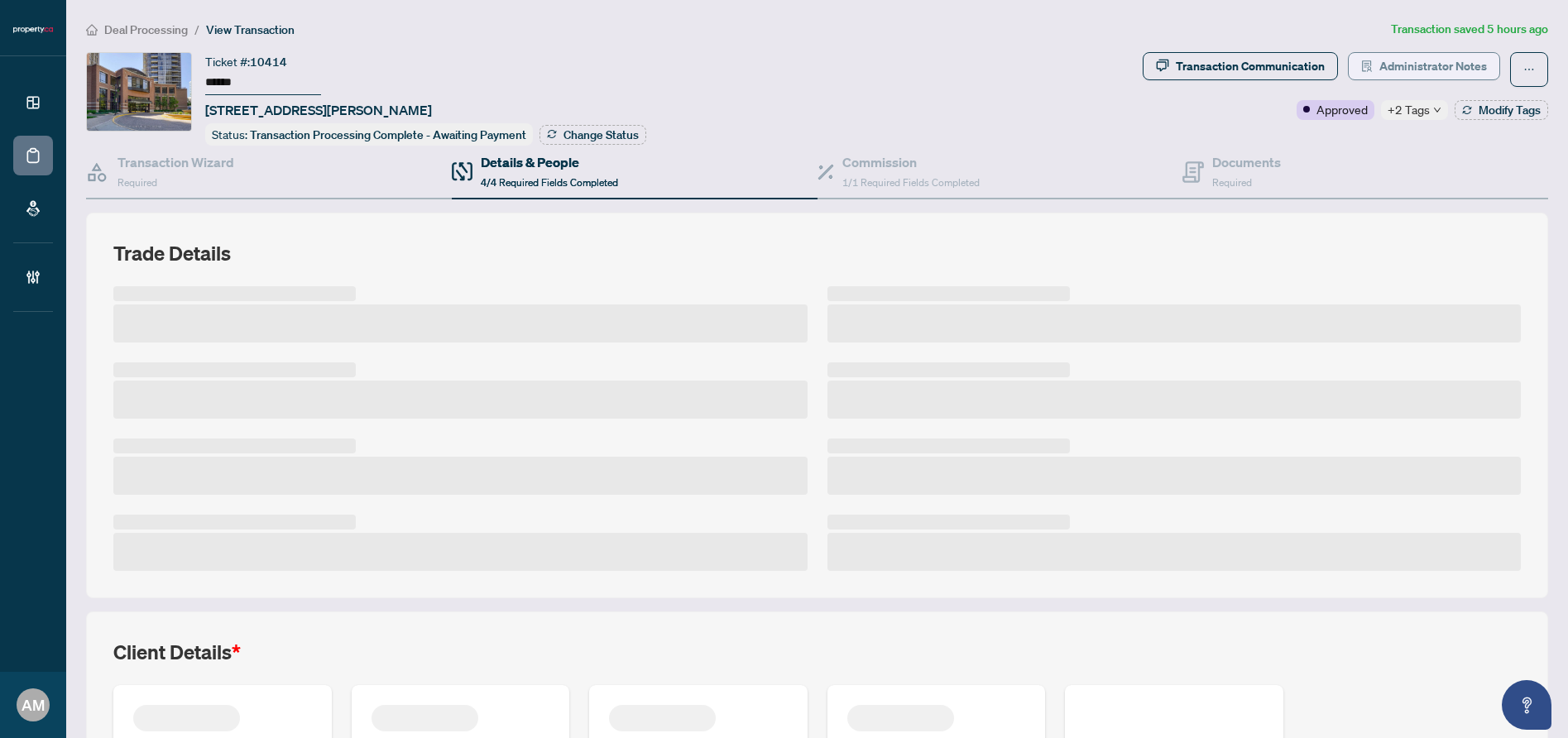
click at [1429, 63] on span "Administrator Notes" at bounding box center [1433, 66] width 108 height 26
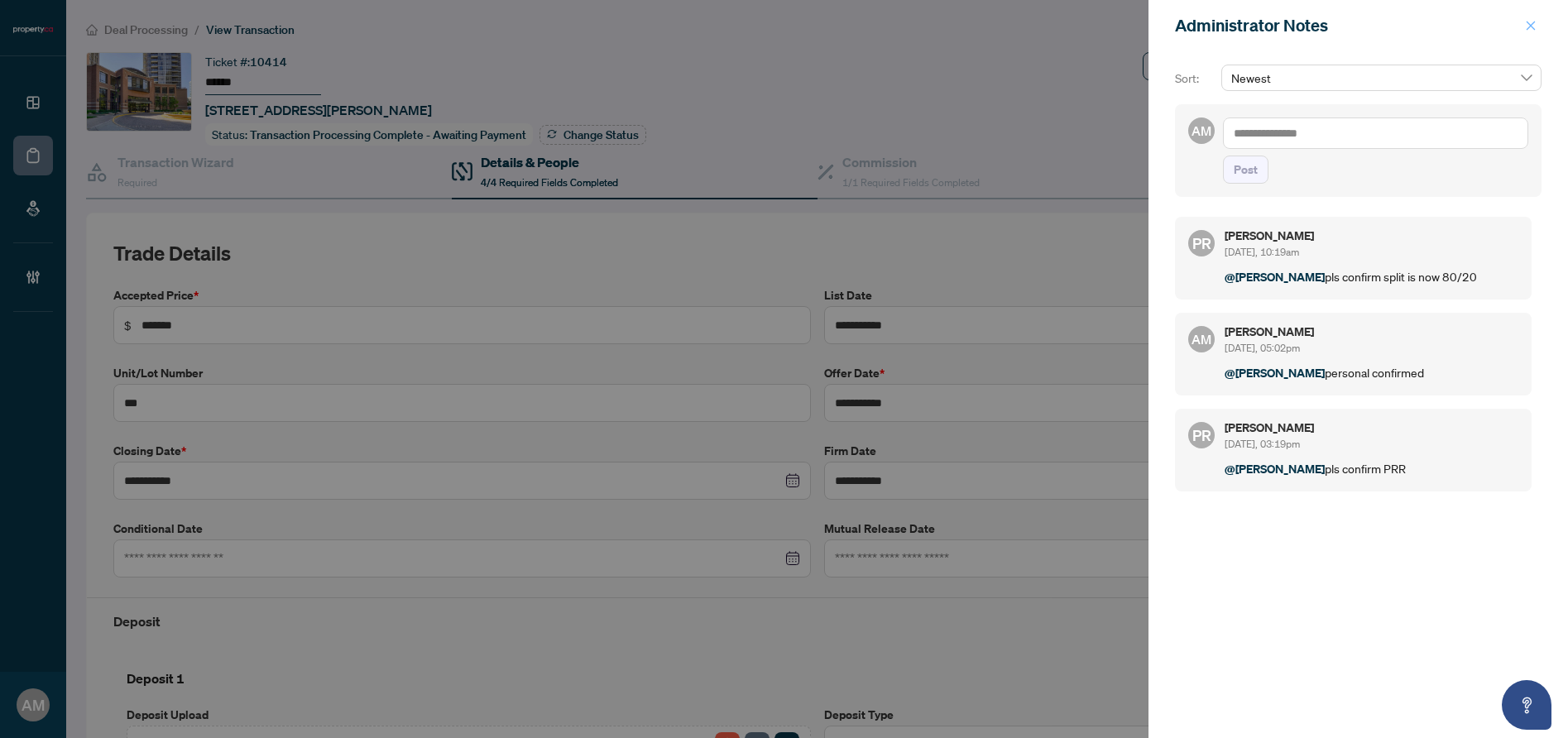
click at [1529, 24] on icon "close" at bounding box center [1530, 25] width 11 height 11
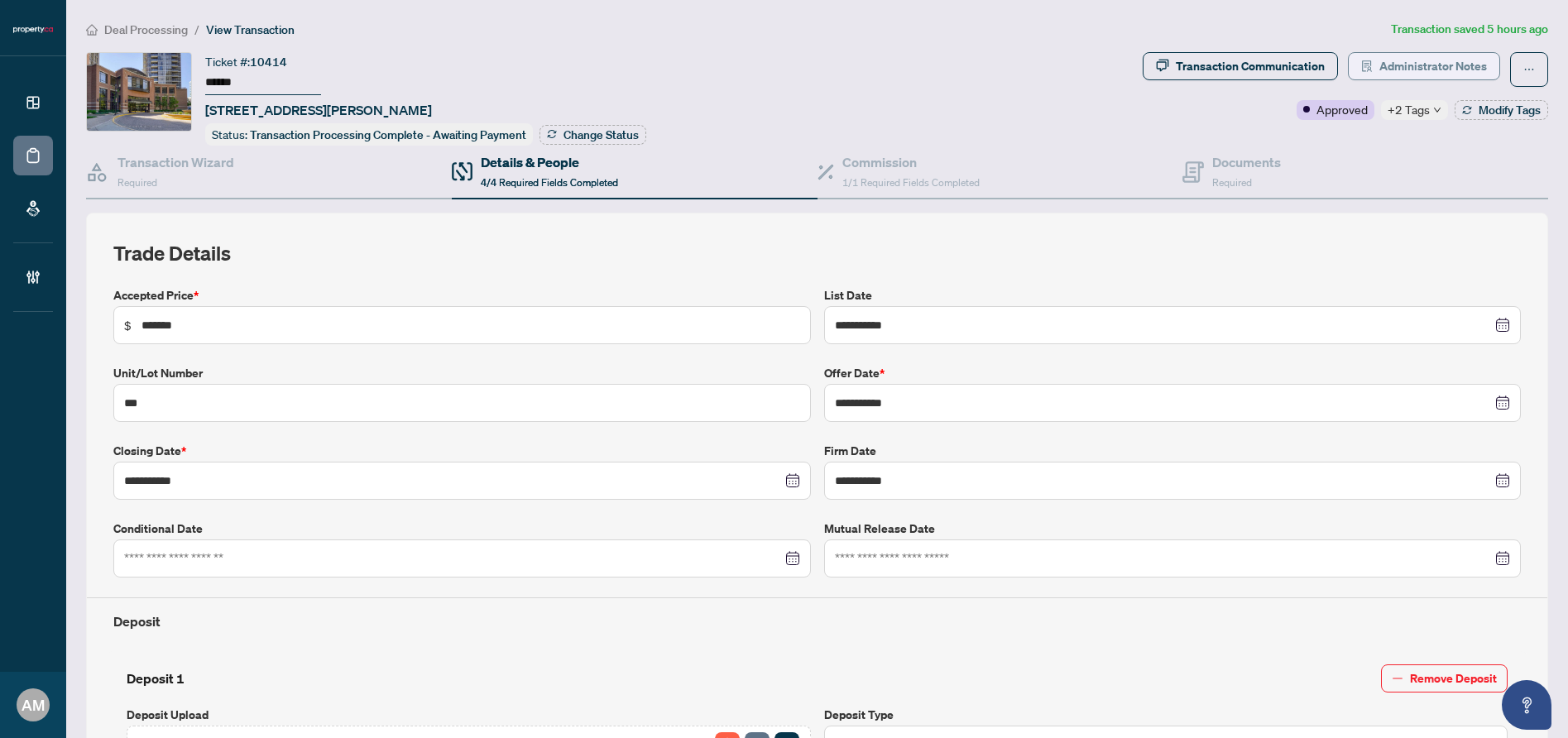
click at [1428, 66] on span "Administrator Notes" at bounding box center [1433, 66] width 108 height 26
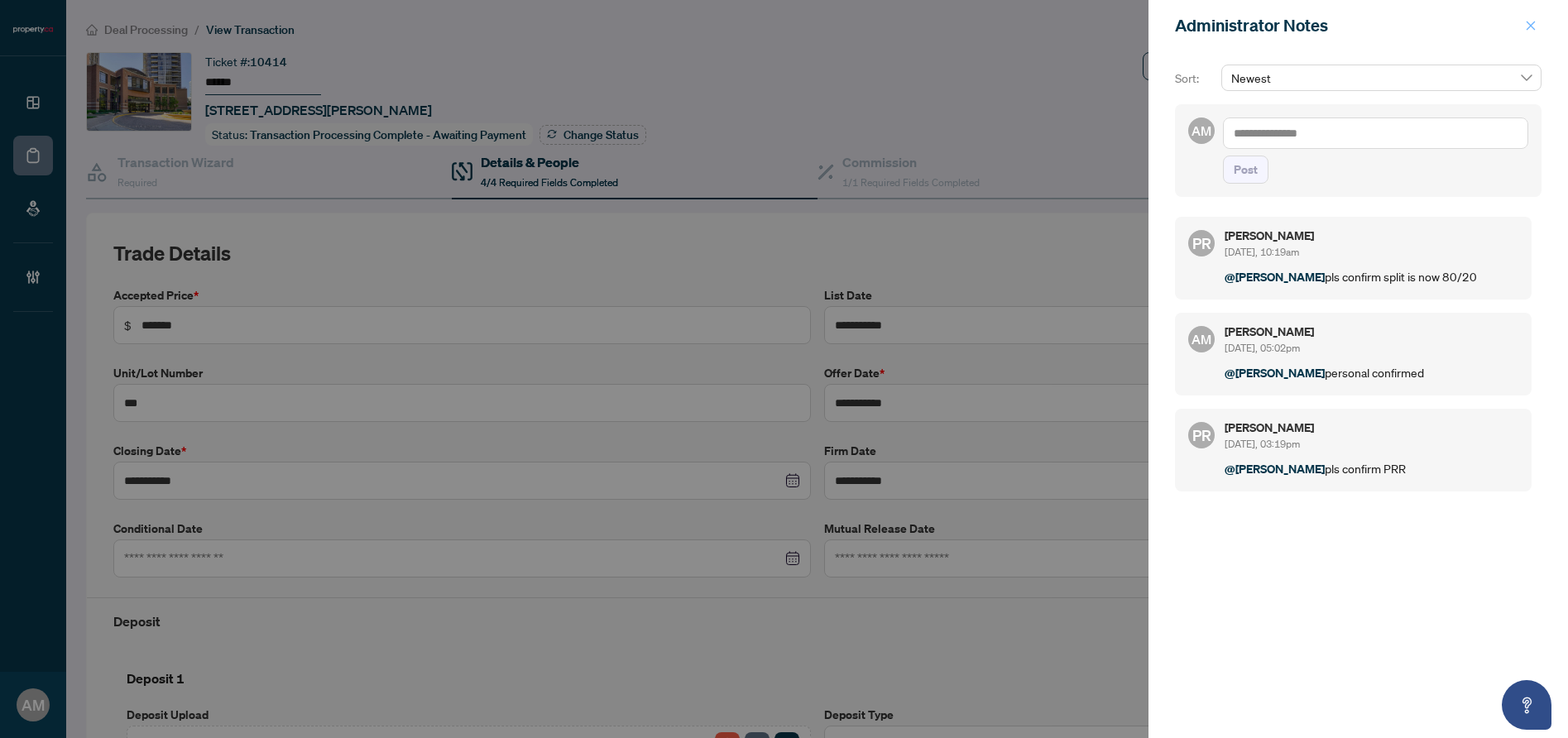
click at [1533, 21] on icon "close" at bounding box center [1530, 25] width 11 height 11
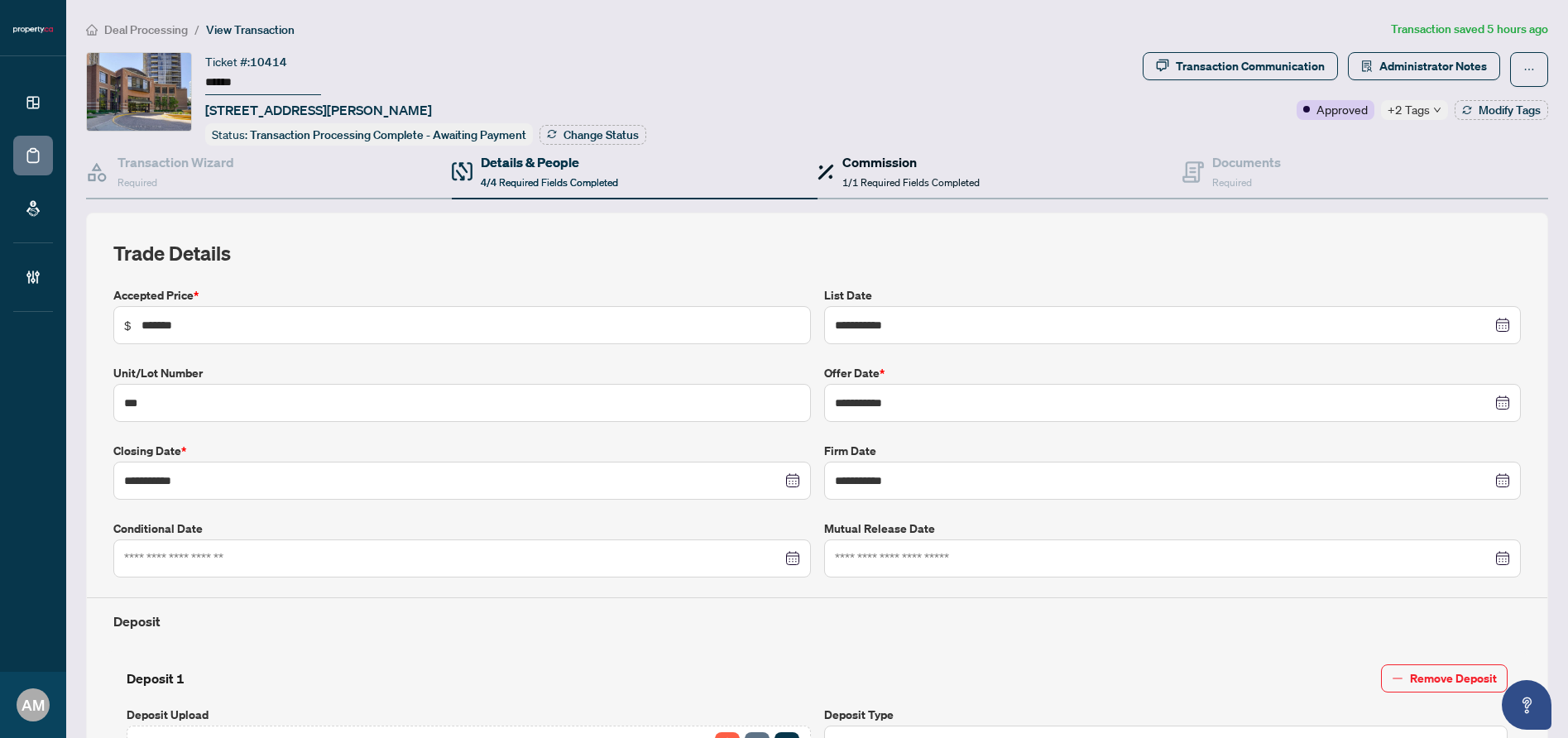
click at [876, 172] on div "Commission 1/1 Required Fields Completed" at bounding box center [910, 171] width 137 height 39
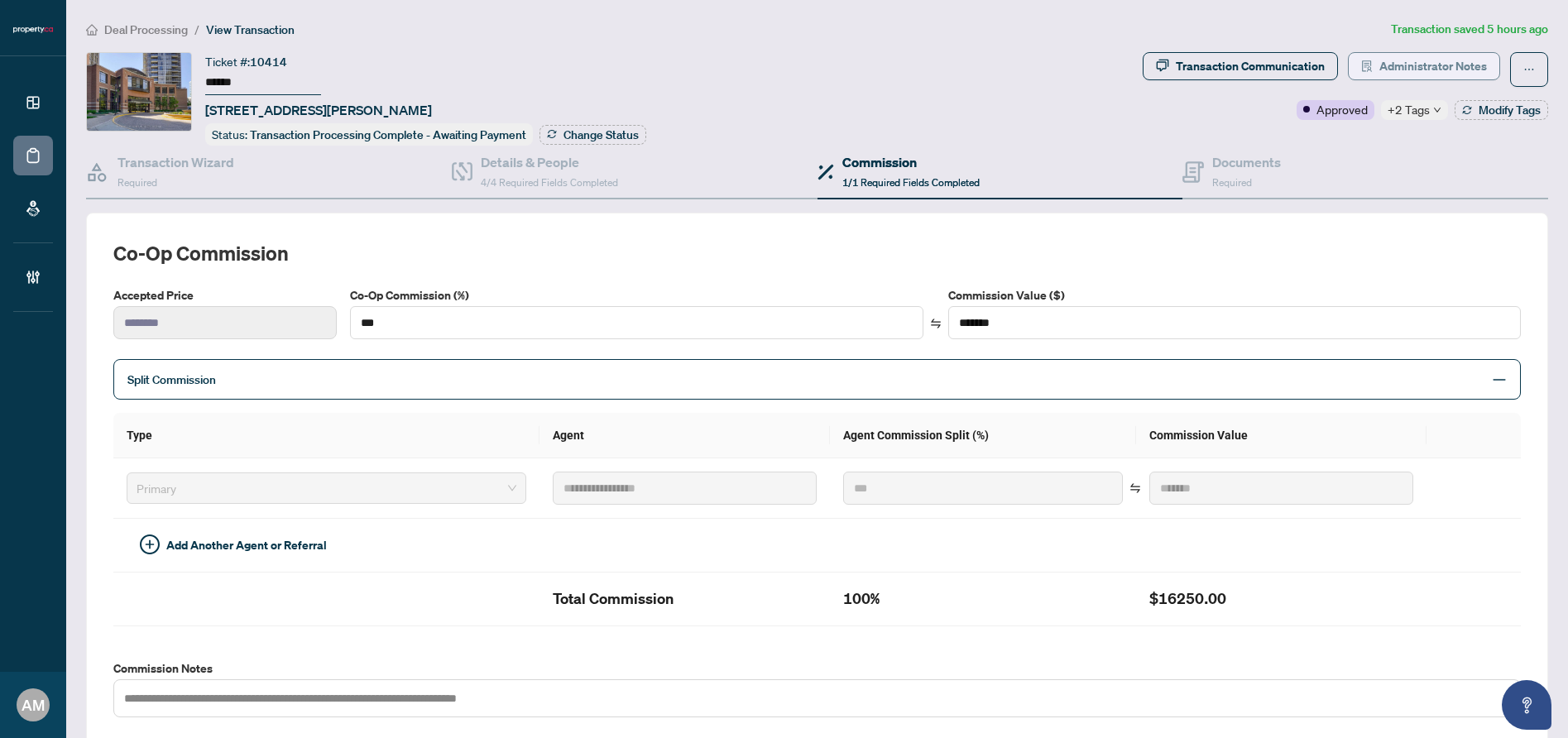
click at [1419, 70] on span "Administrator Notes" at bounding box center [1433, 66] width 108 height 26
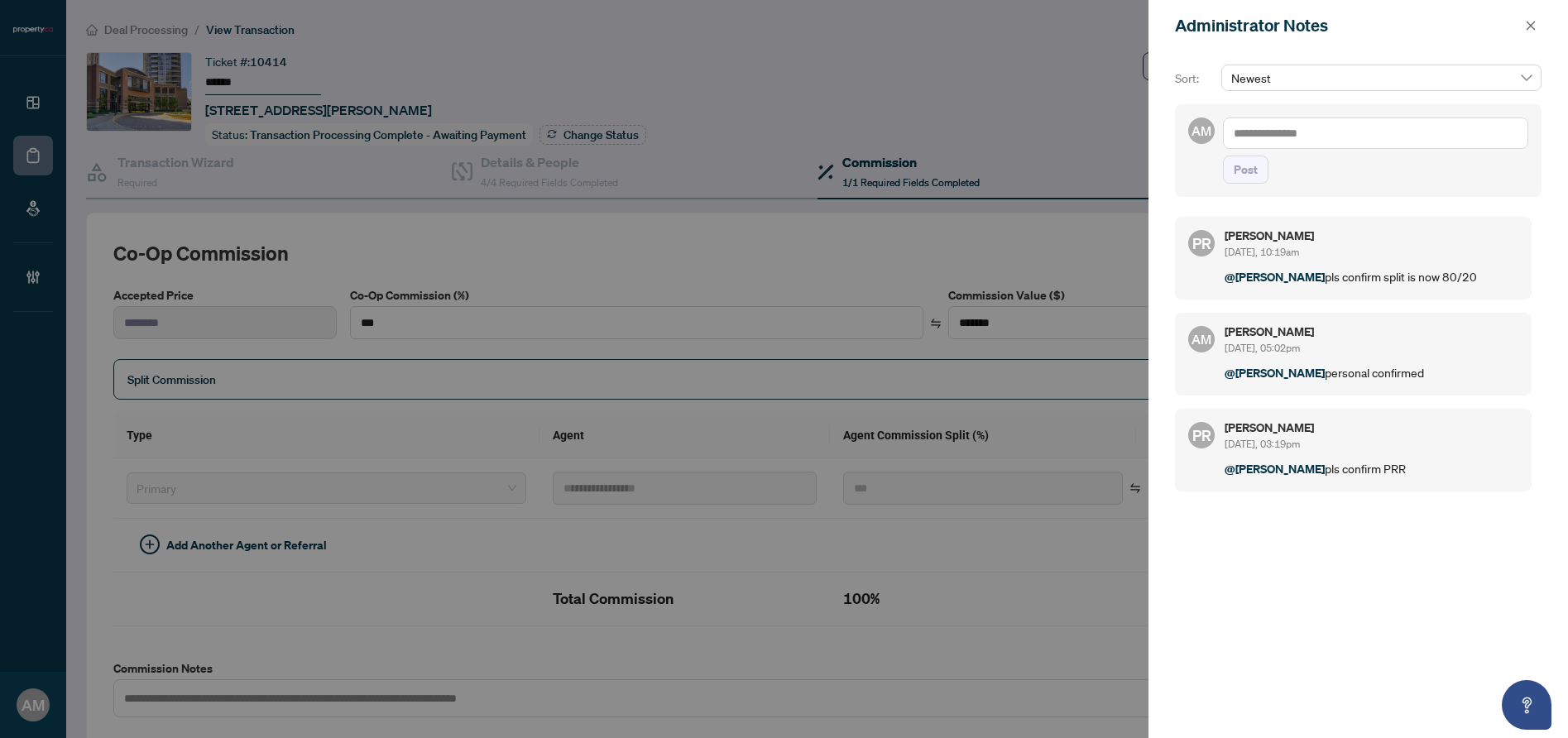
click at [1377, 128] on textarea at bounding box center [1374, 132] width 305 height 31
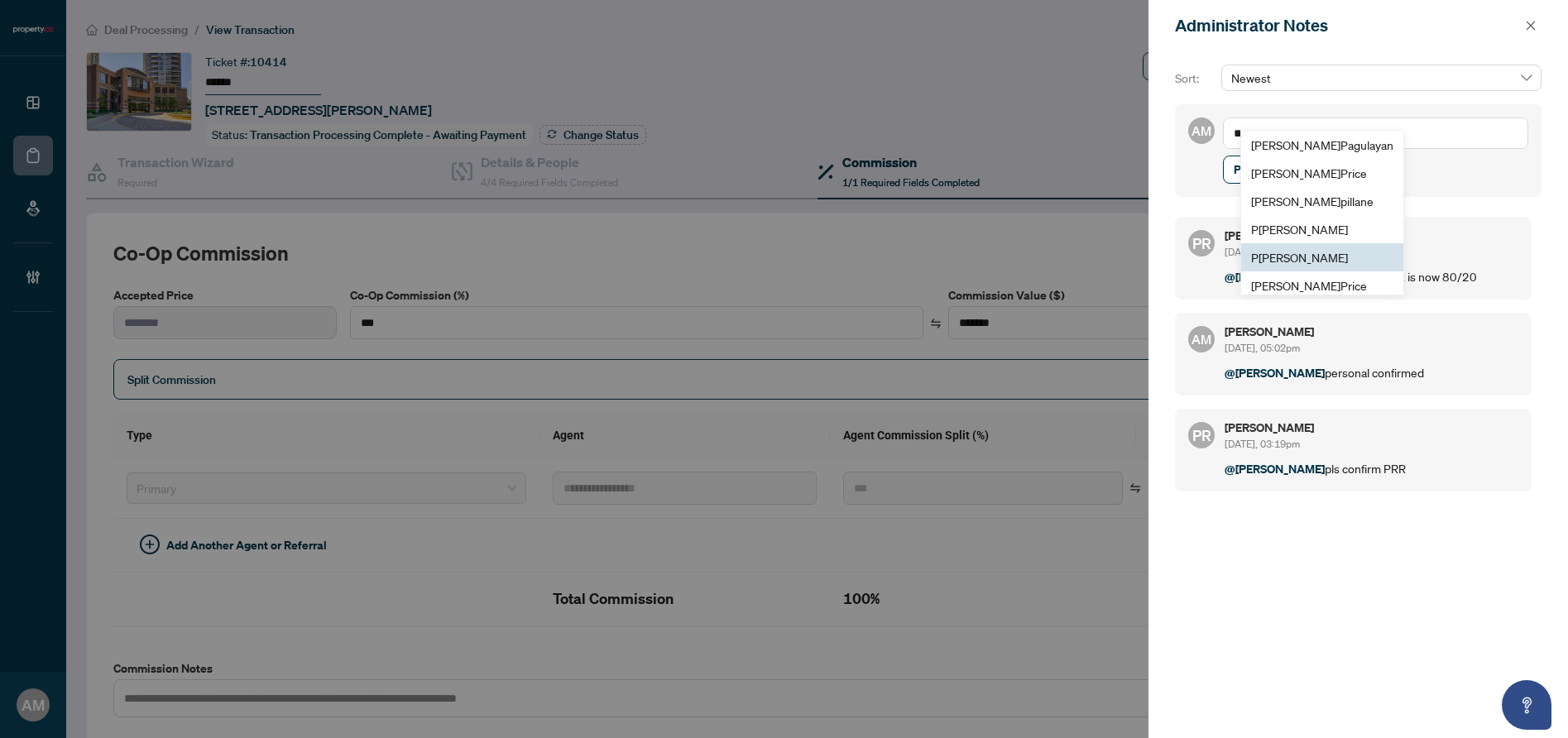
click at [1301, 264] on li "P [PERSON_NAME]" at bounding box center [1323, 258] width 162 height 28
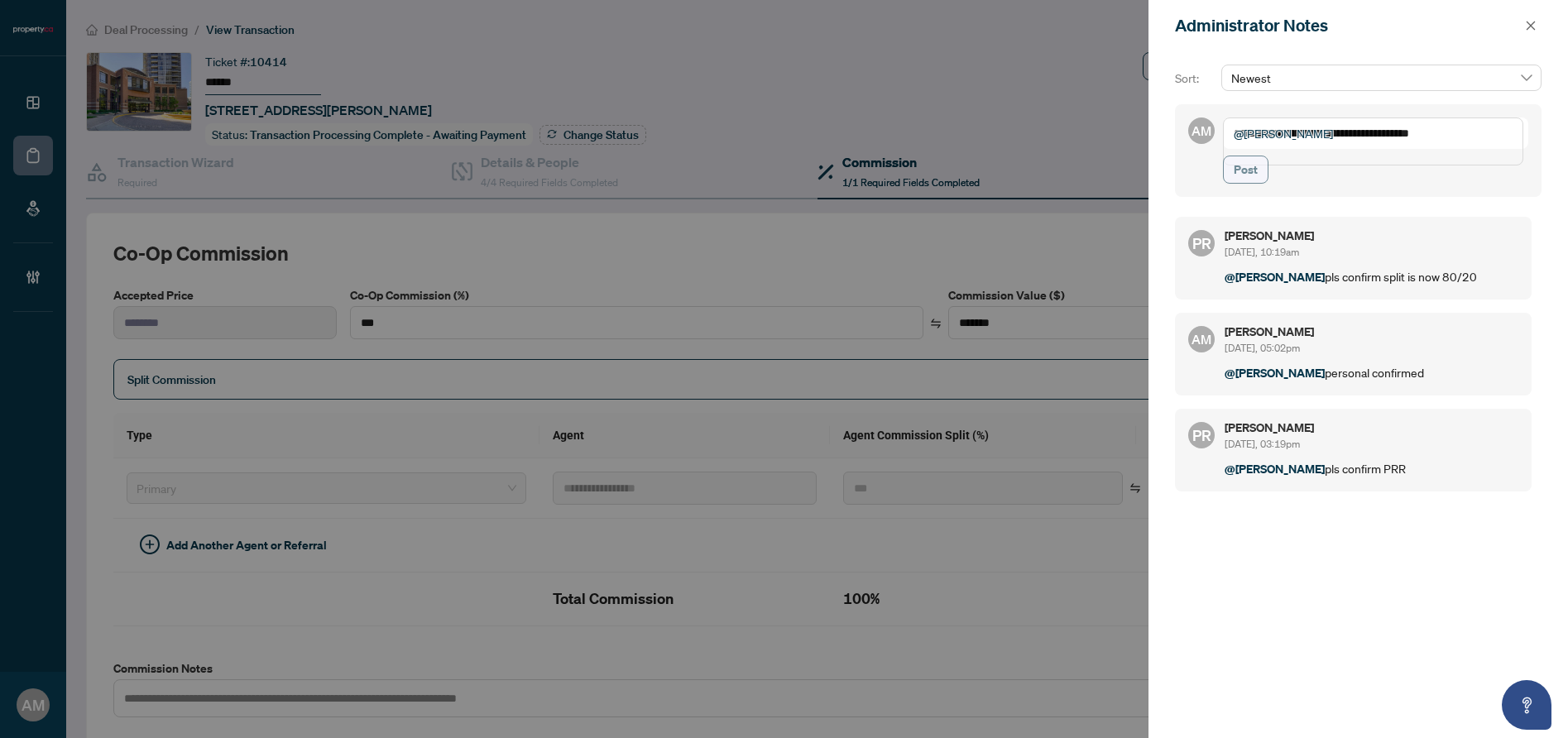
type textarea "**********"
click at [1256, 184] on button "Post" at bounding box center [1245, 170] width 45 height 28
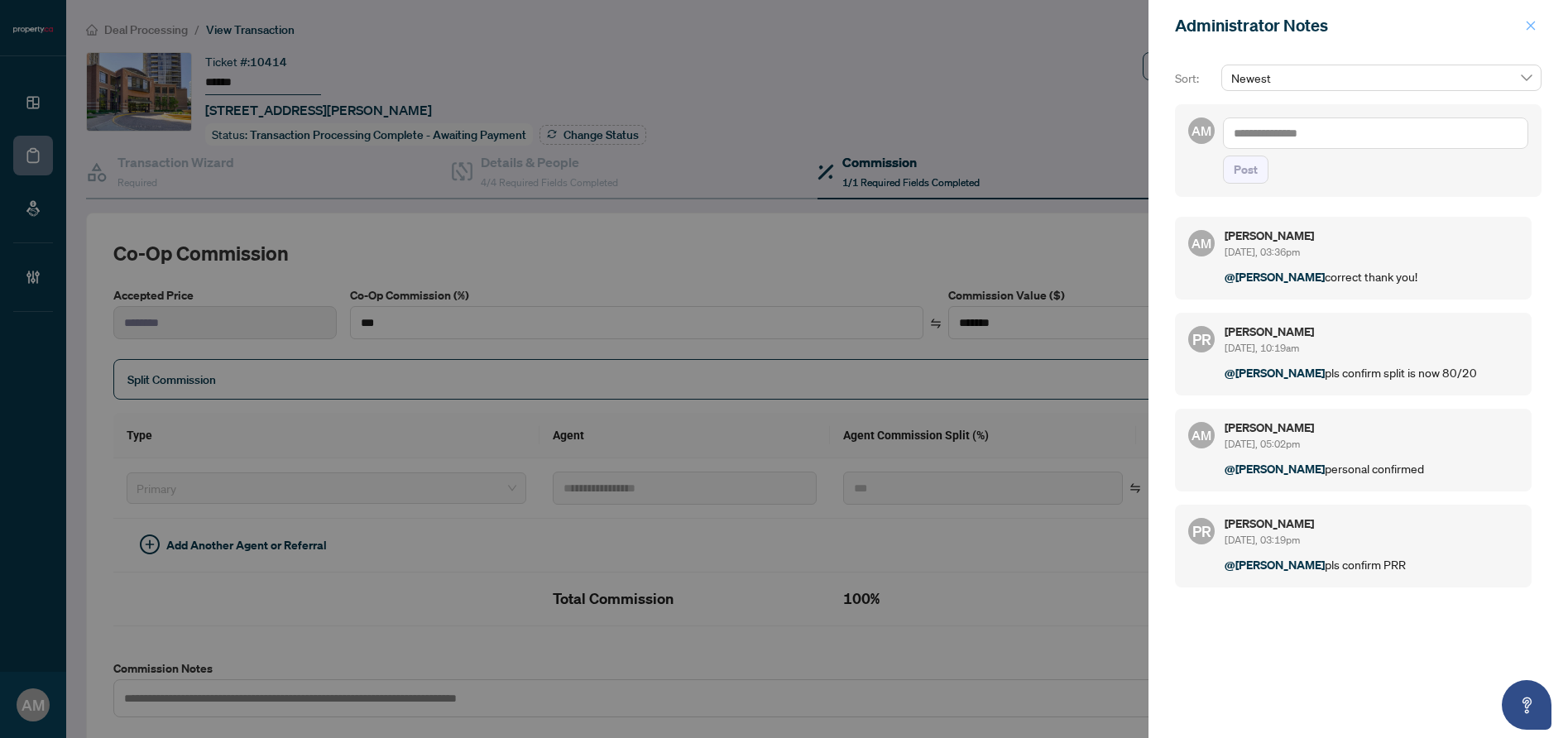
click at [1529, 26] on icon "close" at bounding box center [1531, 25] width 9 height 9
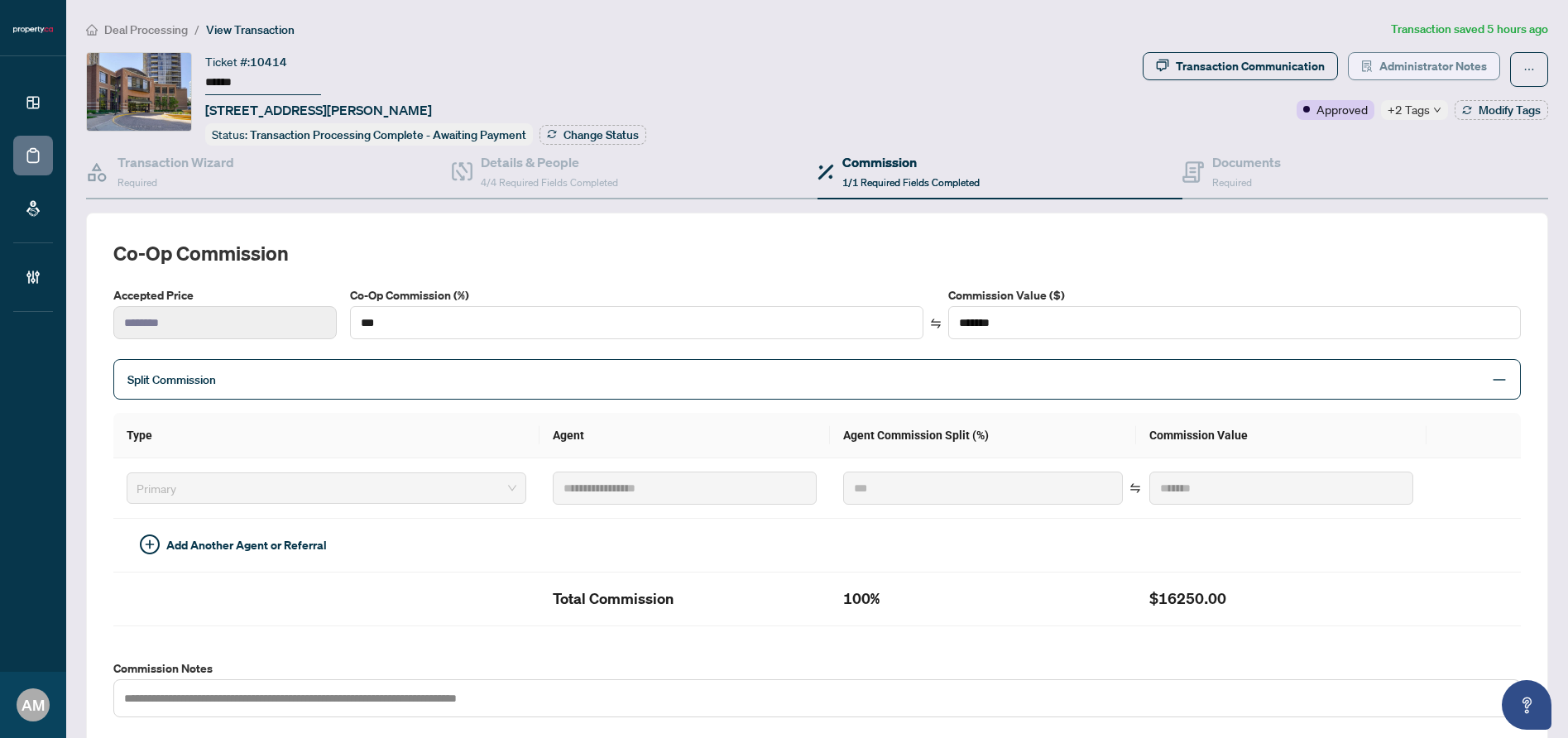
click at [1416, 70] on span "Administrator Notes" at bounding box center [1433, 66] width 108 height 26
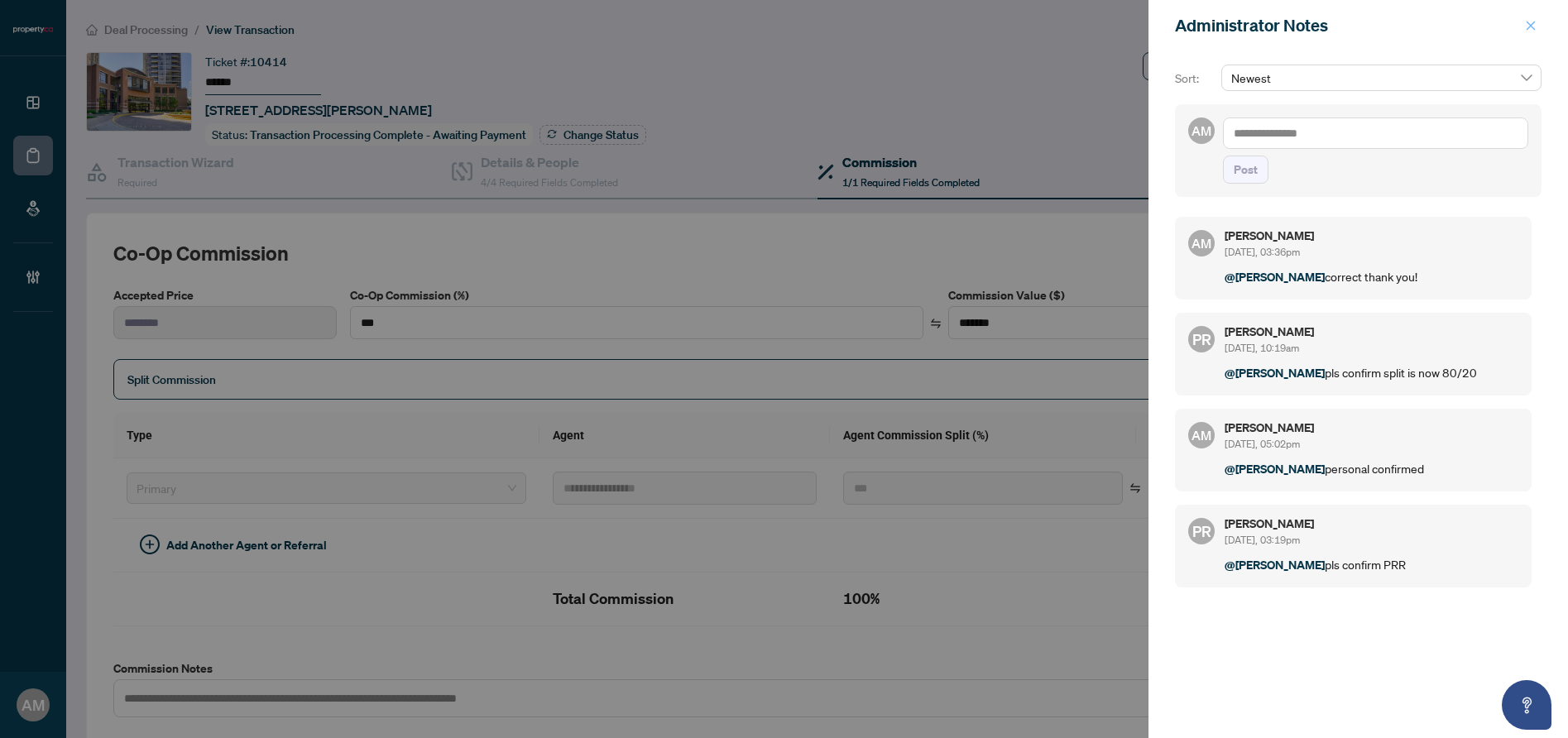
click at [1541, 25] on button "button" at bounding box center [1530, 25] width 22 height 20
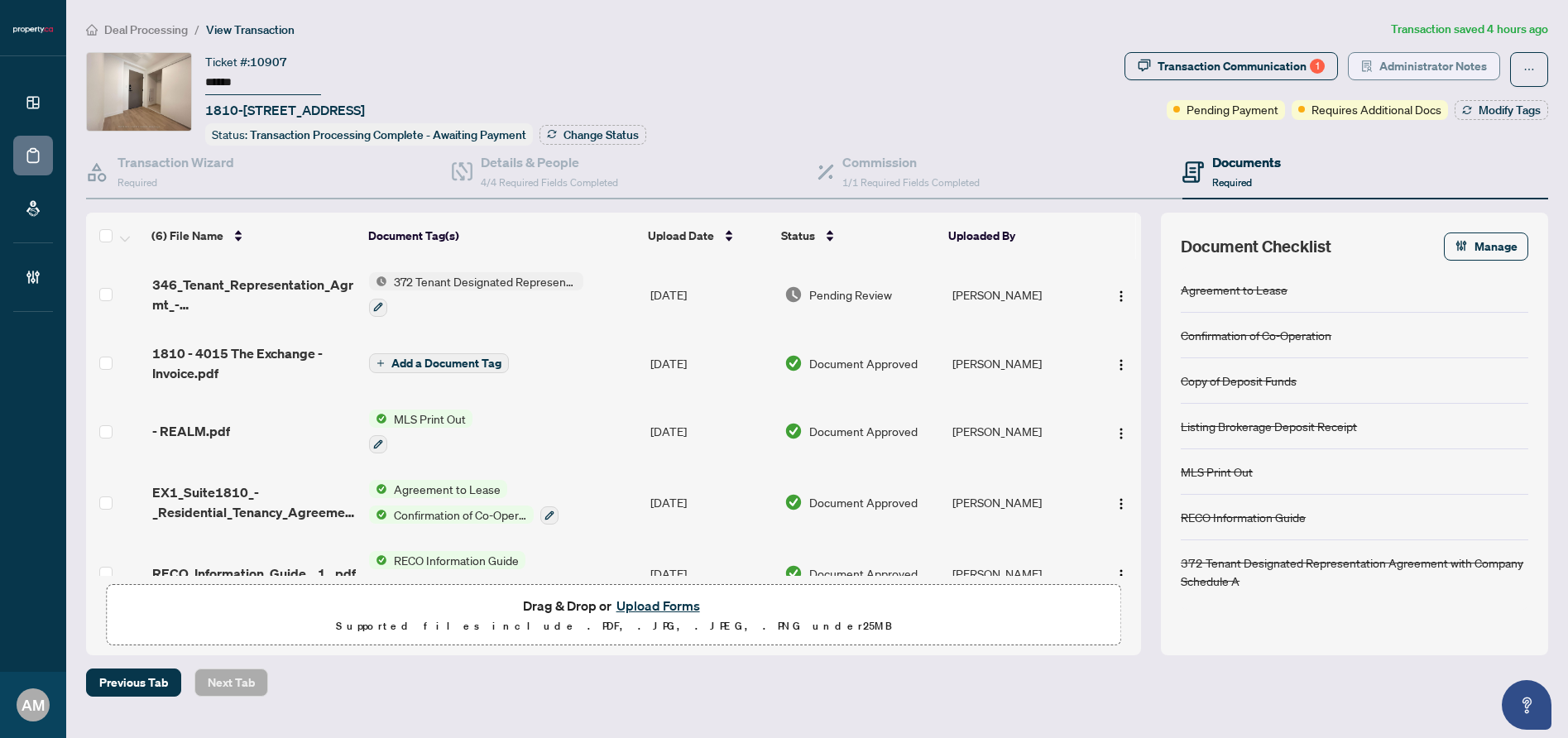
click at [1415, 70] on span "Administrator Notes" at bounding box center [1433, 66] width 108 height 26
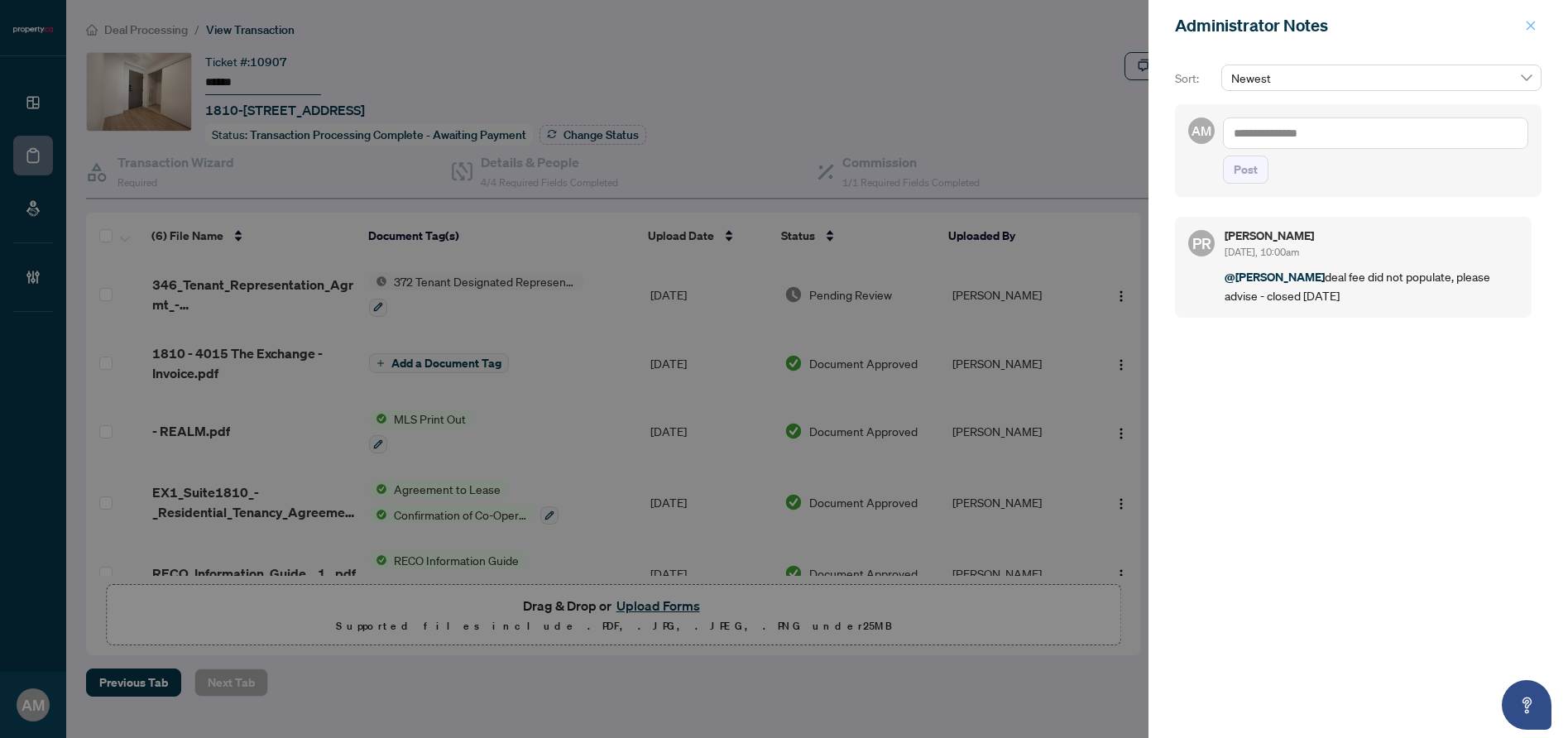
click at [1530, 30] on icon "close" at bounding box center [1530, 25] width 11 height 11
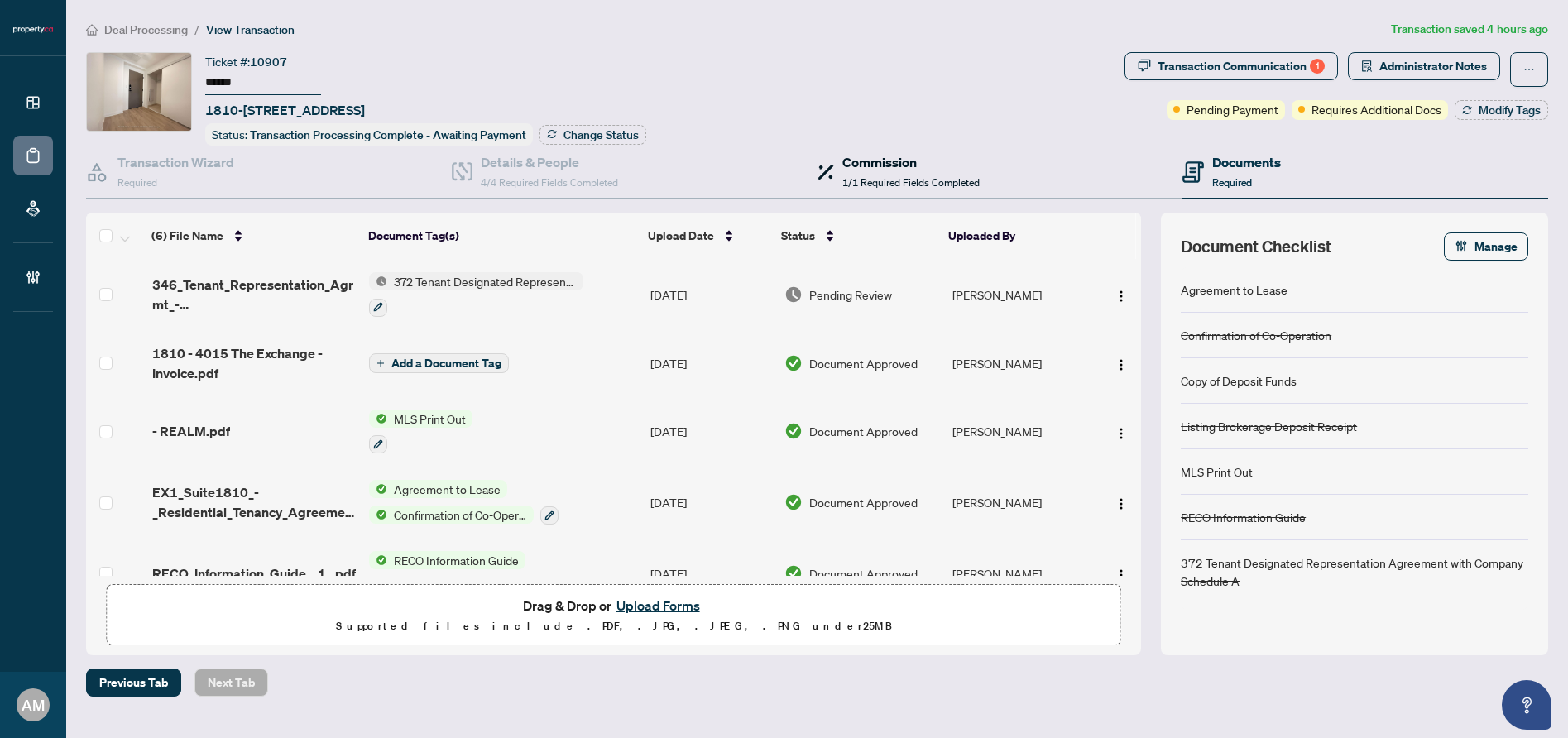
click at [877, 159] on h4 "Commission" at bounding box center [910, 161] width 137 height 20
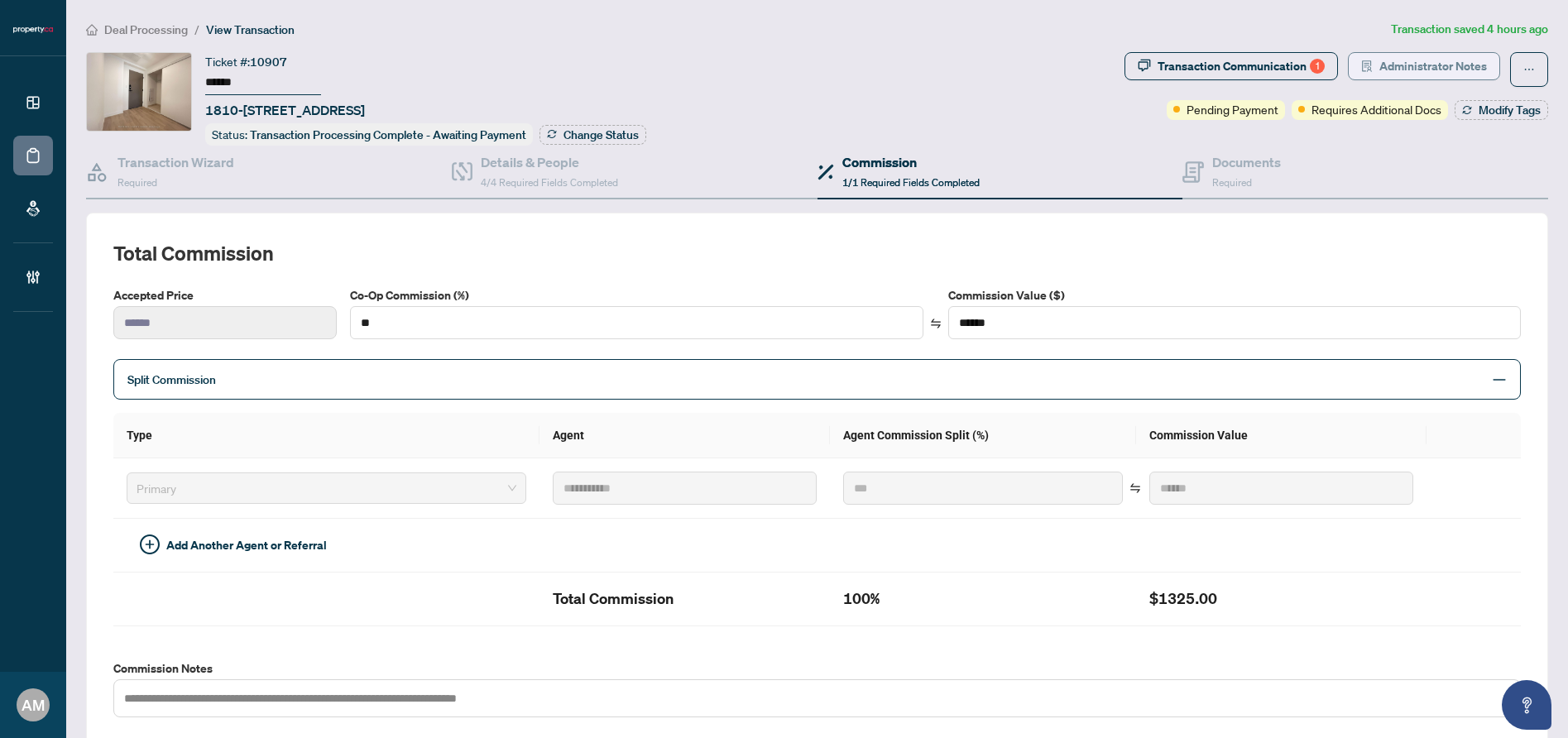
click at [1418, 72] on span "Administrator Notes" at bounding box center [1433, 66] width 108 height 26
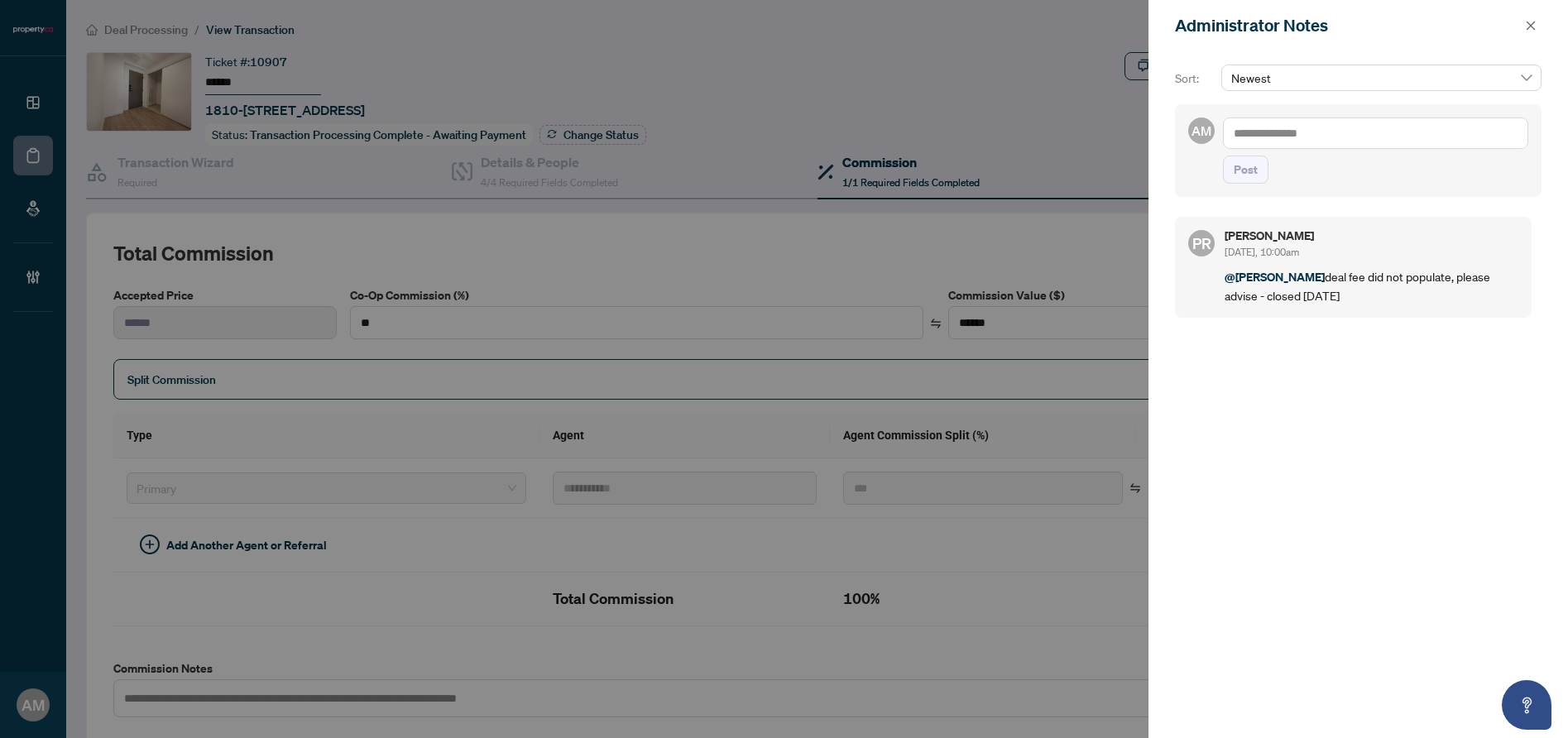
click at [1360, 124] on textarea at bounding box center [1374, 132] width 305 height 31
click at [1312, 254] on span "P [PERSON_NAME]" at bounding box center [1299, 258] width 97 height 15
type textarea "**********"
click at [1256, 183] on span "Post" at bounding box center [1245, 170] width 24 height 26
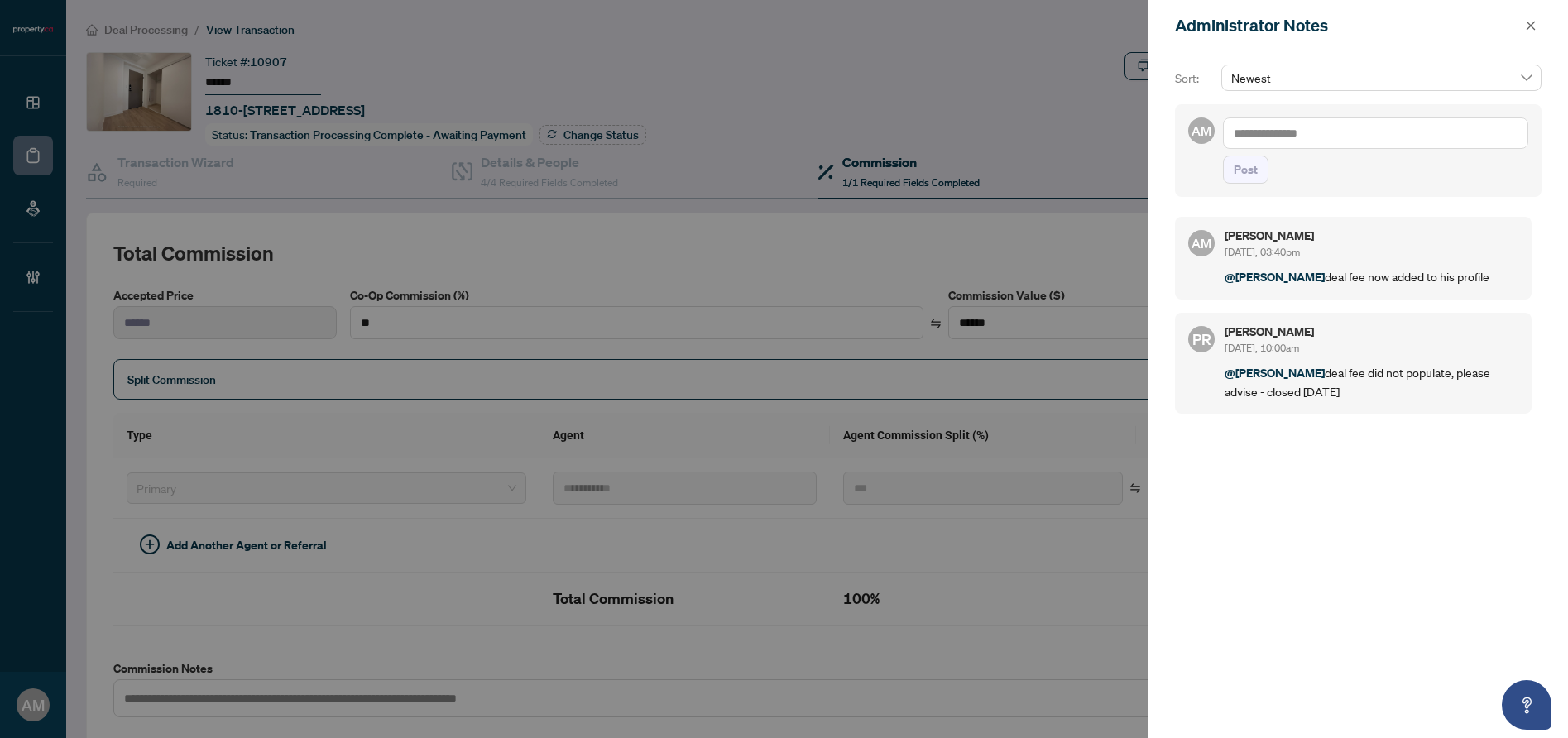
click at [1345, 137] on textarea at bounding box center [1374, 132] width 305 height 31
type textarea "*********"
click at [1242, 183] on span "Post" at bounding box center [1245, 170] width 24 height 26
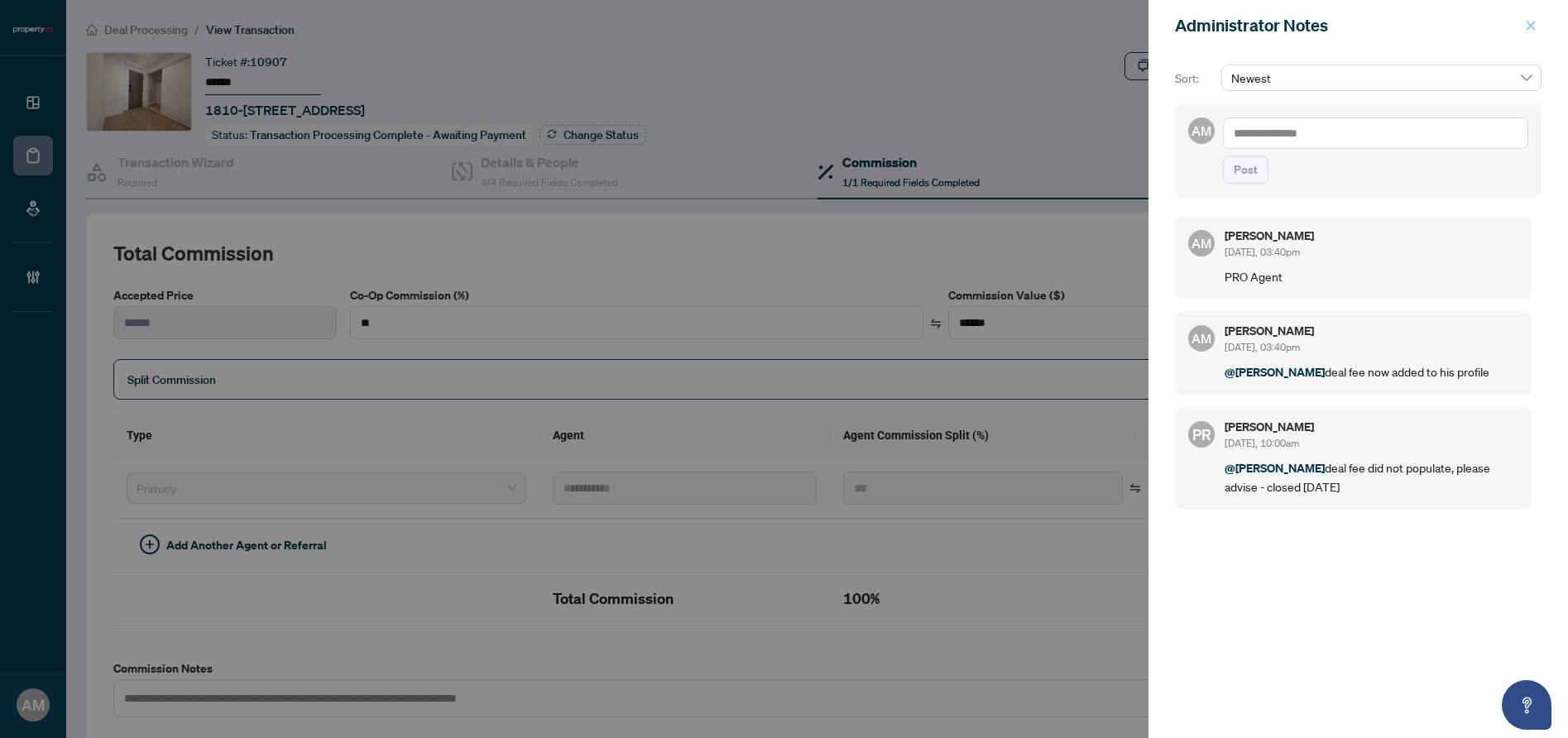
click at [1527, 25] on icon "close" at bounding box center [1530, 25] width 11 height 11
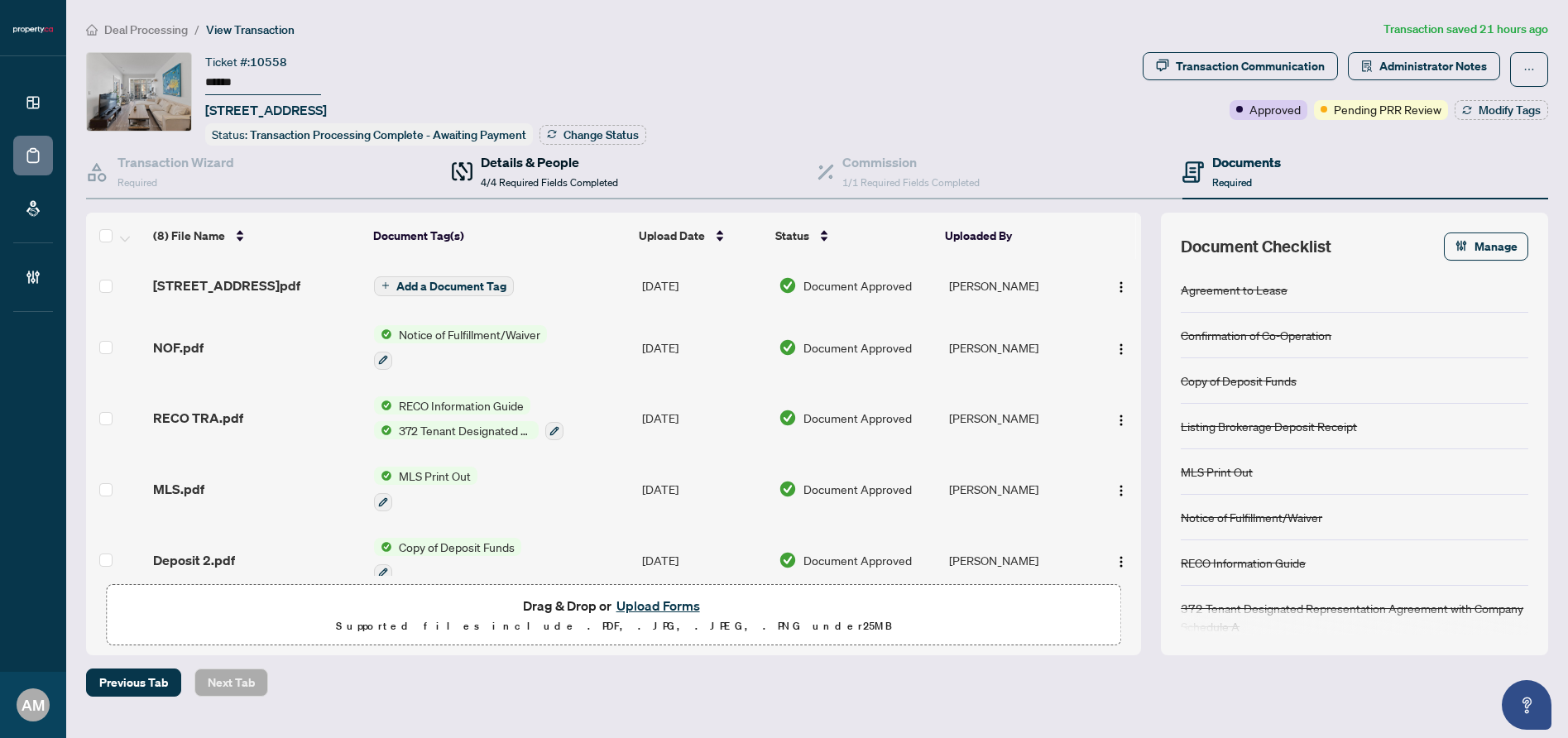
click at [565, 181] on span "4/4 Required Fields Completed" at bounding box center [548, 182] width 137 height 12
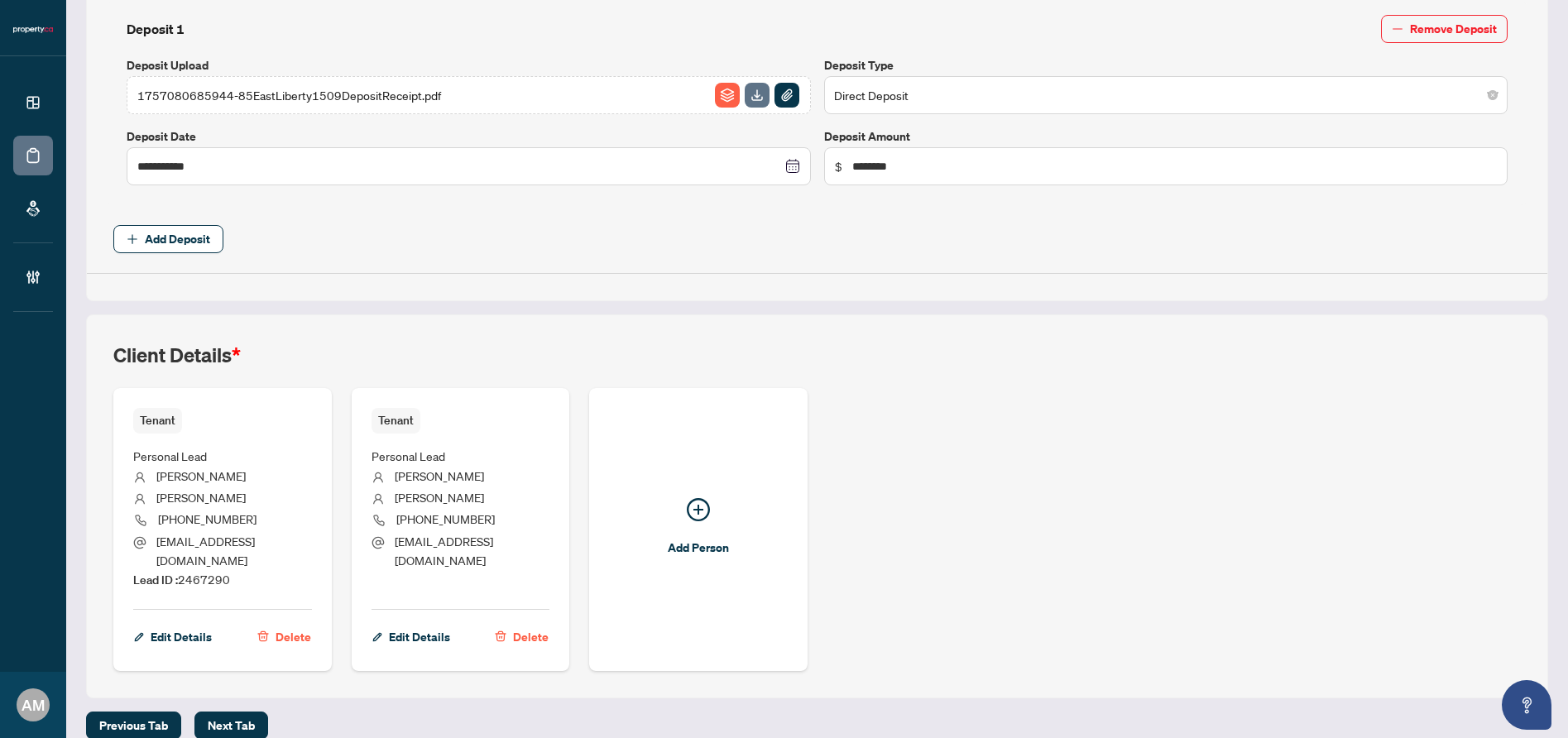
scroll to position [650, 0]
drag, startPoint x: 244, startPoint y: 555, endPoint x: 182, endPoint y: 568, distance: 63.3
click at [182, 569] on li "Lead ID : 2467290" at bounding box center [222, 579] width 178 height 20
copy span "2467290"
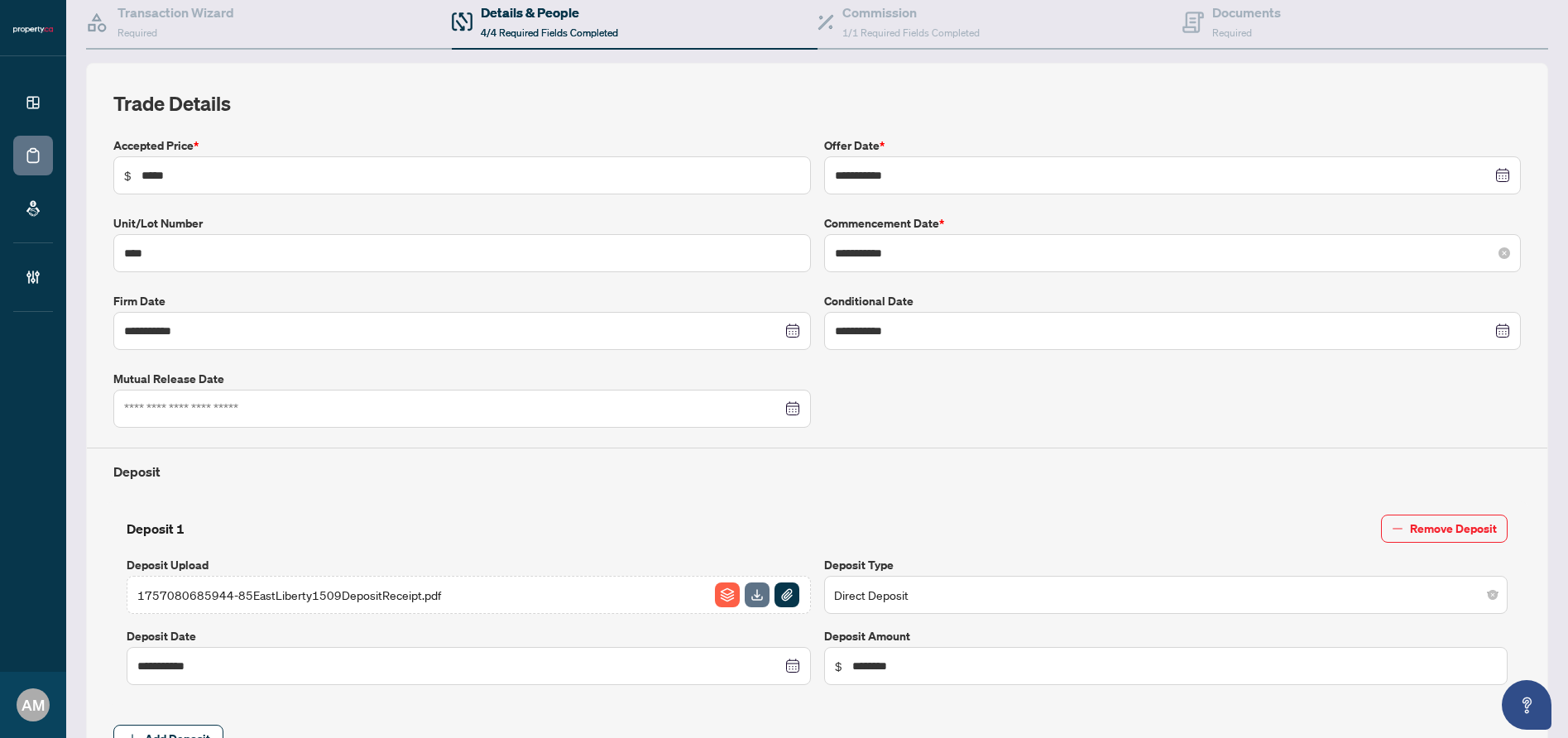
scroll to position [0, 0]
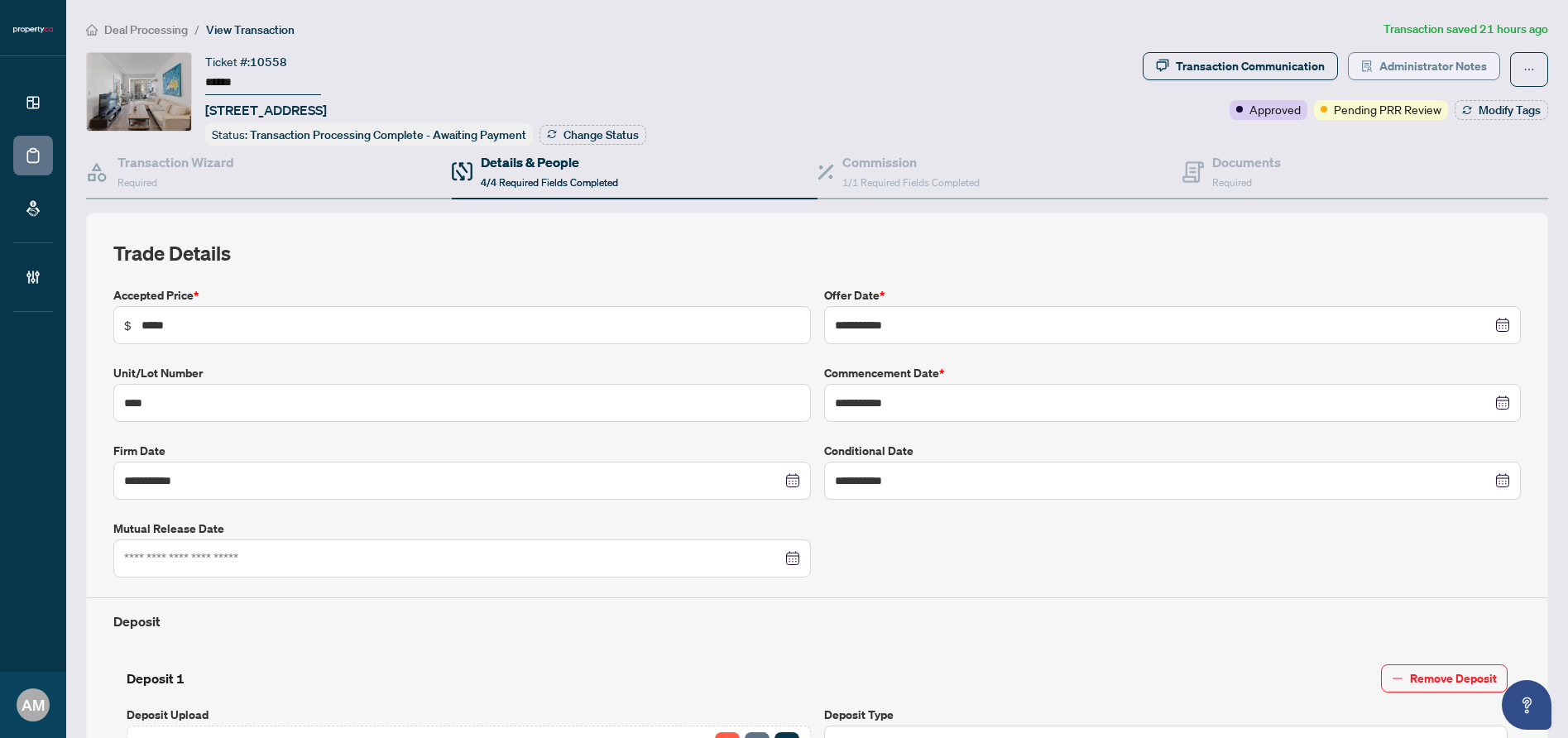
click at [1458, 70] on span "Administrator Notes" at bounding box center [1433, 66] width 108 height 26
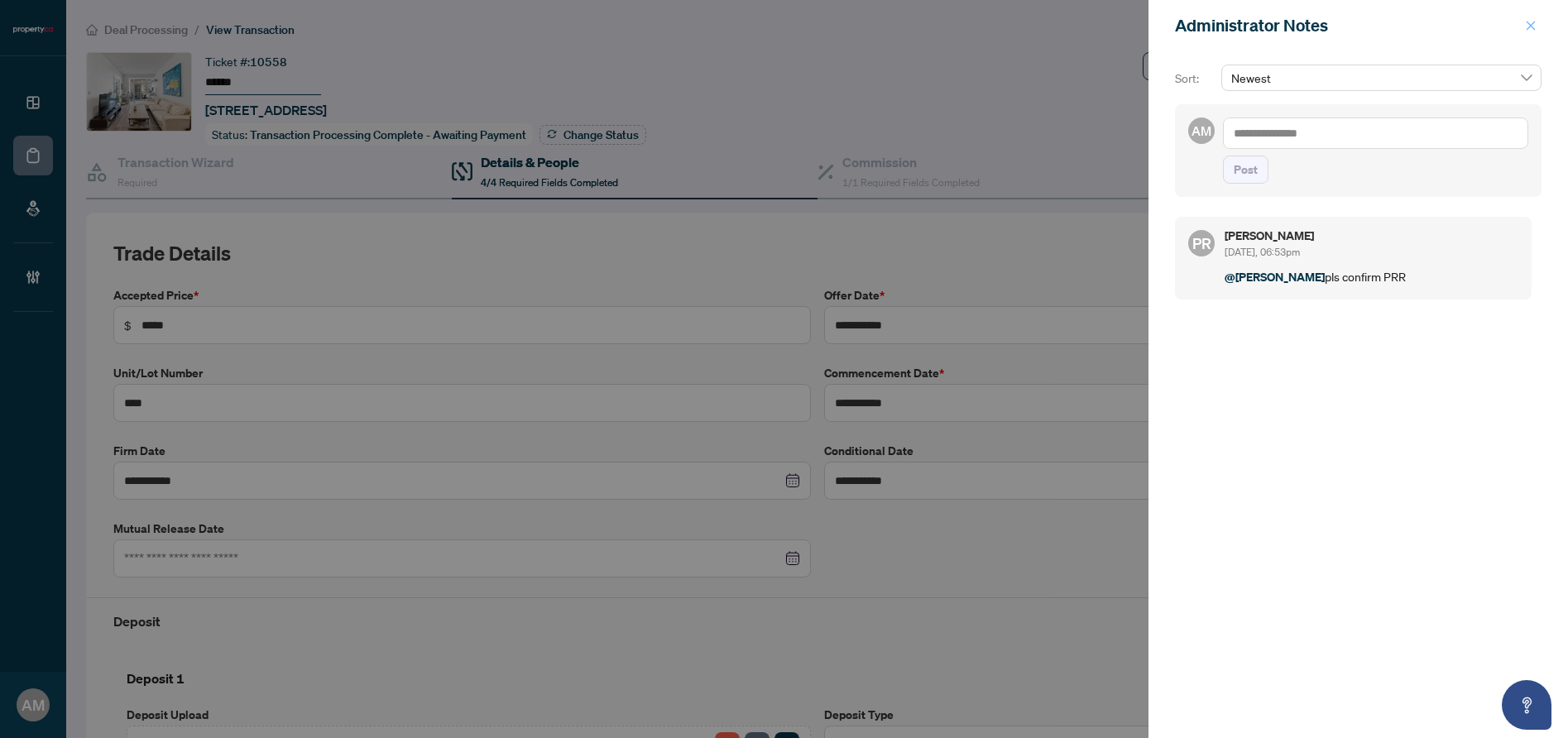
click at [1536, 25] on icon "close" at bounding box center [1530, 25] width 11 height 11
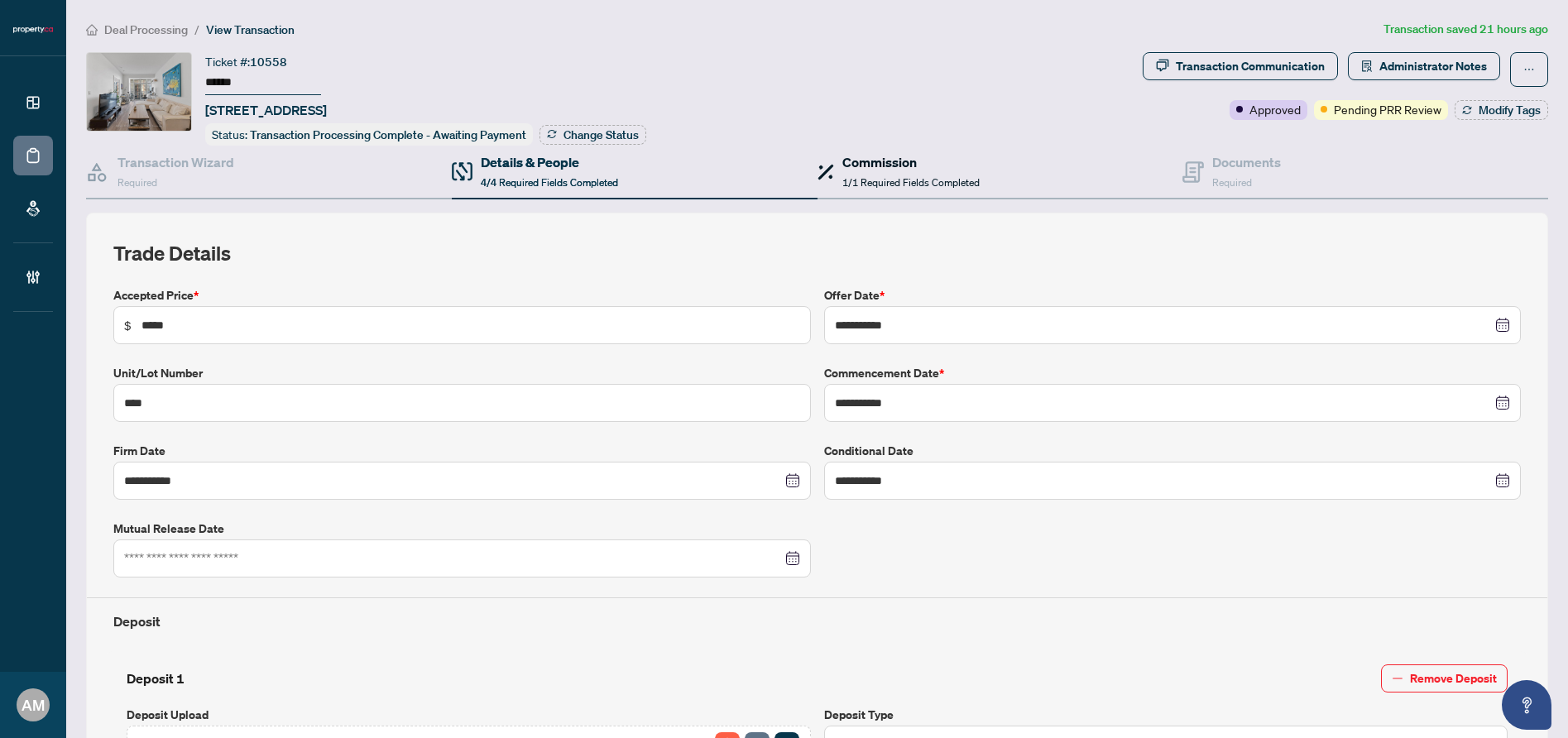
click at [886, 176] on span "1/1 Required Fields Completed" at bounding box center [910, 182] width 137 height 12
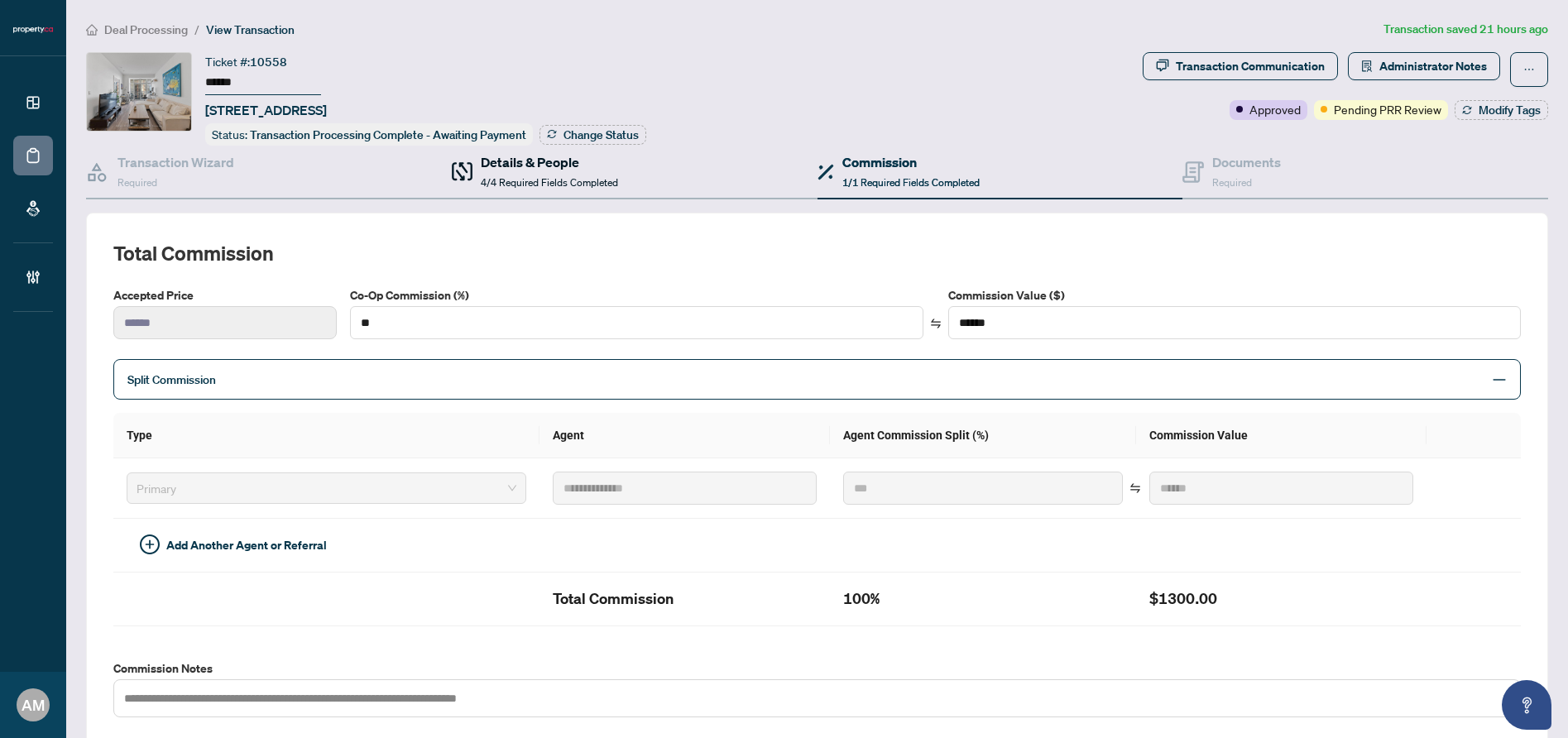
click at [544, 158] on h4 "Details & People" at bounding box center [548, 161] width 137 height 20
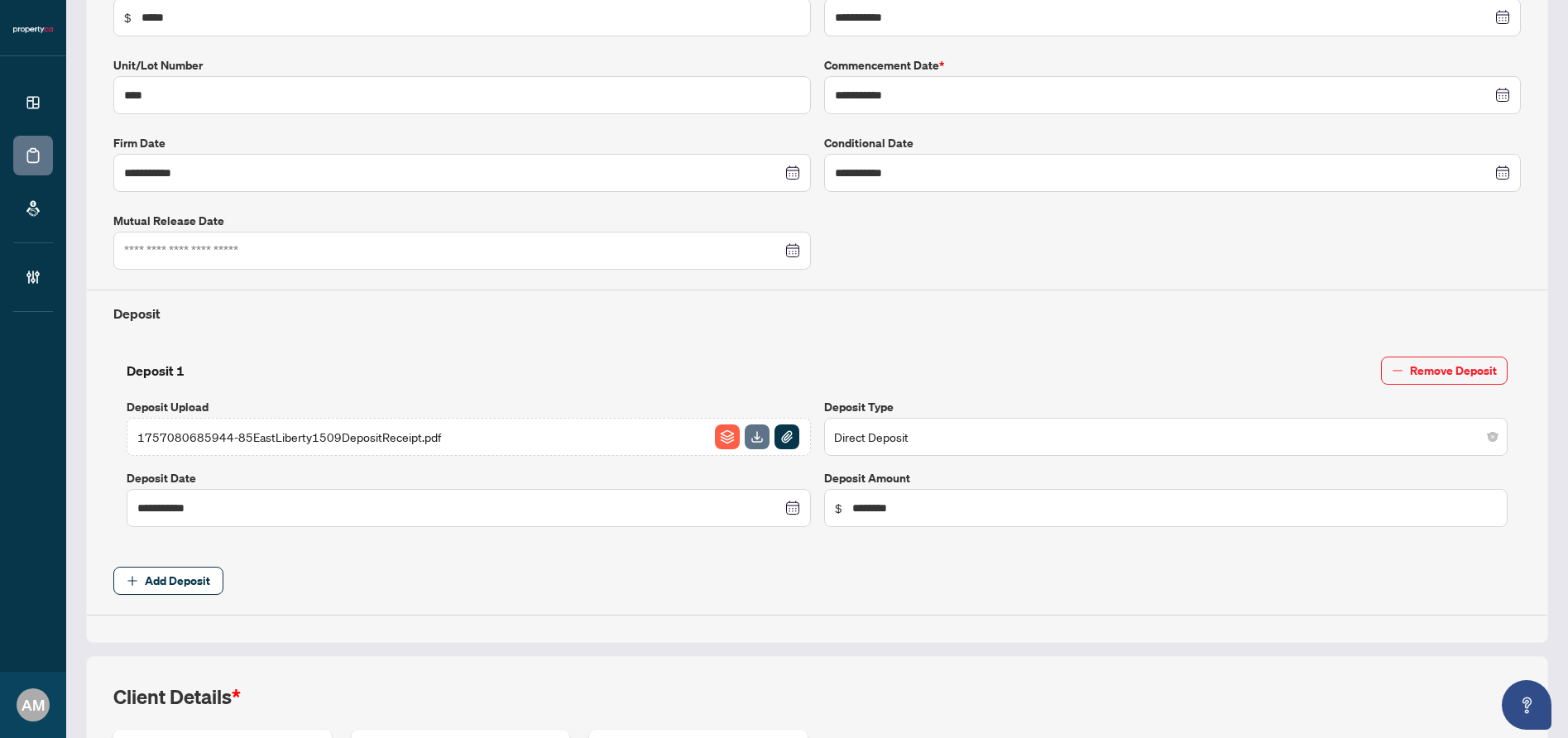
scroll to position [650, 0]
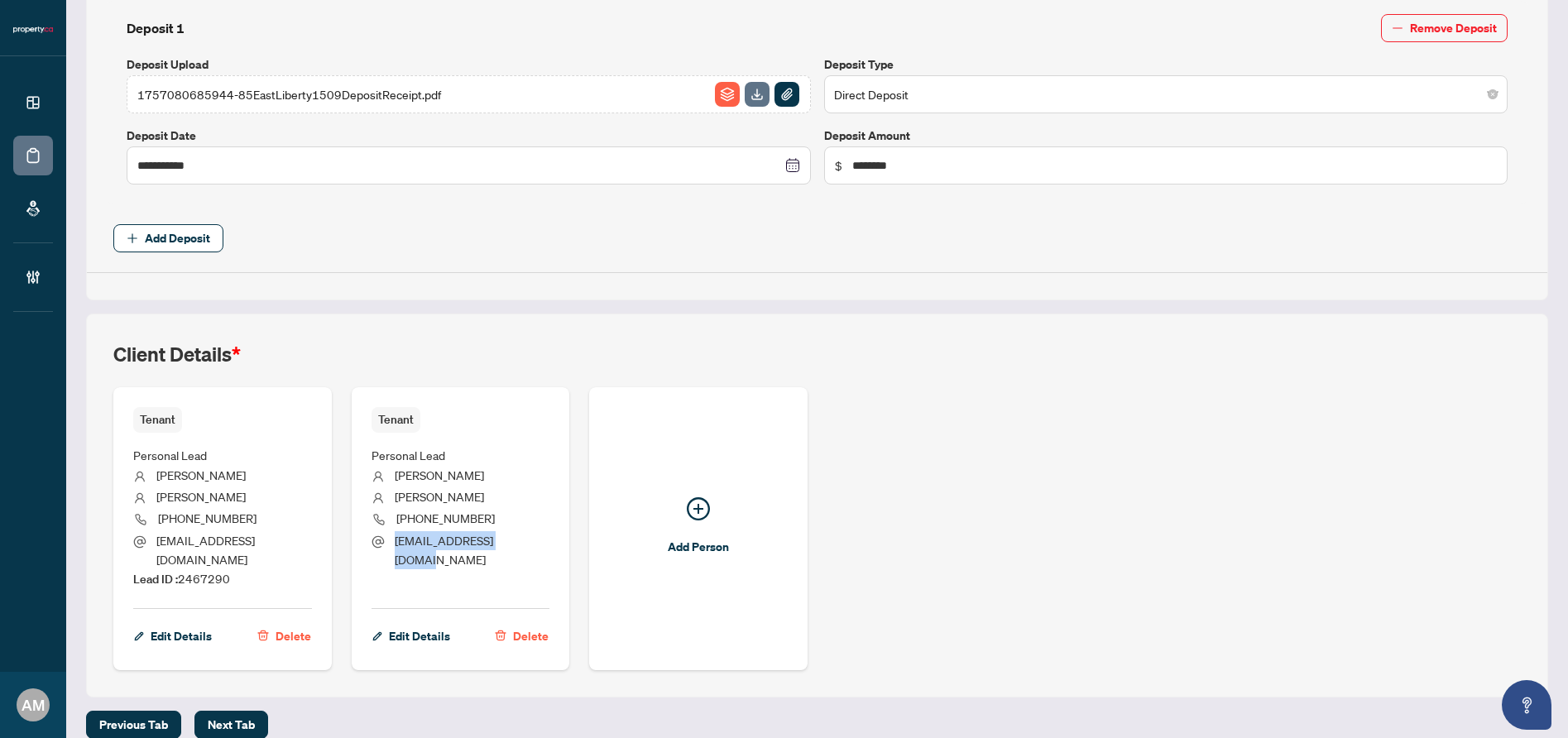
drag, startPoint x: 499, startPoint y: 536, endPoint x: 392, endPoint y: 538, distance: 107.0
click at [392, 538] on li "[EMAIL_ADDRESS][DOMAIN_NAME]" at bounding box center [461, 550] width 178 height 39
copy span "[EMAIL_ADDRESS][DOMAIN_NAME]"
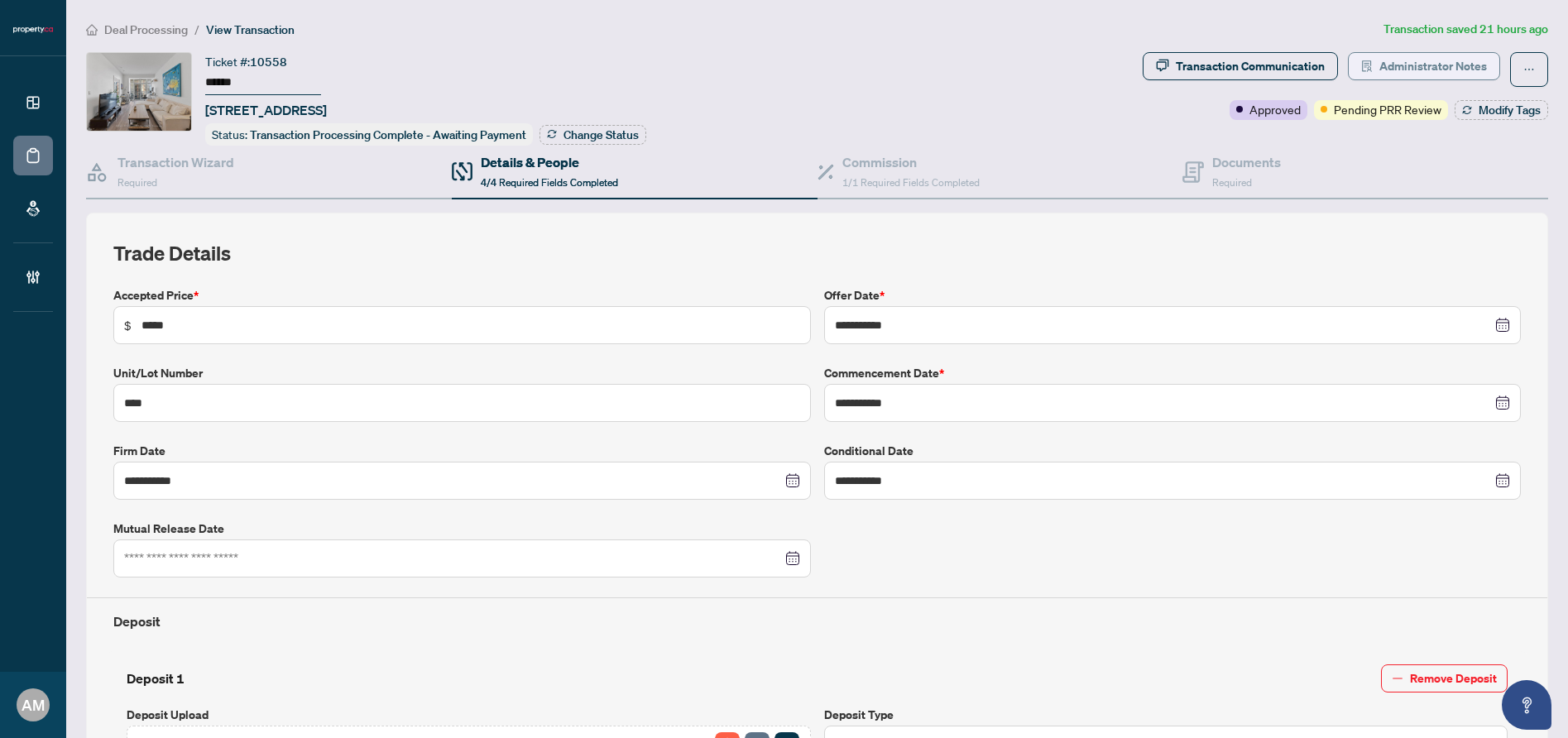
click at [1418, 62] on span "Administrator Notes" at bounding box center [1433, 66] width 108 height 26
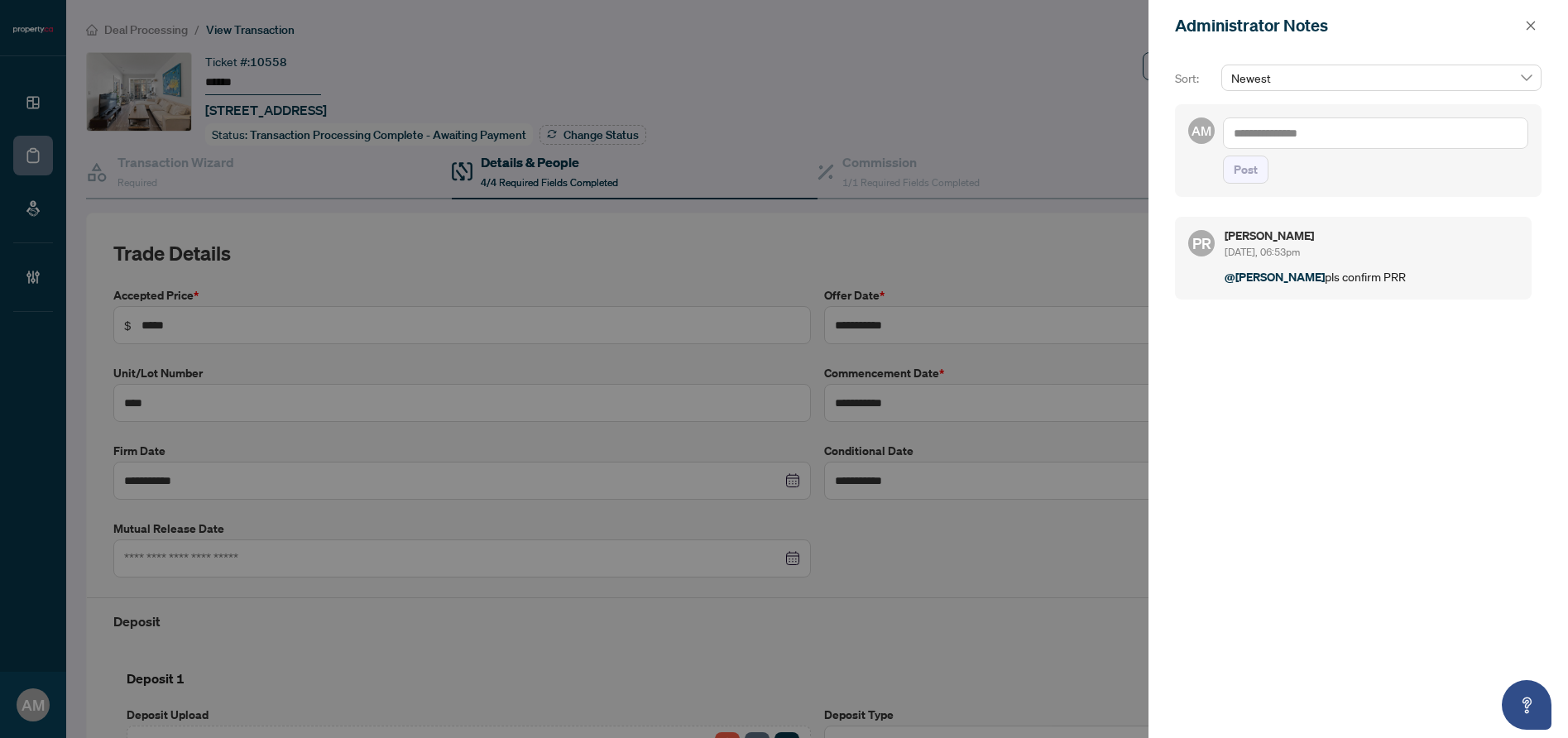
click at [1316, 129] on textarea at bounding box center [1374, 132] width 305 height 31
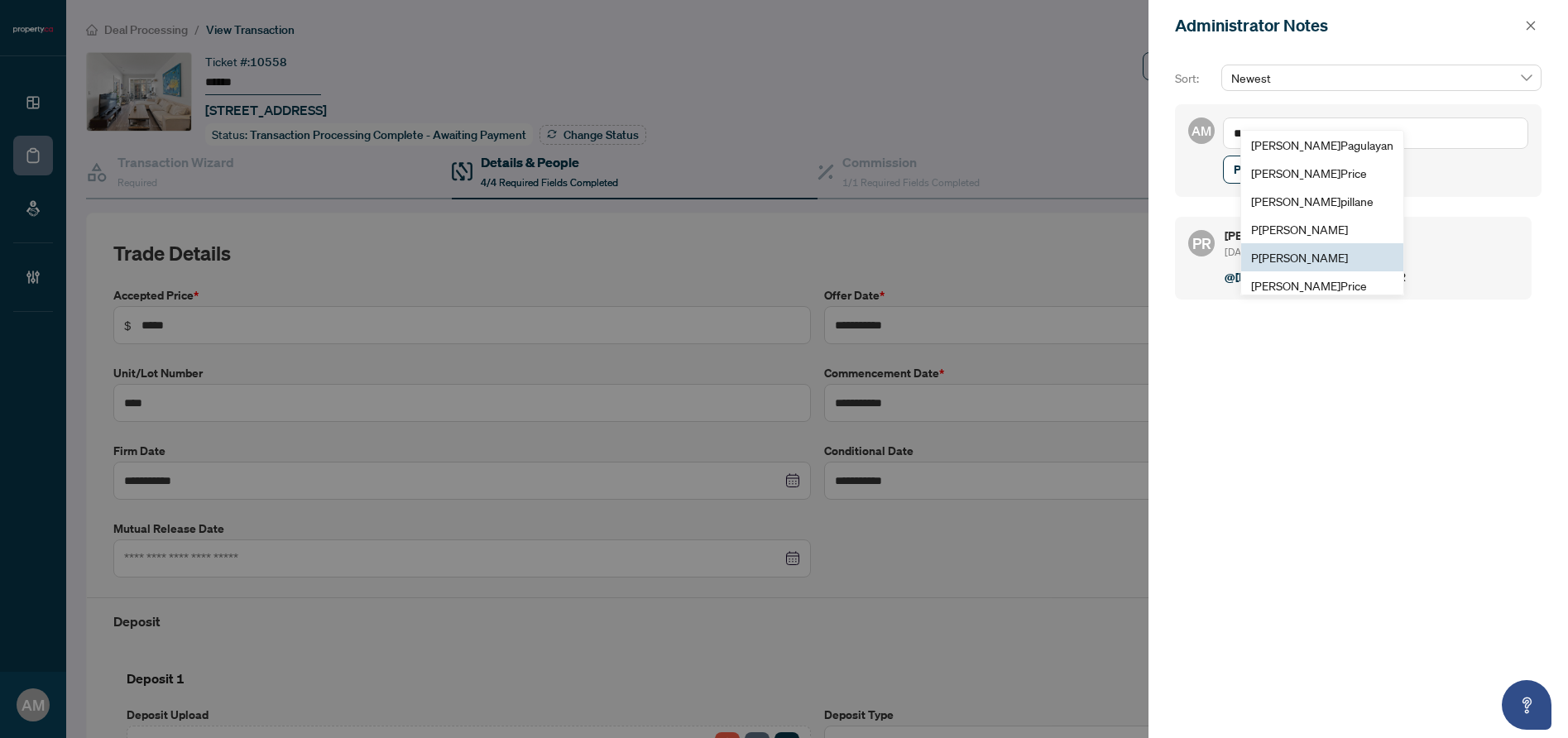
click at [1285, 258] on span "P [PERSON_NAME]" at bounding box center [1299, 258] width 97 height 15
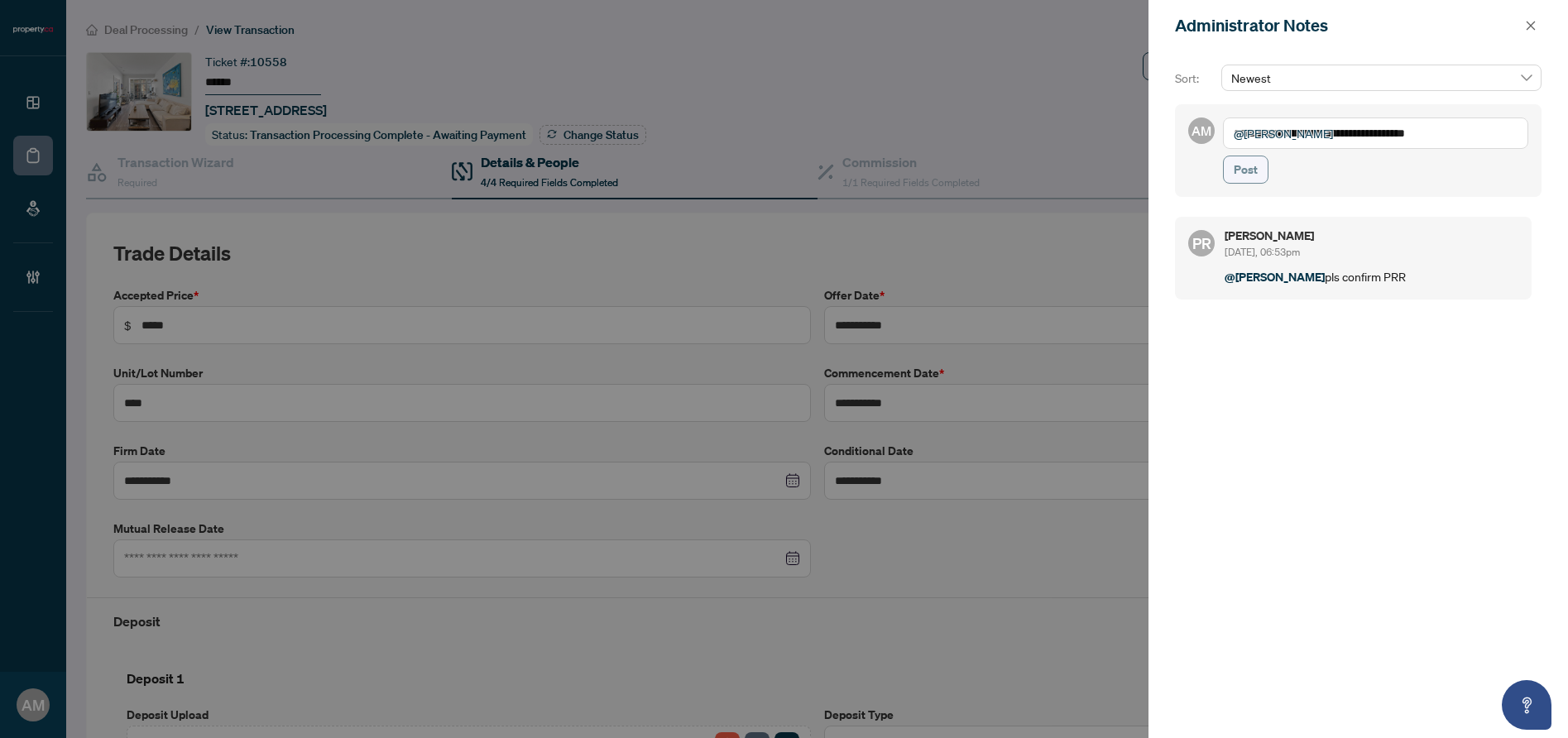
type textarea "**********"
click at [1246, 177] on span "Post" at bounding box center [1245, 170] width 24 height 26
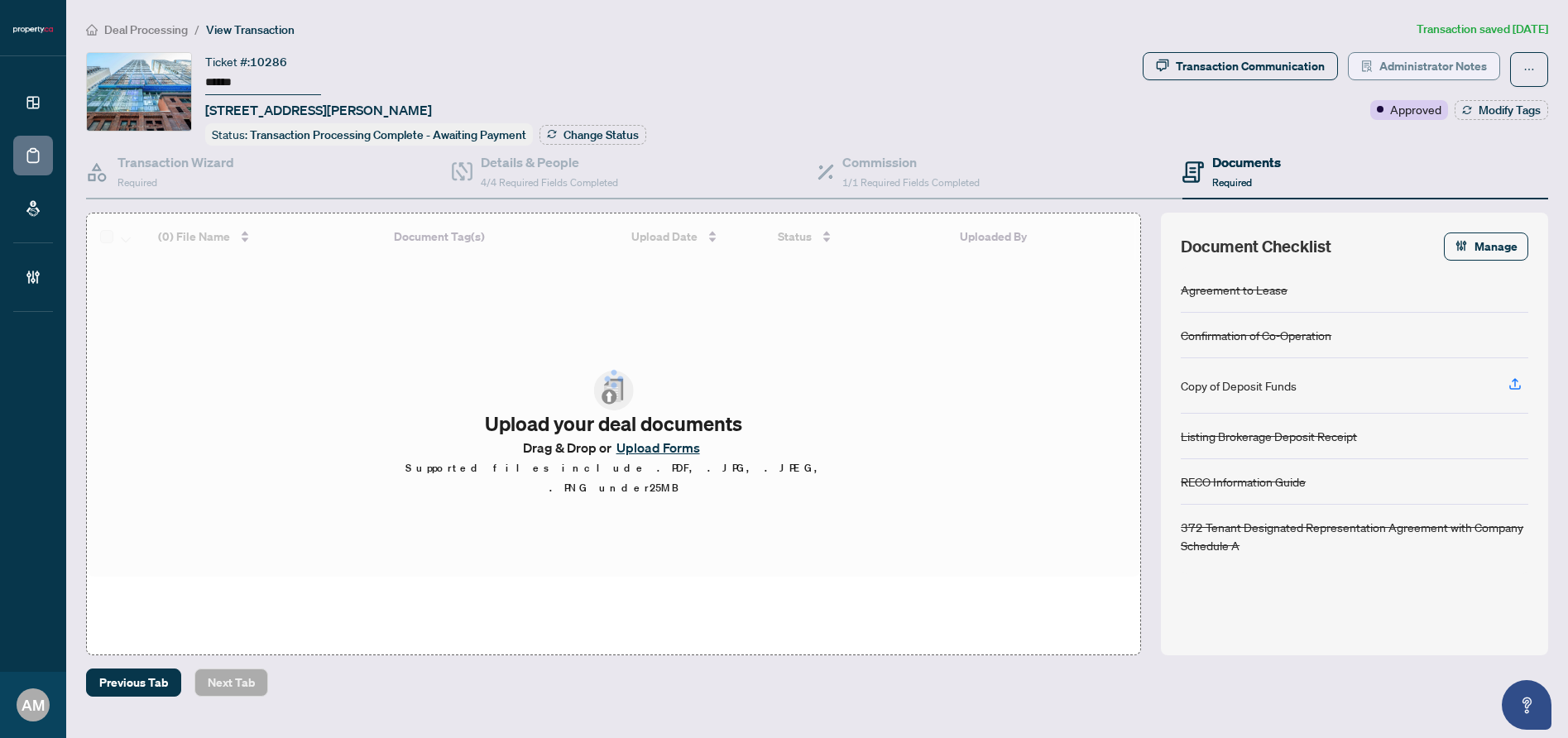
click at [1431, 64] on span "Administrator Notes" at bounding box center [1433, 66] width 108 height 26
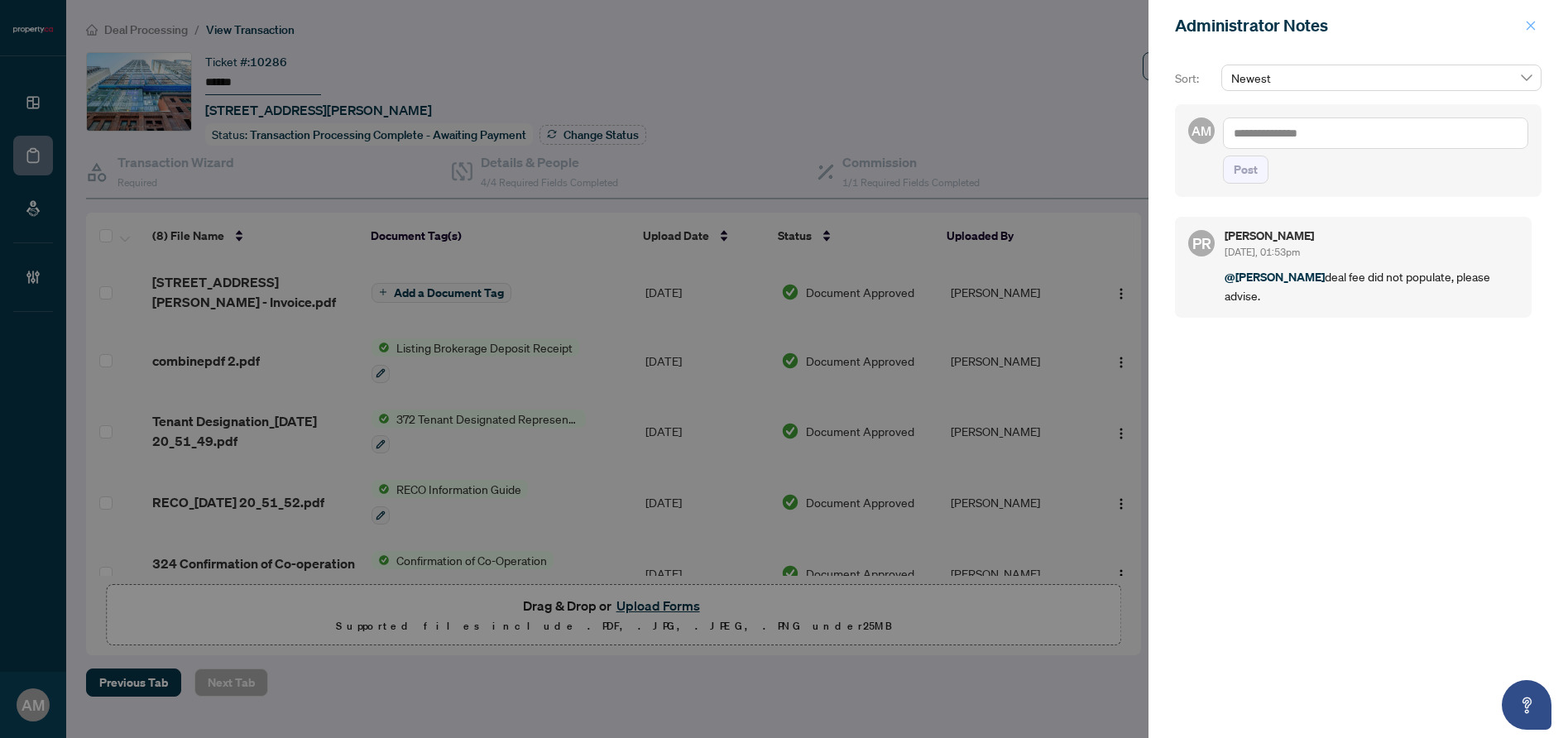
click at [1529, 30] on icon "close" at bounding box center [1530, 25] width 11 height 11
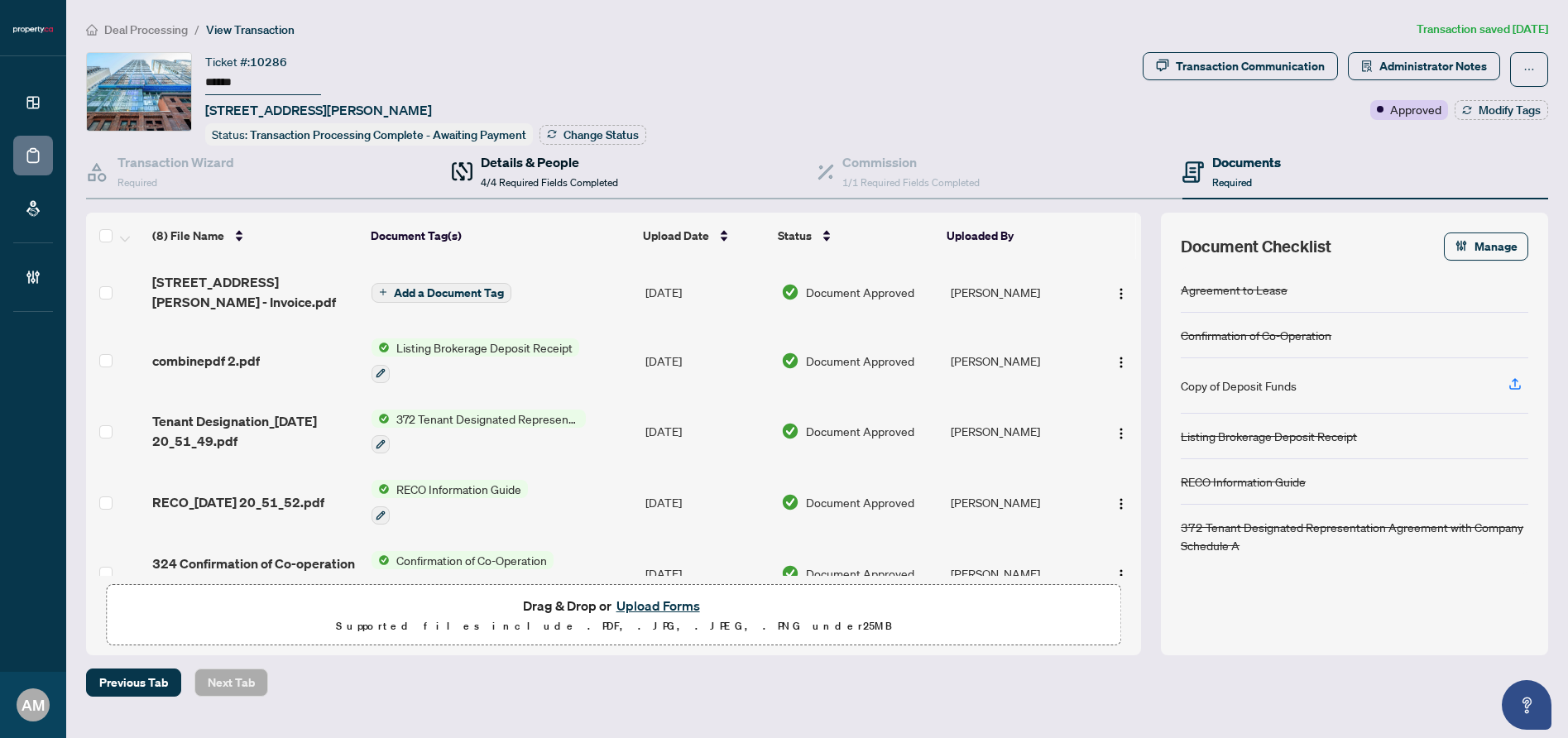
click at [548, 158] on h4 "Details & People" at bounding box center [548, 161] width 137 height 20
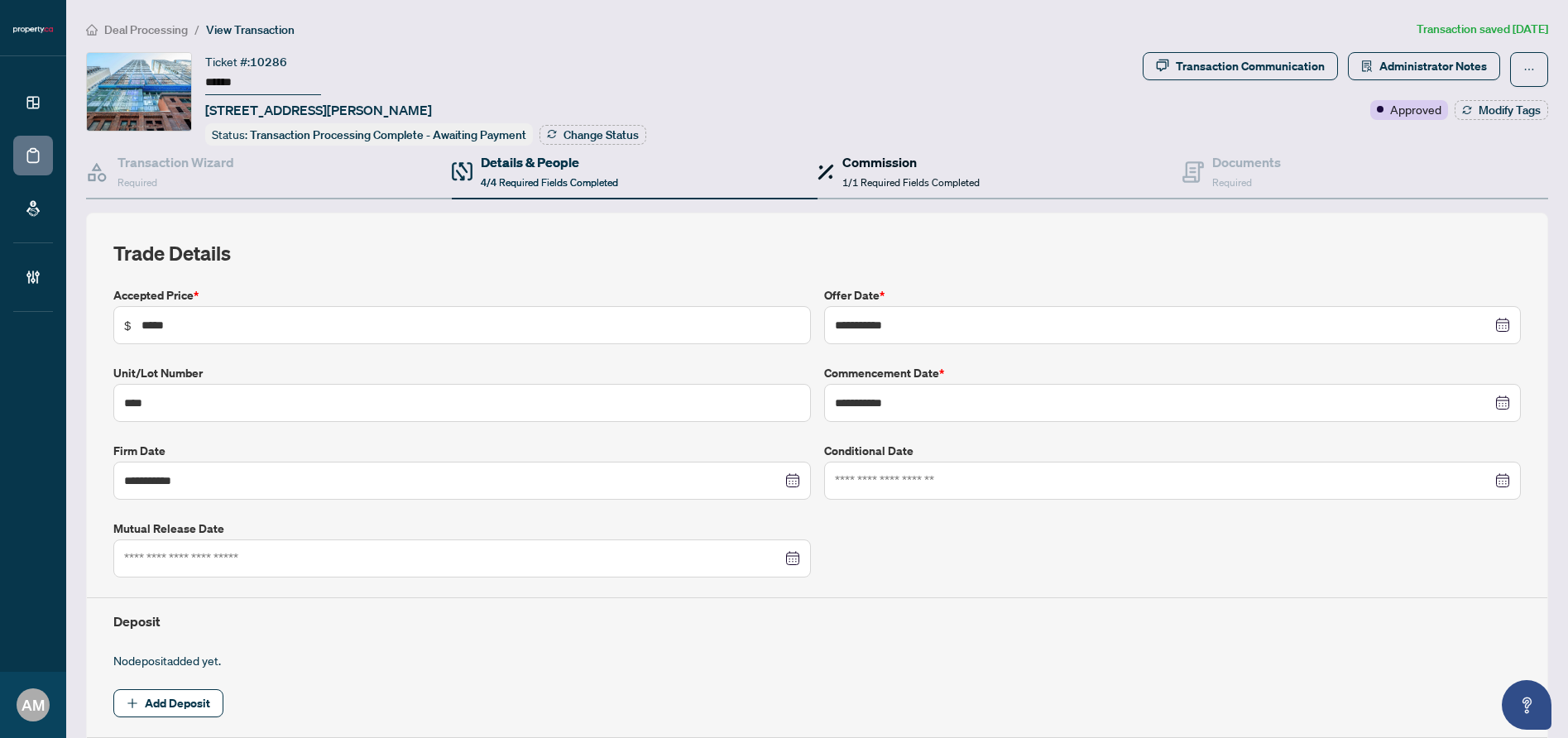
click at [858, 170] on div "Commission 1/1 Required Fields Completed" at bounding box center [910, 171] width 137 height 39
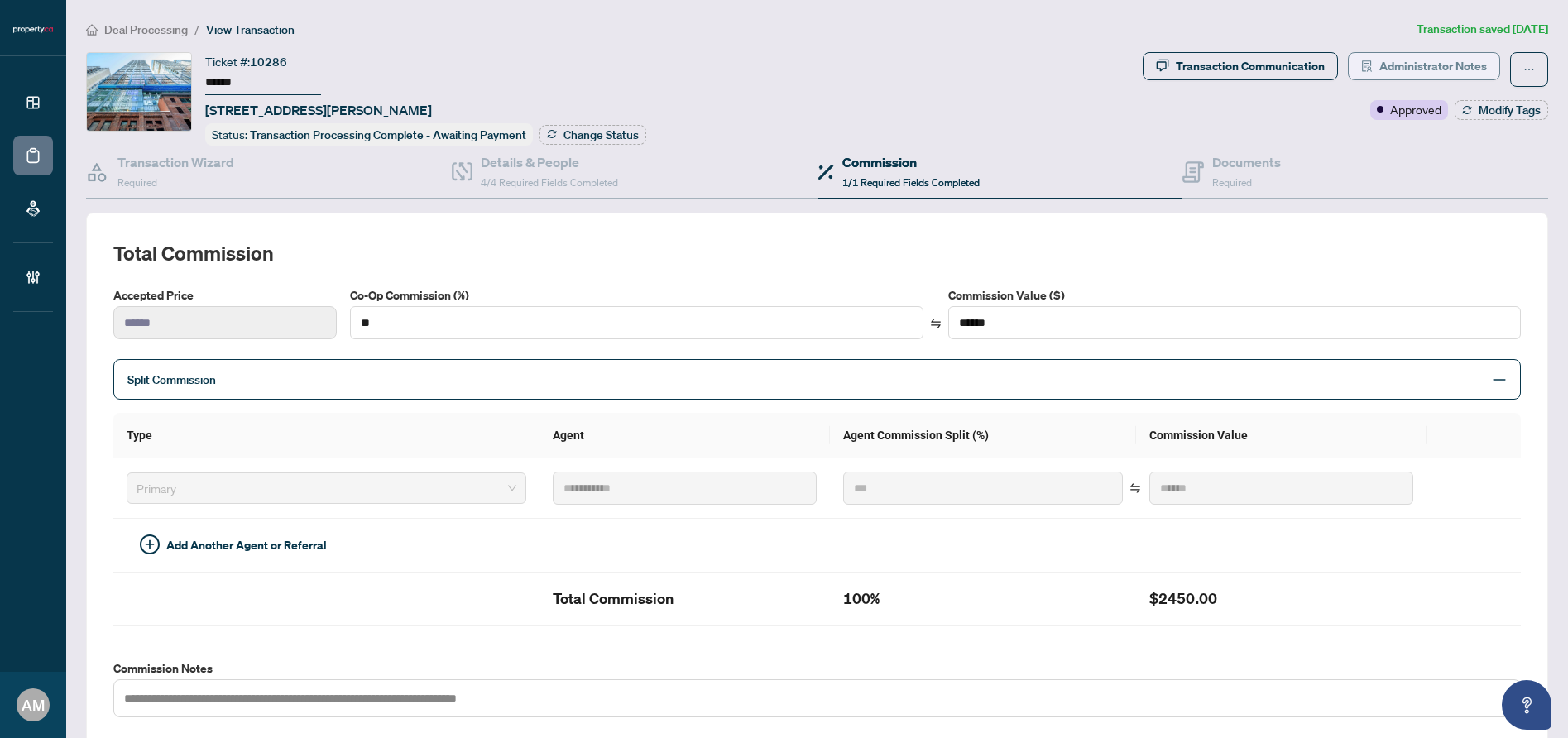
click at [1425, 60] on span "Administrator Notes" at bounding box center [1433, 66] width 108 height 26
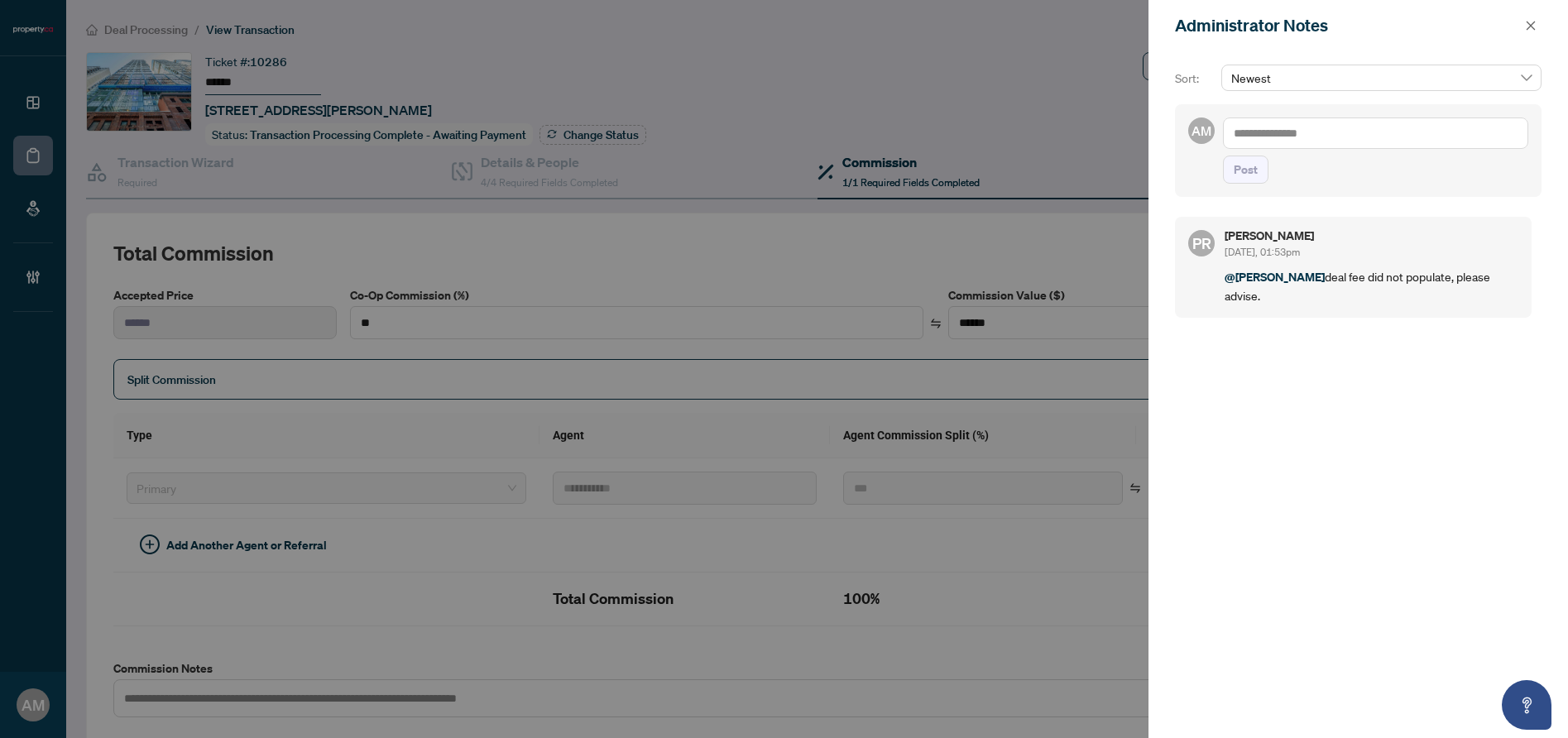
click at [1404, 127] on textarea at bounding box center [1374, 132] width 305 height 31
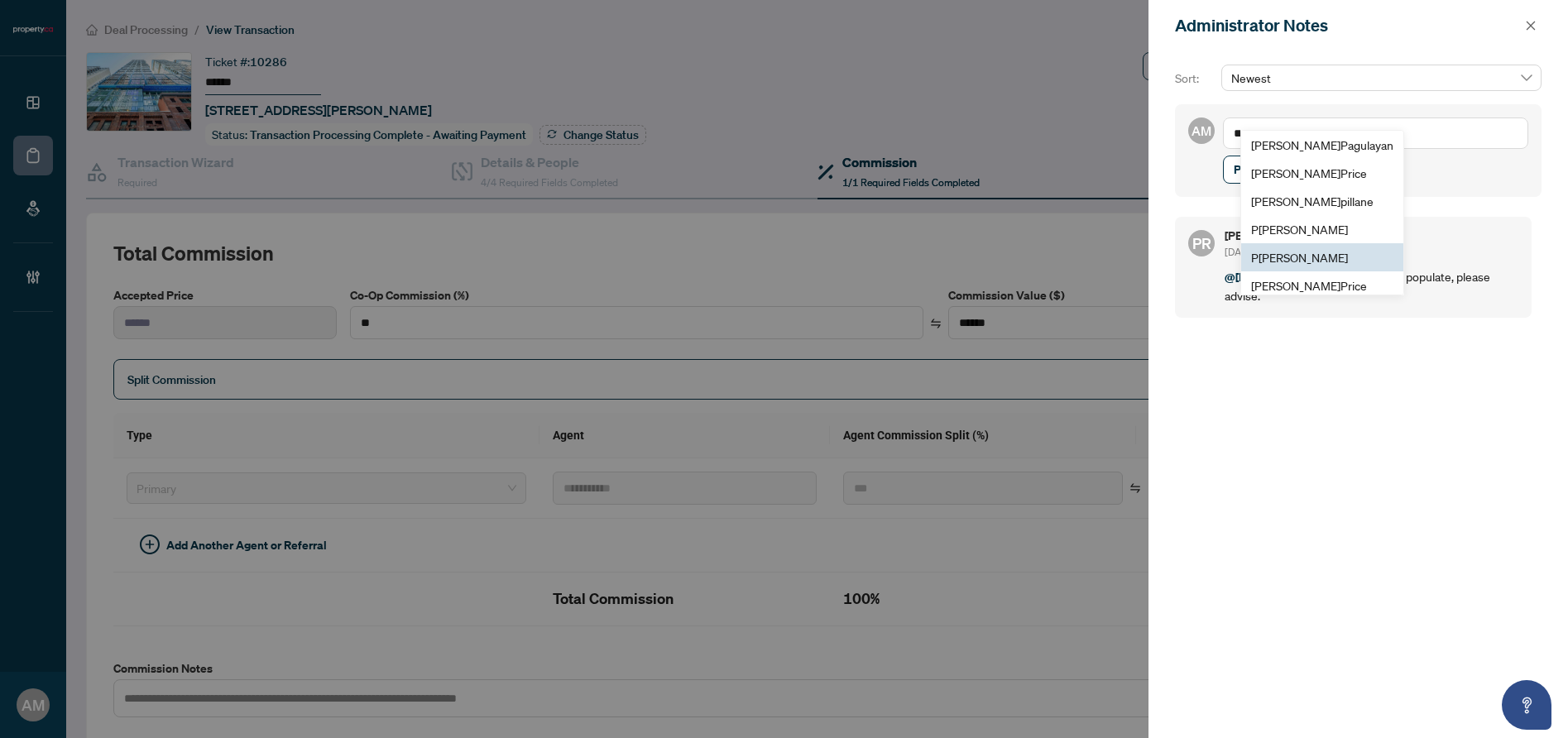
click at [1329, 263] on span "P [PERSON_NAME]" at bounding box center [1299, 258] width 97 height 15
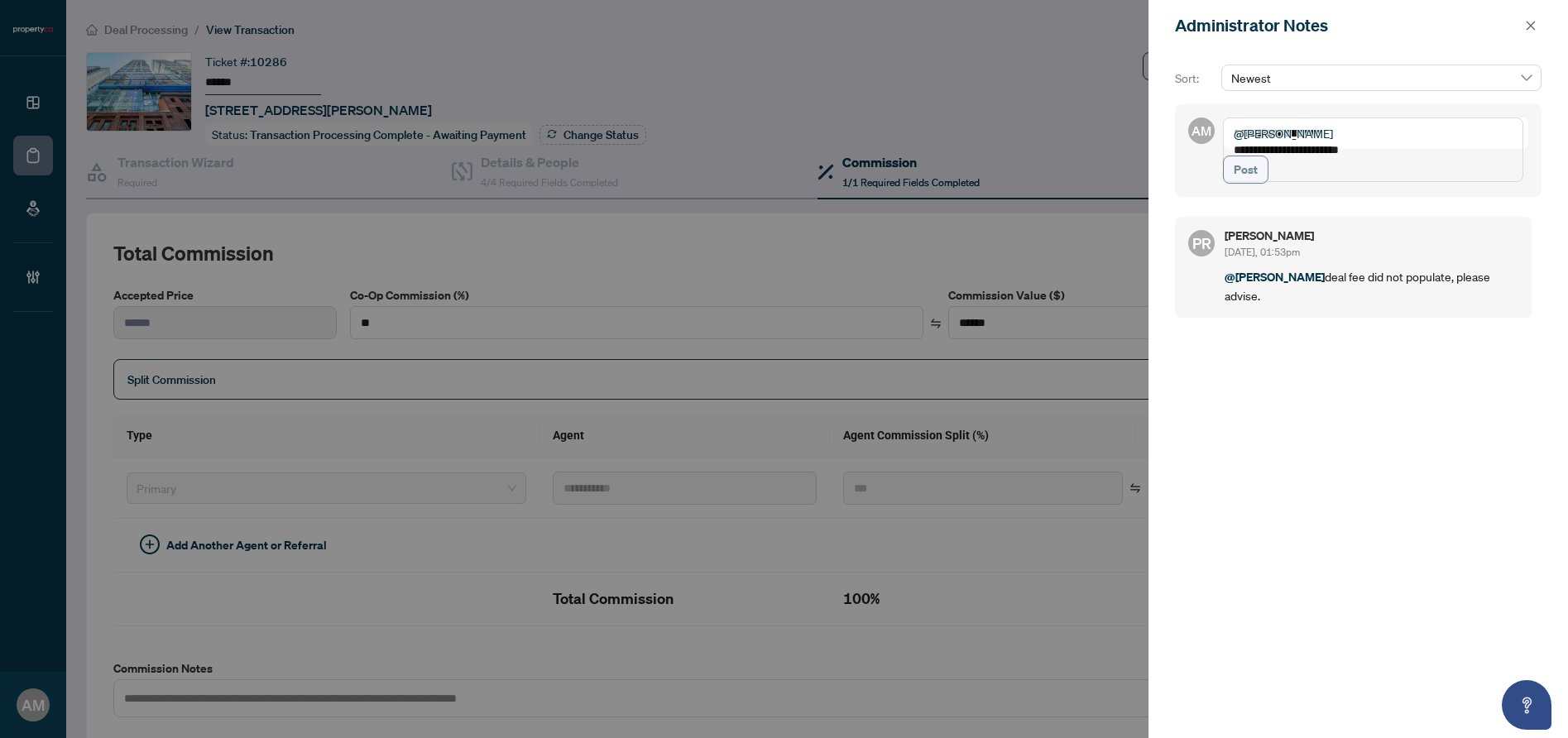
type textarea "**********"
click at [1251, 183] on span "Post" at bounding box center [1245, 170] width 24 height 26
